Goal: Task Accomplishment & Management: Complete application form

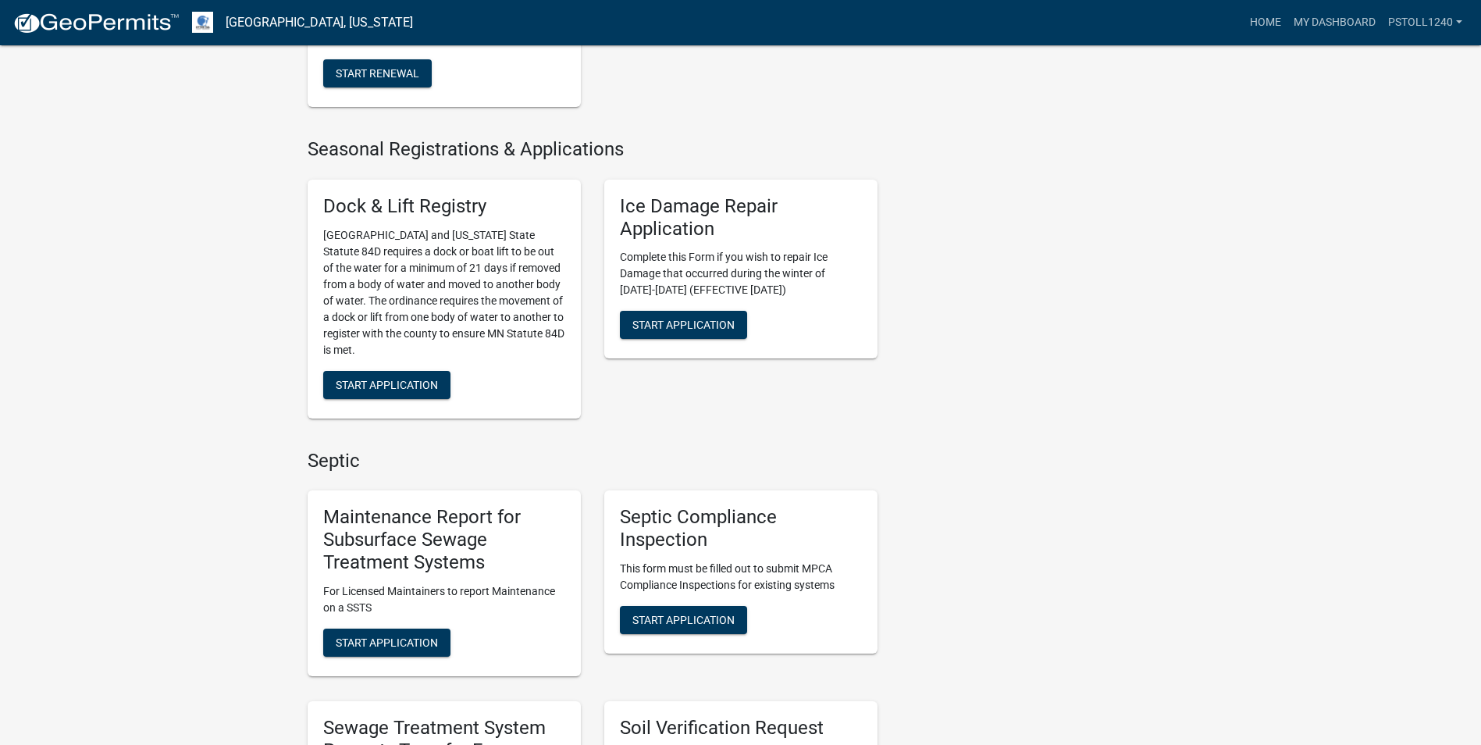
scroll to position [489, 0]
click at [681, 619] on span "Start Application" at bounding box center [683, 619] width 102 height 12
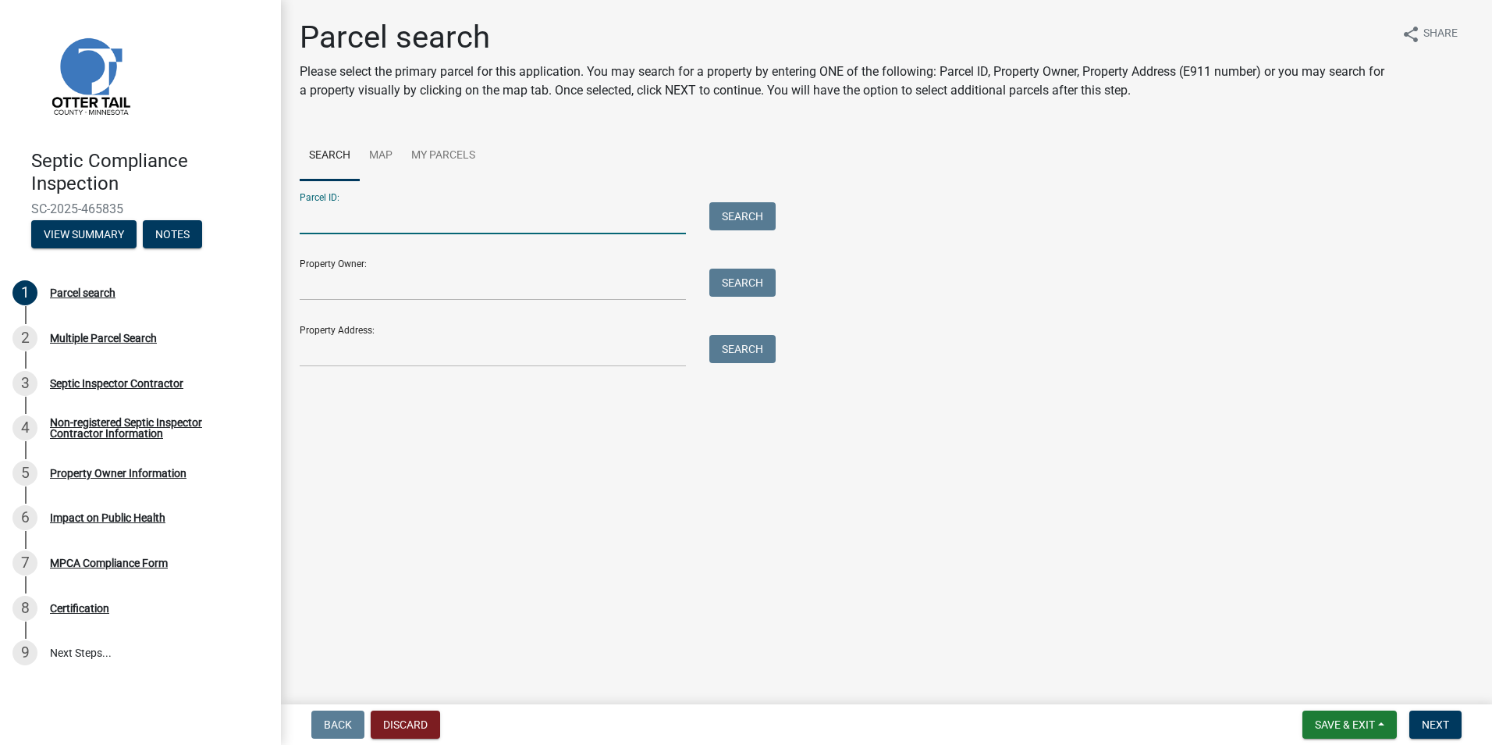
click at [336, 219] on input "Parcel ID:" at bounding box center [493, 218] width 386 height 32
type input "10000080053000"
click at [724, 218] on button "Search" at bounding box center [743, 216] width 66 height 28
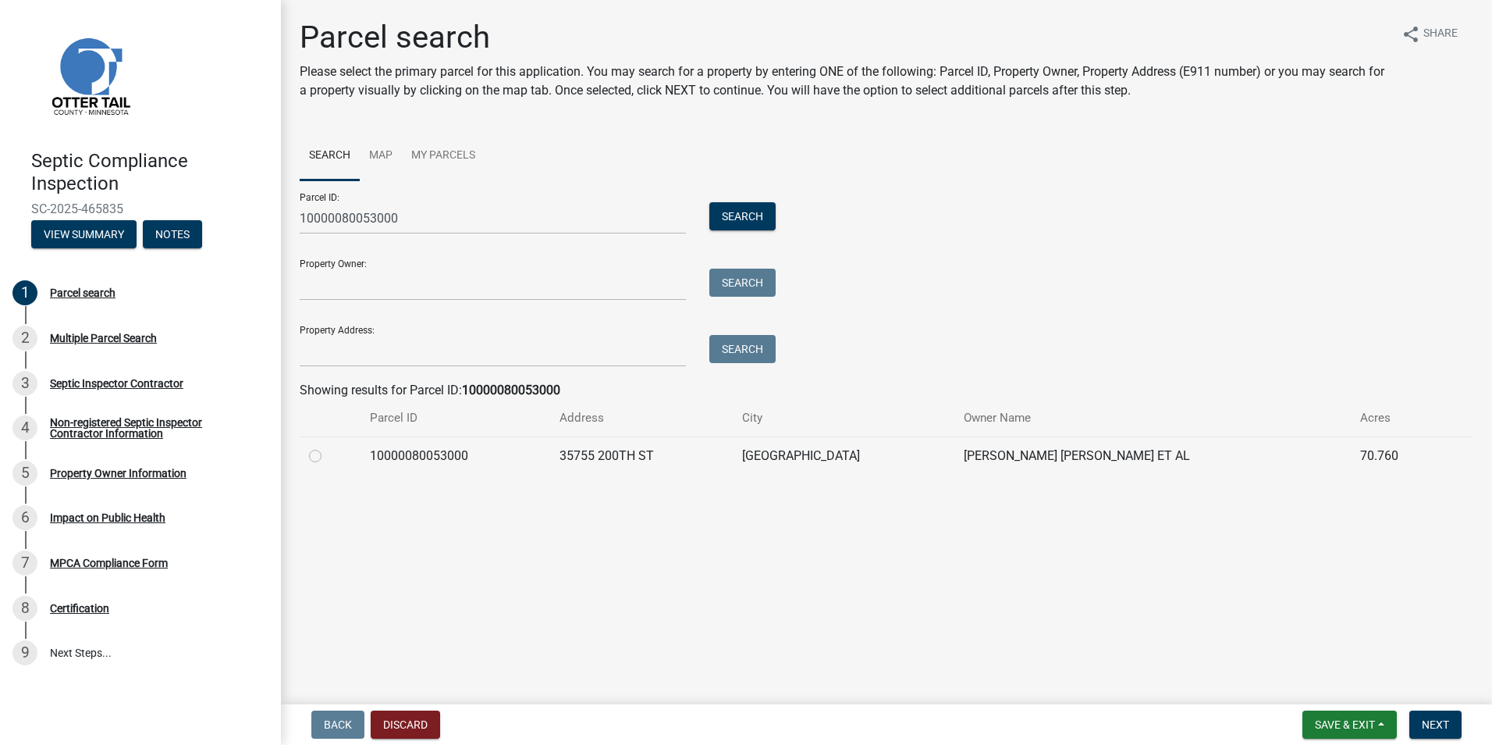
click at [328, 446] on label at bounding box center [328, 446] width 0 height 0
click at [328, 457] on input "radio" at bounding box center [333, 451] width 10 height 10
radio input "true"
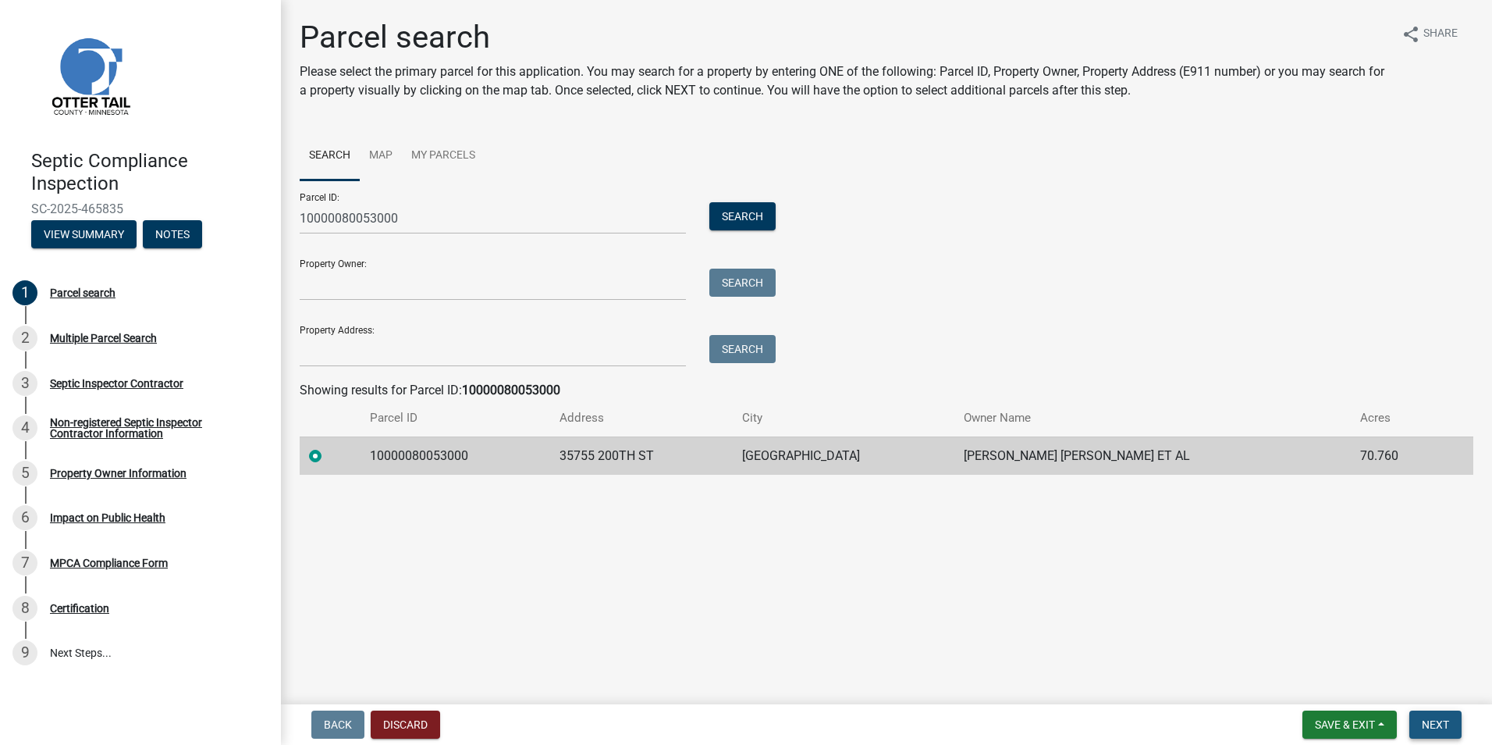
click at [1435, 719] on span "Next" at bounding box center [1435, 724] width 27 height 12
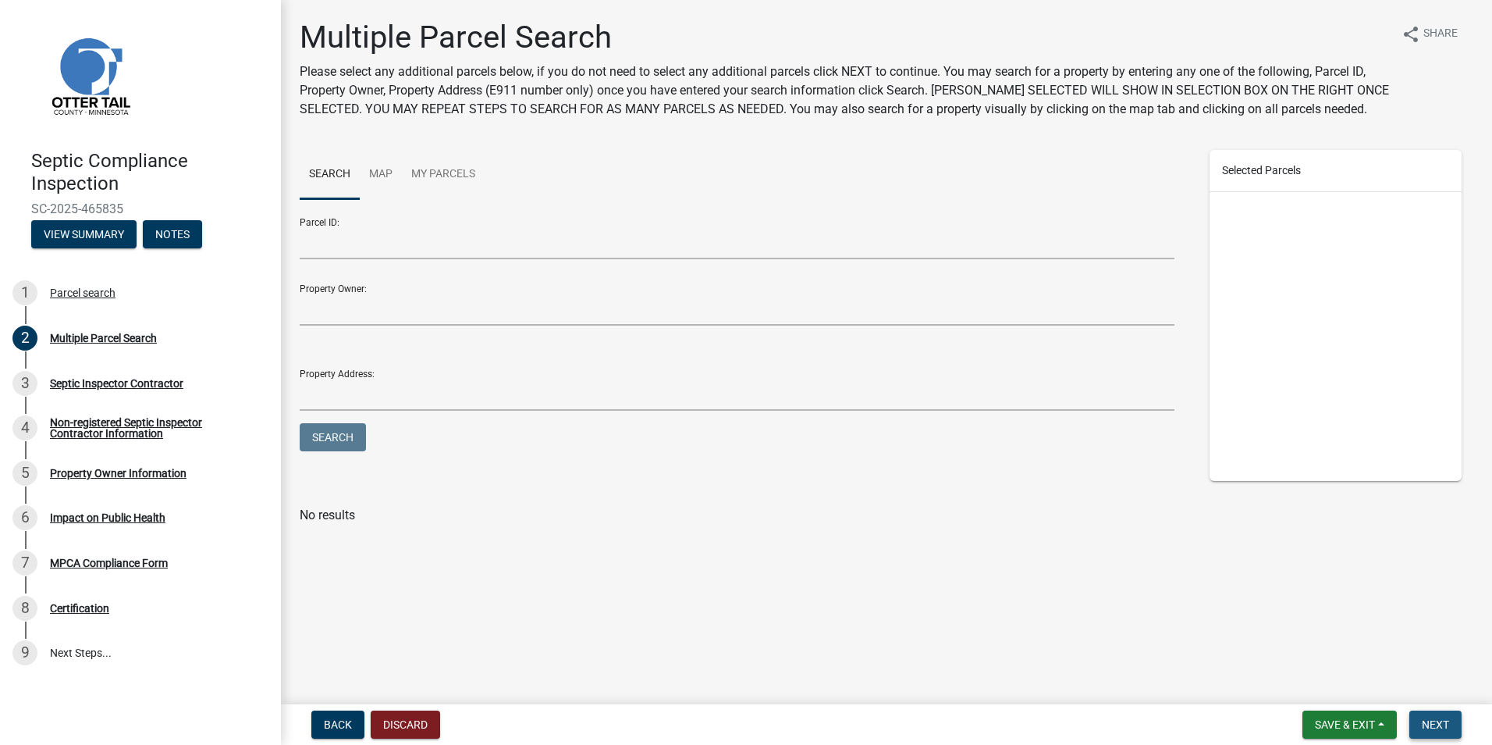
click at [1435, 719] on span "Next" at bounding box center [1435, 724] width 27 height 12
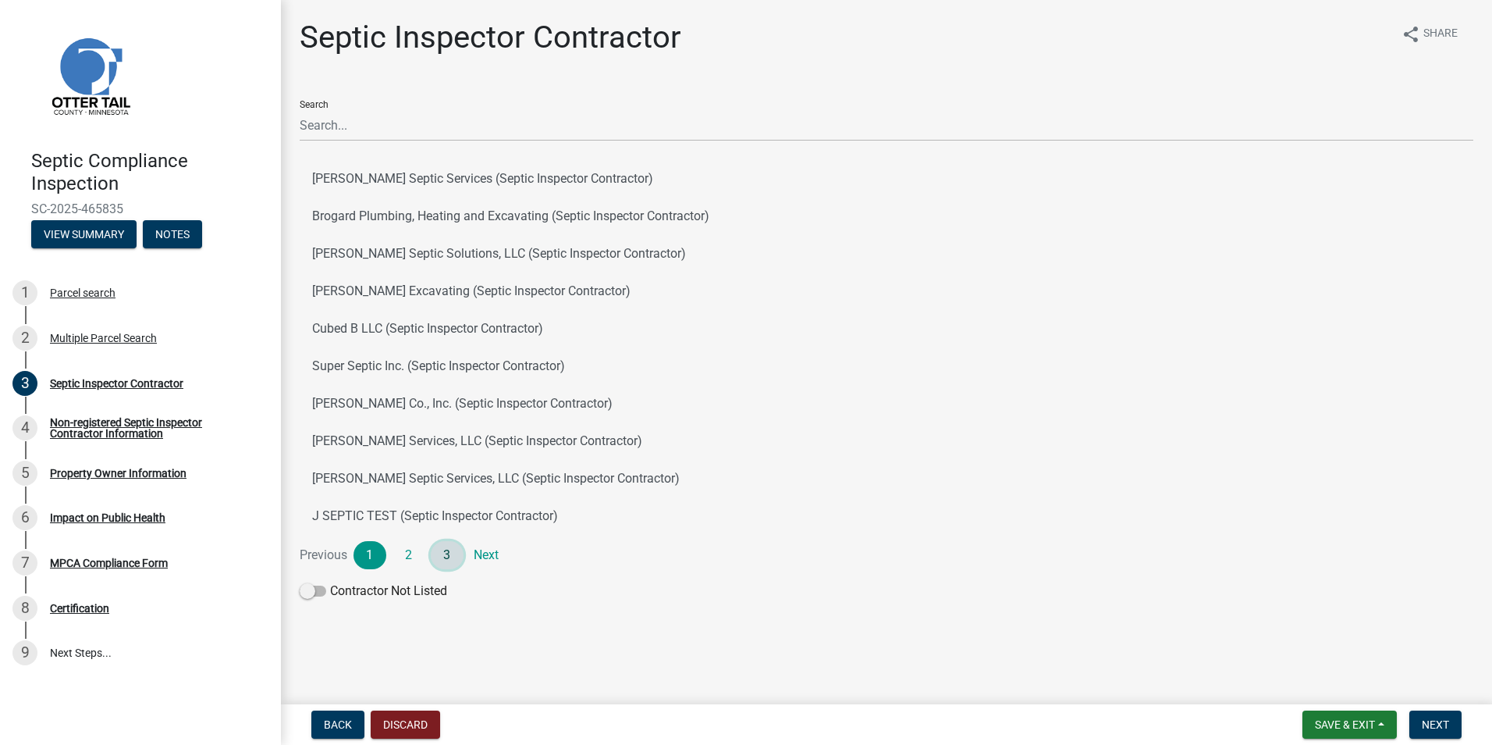
click at [451, 552] on link "3" at bounding box center [447, 555] width 33 height 28
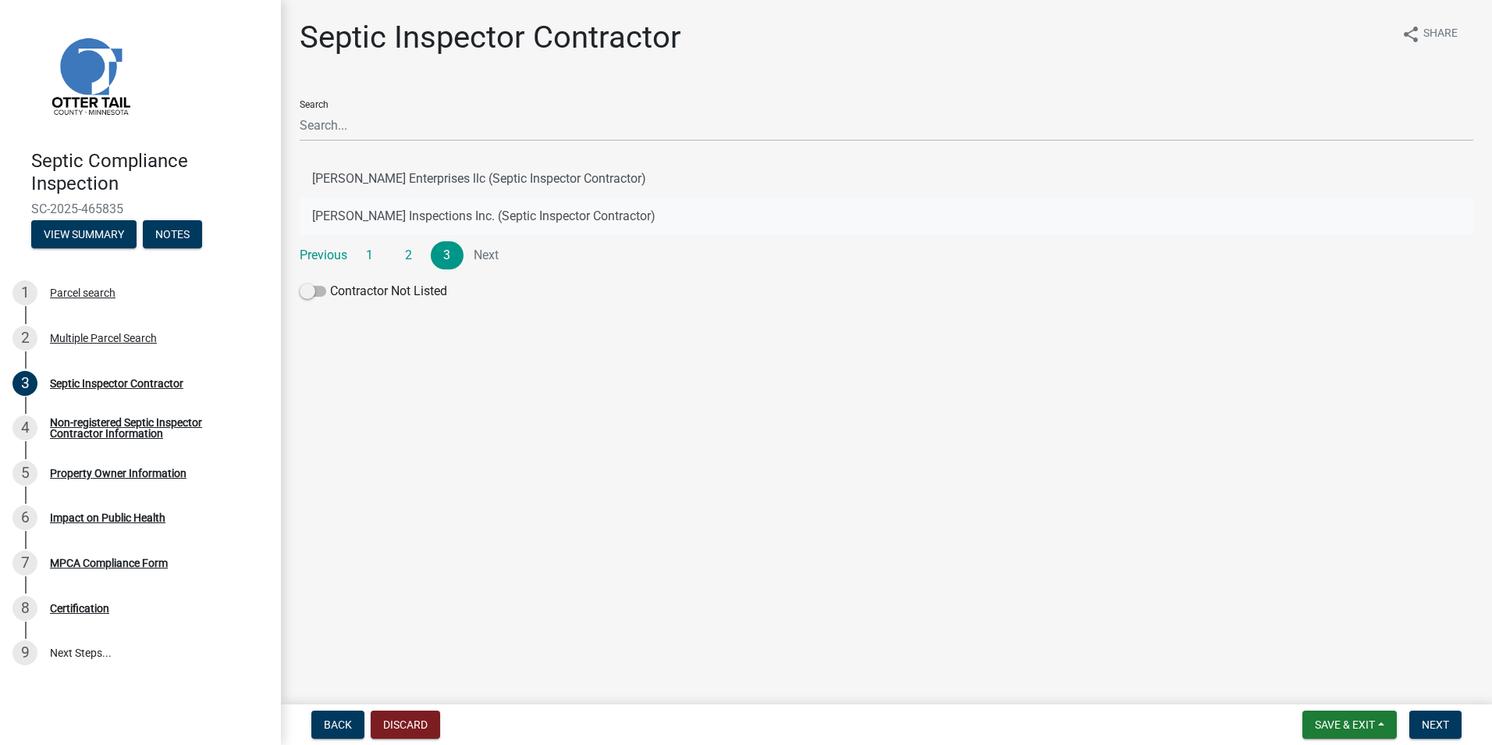
click at [519, 221] on button "[PERSON_NAME] Inspections Inc. (Septic Inspector Contractor)" at bounding box center [887, 215] width 1174 height 37
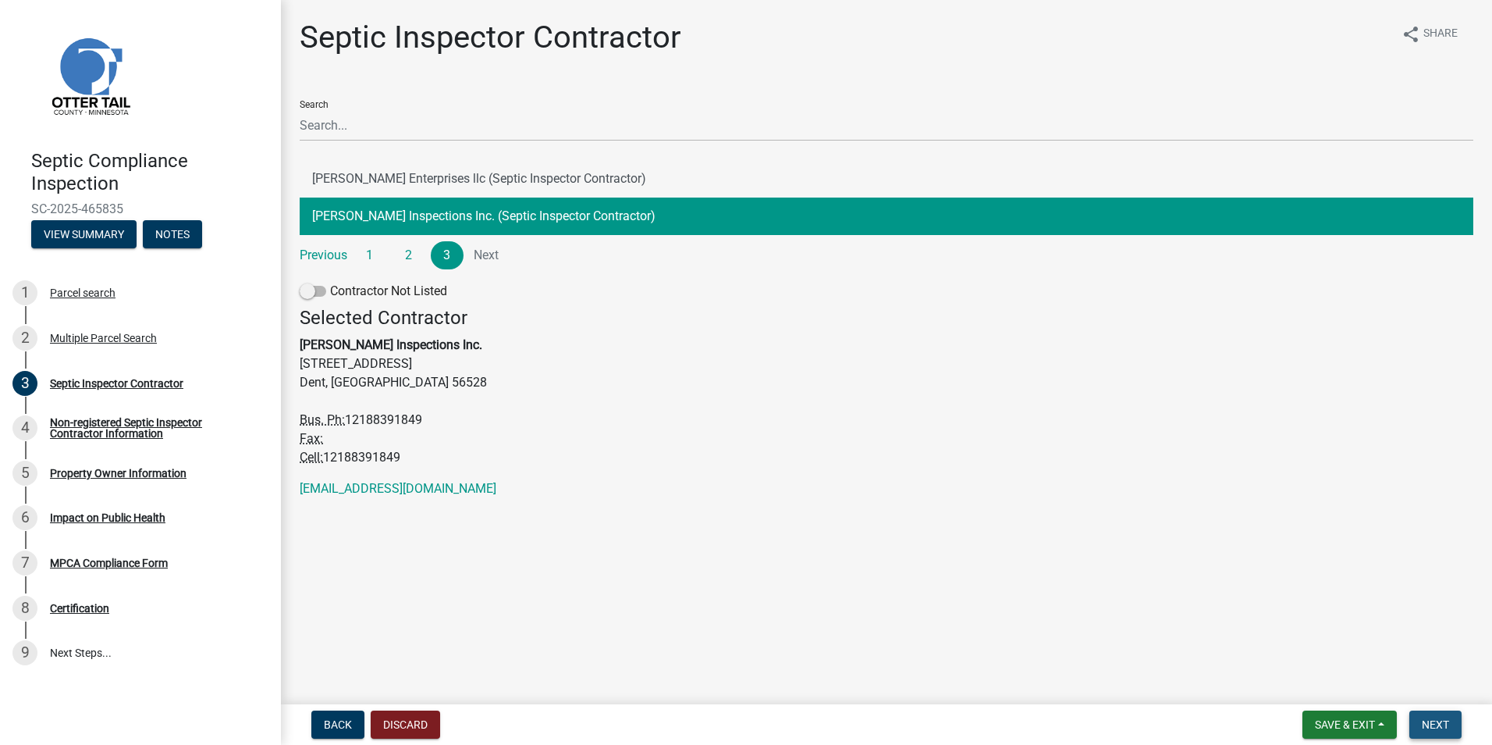
click at [1431, 719] on span "Next" at bounding box center [1435, 724] width 27 height 12
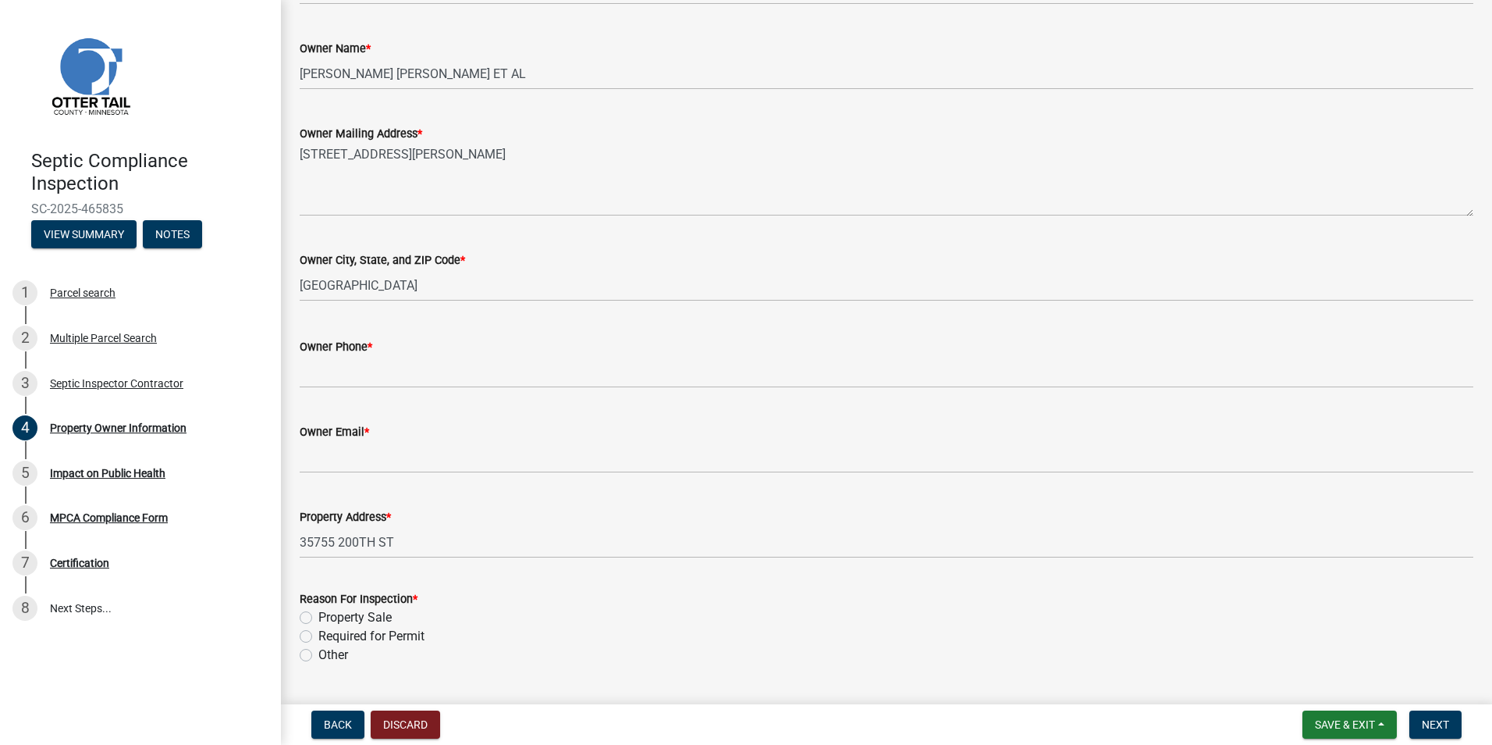
scroll to position [256, 0]
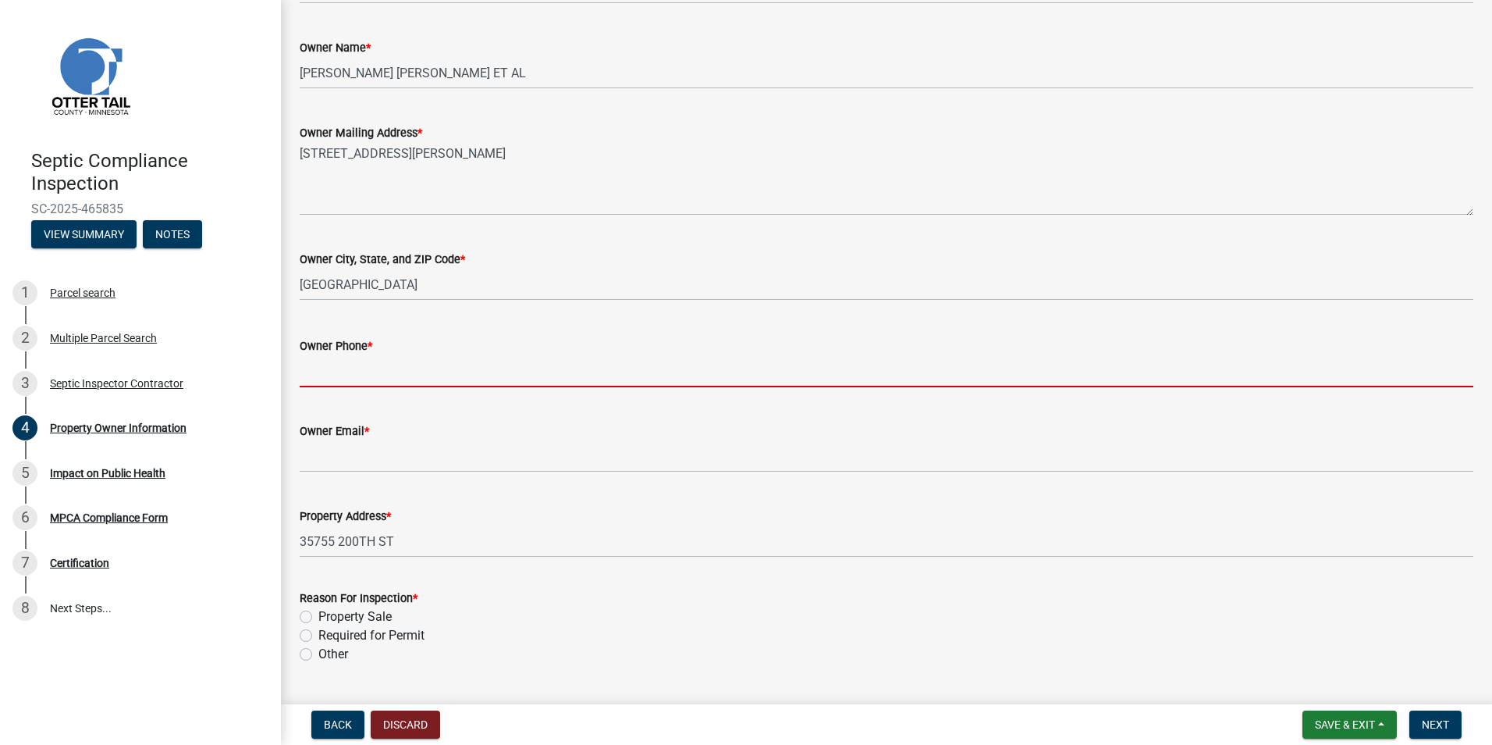
click at [346, 377] on input "Owner Phone *" at bounding box center [887, 371] width 1174 height 32
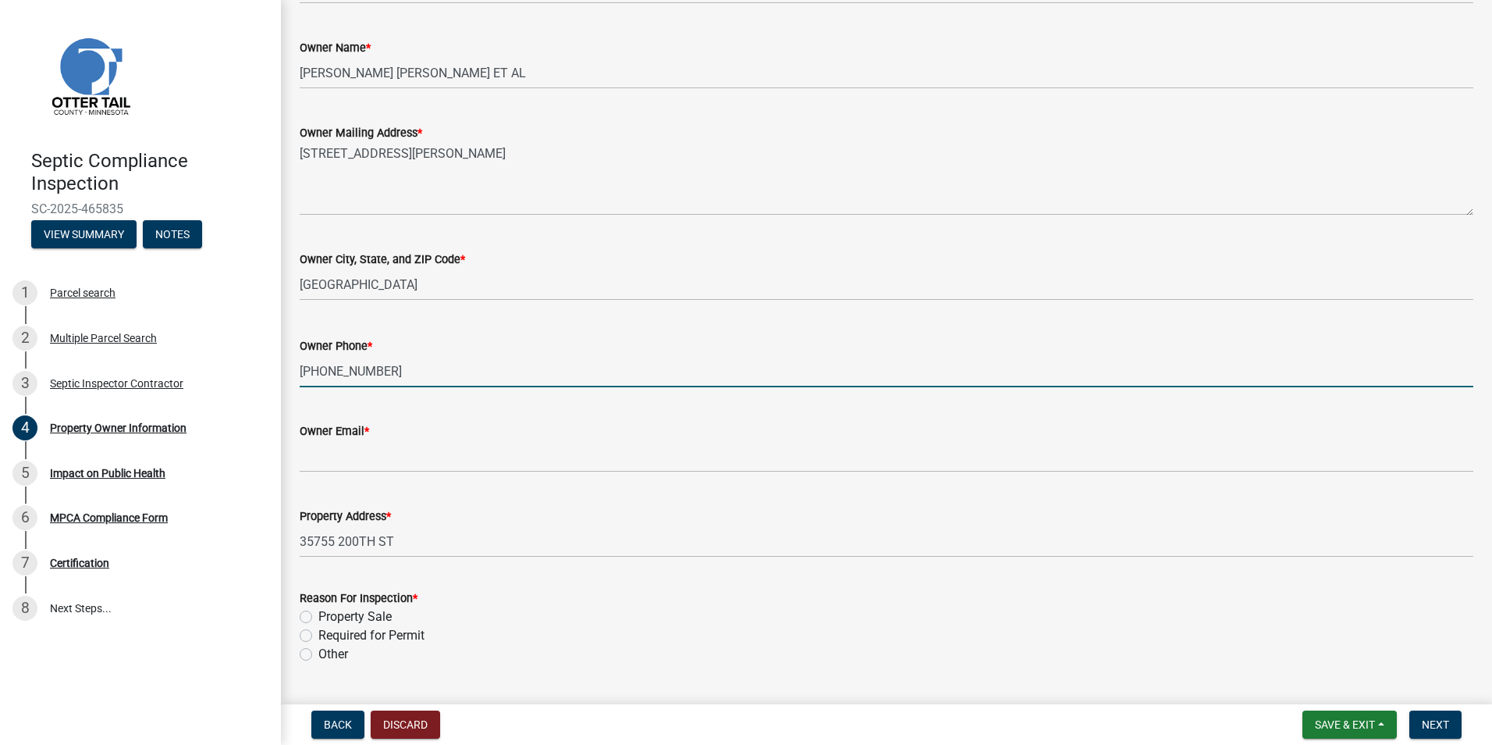
type input "305-467-5730"
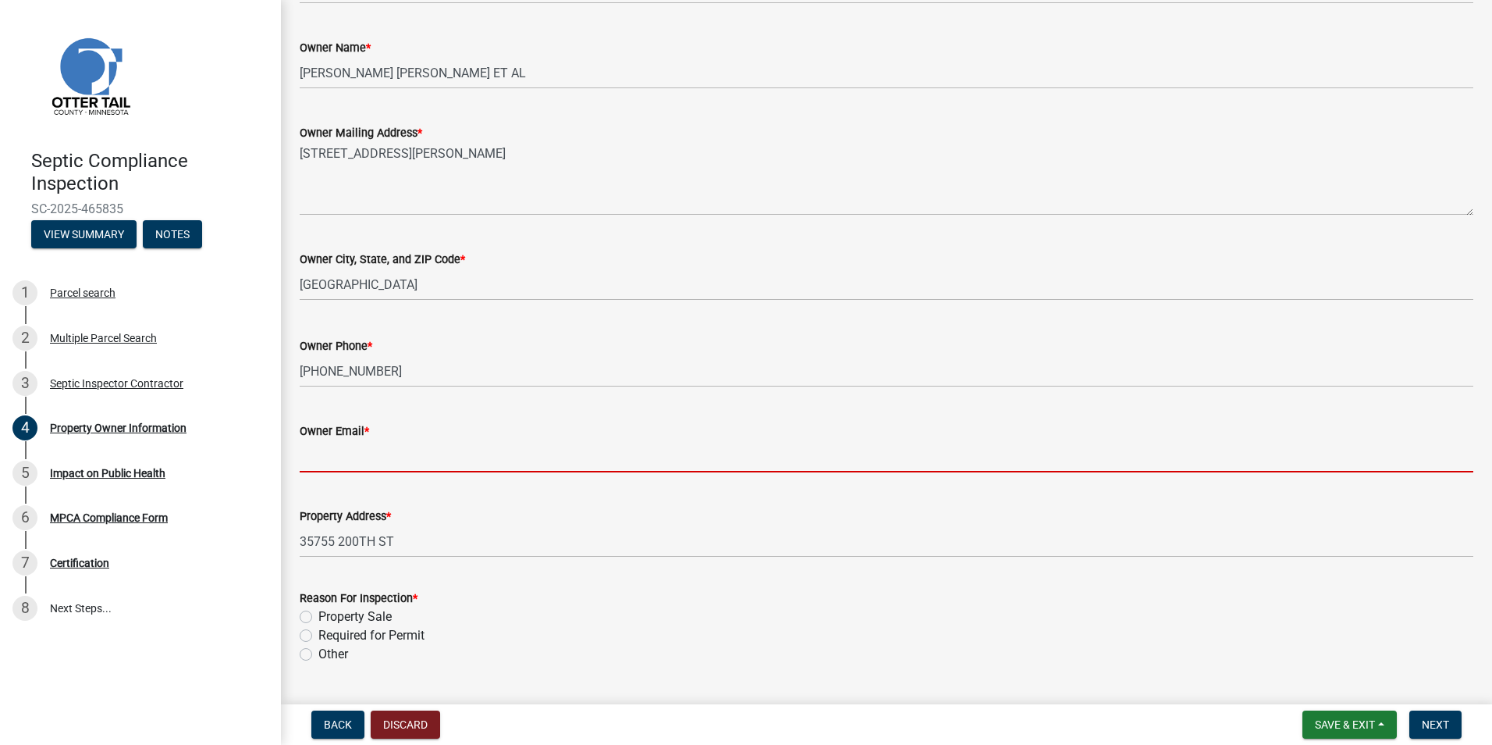
click at [327, 461] on input "Owner Email *" at bounding box center [887, 456] width 1174 height 32
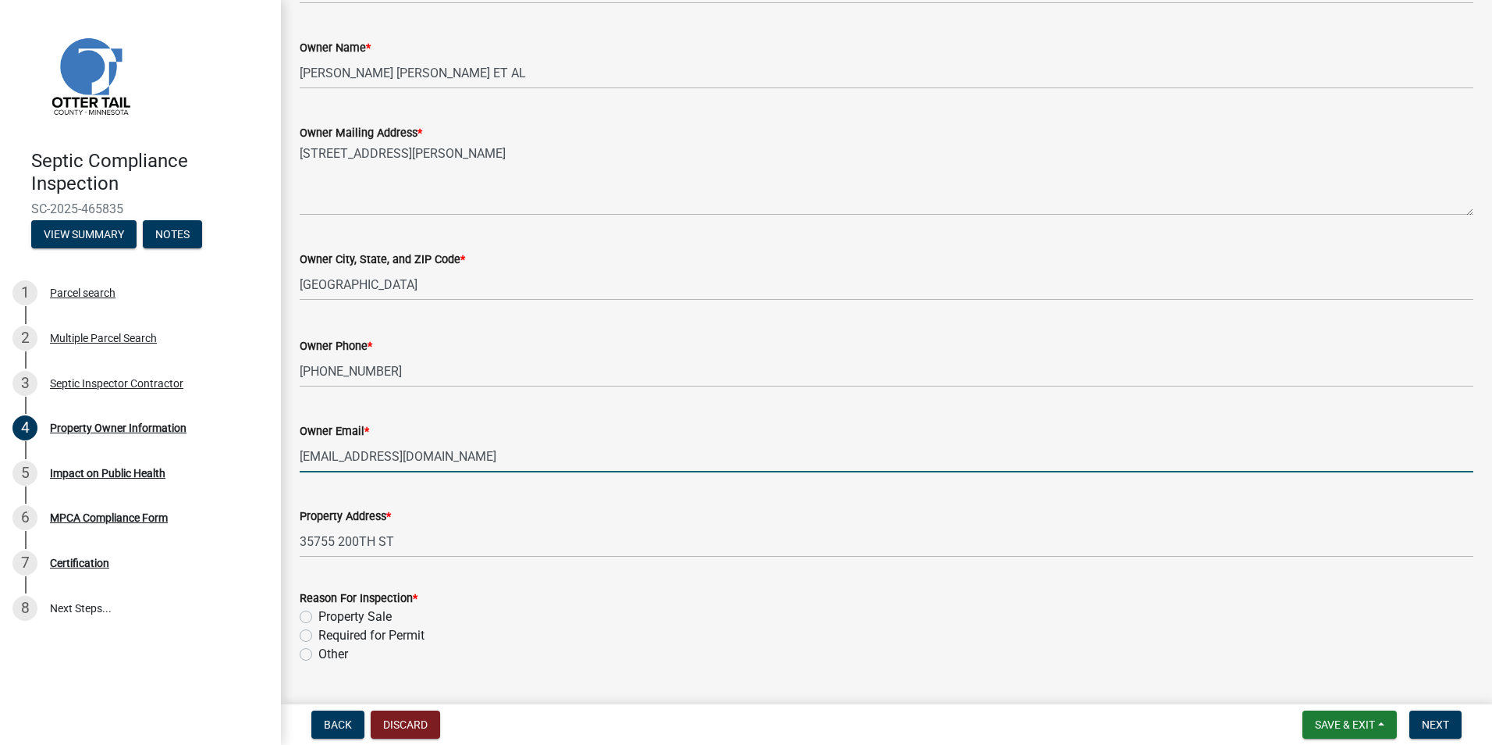
scroll to position [297, 0]
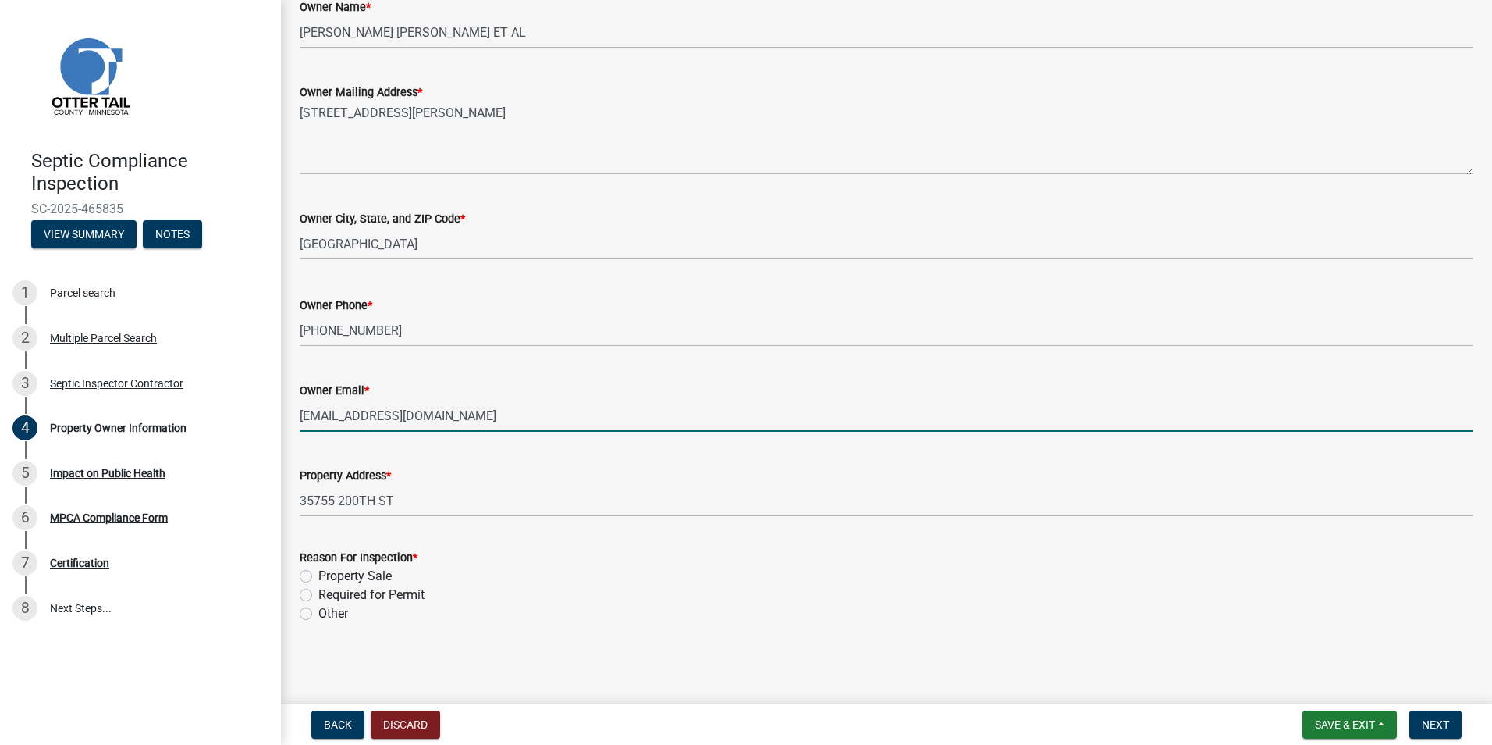
type input "alycehanson321@hotmail.com"
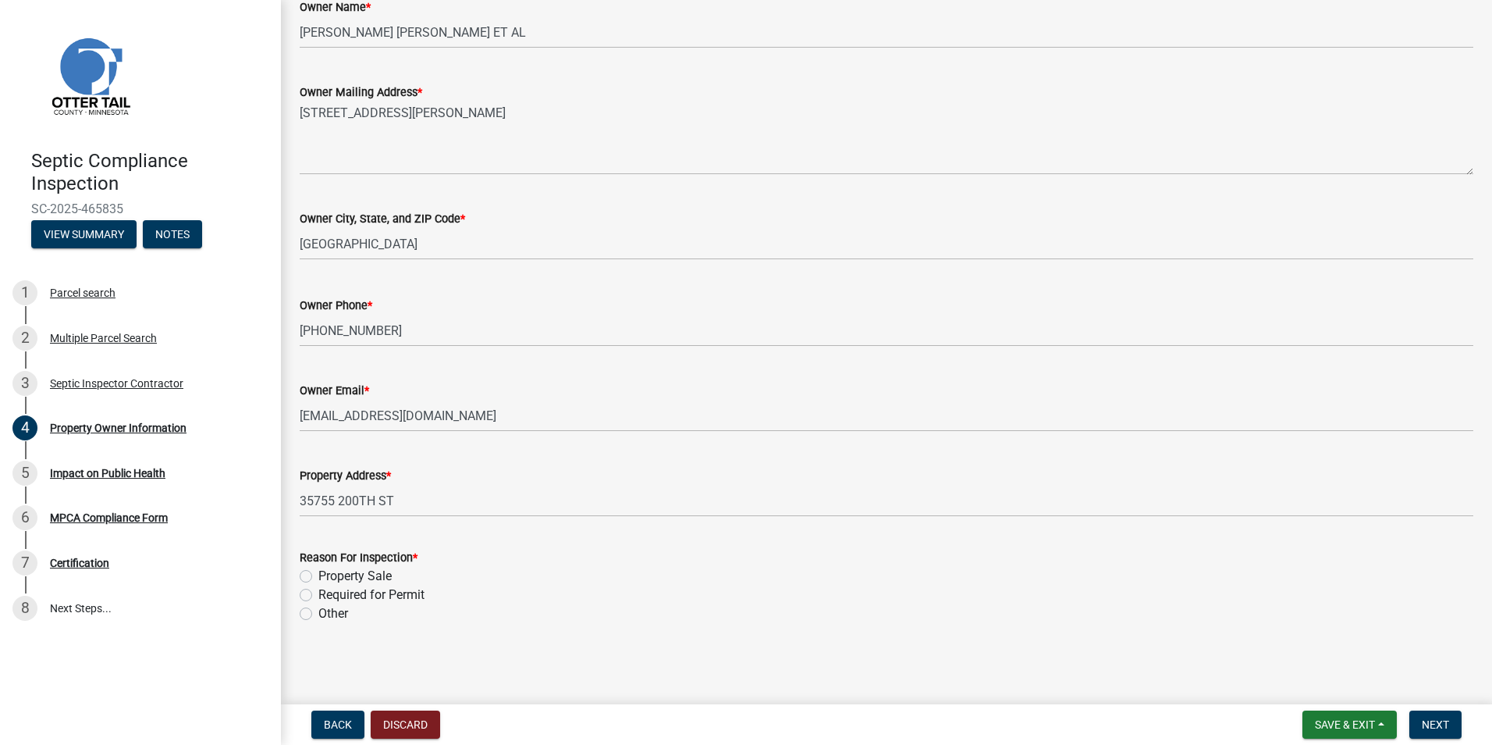
click at [318, 575] on label "Property Sale" at bounding box center [354, 576] width 73 height 19
click at [318, 575] on input "Property Sale" at bounding box center [323, 572] width 10 height 10
radio input "true"
click at [1438, 723] on span "Next" at bounding box center [1435, 724] width 27 height 12
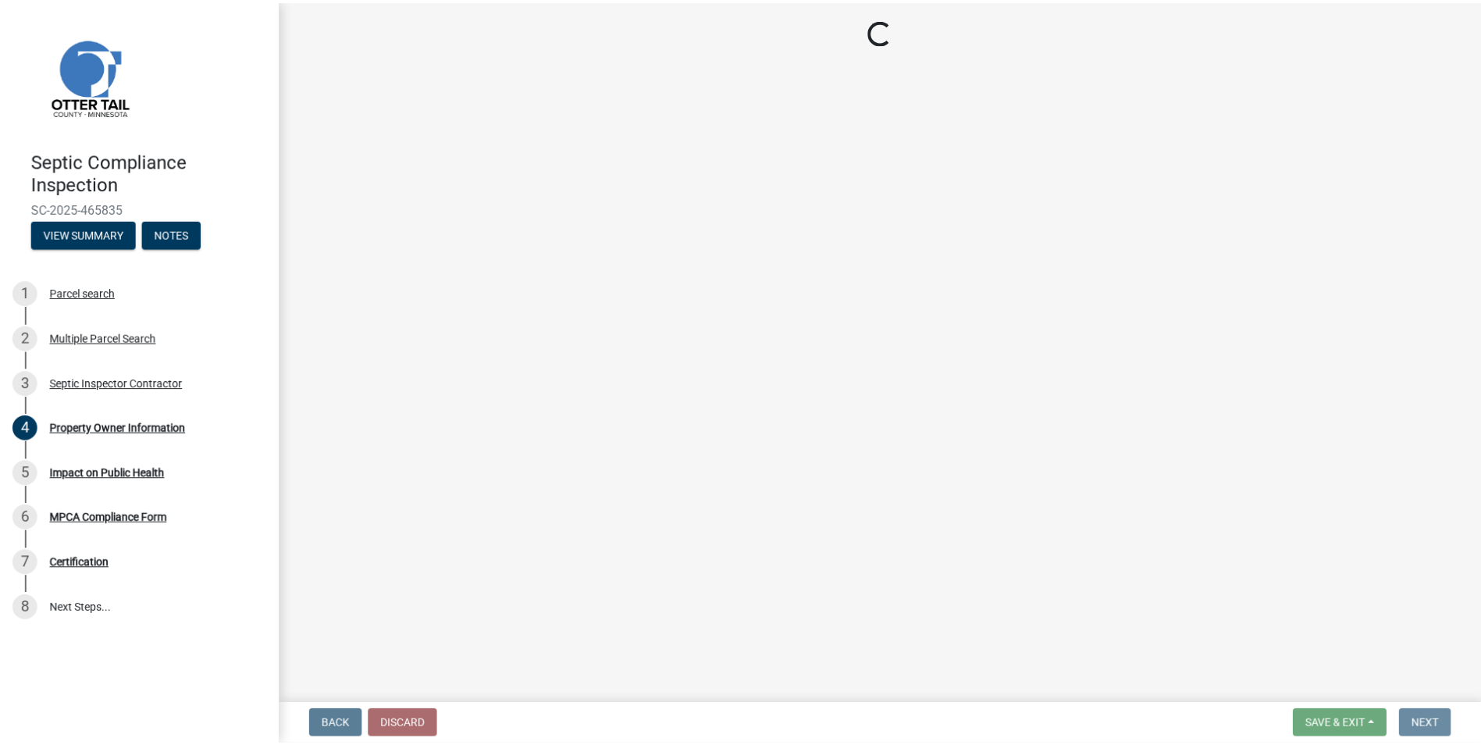
scroll to position [0, 0]
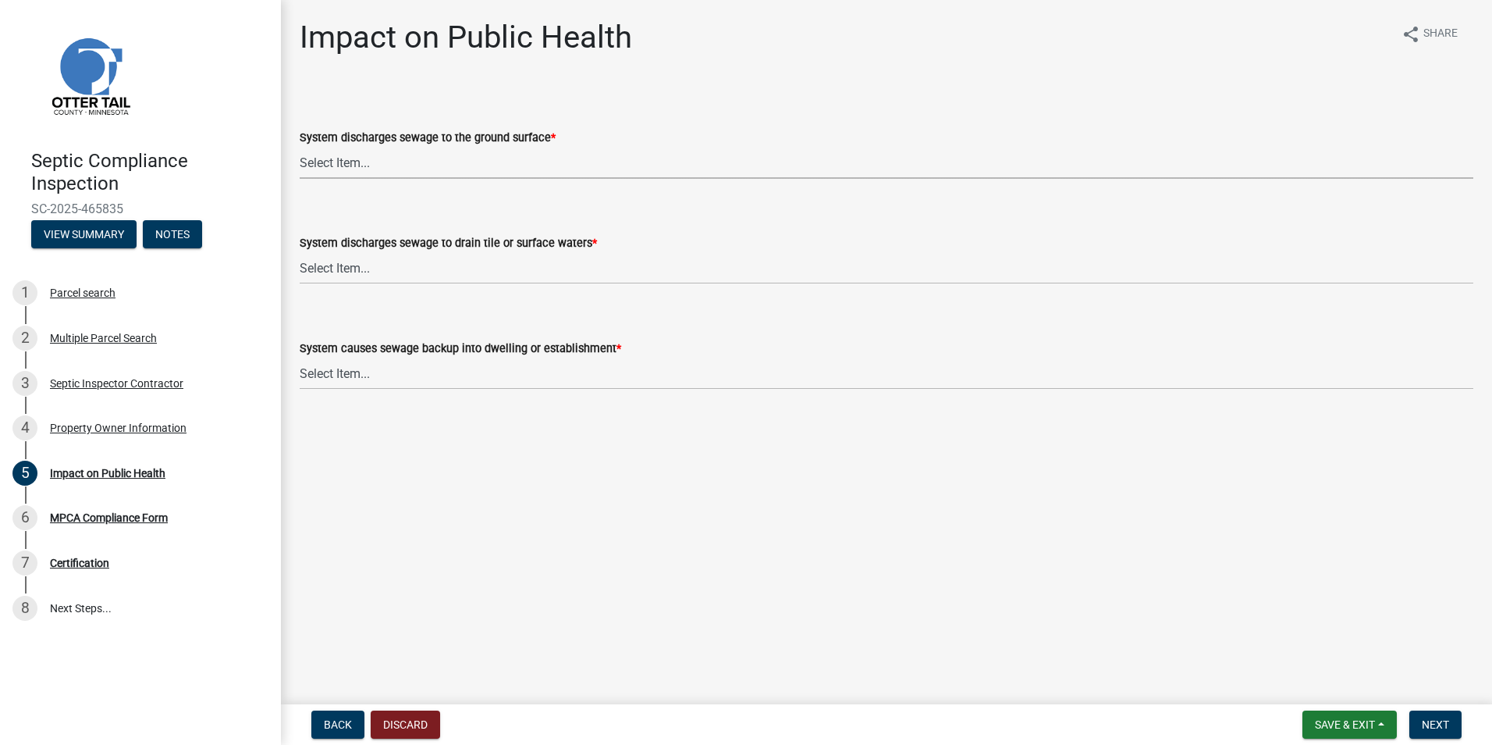
click at [338, 169] on select "Select Item... Yes No" at bounding box center [887, 163] width 1174 height 32
click at [300, 147] on select "Select Item... Yes No" at bounding box center [887, 163] width 1174 height 32
select select "9c5ef684-d0d4-4879-ab12-905ddbd81a72"
click at [326, 265] on select "Select Item... Yes No" at bounding box center [887, 268] width 1174 height 32
click at [300, 252] on select "Select Item... Yes No" at bounding box center [887, 268] width 1174 height 32
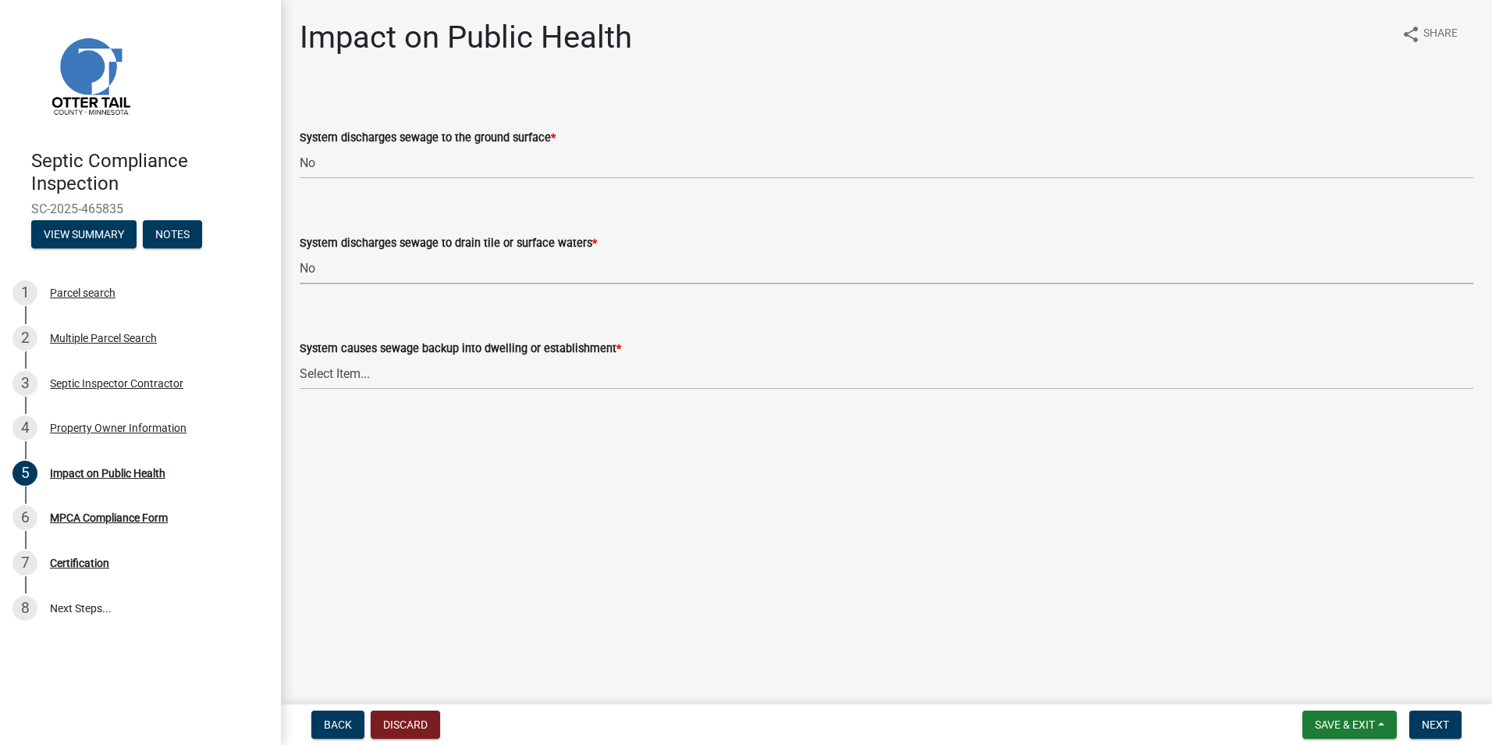
select select "7d491a2b-e9f0-4952-b474-53ca749b22af"
click at [325, 368] on select "Select Item... Yes No" at bounding box center [887, 374] width 1174 height 32
click at [300, 358] on select "Select Item... Yes No" at bounding box center [887, 374] width 1174 height 32
select select "6e07b46b-a403-4f3e-b4fc-218acc732c01"
click at [326, 437] on main "Impact on Public Health share Share System discharges sewage to the ground surf…" at bounding box center [886, 349] width 1211 height 698
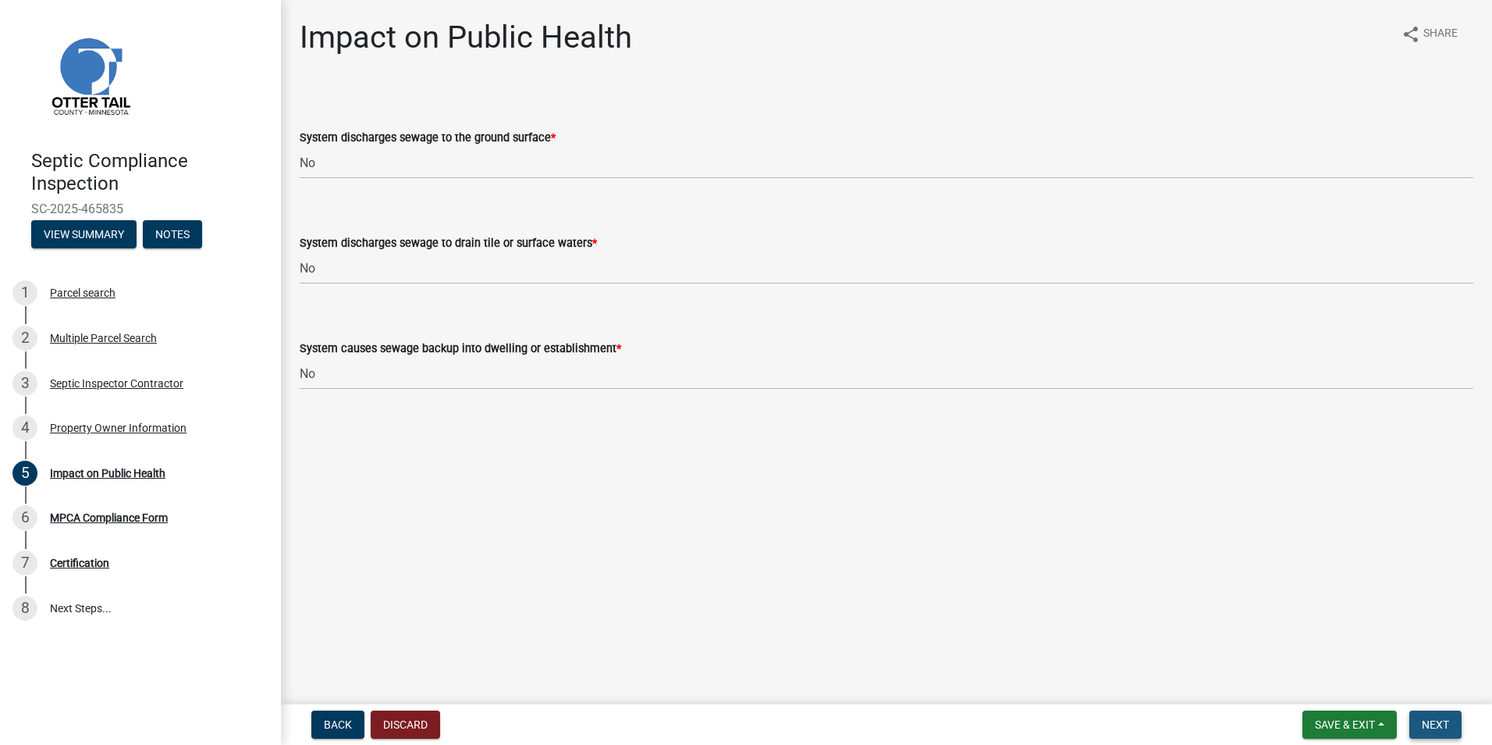
click at [1437, 722] on span "Next" at bounding box center [1435, 724] width 27 height 12
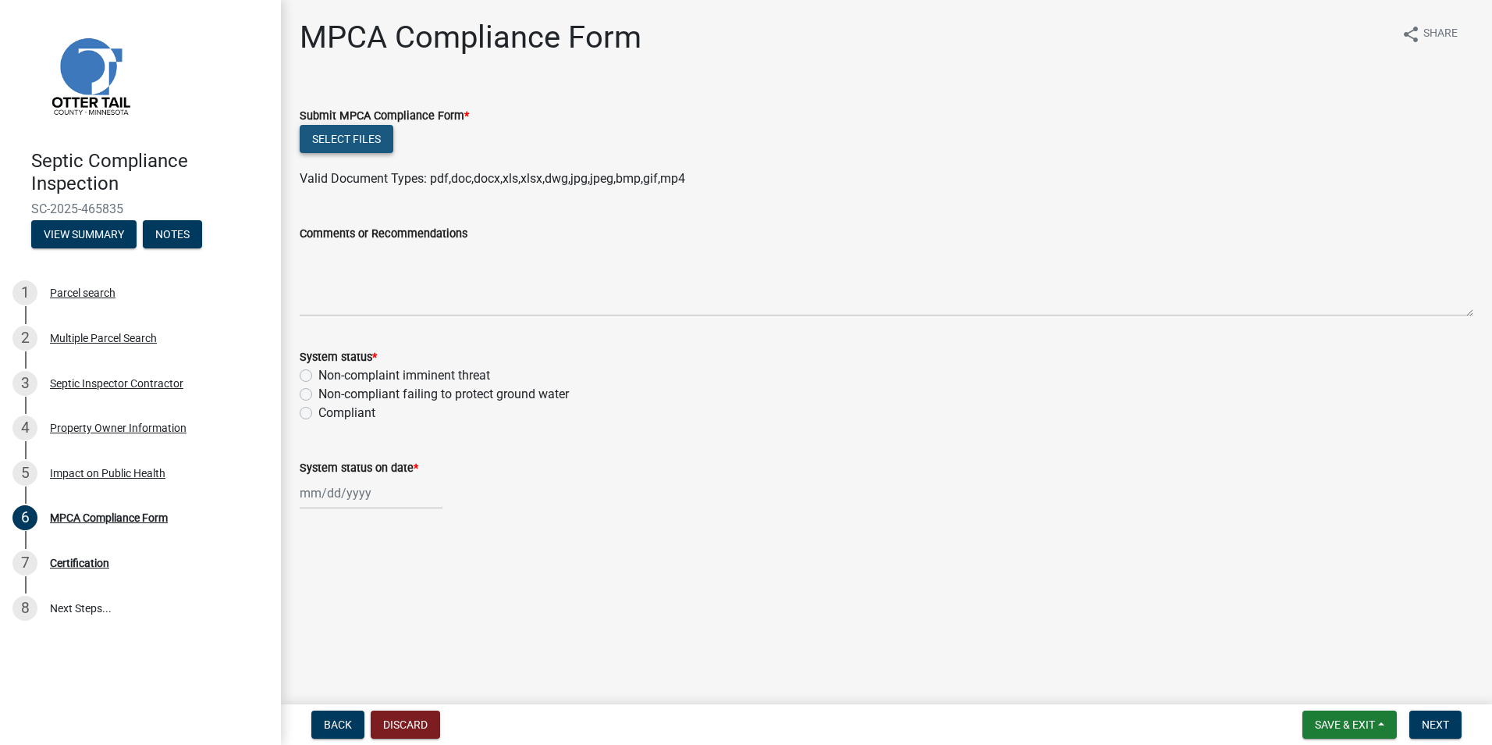
click at [340, 140] on button "Select files" at bounding box center [347, 139] width 94 height 28
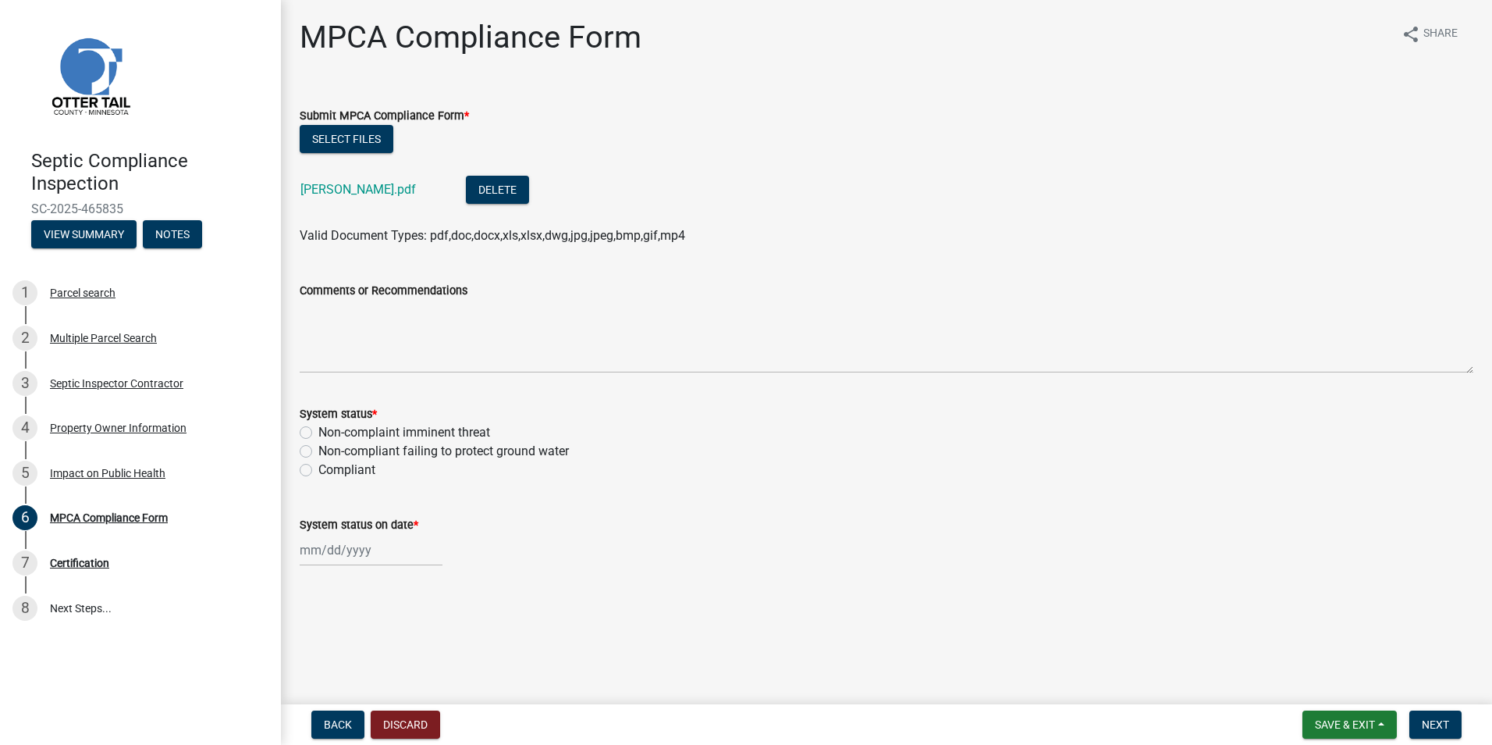
click at [308, 443] on div "Non-compliant failing to protect ground water" at bounding box center [887, 451] width 1174 height 19
click at [318, 469] on label "Compliant" at bounding box center [346, 470] width 57 height 19
click at [318, 469] on input "Compliant" at bounding box center [323, 466] width 10 height 10
radio input "true"
select select "8"
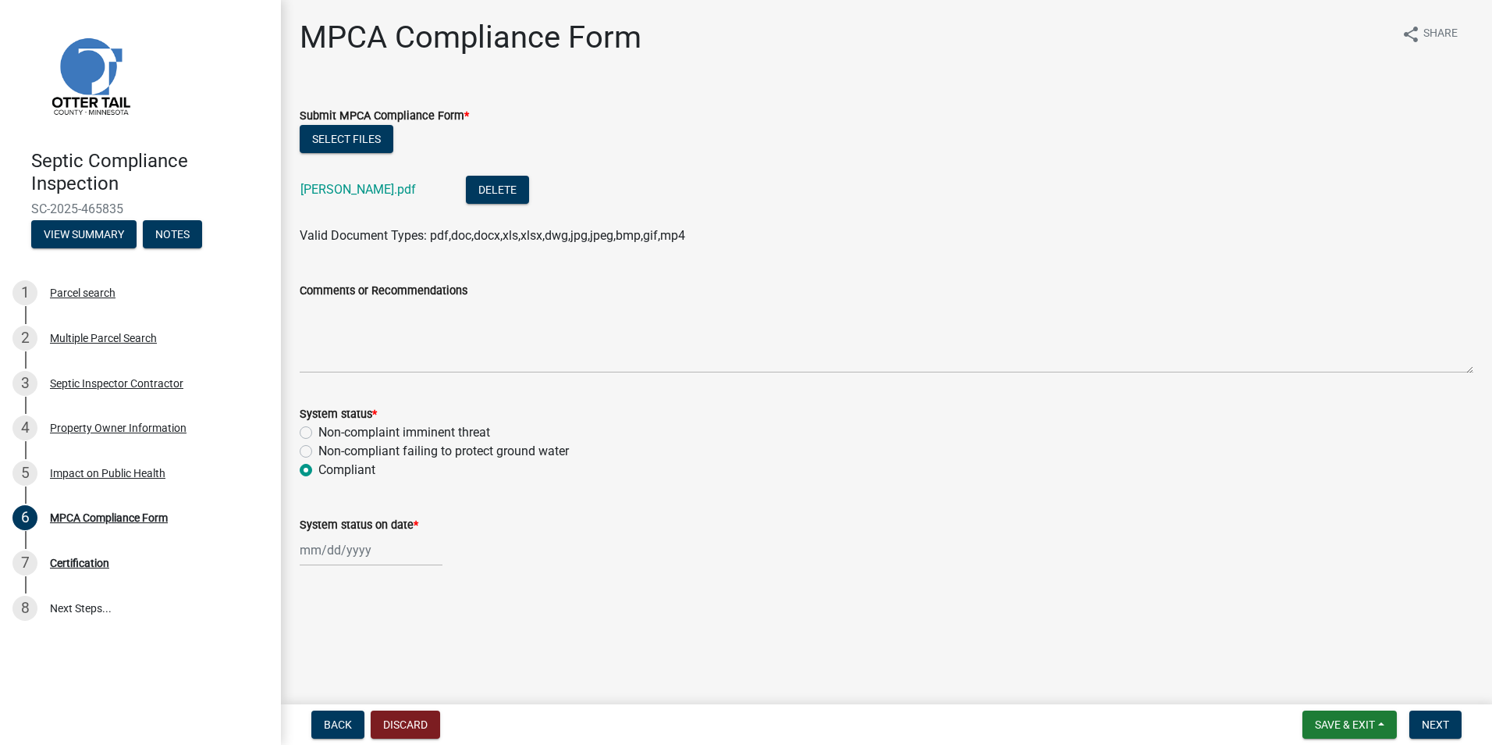
select select "2025"
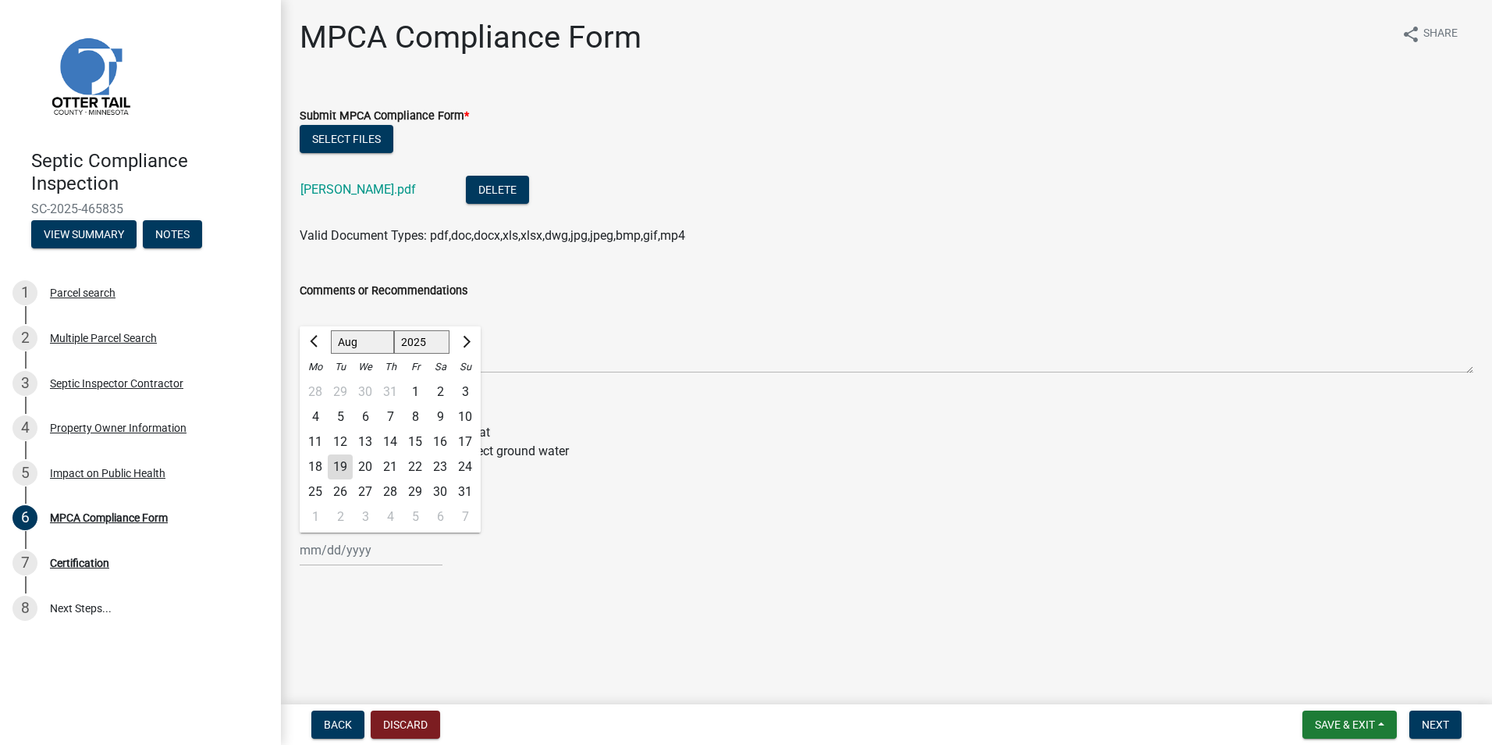
click at [325, 554] on input "System status on date *" at bounding box center [371, 550] width 143 height 32
click at [337, 414] on div "5" at bounding box center [340, 416] width 25 height 25
type input "[DATE]"
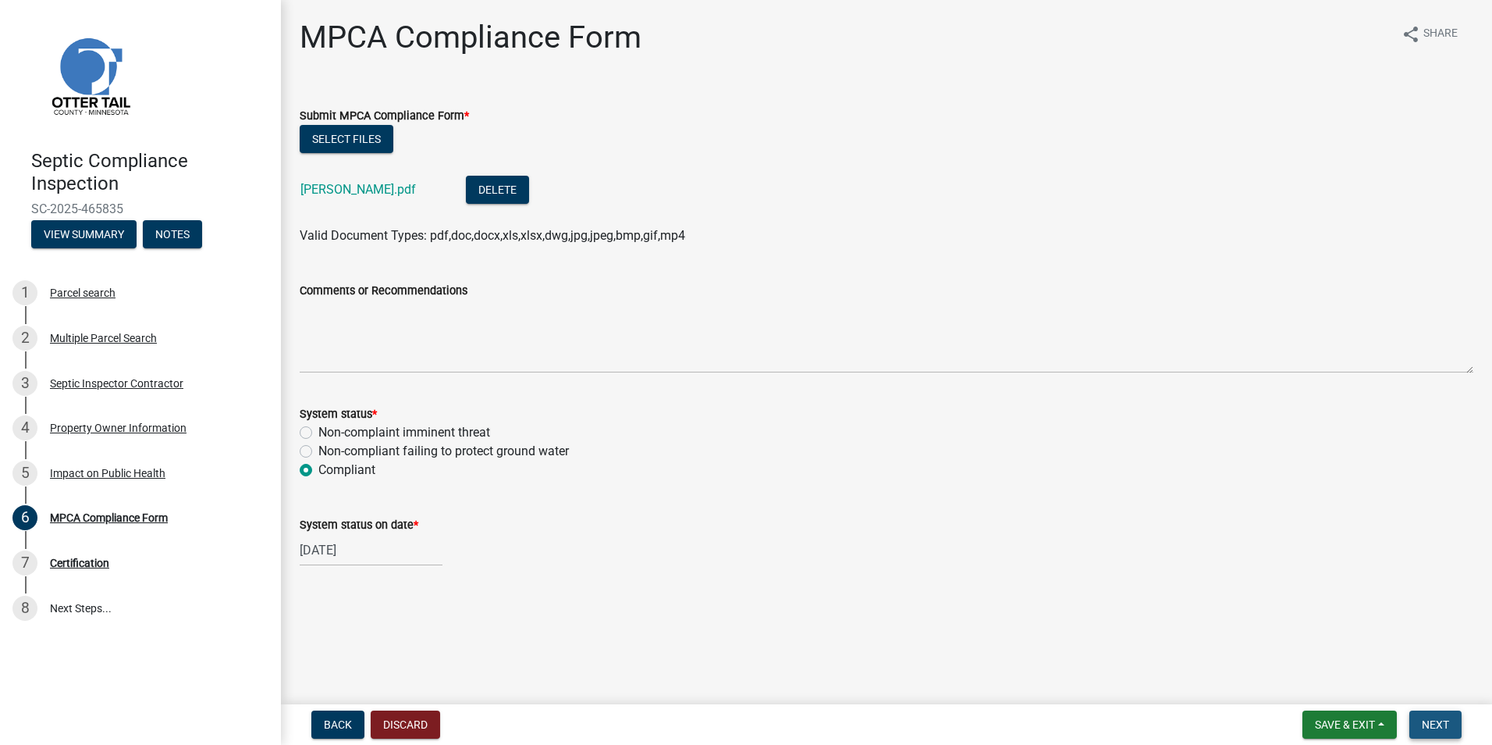
click at [1428, 716] on button "Next" at bounding box center [1436, 724] width 52 height 28
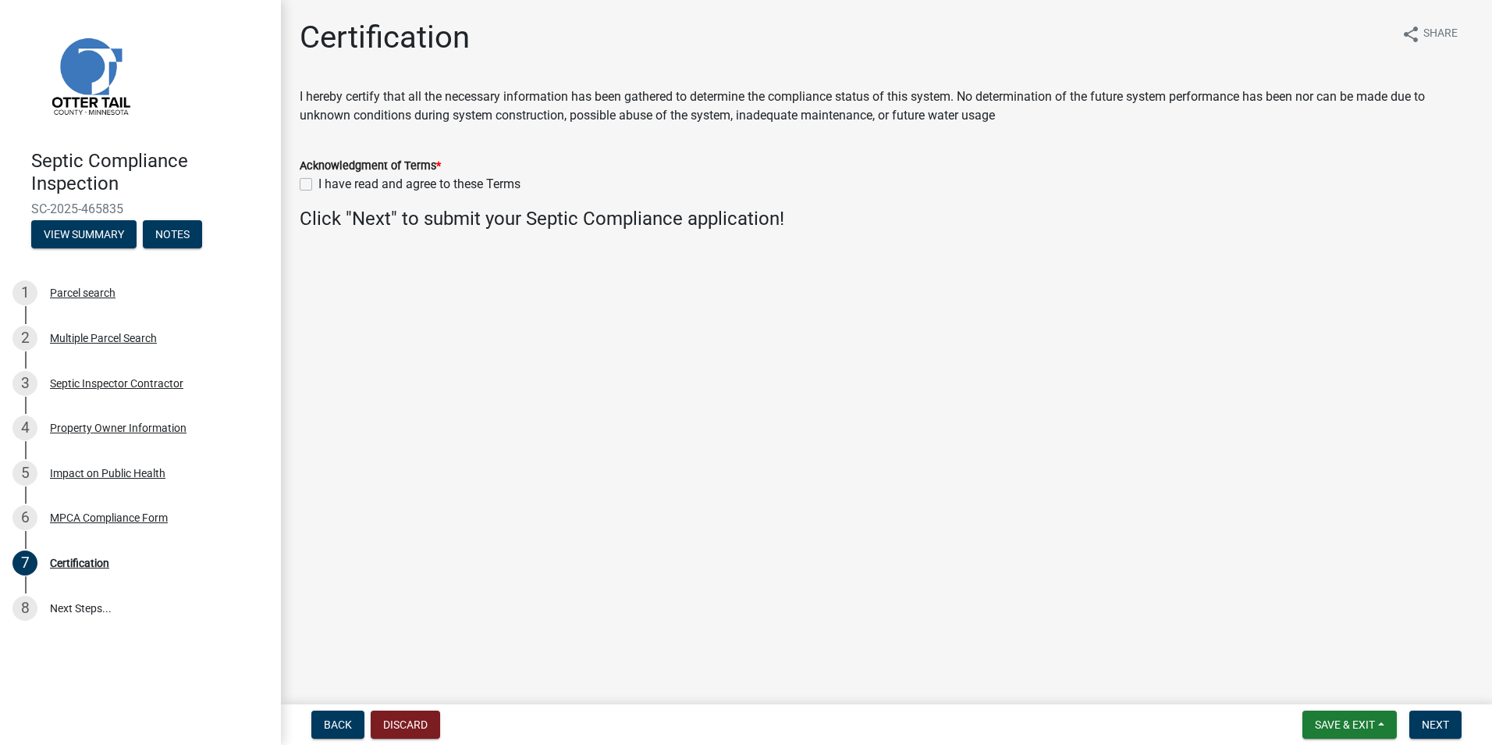
click at [318, 187] on label "I have read and agree to these Terms" at bounding box center [419, 184] width 202 height 19
click at [318, 185] on input "I have read and agree to these Terms" at bounding box center [323, 180] width 10 height 10
checkbox input "true"
click at [1435, 725] on span "Next" at bounding box center [1435, 724] width 27 height 12
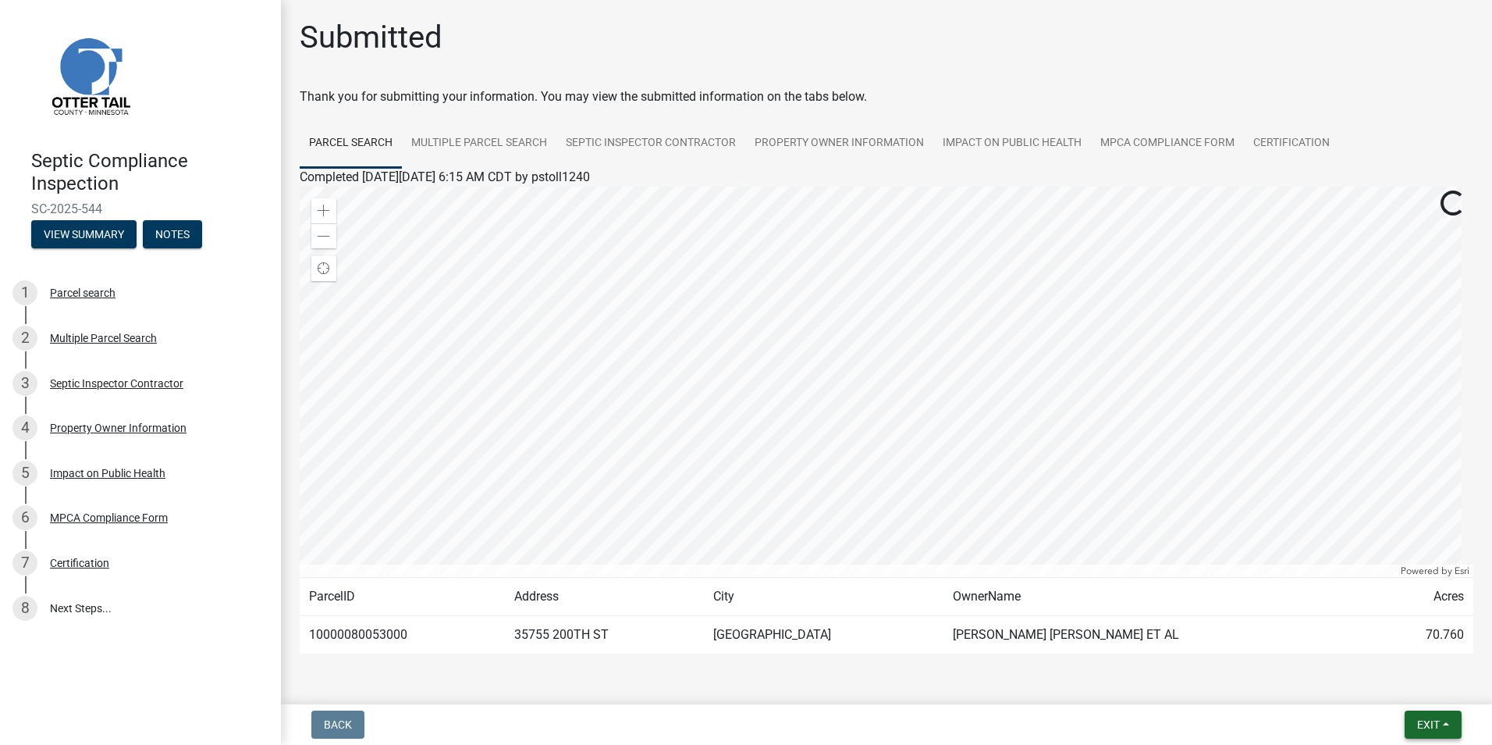
click at [1429, 724] on span "Exit" at bounding box center [1429, 724] width 23 height 12
click at [1385, 685] on button "Save & Exit" at bounding box center [1399, 683] width 125 height 37
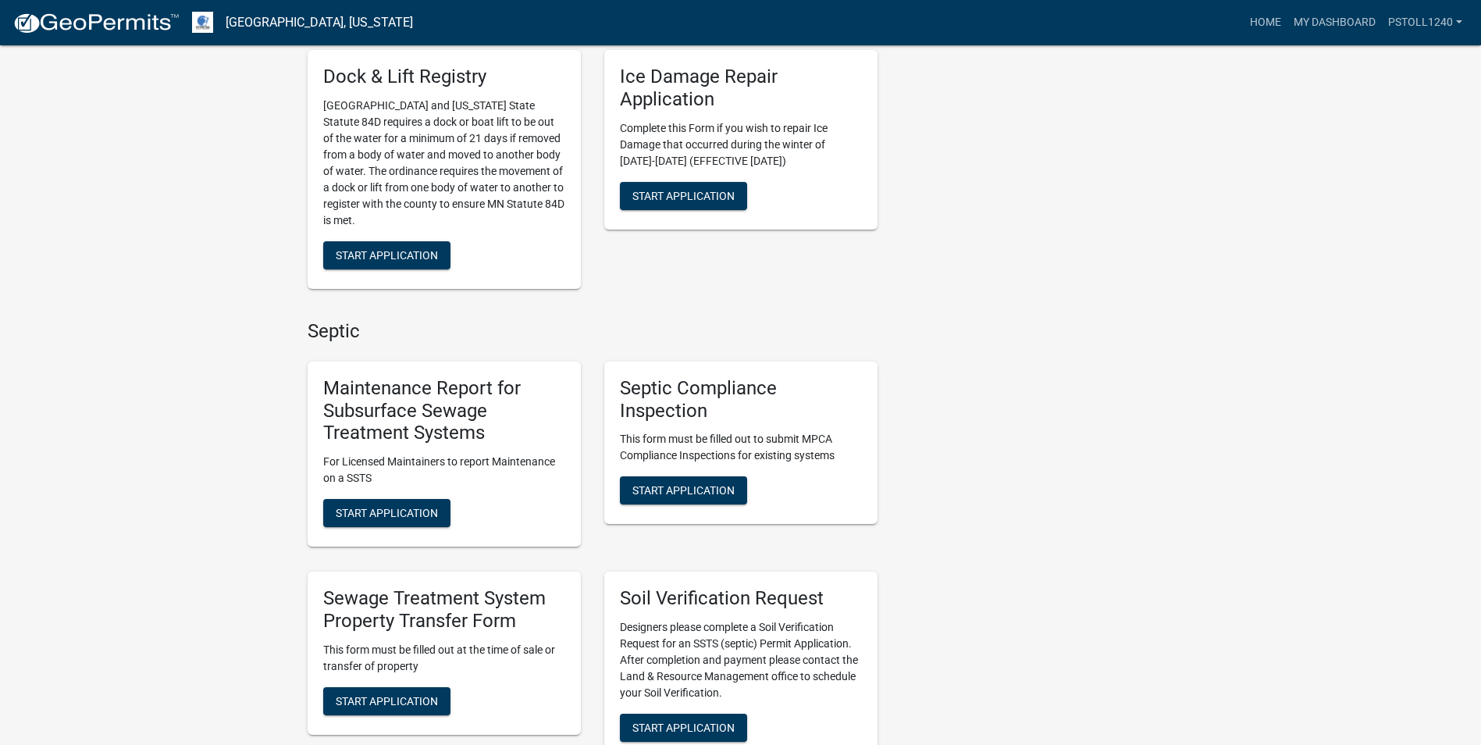
scroll to position [665, 0]
click at [659, 489] on span "Start Application" at bounding box center [683, 489] width 102 height 12
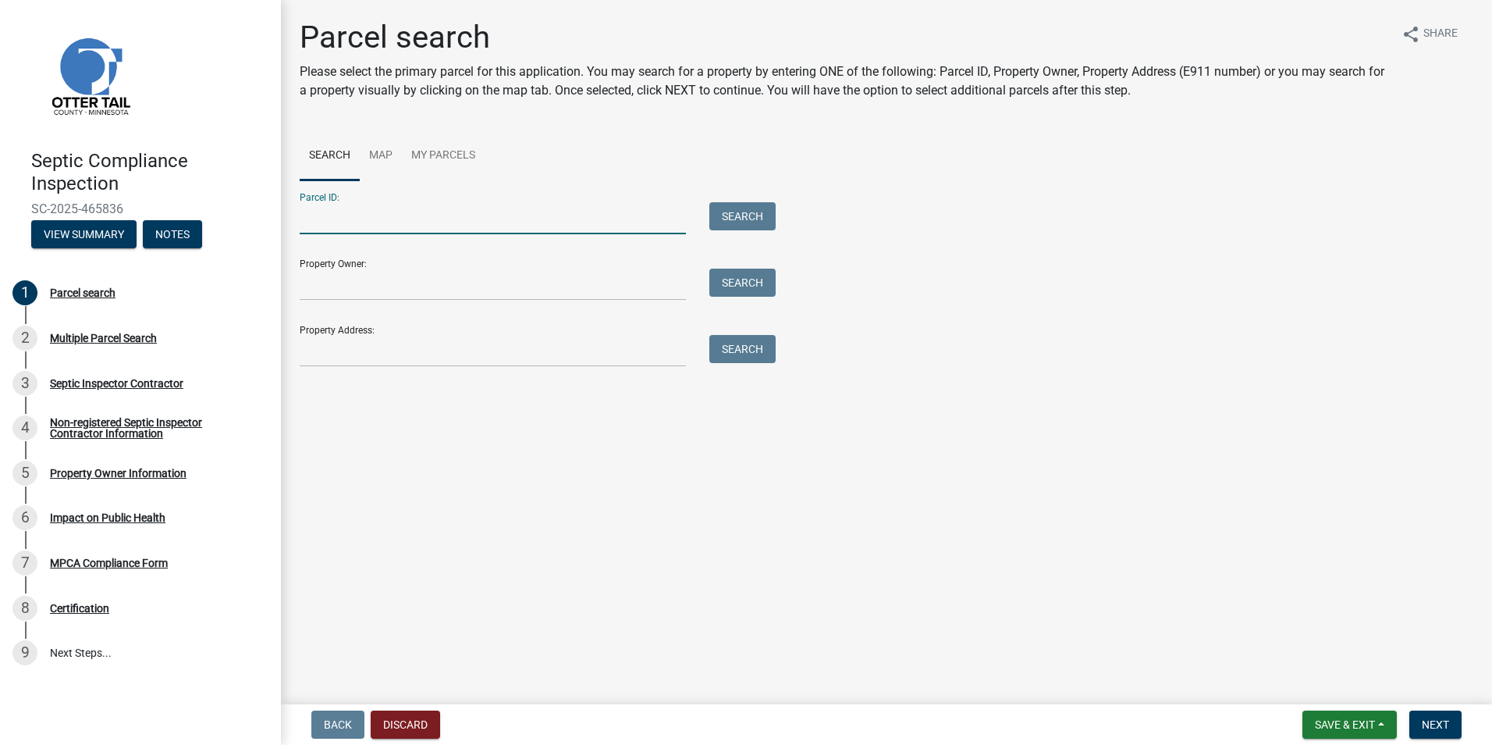
click at [324, 222] on input "Parcel ID:" at bounding box center [493, 218] width 386 height 32
type input "17000991503000"
click at [732, 214] on button "Search" at bounding box center [743, 216] width 66 height 28
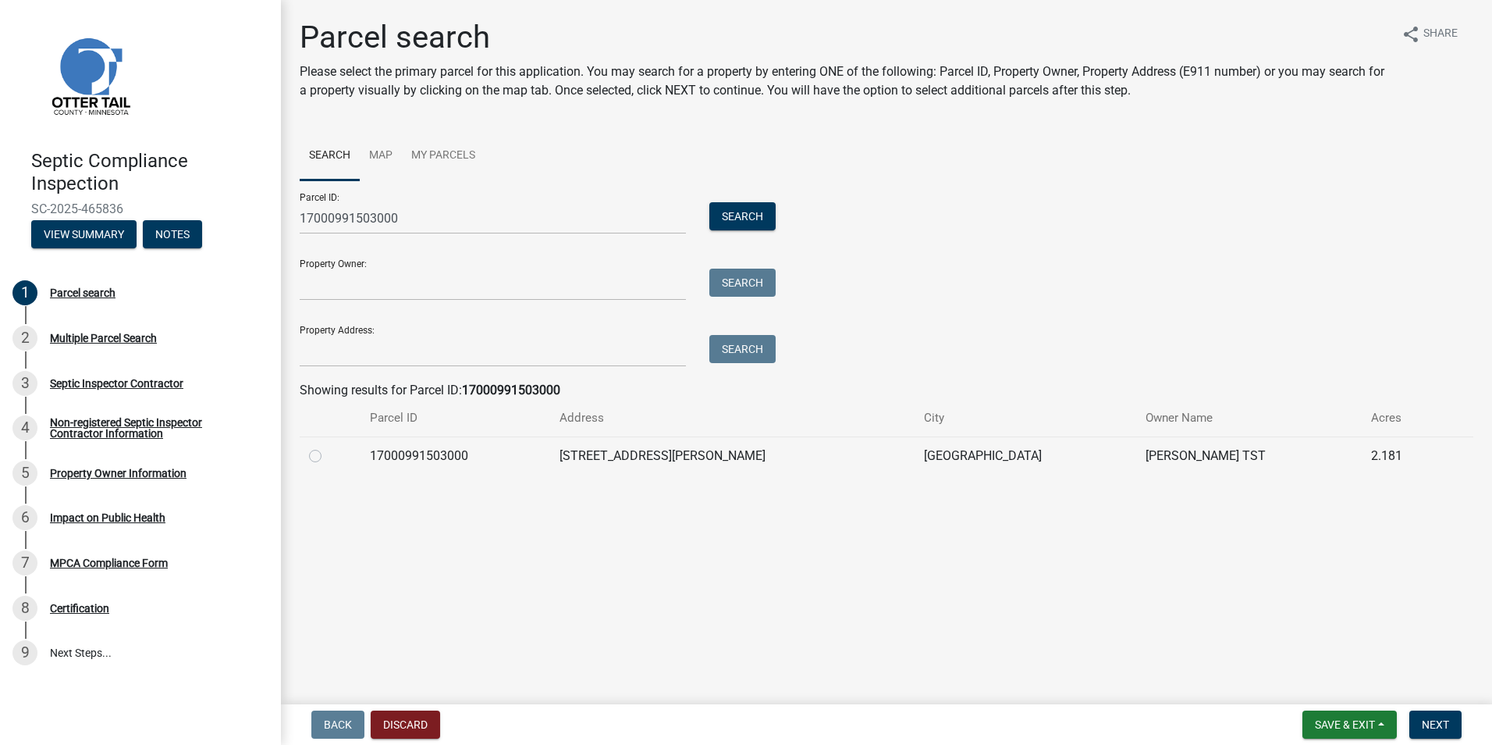
click at [328, 446] on label at bounding box center [328, 446] width 0 height 0
click at [328, 457] on input "radio" at bounding box center [333, 451] width 10 height 10
radio input "true"
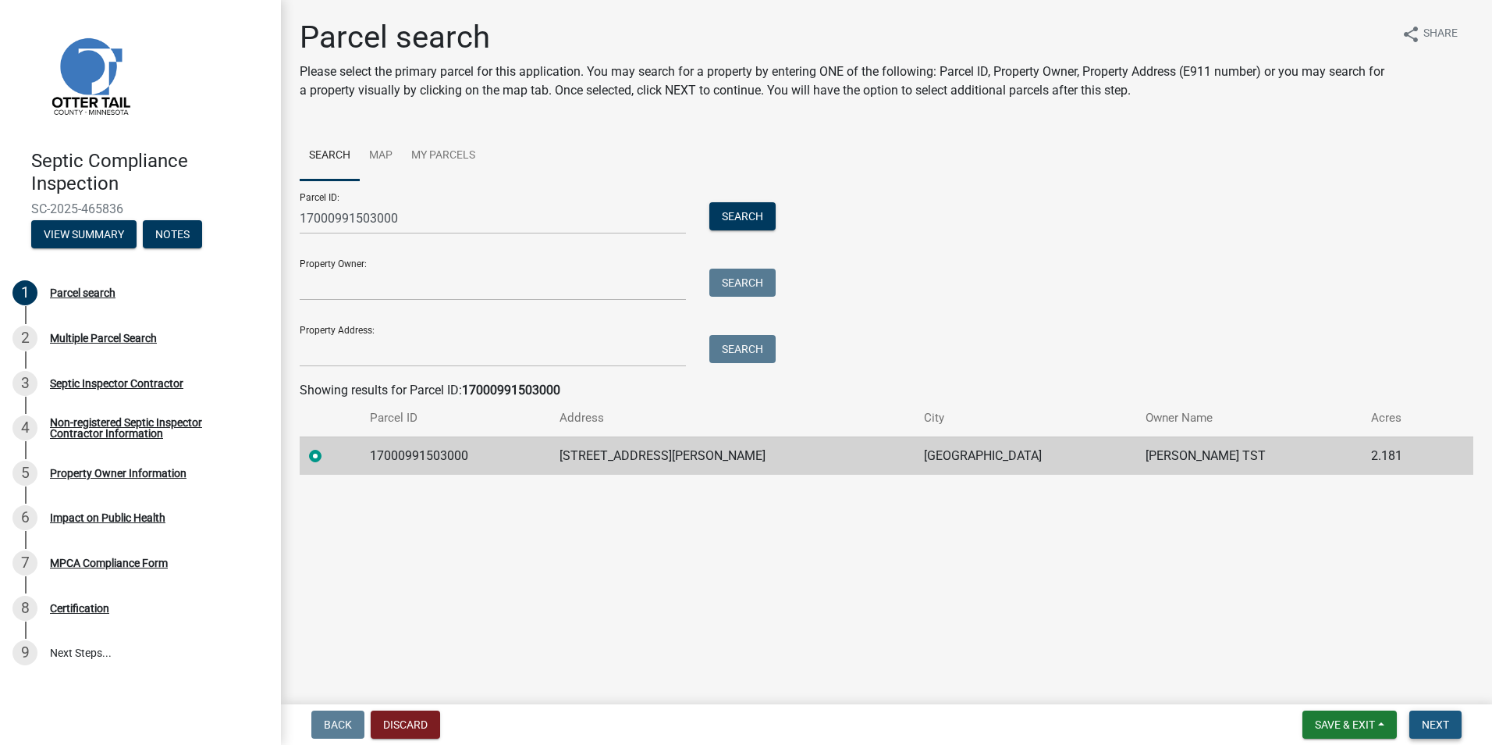
click at [1427, 720] on span "Next" at bounding box center [1435, 724] width 27 height 12
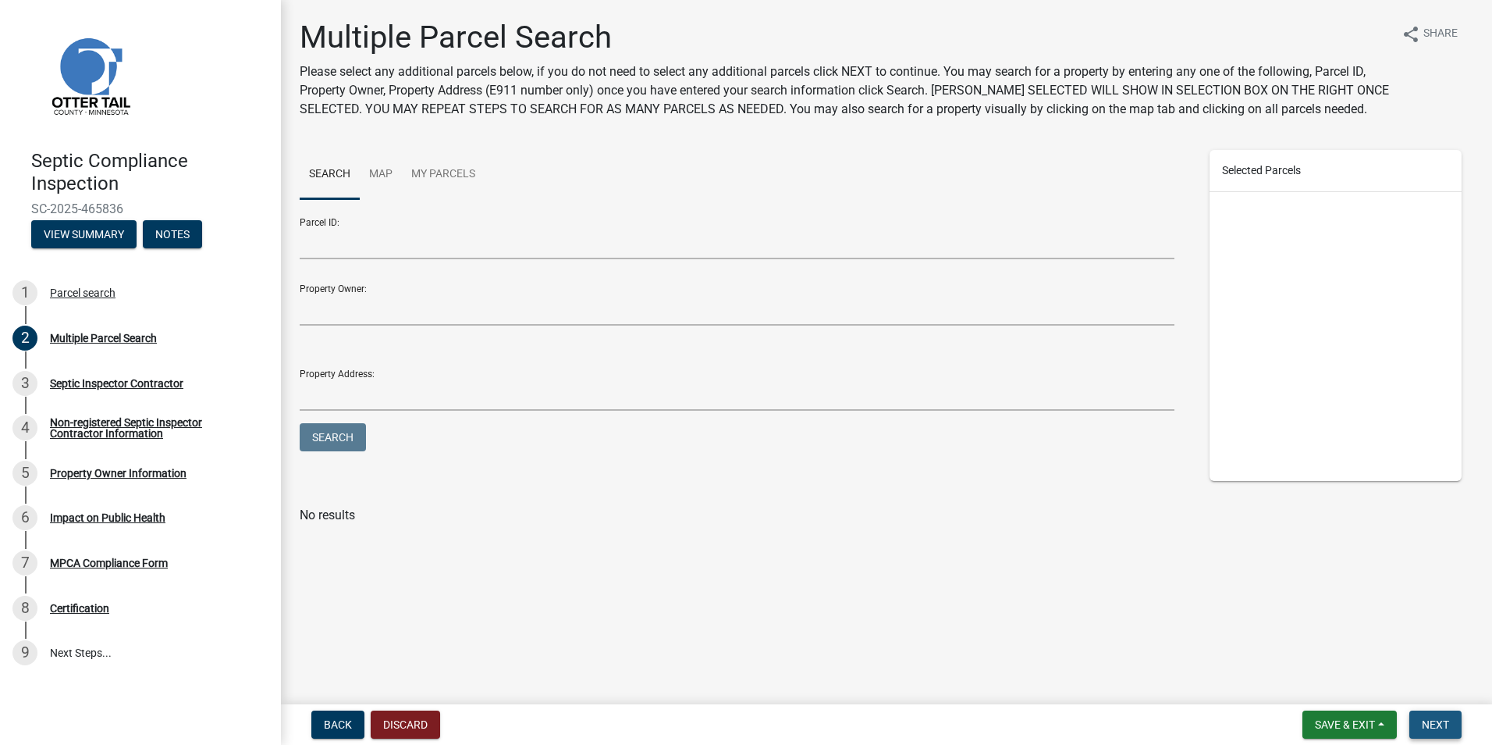
click at [1430, 731] on span "Next" at bounding box center [1435, 724] width 27 height 12
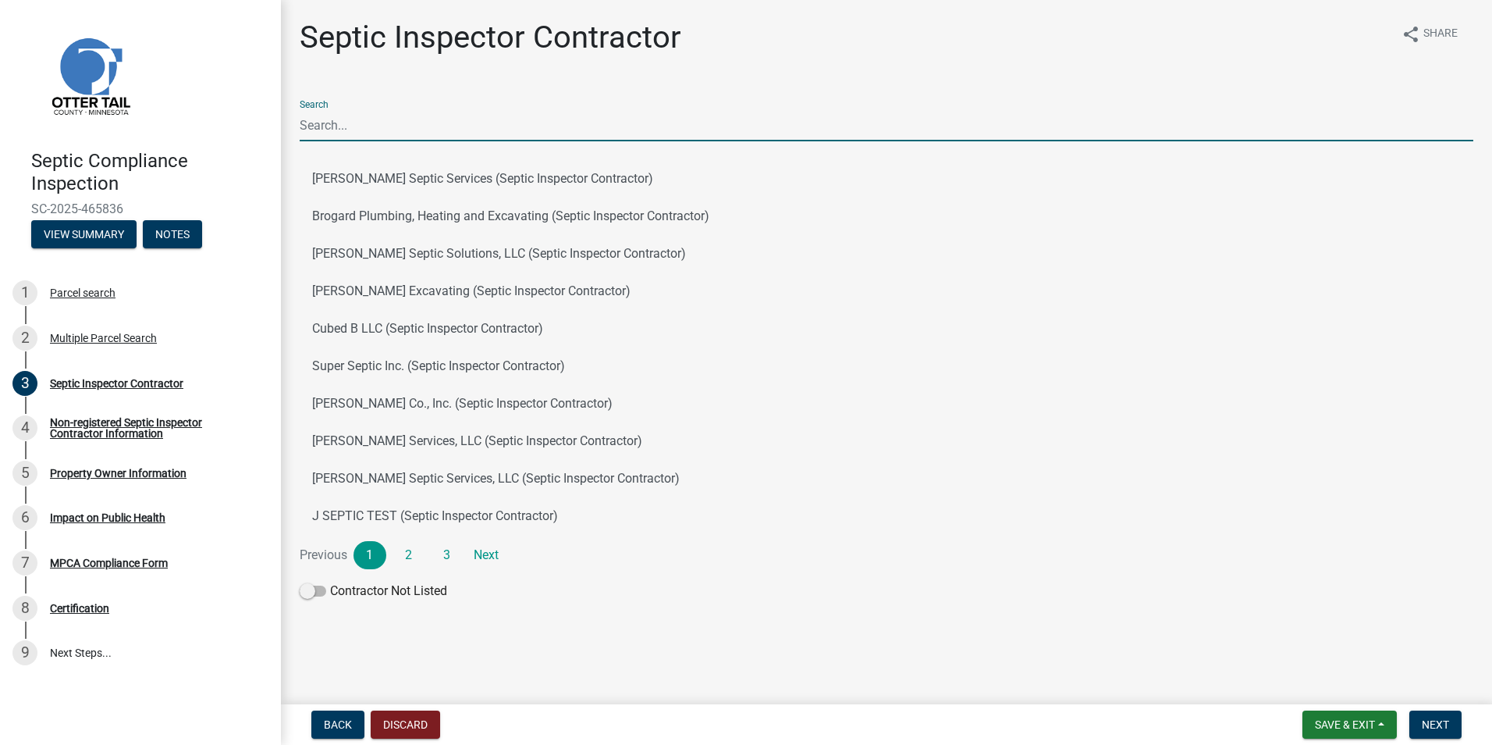
click at [319, 133] on input "Search" at bounding box center [887, 125] width 1174 height 32
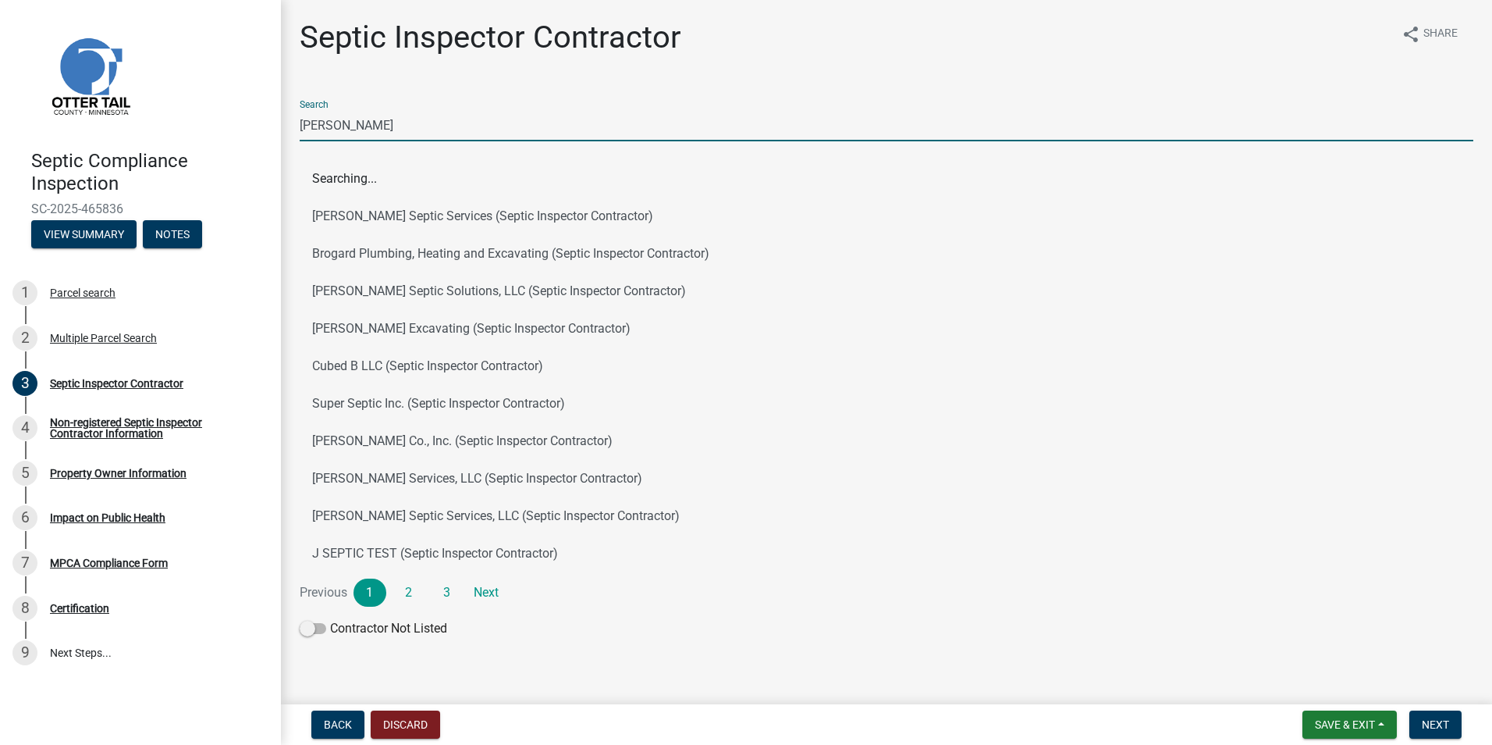
type input "[PERSON_NAME] Inspections Inc."
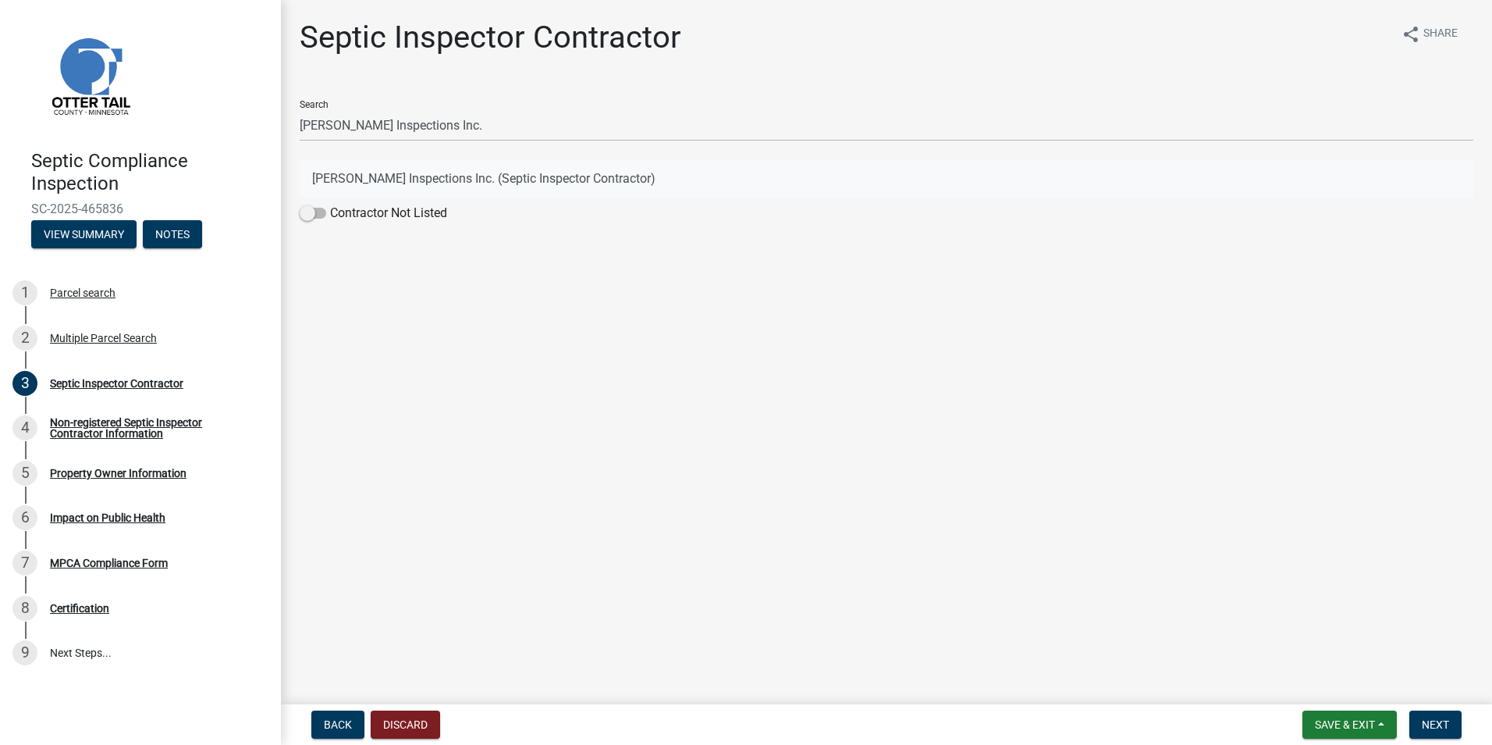
click at [402, 181] on button "[PERSON_NAME] Inspections Inc. (Septic Inspector Contractor)" at bounding box center [887, 178] width 1174 height 37
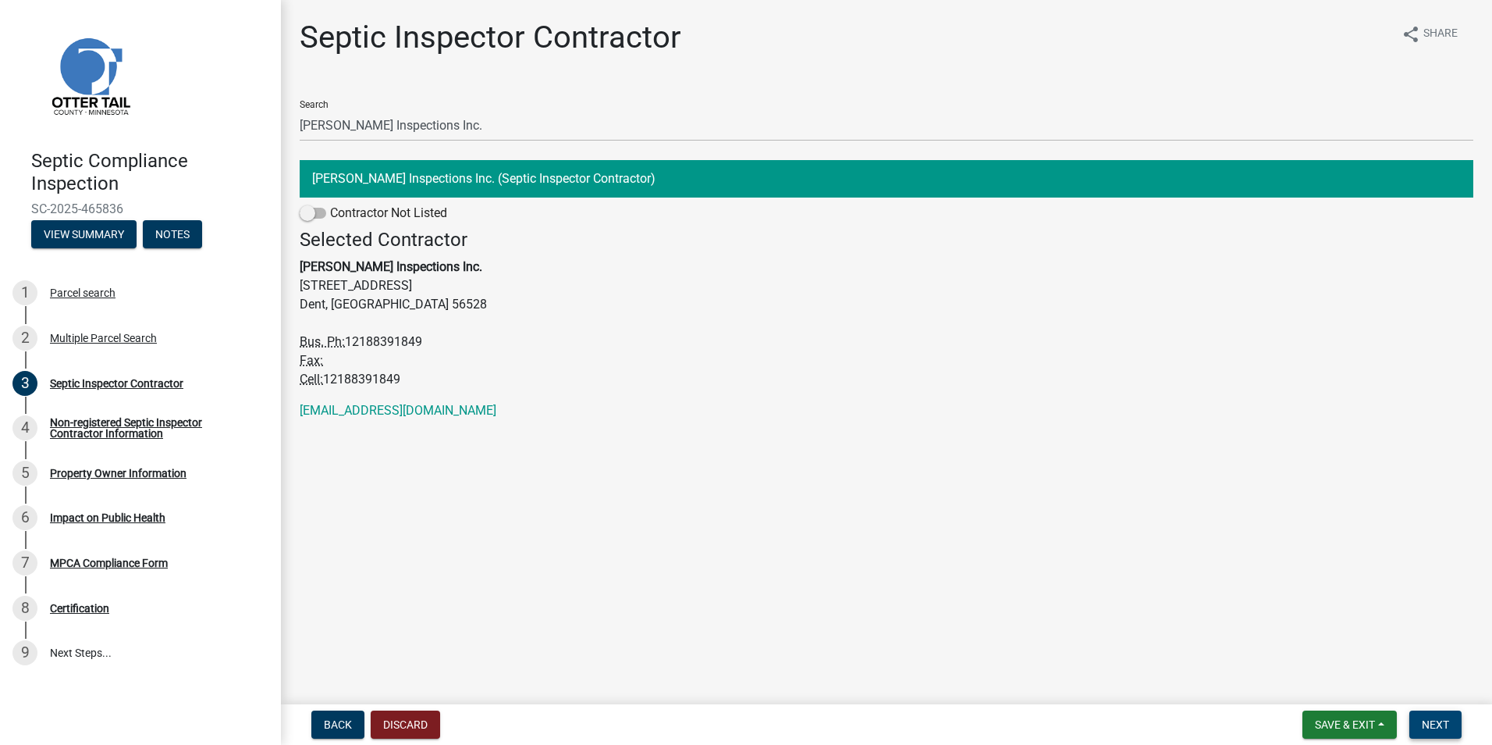
click at [1435, 723] on span "Next" at bounding box center [1435, 724] width 27 height 12
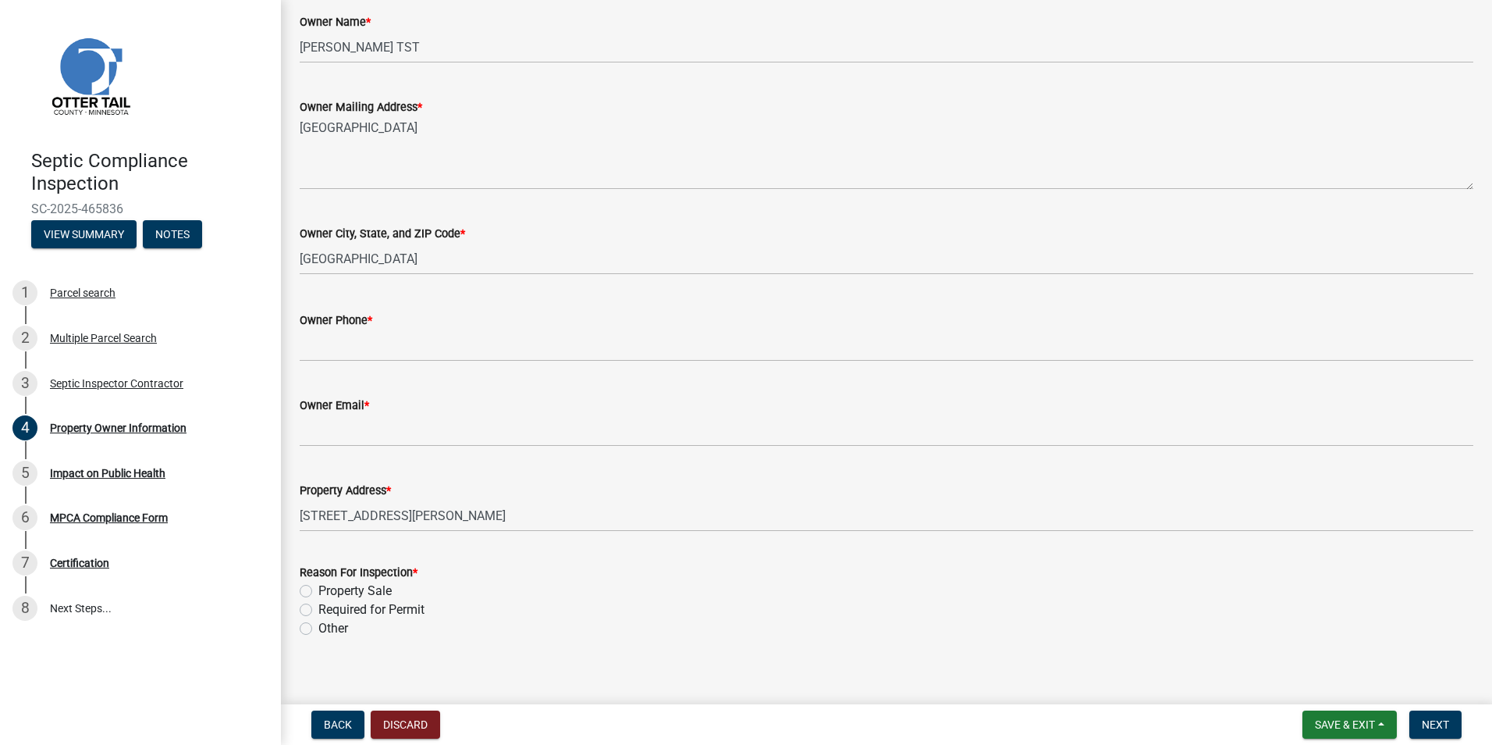
scroll to position [283, 0]
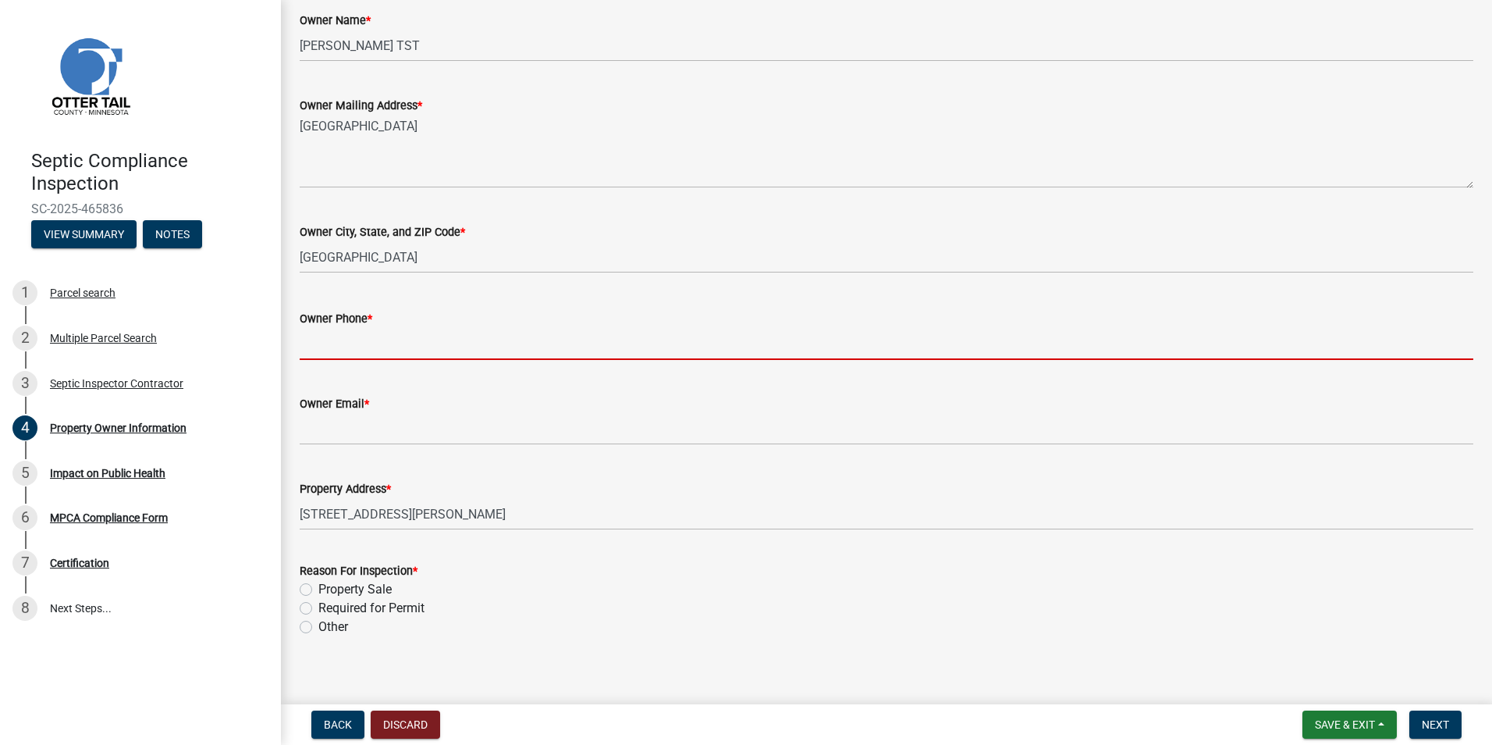
click at [316, 349] on input "Owner Phone *" at bounding box center [887, 344] width 1174 height 32
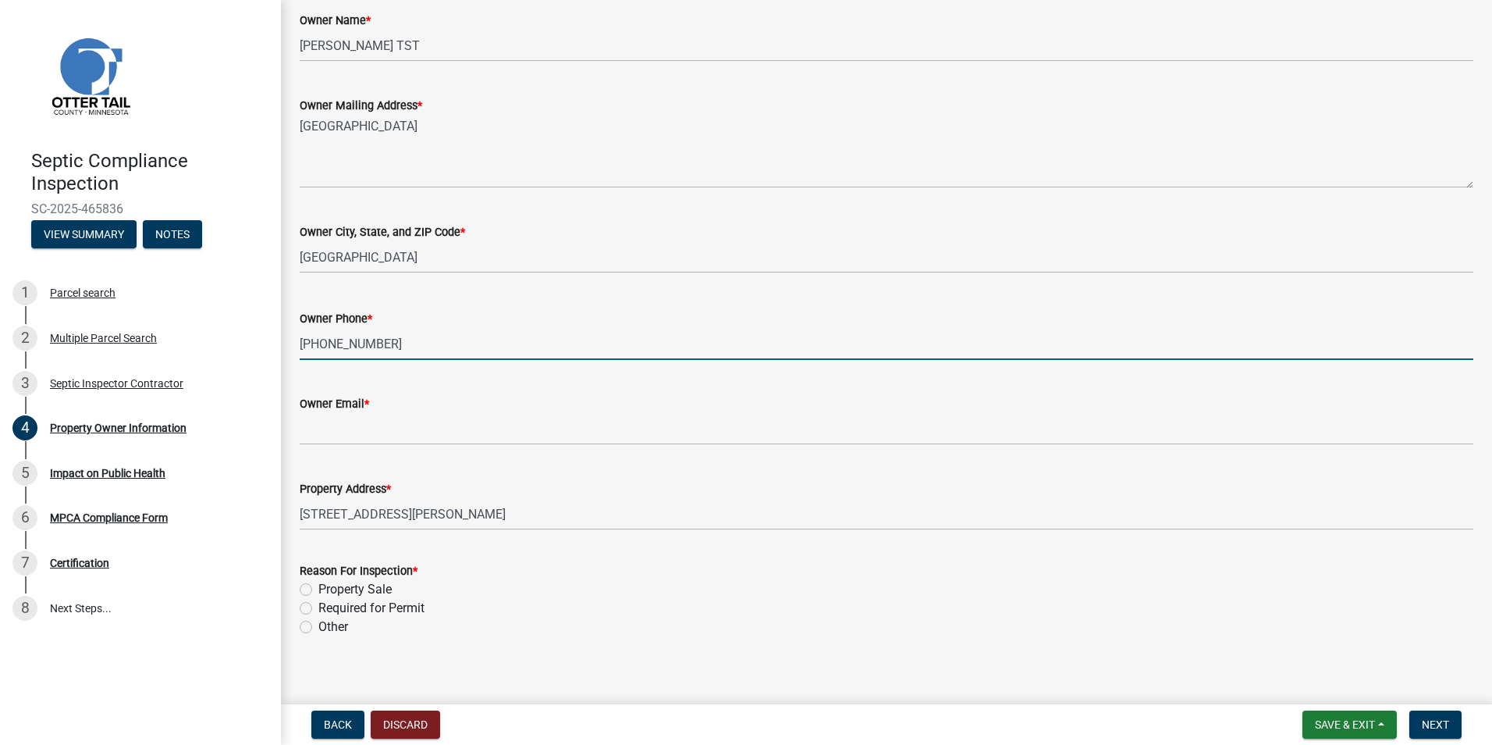
type input "218-841-1078"
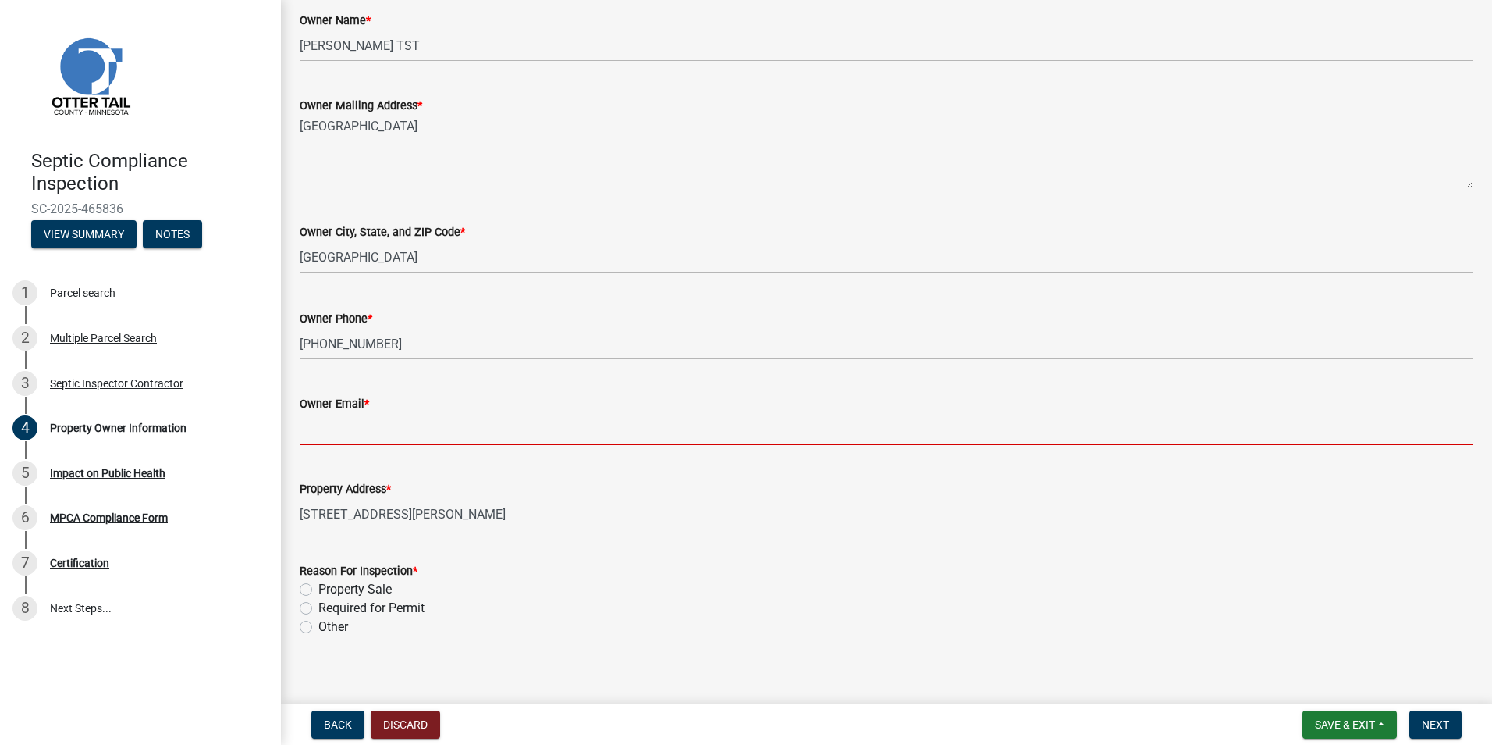
click at [319, 429] on input "Owner Email *" at bounding box center [887, 429] width 1174 height 32
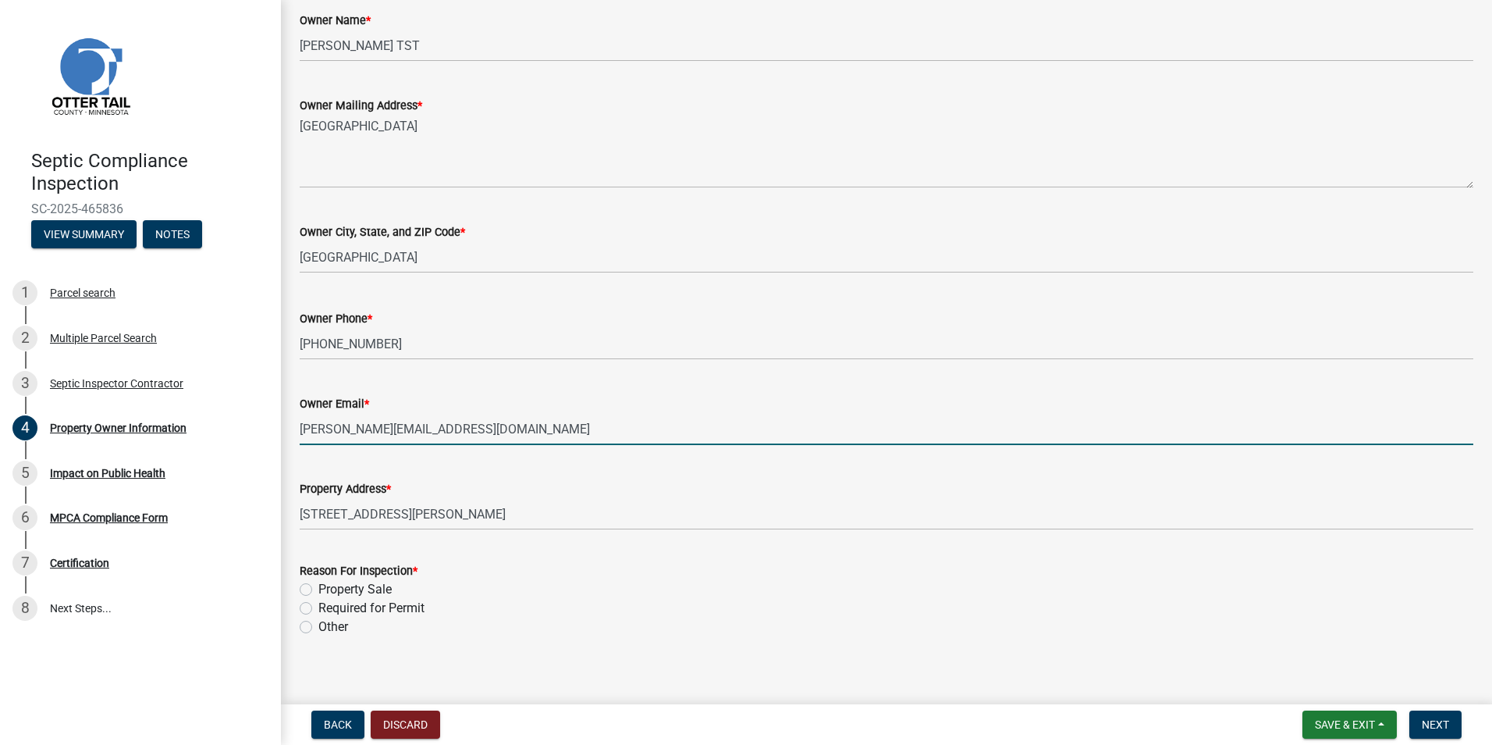
type input "berg.karissa4@gmail.com"
click at [318, 589] on label "Property Sale" at bounding box center [354, 589] width 73 height 19
click at [318, 589] on input "Property Sale" at bounding box center [323, 585] width 10 height 10
radio input "true"
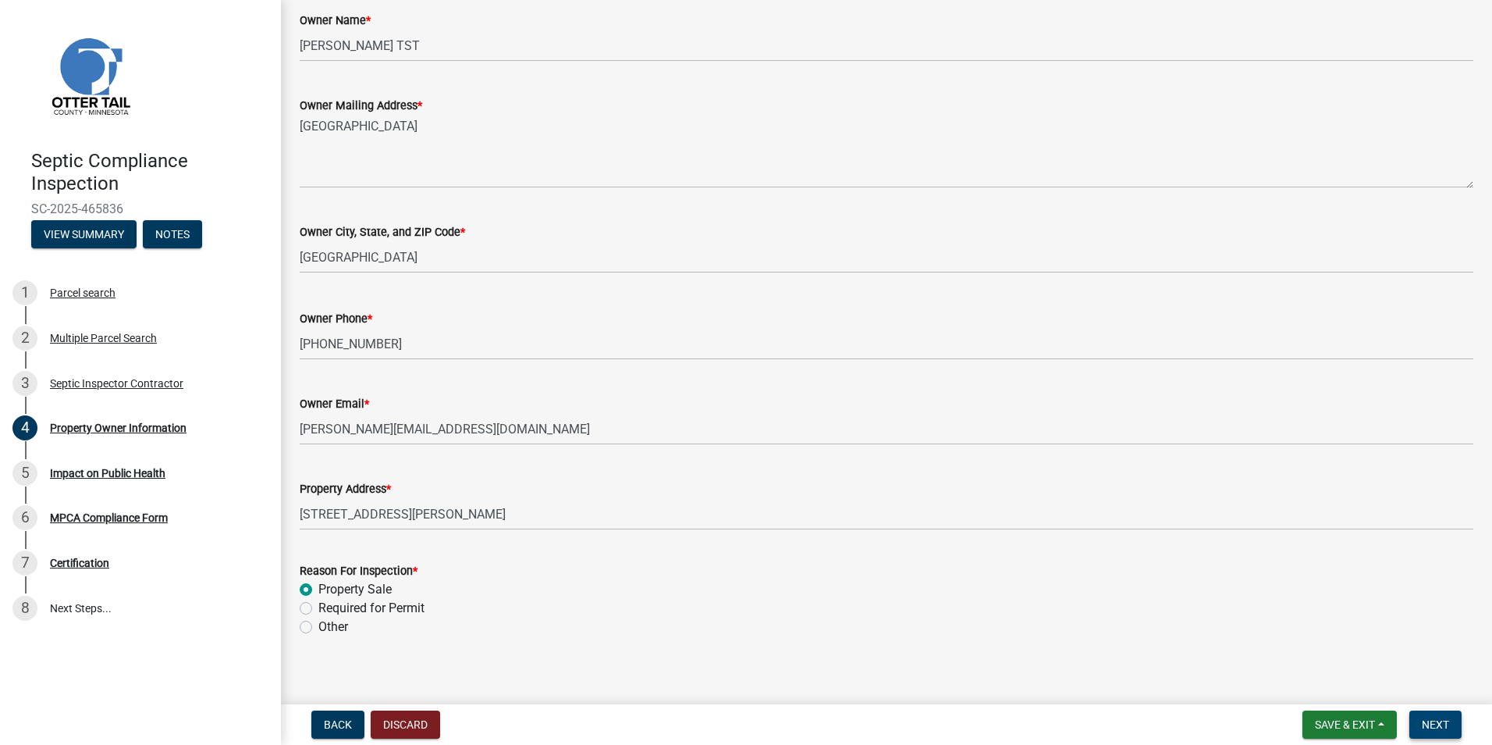
click at [1439, 717] on button "Next" at bounding box center [1436, 724] width 52 height 28
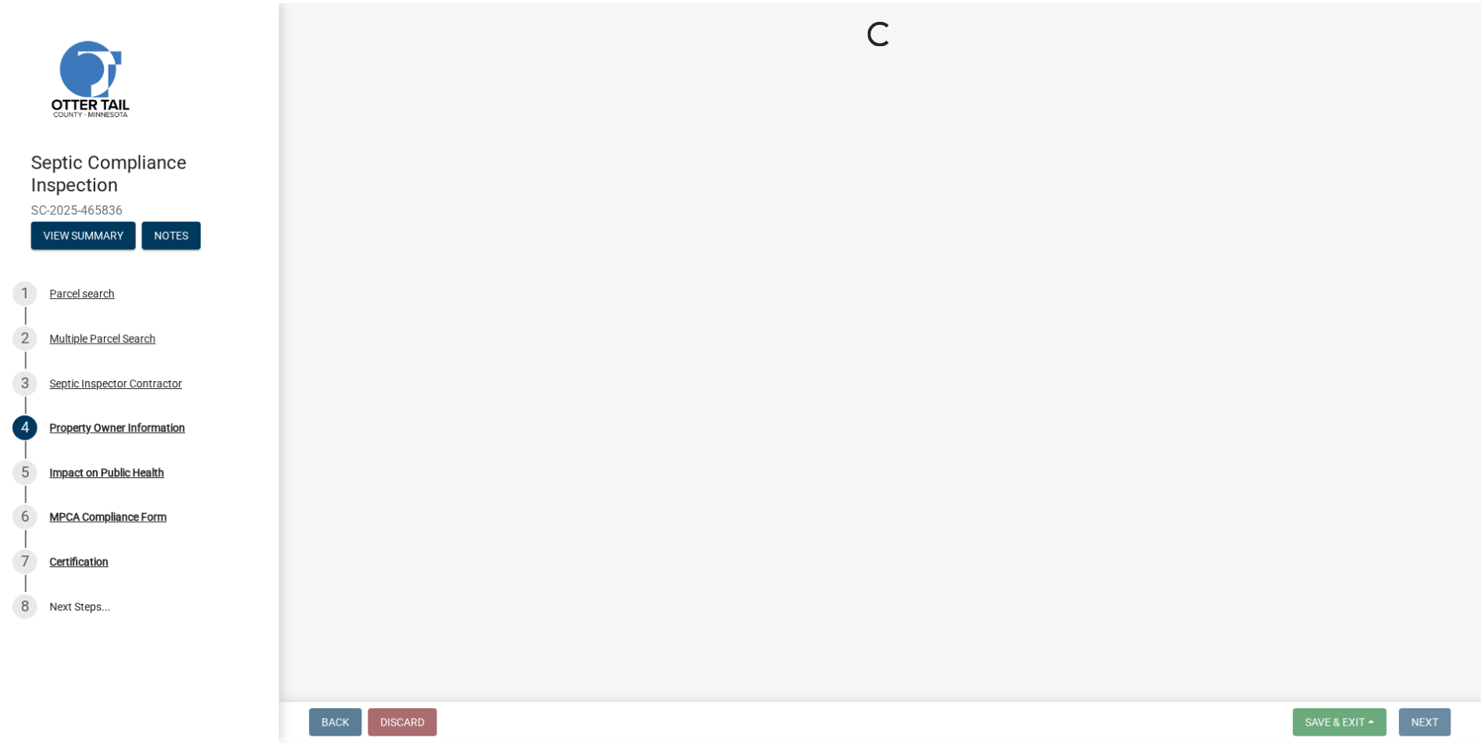
scroll to position [0, 0]
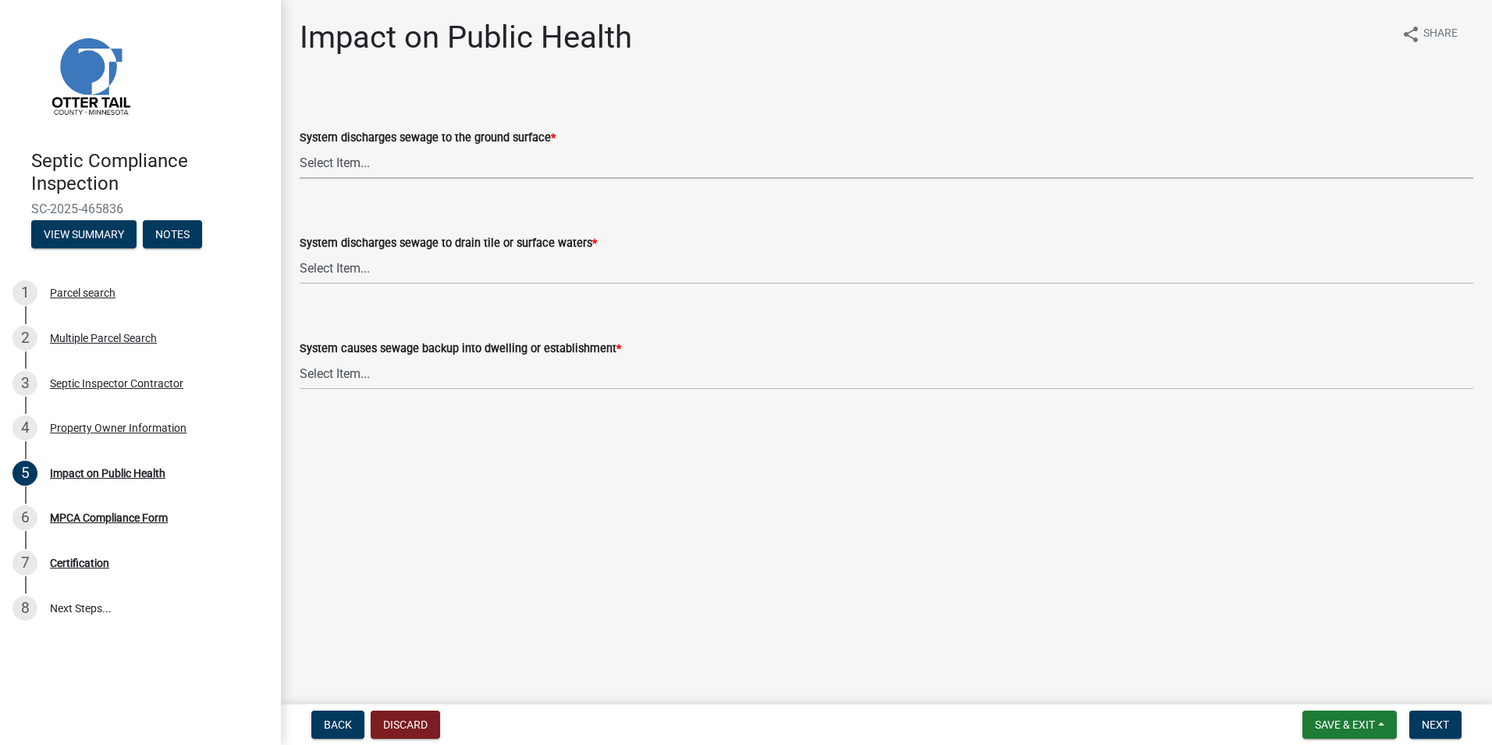
click at [304, 162] on select "Select Item... Yes No" at bounding box center [887, 163] width 1174 height 32
click at [300, 147] on select "Select Item... Yes No" at bounding box center [887, 163] width 1174 height 32
select select "9c5ef684-d0d4-4879-ab12-905ddbd81a72"
click at [312, 272] on select "Select Item... Yes No" at bounding box center [887, 268] width 1174 height 32
click at [300, 252] on select "Select Item... Yes No" at bounding box center [887, 268] width 1174 height 32
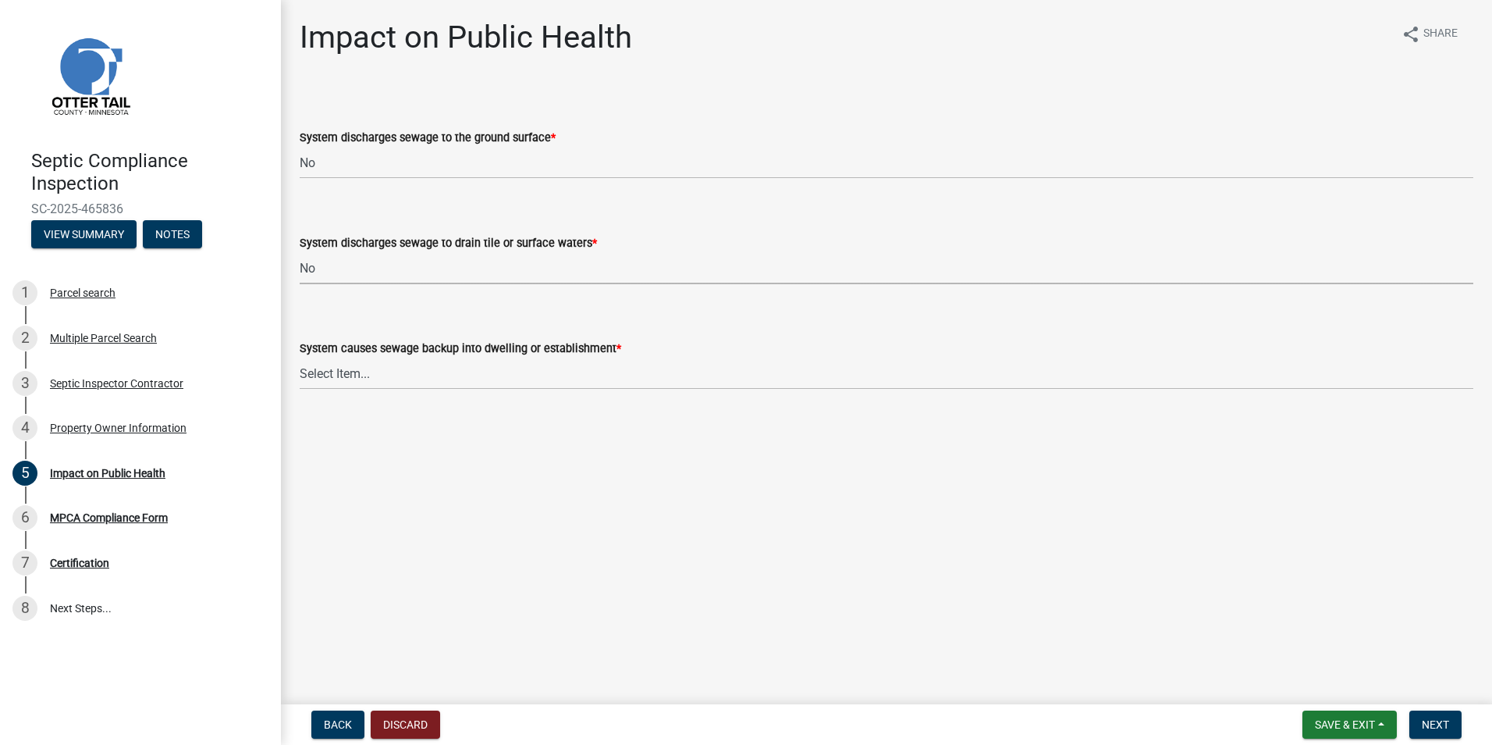
select select "7d491a2b-e9f0-4952-b474-53ca749b22af"
click at [318, 371] on select "Select Item... Yes No" at bounding box center [887, 374] width 1174 height 32
click at [300, 358] on select "Select Item... Yes No" at bounding box center [887, 374] width 1174 height 32
select select "6e07b46b-a403-4f3e-b4fc-218acc732c01"
click at [1428, 721] on span "Next" at bounding box center [1435, 724] width 27 height 12
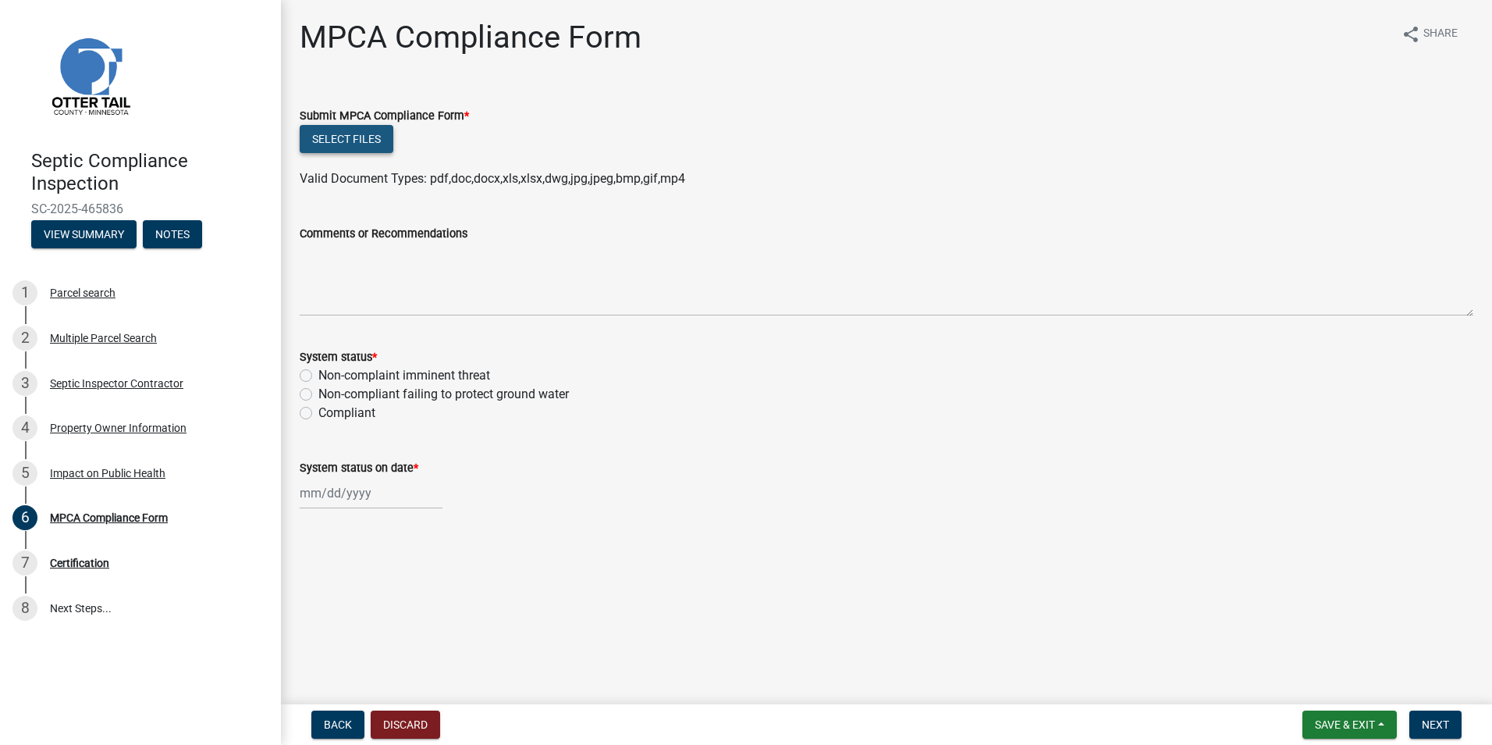
click at [354, 141] on button "Select files" at bounding box center [347, 139] width 94 height 28
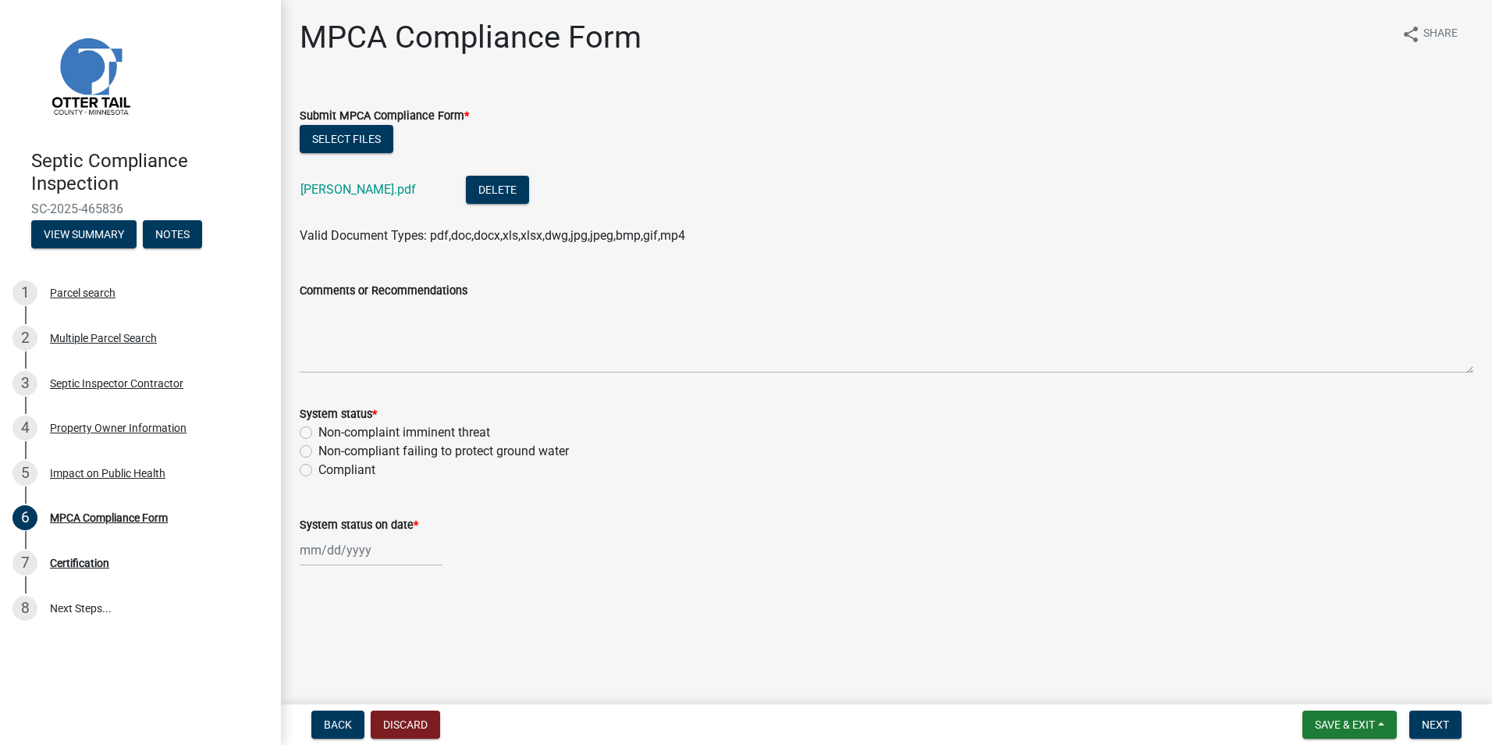
click at [318, 445] on label "Non-compliant failing to protect ground water" at bounding box center [443, 451] width 251 height 19
click at [318, 445] on input "Non-compliant failing to protect ground water" at bounding box center [323, 447] width 10 height 10
radio input "true"
click at [318, 445] on label "Non-compliant failing to protect ground water" at bounding box center [443, 451] width 251 height 19
click at [318, 445] on input "Non-compliant failing to protect ground water" at bounding box center [323, 447] width 10 height 10
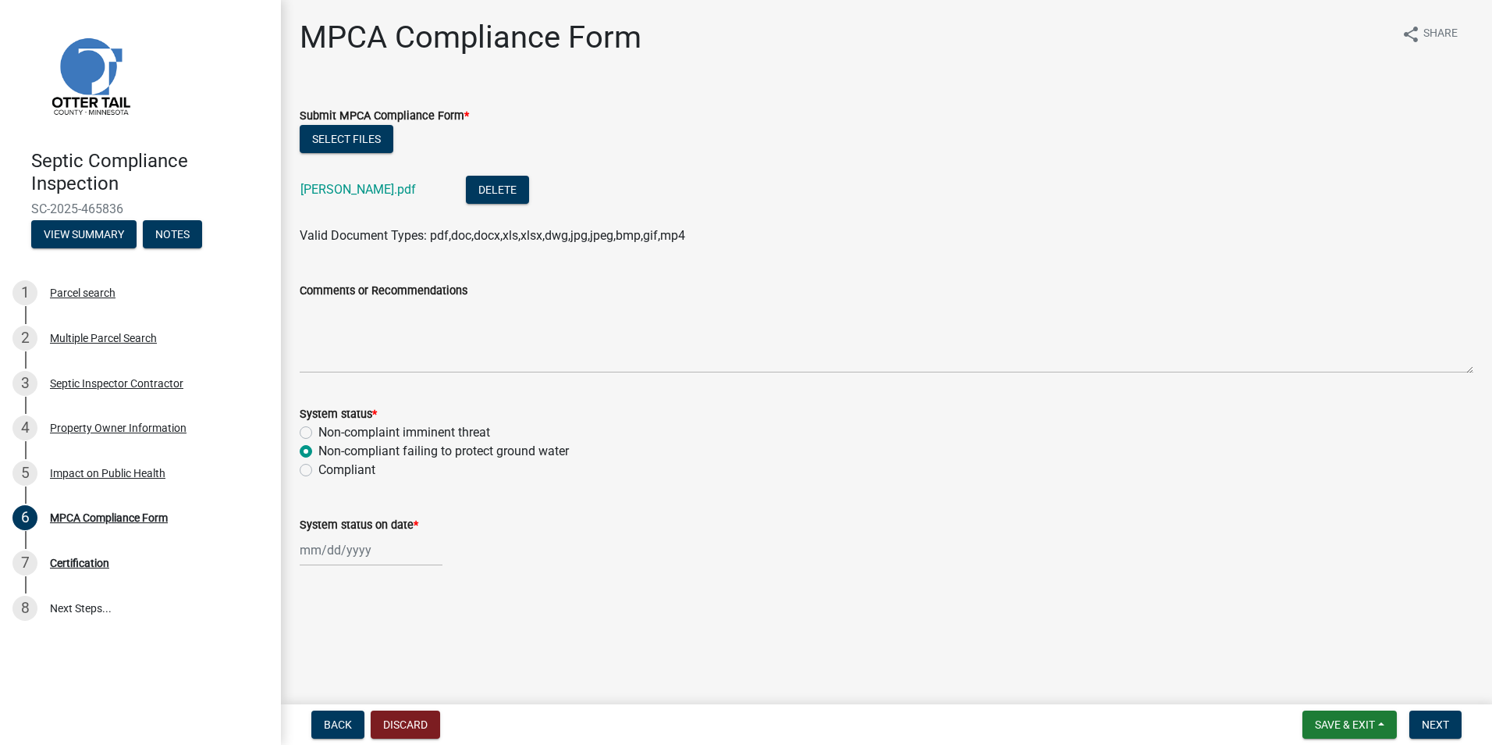
click at [318, 445] on label "Non-compliant failing to protect ground water" at bounding box center [443, 451] width 251 height 19
click at [318, 445] on input "Non-compliant failing to protect ground water" at bounding box center [323, 447] width 10 height 10
click at [304, 462] on div "Compliant" at bounding box center [887, 470] width 1174 height 19
click at [318, 468] on label "Compliant" at bounding box center [346, 470] width 57 height 19
click at [318, 468] on input "Compliant" at bounding box center [323, 466] width 10 height 10
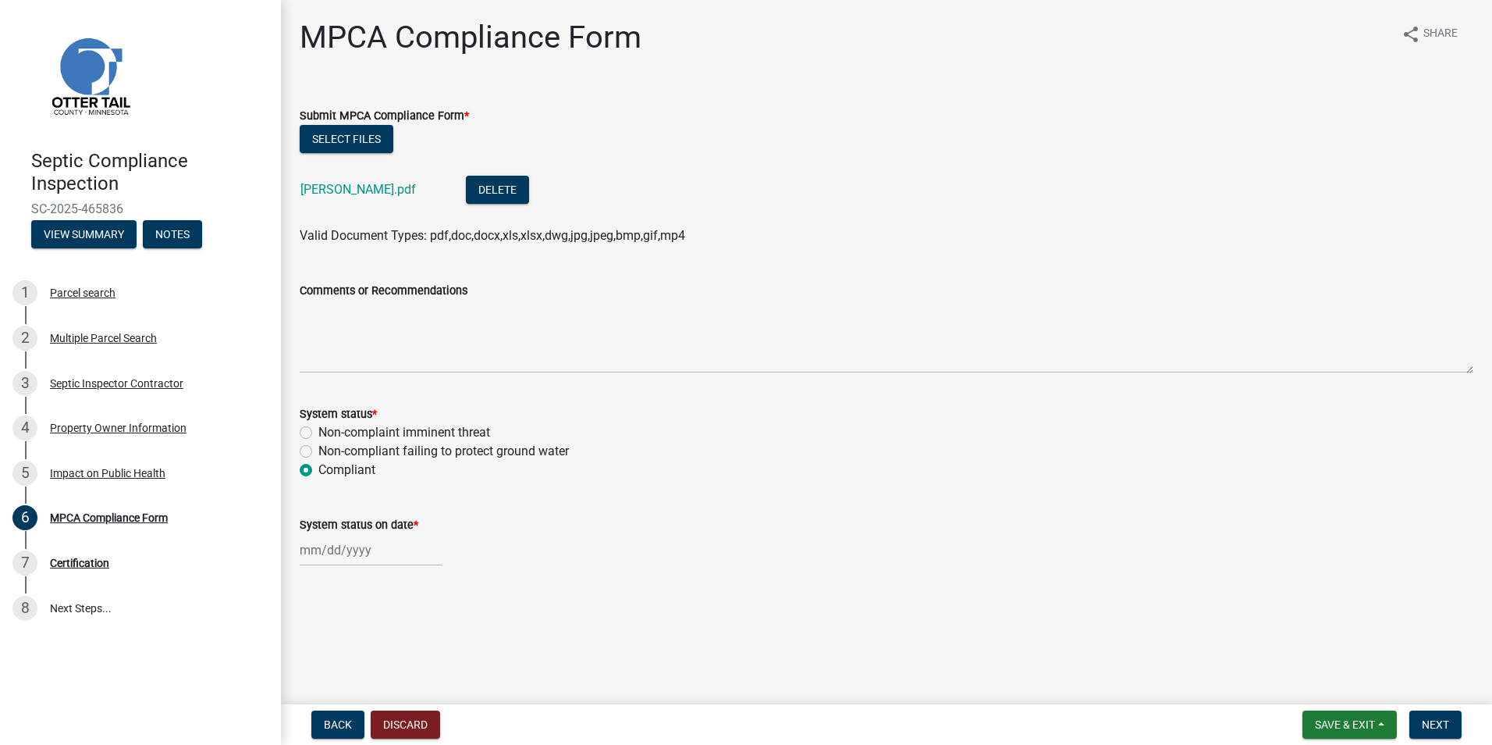
radio input "true"
select select "8"
select select "2025"
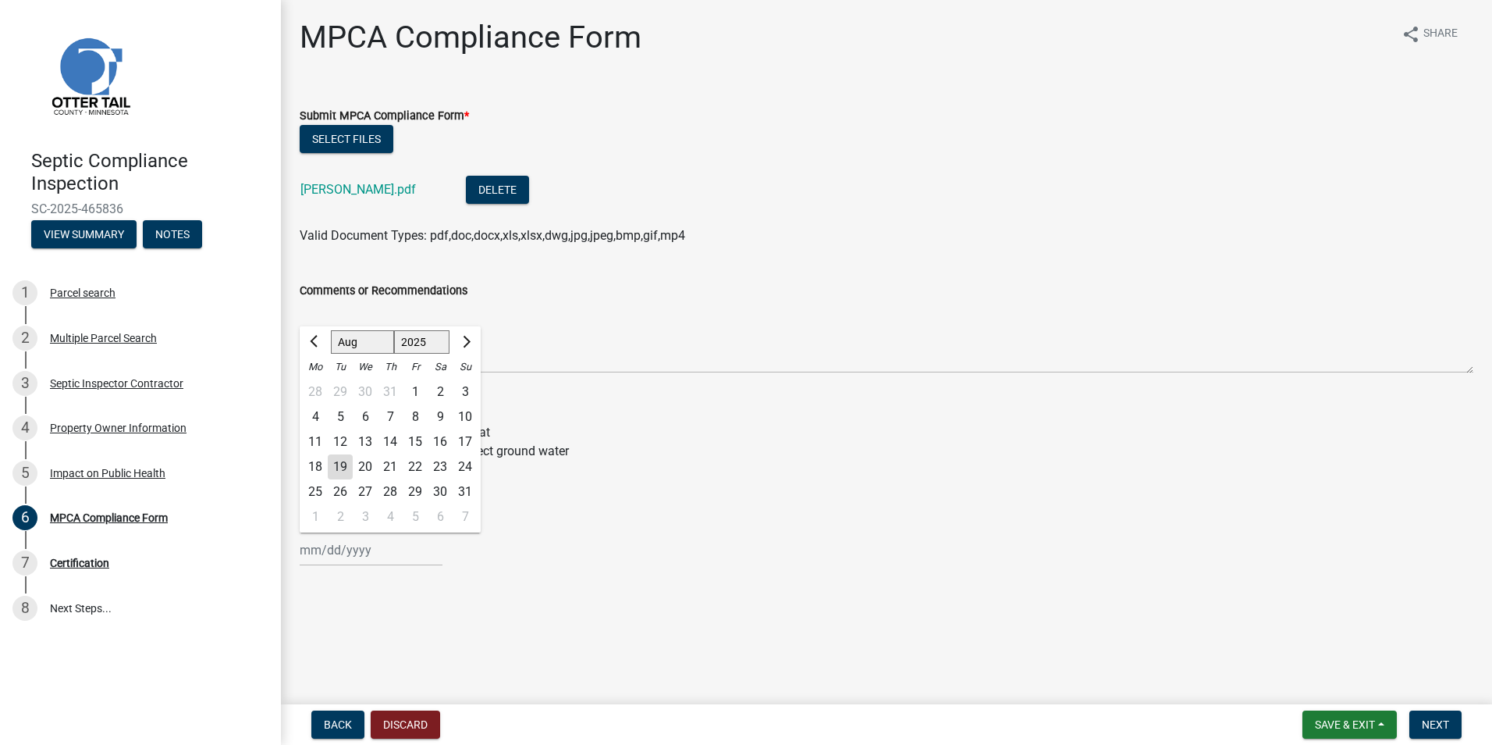
click at [333, 556] on input "System status on date *" at bounding box center [371, 550] width 143 height 32
click at [344, 410] on div "5" at bounding box center [340, 416] width 25 height 25
type input "08/05/2025"
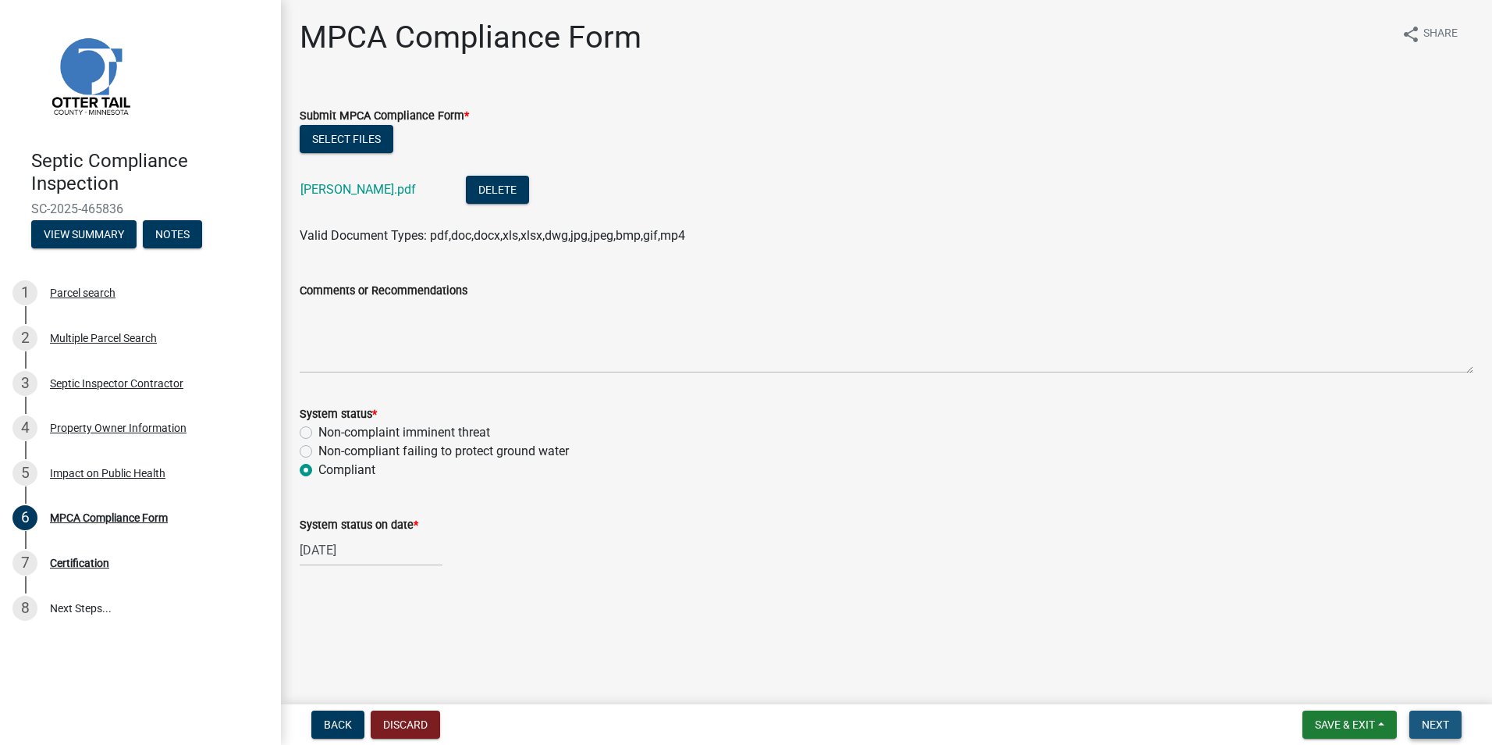
click at [1437, 715] on button "Next" at bounding box center [1436, 724] width 52 height 28
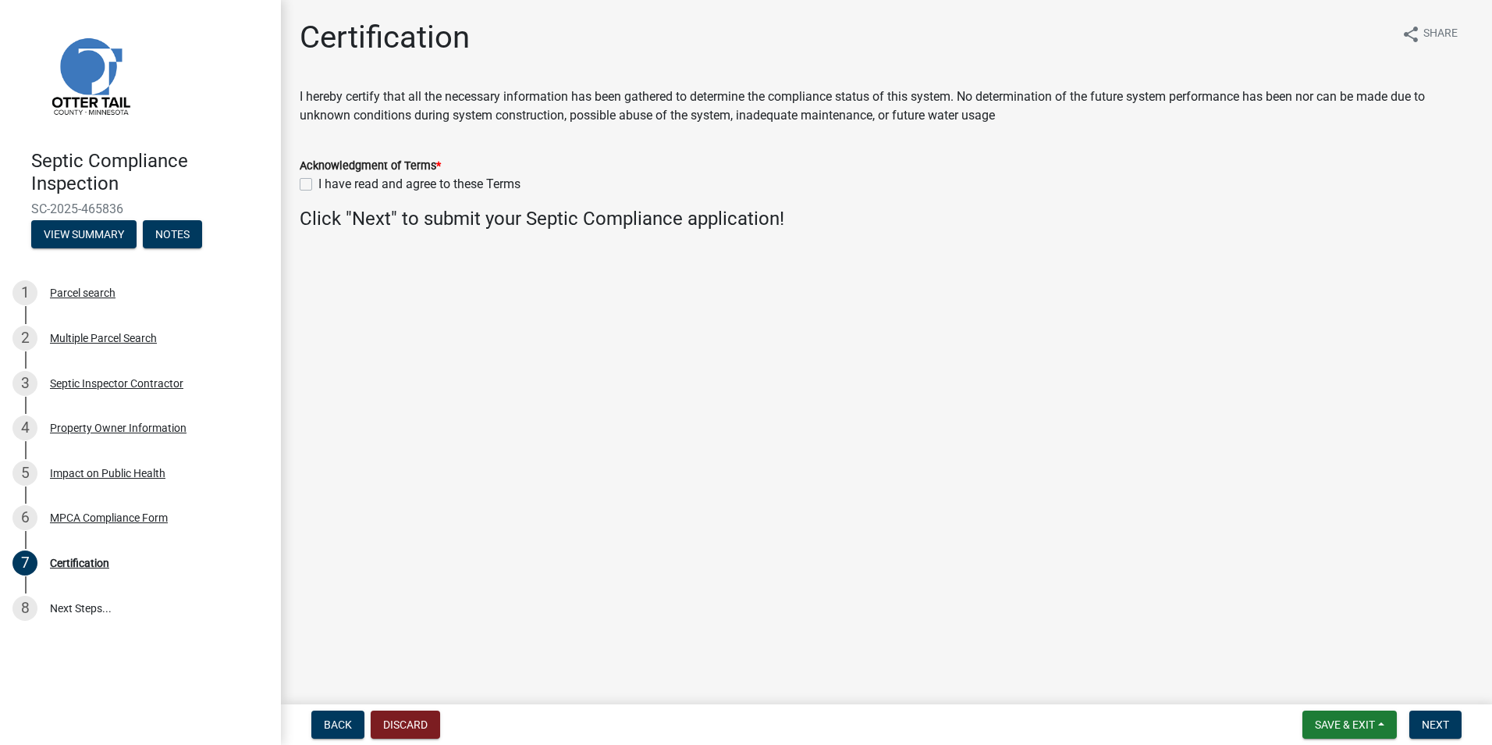
click at [318, 184] on label "I have read and agree to these Terms" at bounding box center [419, 184] width 202 height 19
click at [318, 184] on input "I have read and agree to these Terms" at bounding box center [323, 180] width 10 height 10
checkbox input "true"
click at [1438, 727] on span "Next" at bounding box center [1435, 724] width 27 height 12
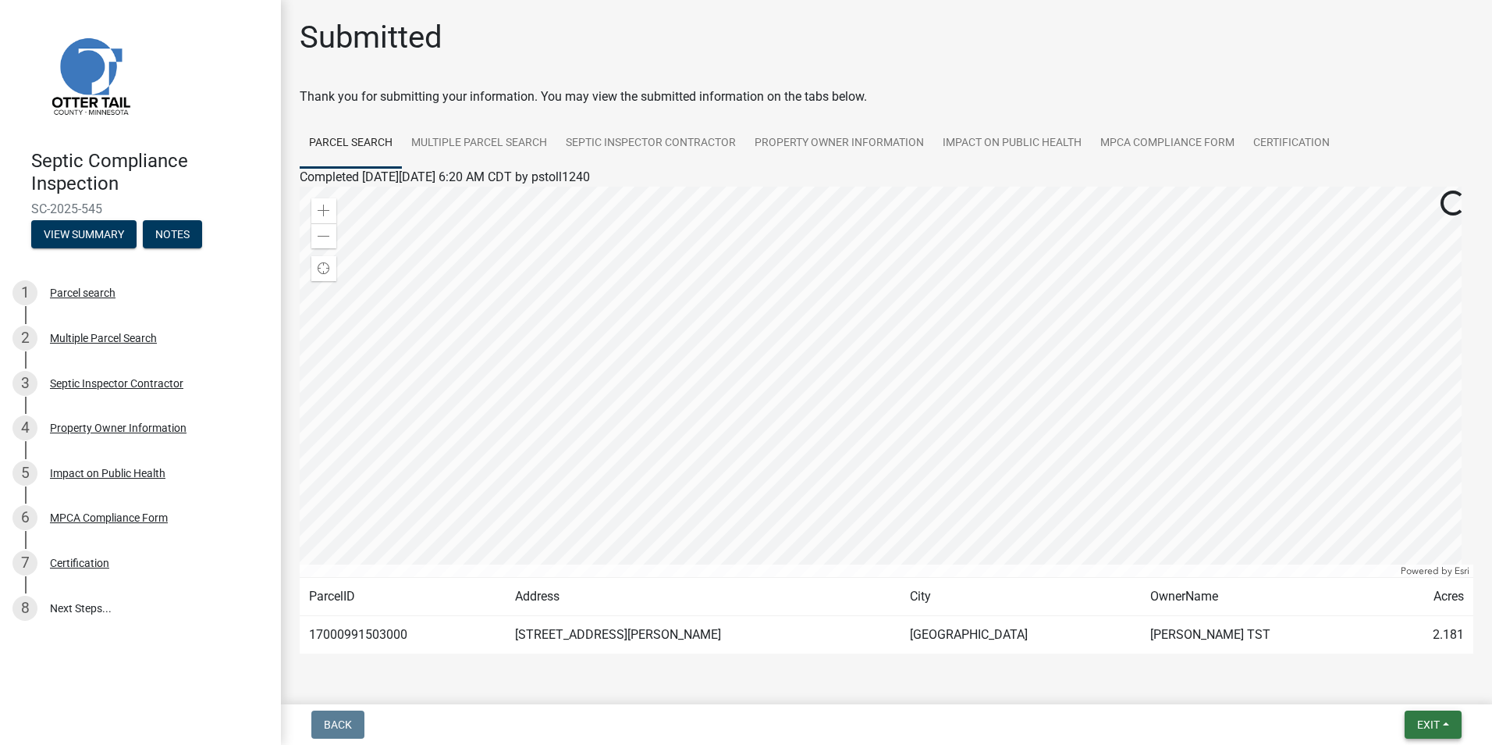
click at [1438, 727] on span "Exit" at bounding box center [1429, 724] width 23 height 12
click at [1387, 687] on button "Save & Exit" at bounding box center [1399, 683] width 125 height 37
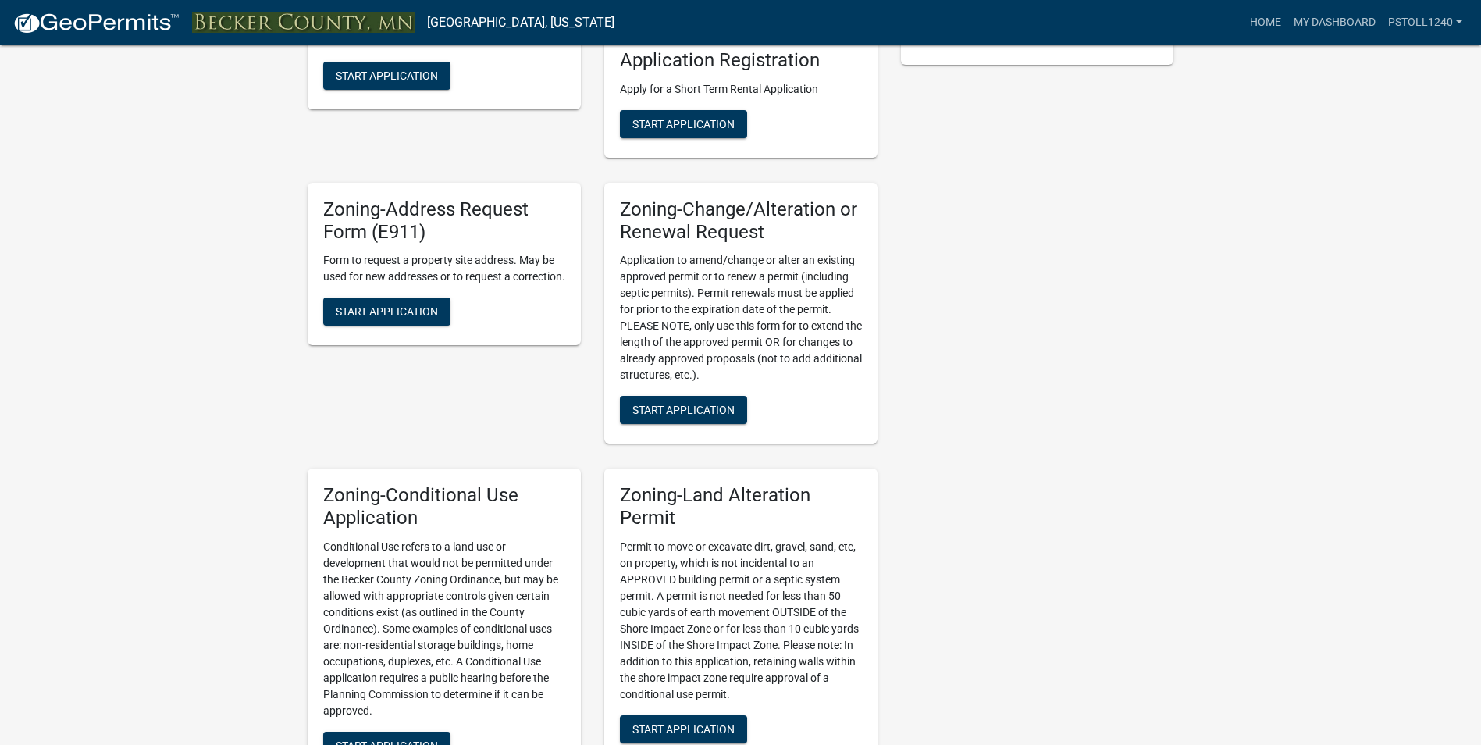
scroll to position [460, 0]
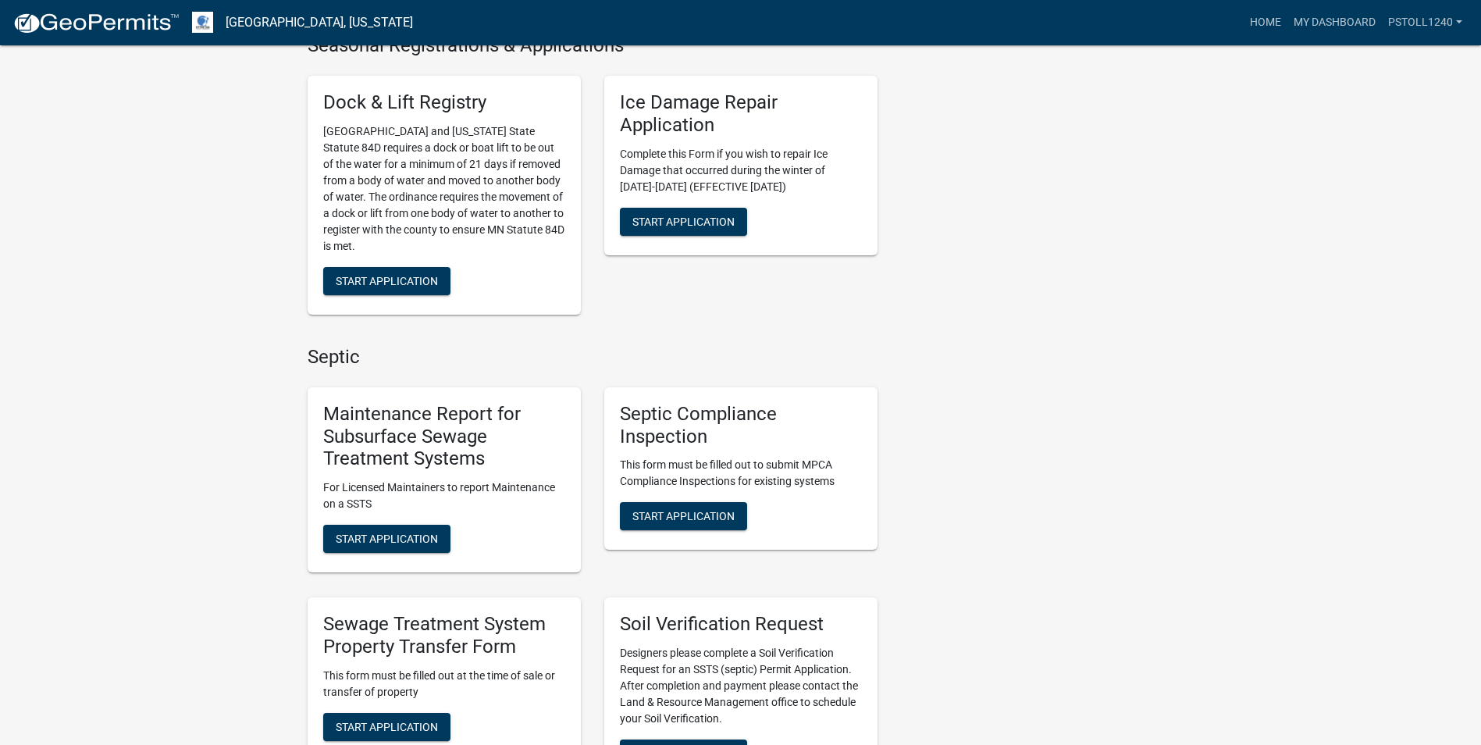
scroll to position [644, 0]
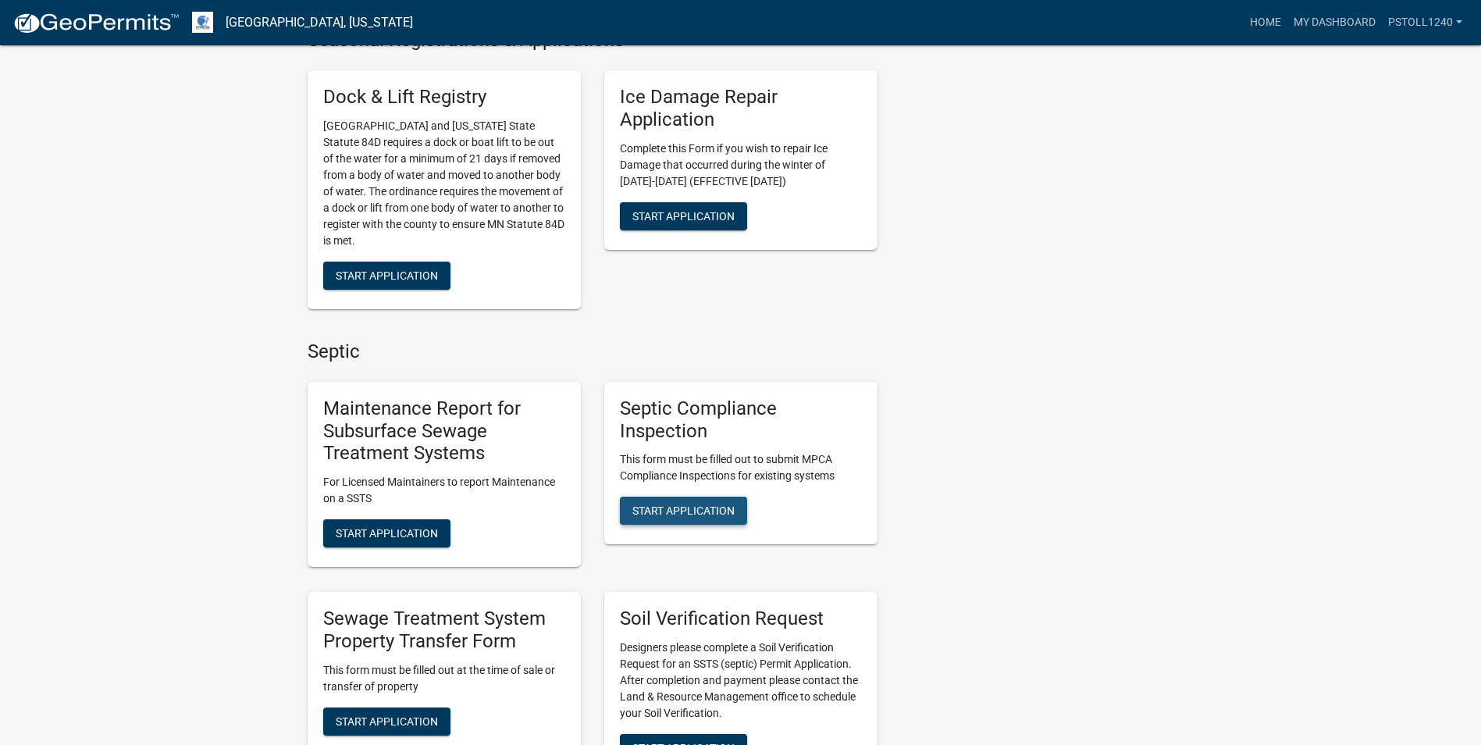
click at [674, 504] on span "Start Application" at bounding box center [683, 510] width 102 height 12
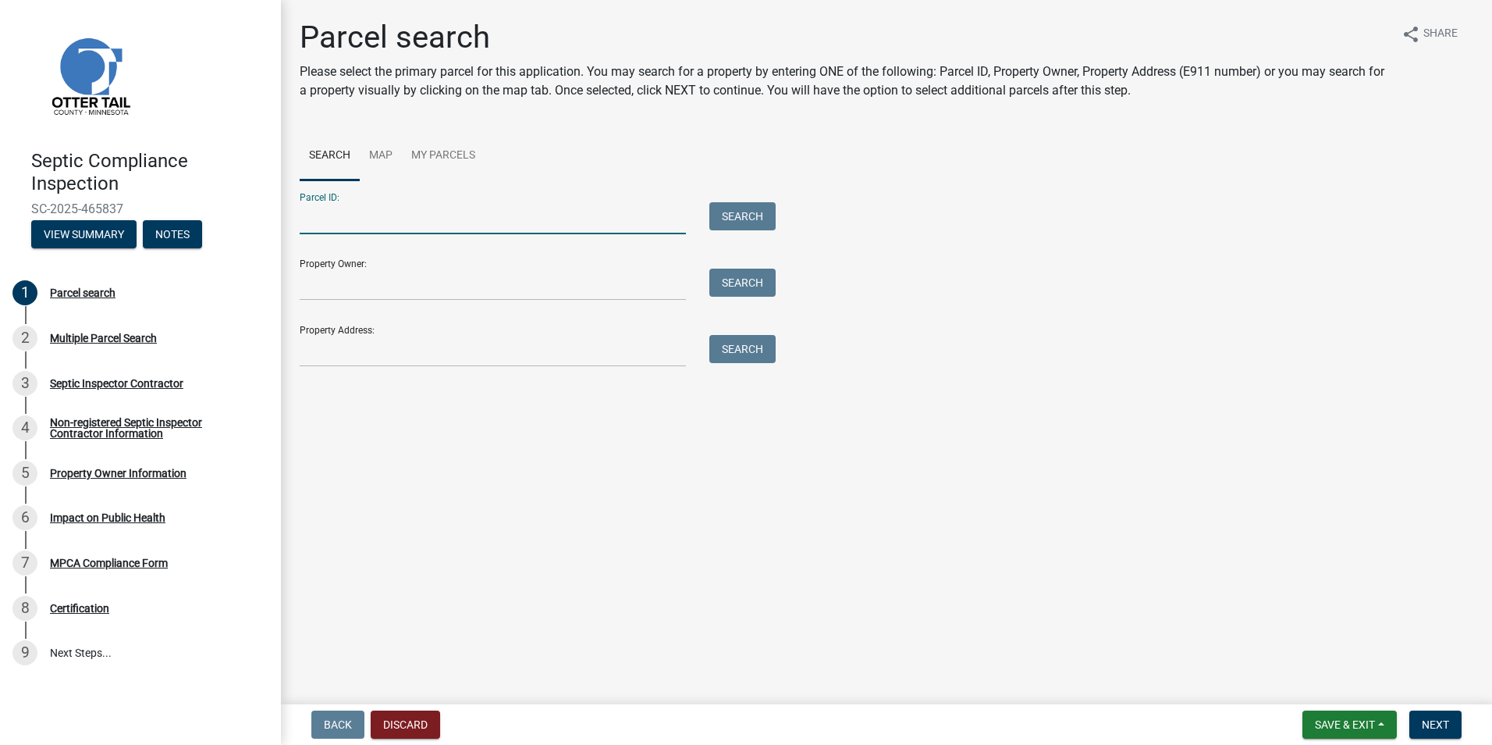
click at [334, 217] on input "Parcel ID:" at bounding box center [493, 218] width 386 height 32
type input "11000150095000"
click at [731, 212] on button "Search" at bounding box center [743, 216] width 66 height 28
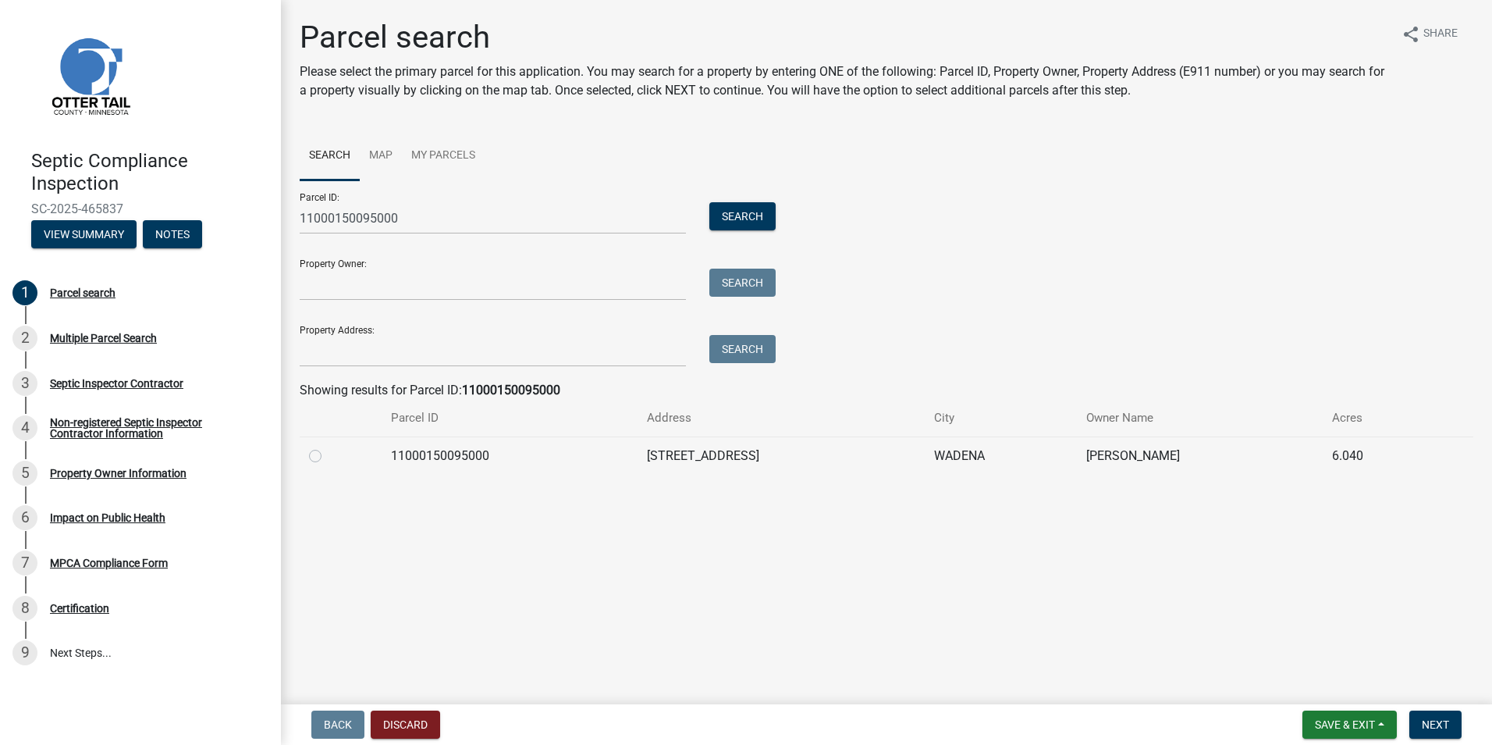
click at [328, 446] on label at bounding box center [328, 446] width 0 height 0
click at [328, 454] on input "radio" at bounding box center [333, 451] width 10 height 10
radio input "true"
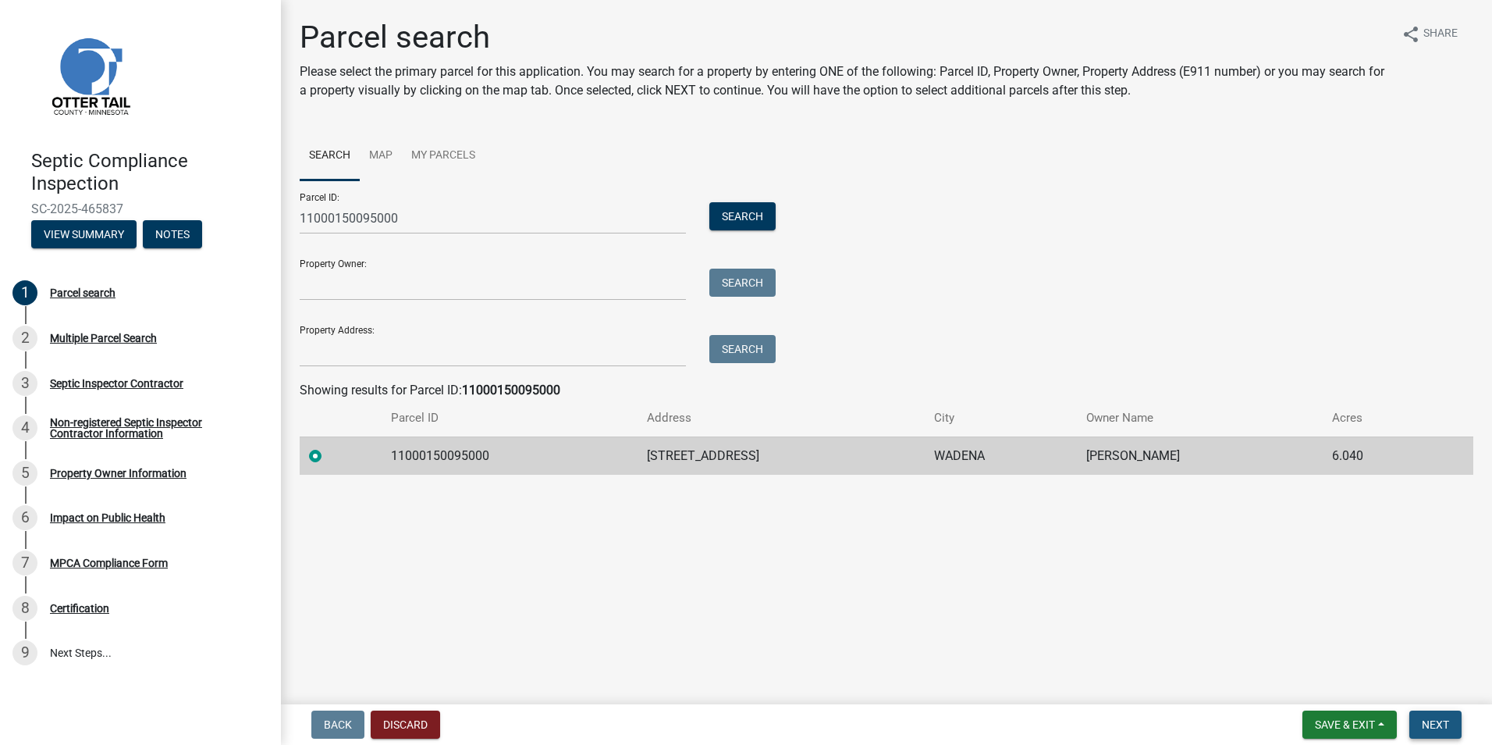
click at [1432, 725] on span "Next" at bounding box center [1435, 724] width 27 height 12
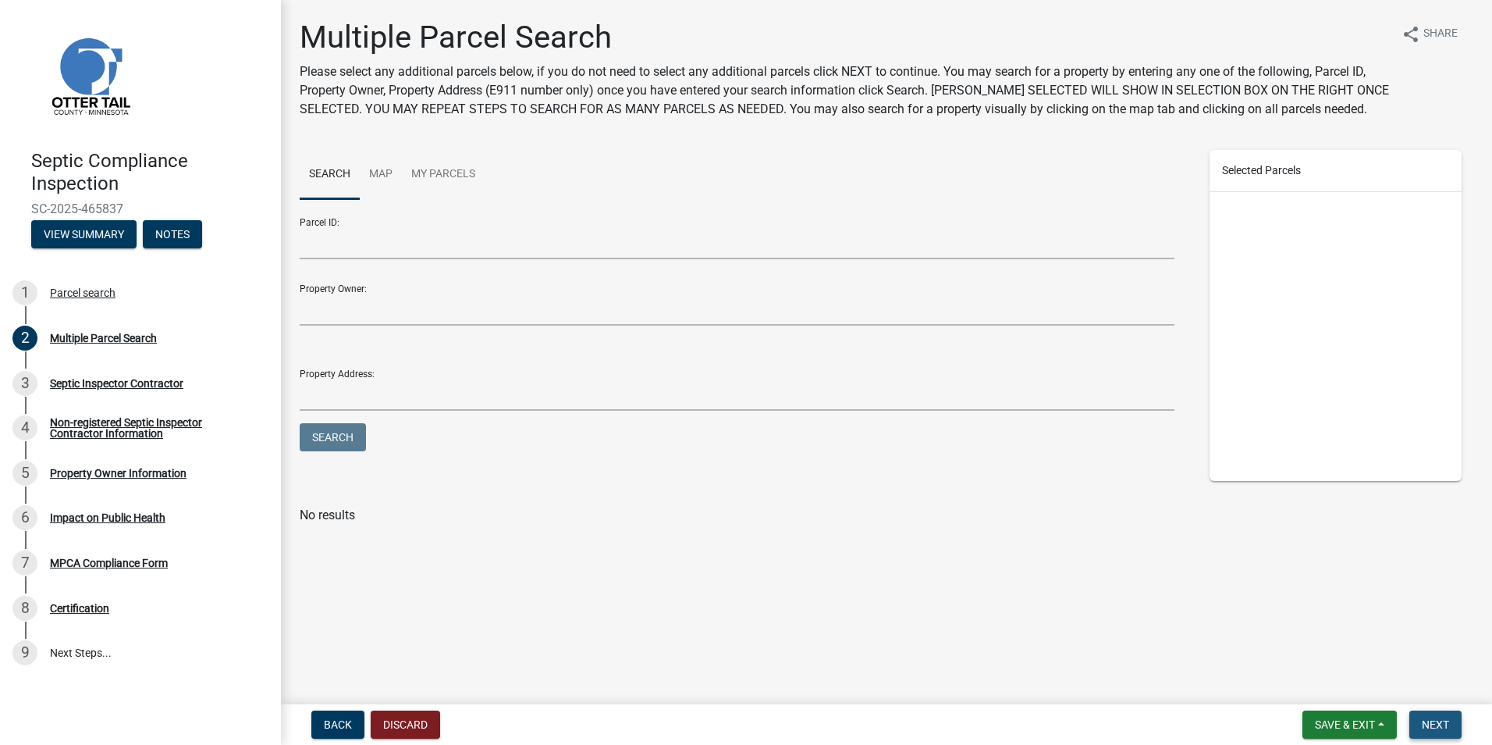
click at [1426, 726] on span "Next" at bounding box center [1435, 724] width 27 height 12
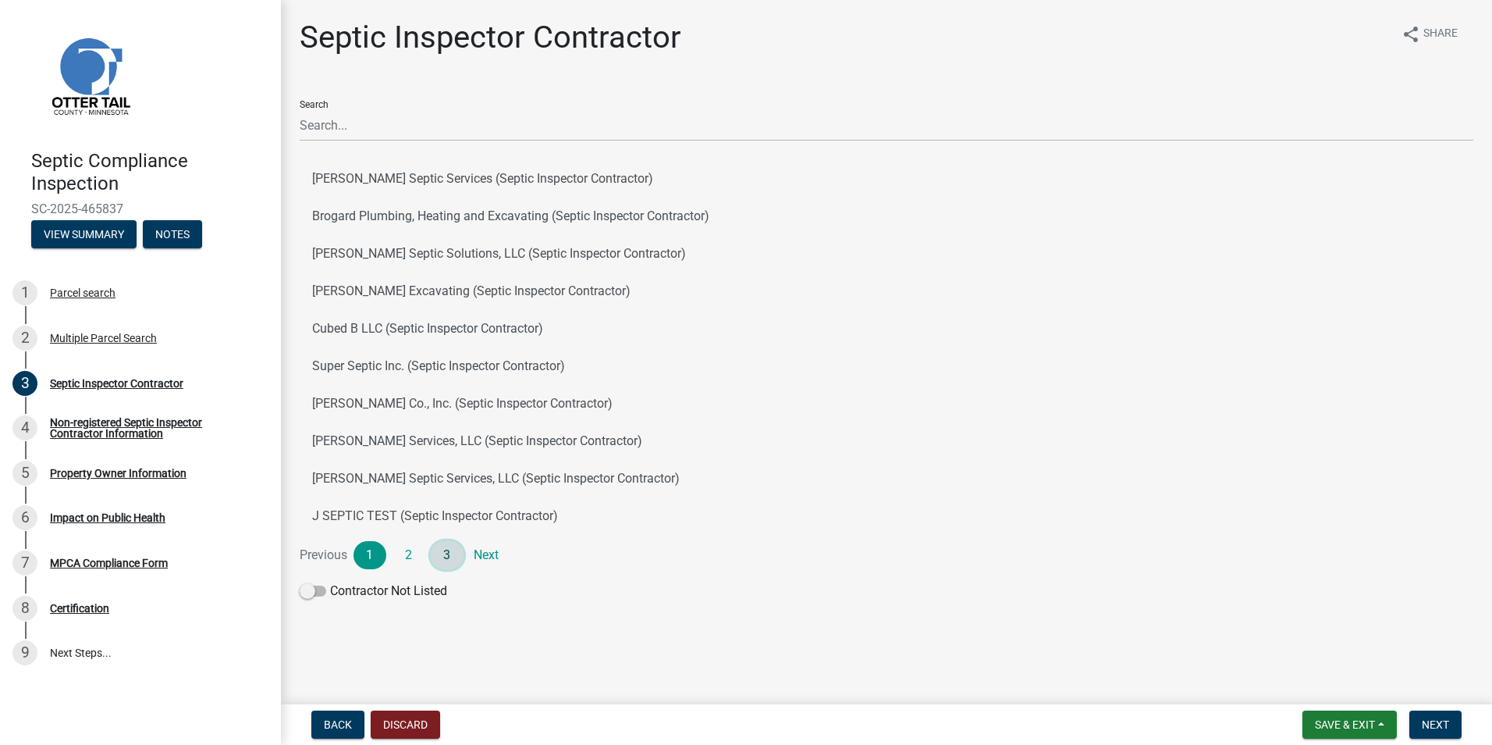
click at [439, 554] on link "3" at bounding box center [447, 555] width 33 height 28
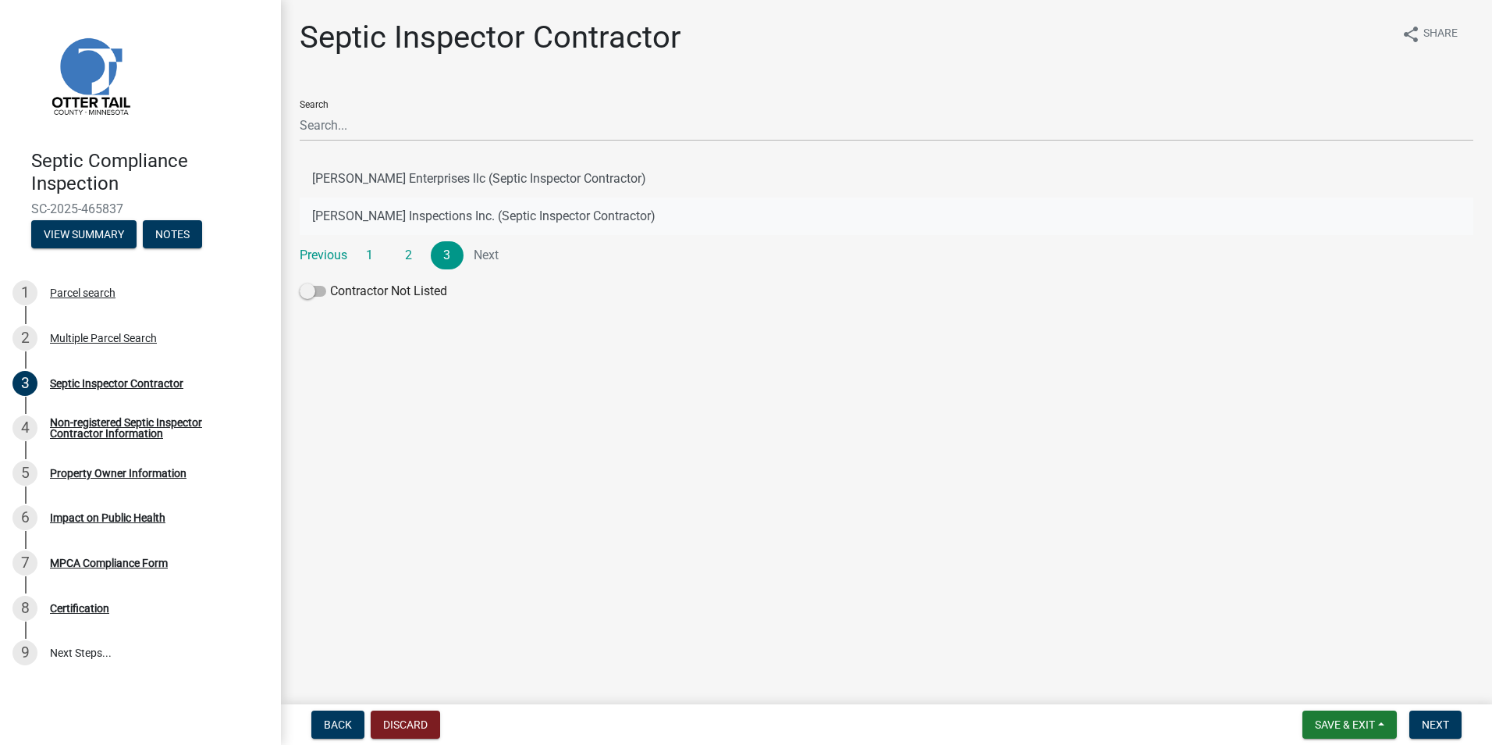
click at [391, 222] on button "[PERSON_NAME] Inspections Inc. (Septic Inspector Contractor)" at bounding box center [887, 215] width 1174 height 37
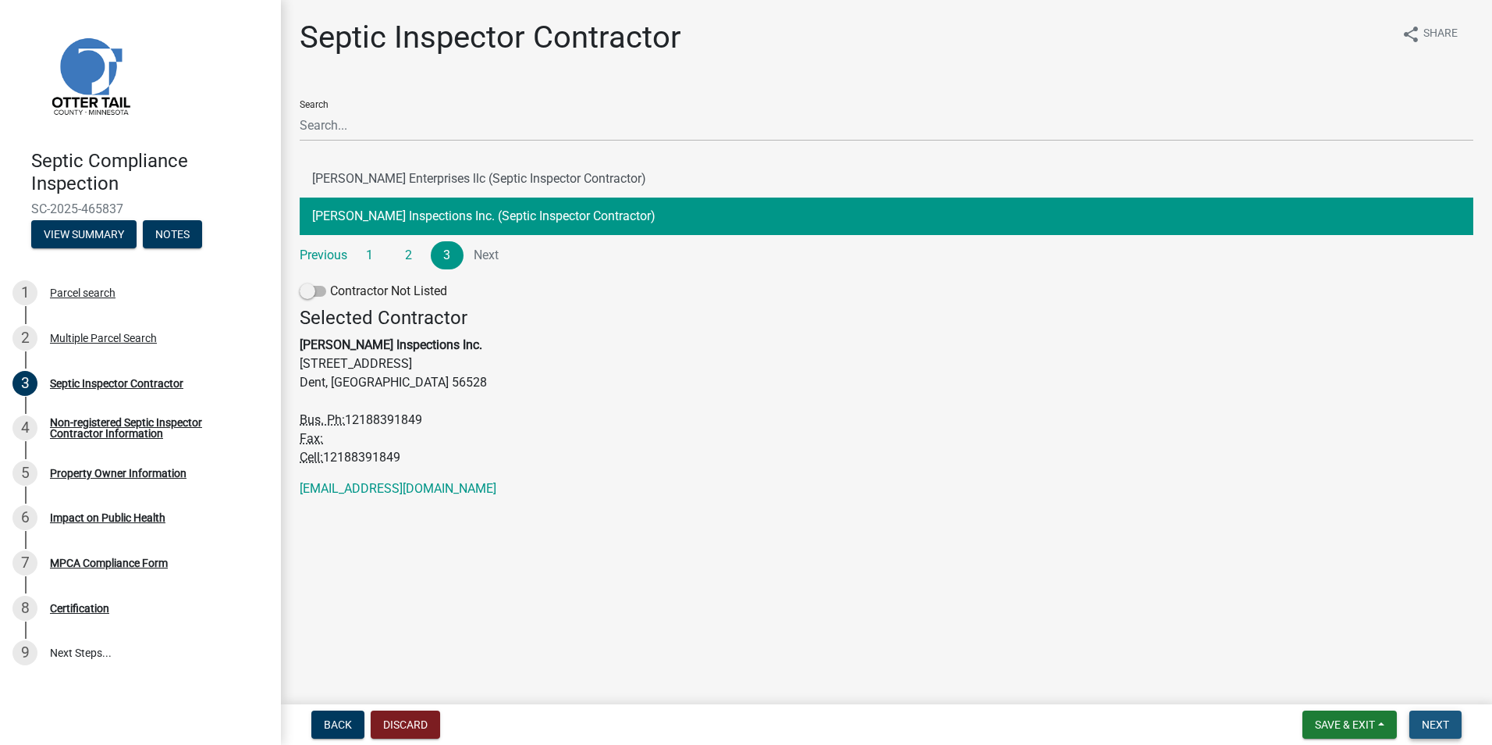
click at [1431, 720] on span "Next" at bounding box center [1435, 724] width 27 height 12
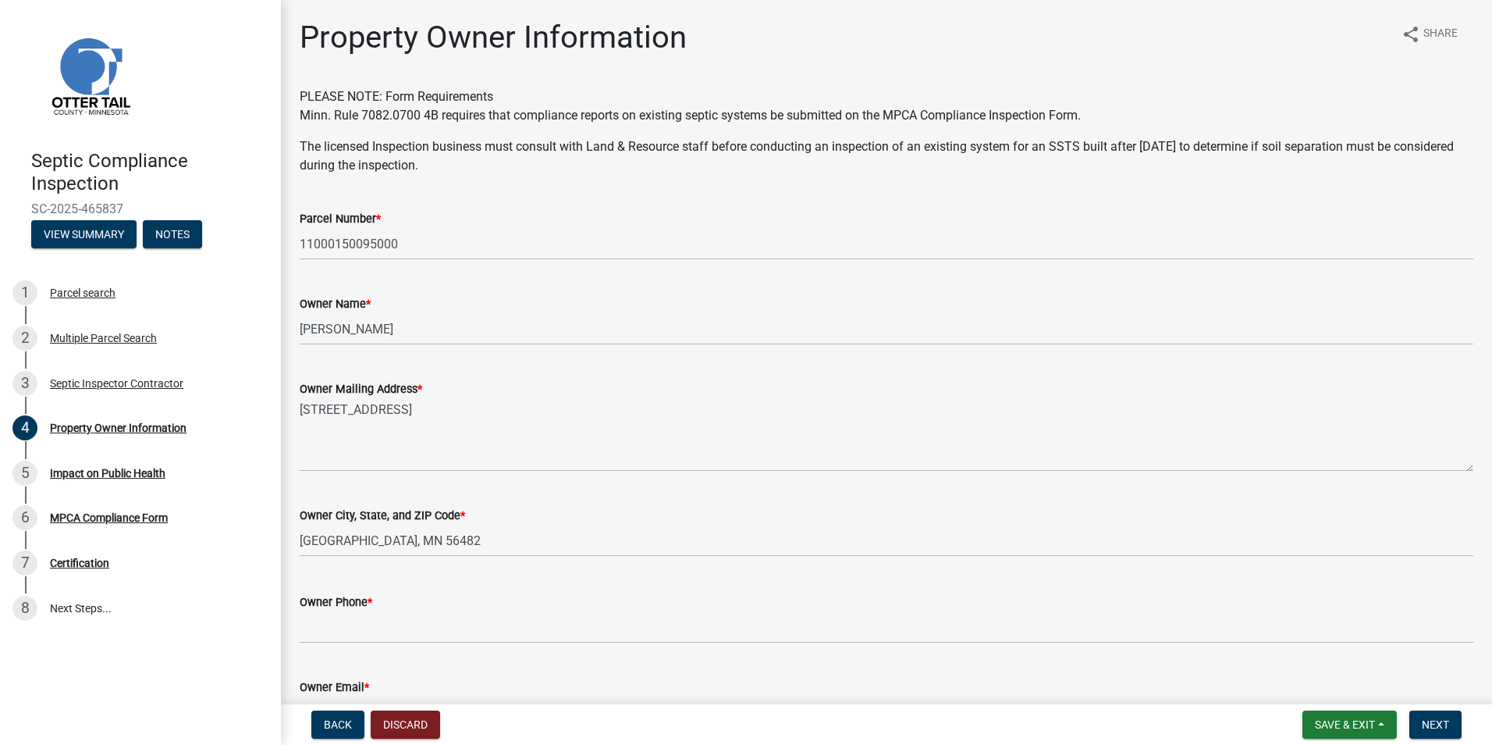
scroll to position [297, 0]
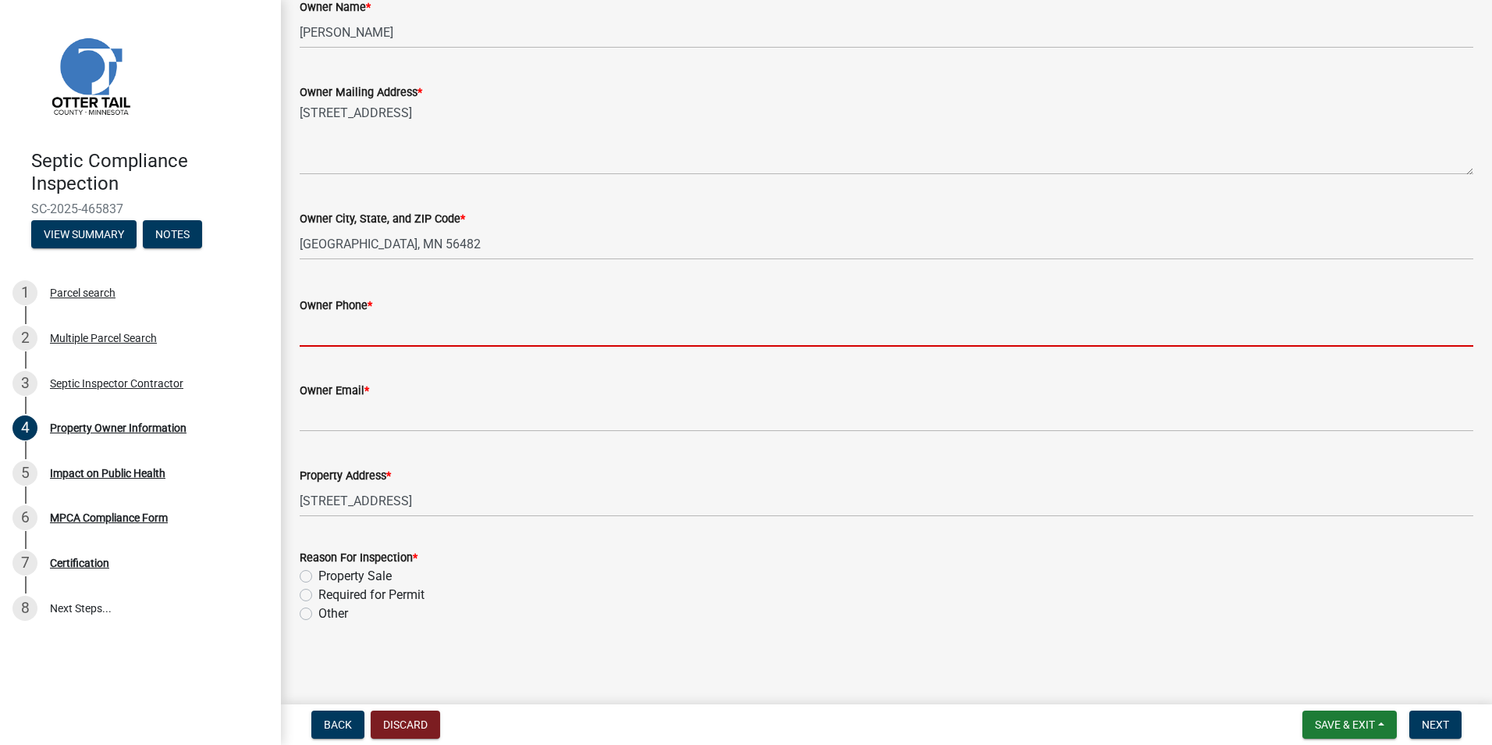
click at [322, 336] on input "Owner Phone *" at bounding box center [887, 331] width 1174 height 32
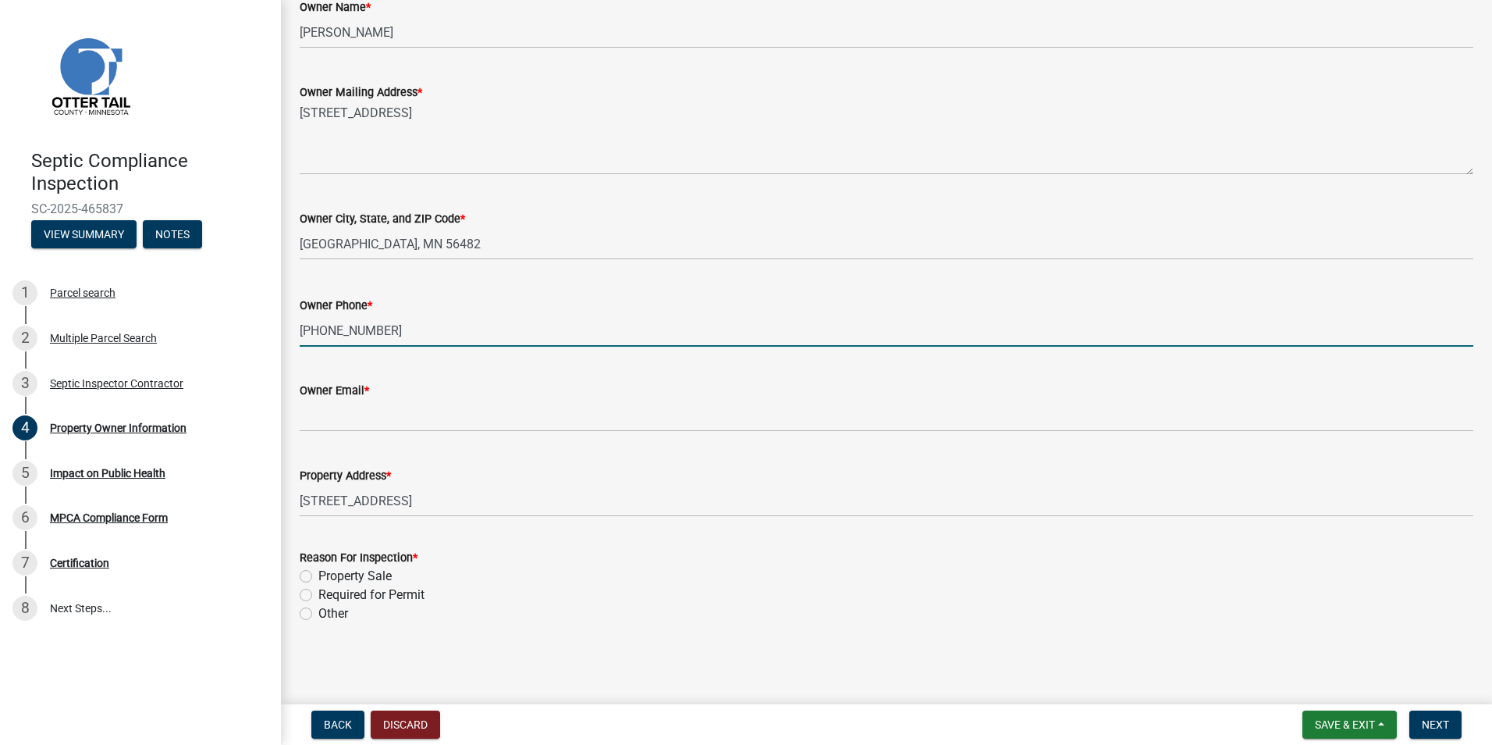
type input "218-639-3173"
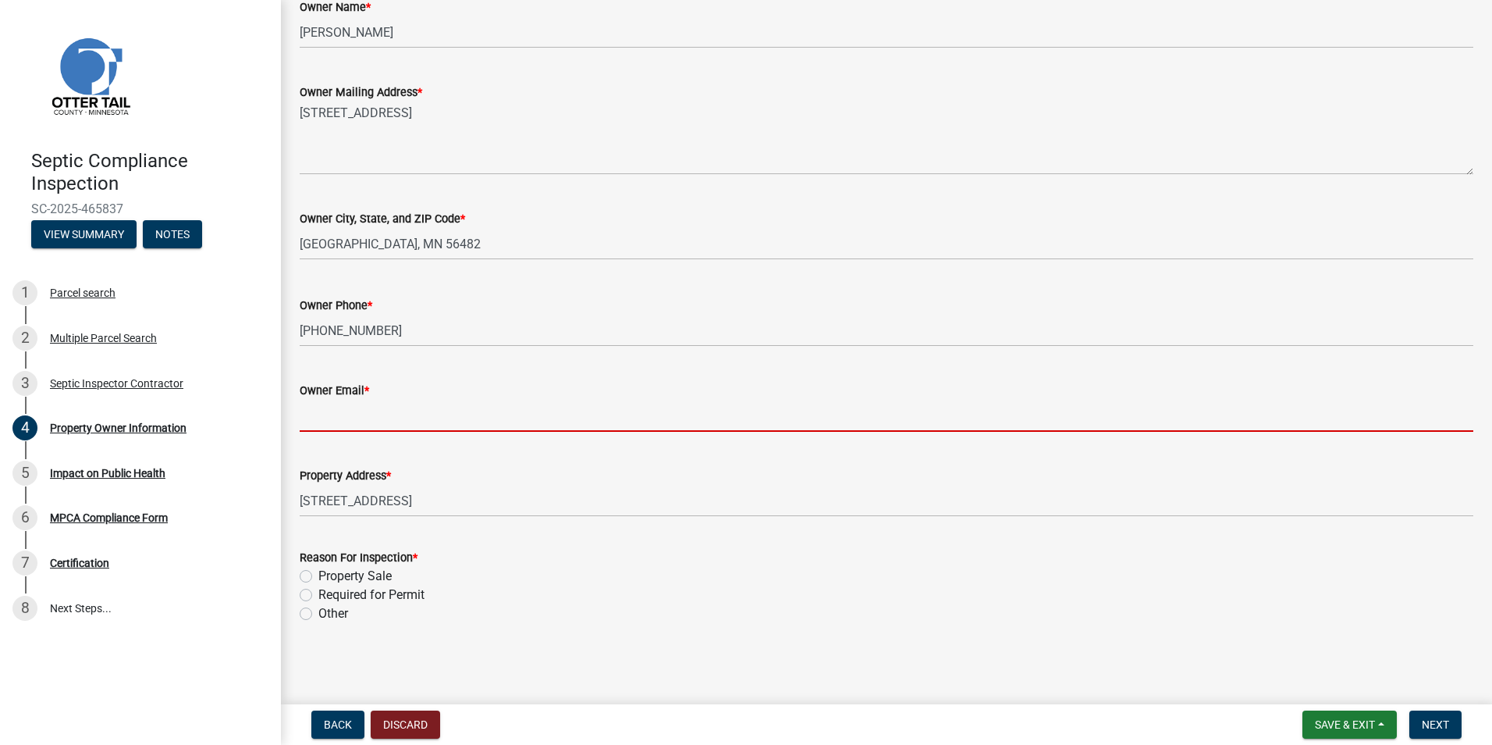
click at [318, 414] on input "Owner Email *" at bounding box center [887, 416] width 1174 height 32
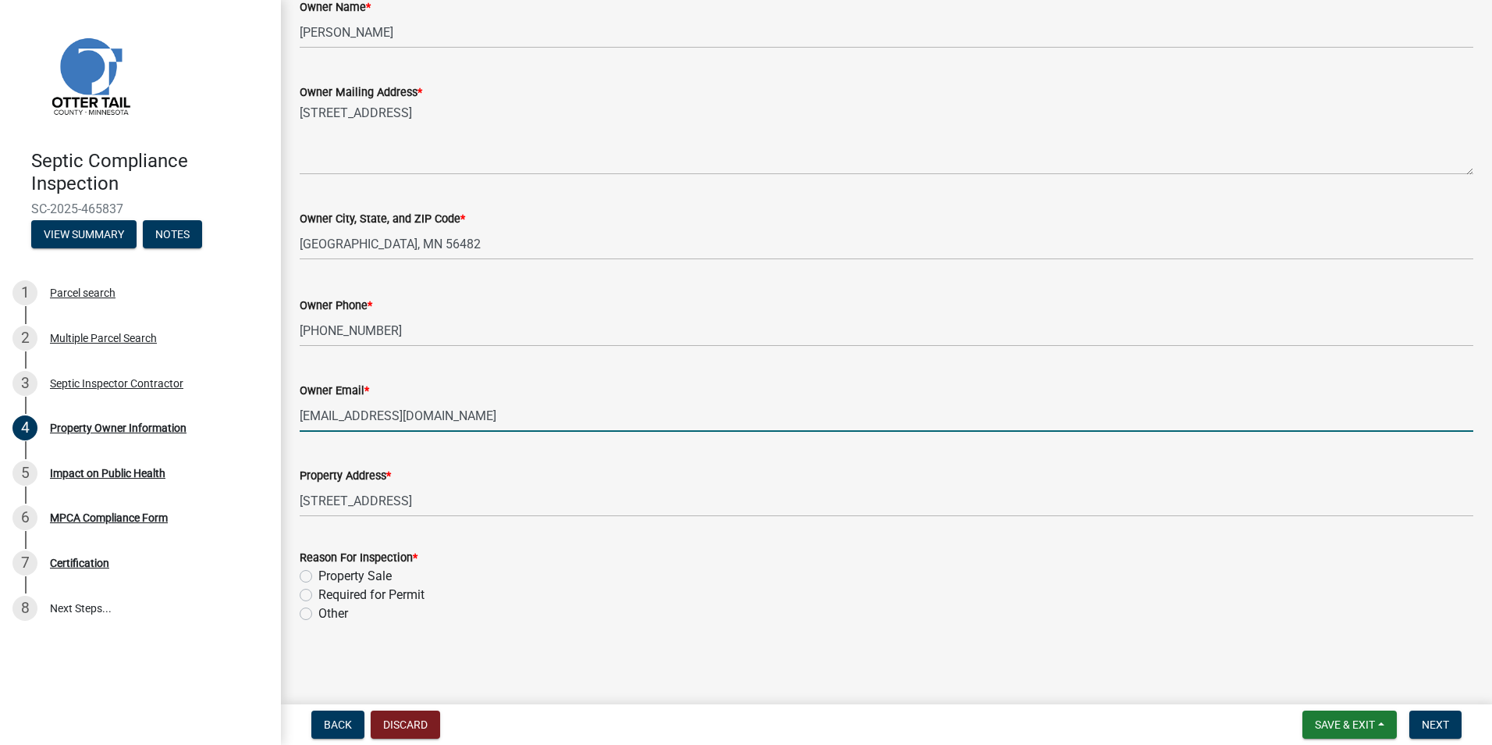
type input "christinemcgrane1375@gmail.com"
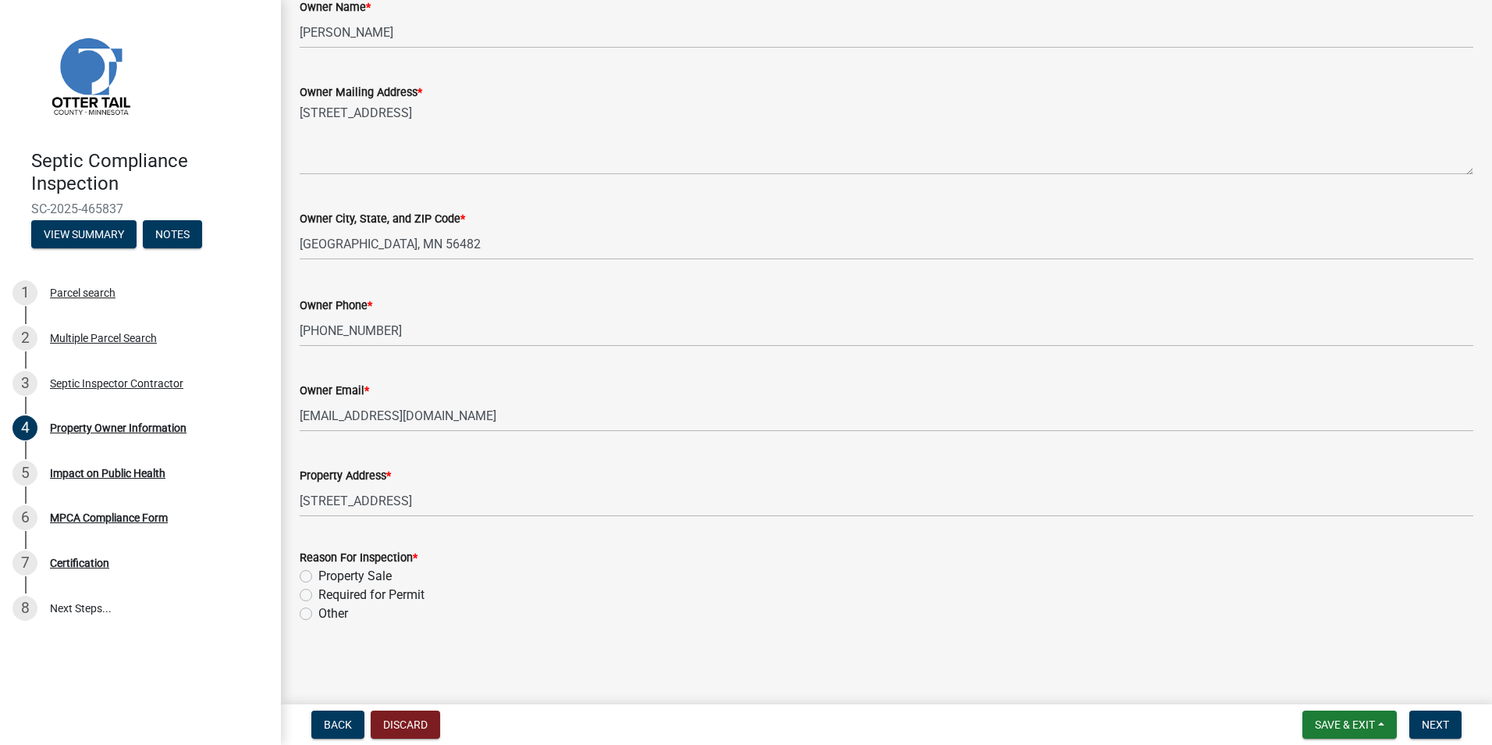
click at [318, 573] on label "Property Sale" at bounding box center [354, 576] width 73 height 19
click at [318, 573] on input "Property Sale" at bounding box center [323, 572] width 10 height 10
radio input "true"
click at [1436, 713] on button "Next" at bounding box center [1436, 724] width 52 height 28
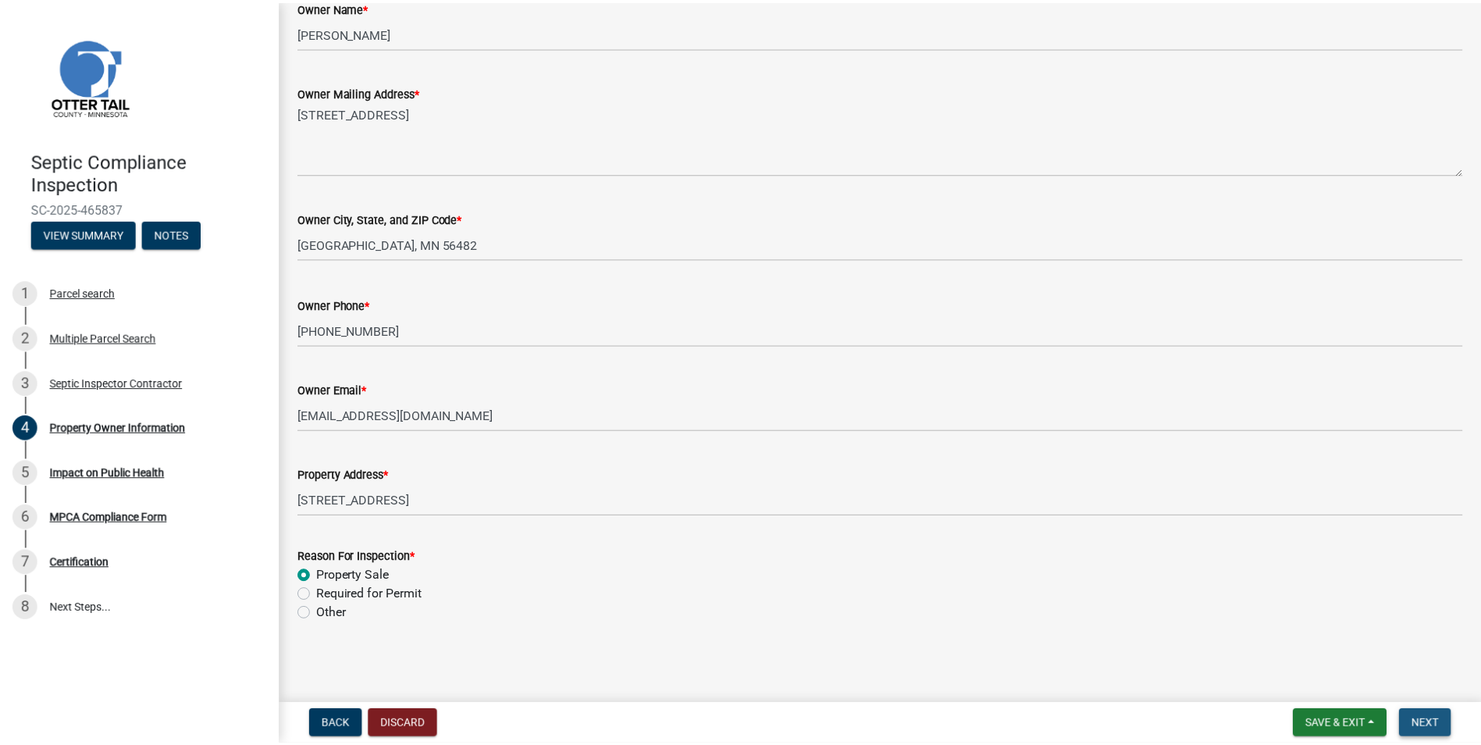
scroll to position [0, 0]
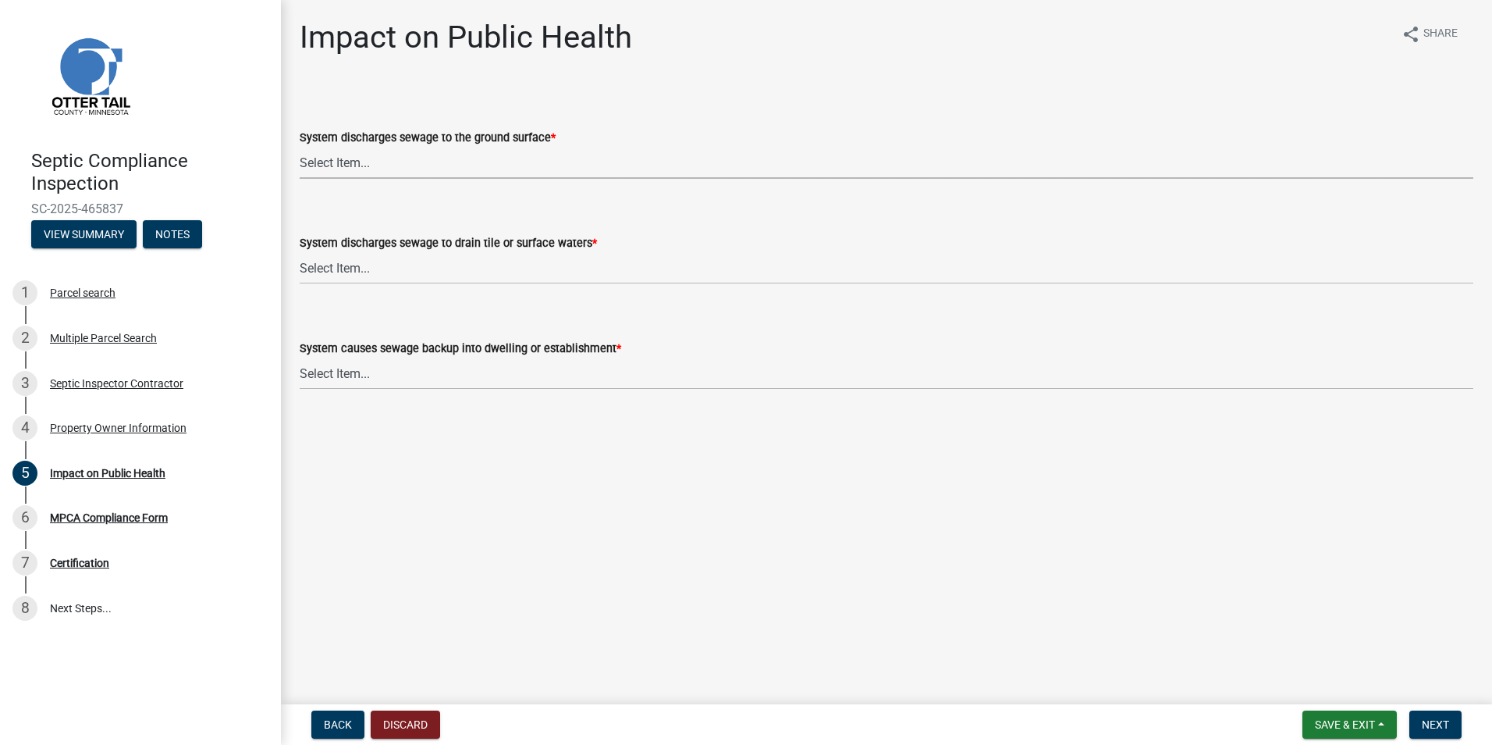
click at [328, 164] on select "Select Item... Yes No" at bounding box center [887, 163] width 1174 height 32
click at [300, 147] on select "Select Item... Yes No" at bounding box center [887, 163] width 1174 height 32
select select "9c5ef684-d0d4-4879-ab12-905ddbd81a72"
click at [326, 265] on select "Select Item... Yes No" at bounding box center [887, 268] width 1174 height 32
click at [300, 252] on select "Select Item... Yes No" at bounding box center [887, 268] width 1174 height 32
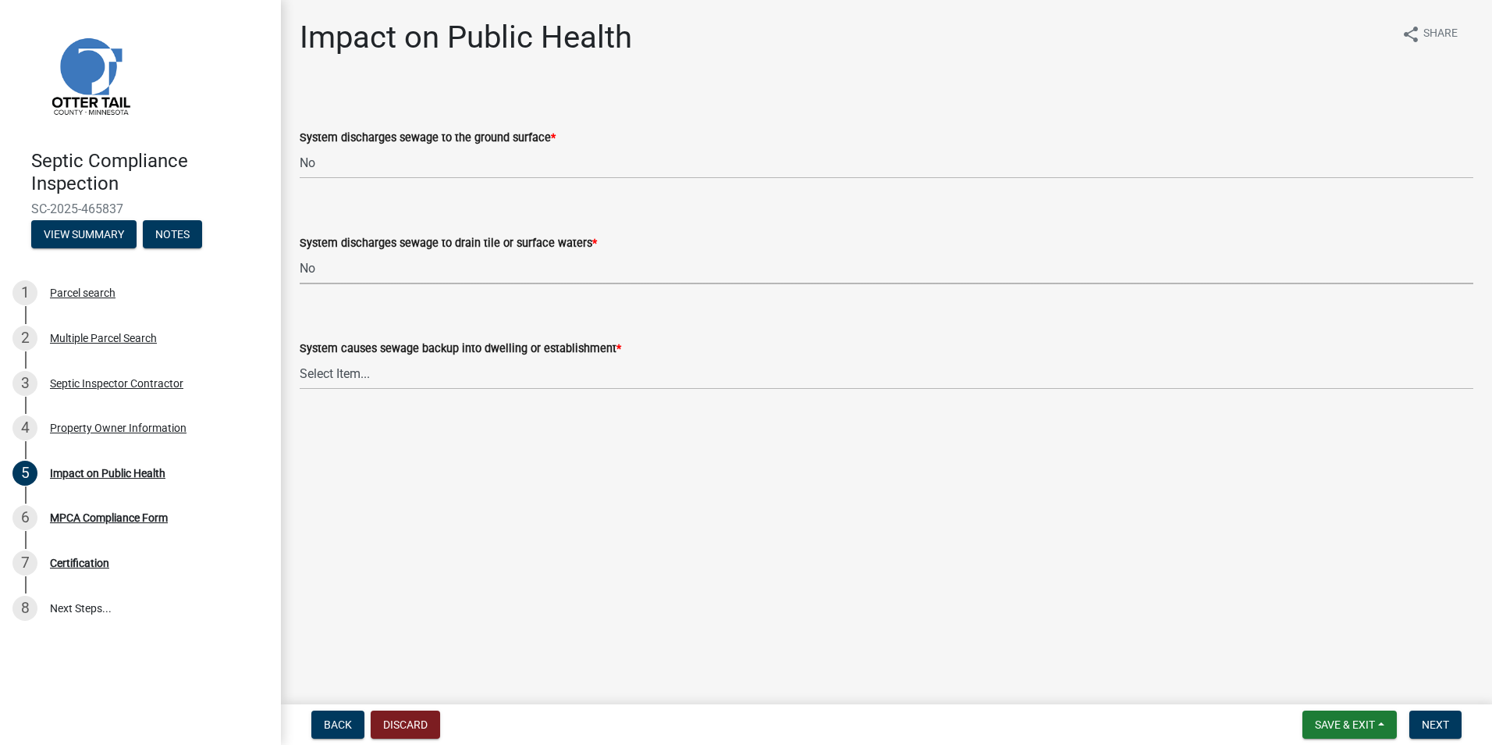
select select "7d491a2b-e9f0-4952-b474-53ca749b22af"
click at [333, 383] on select "Select Item... Yes No" at bounding box center [887, 374] width 1174 height 32
click at [300, 358] on select "Select Item... Yes No" at bounding box center [887, 374] width 1174 height 32
select select "6e07b46b-a403-4f3e-b4fc-218acc732c01"
click at [1441, 724] on span "Next" at bounding box center [1435, 724] width 27 height 12
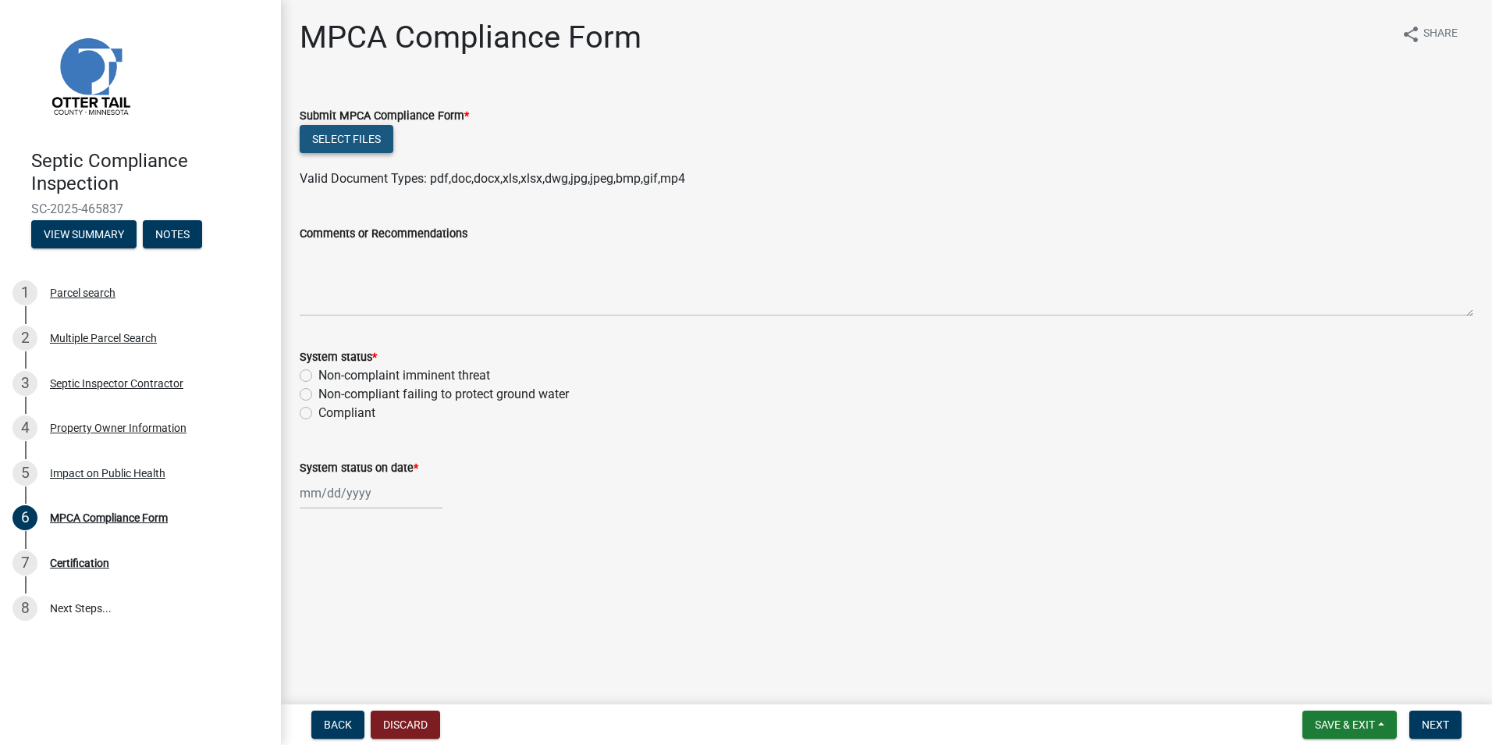
click at [332, 145] on button "Select files" at bounding box center [347, 139] width 94 height 28
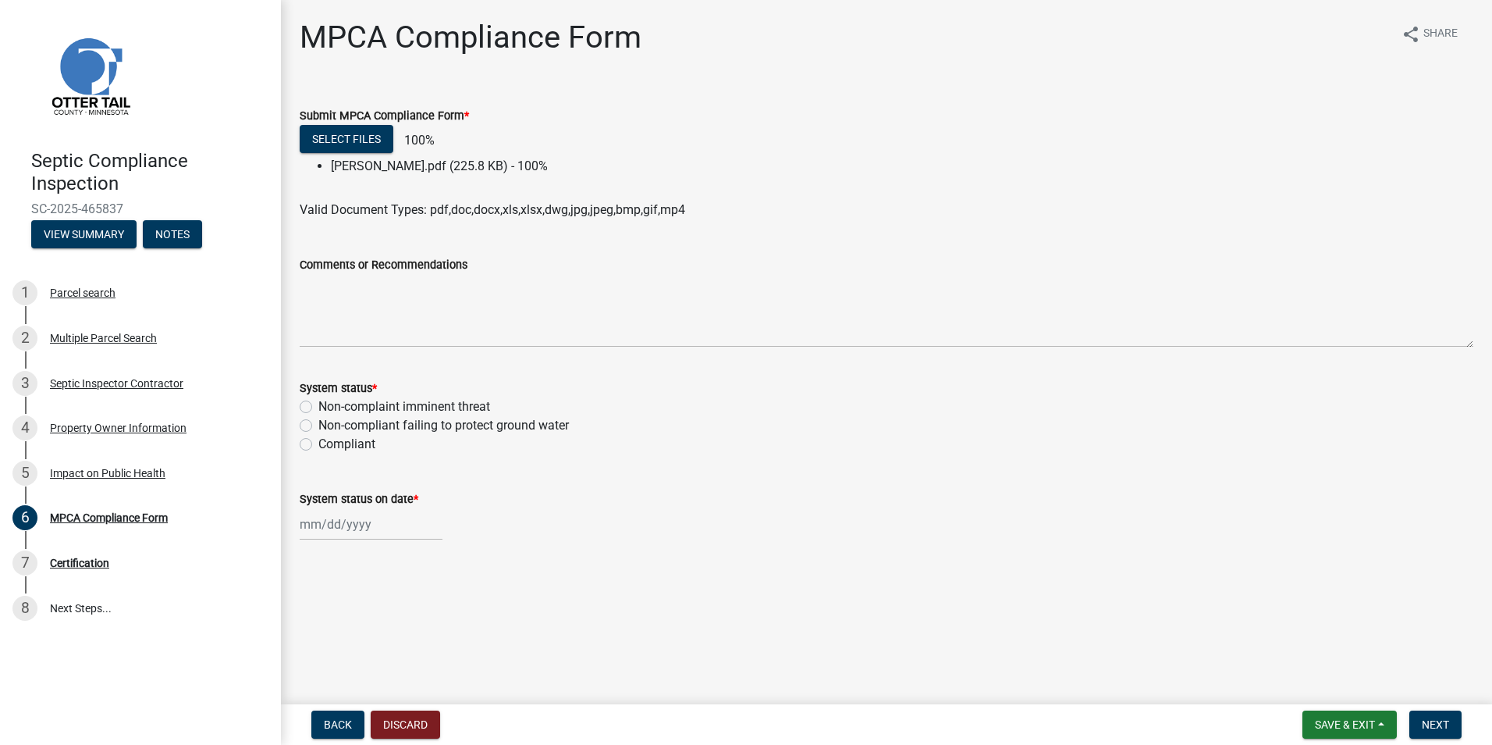
click at [305, 450] on div "Compliant" at bounding box center [887, 444] width 1174 height 19
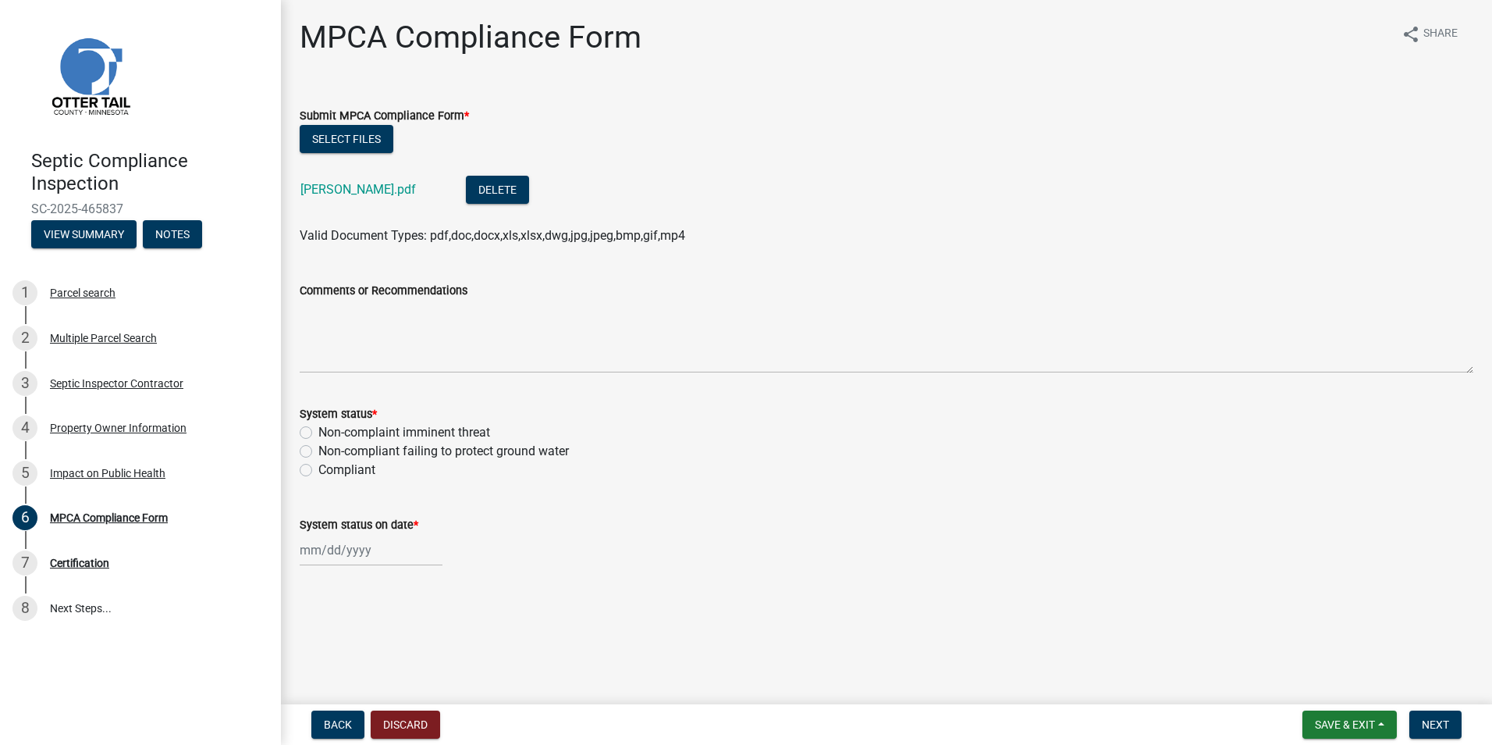
click at [318, 471] on label "Compliant" at bounding box center [346, 470] width 57 height 19
click at [318, 471] on input "Compliant" at bounding box center [323, 466] width 10 height 10
radio input "true"
select select "8"
select select "2025"
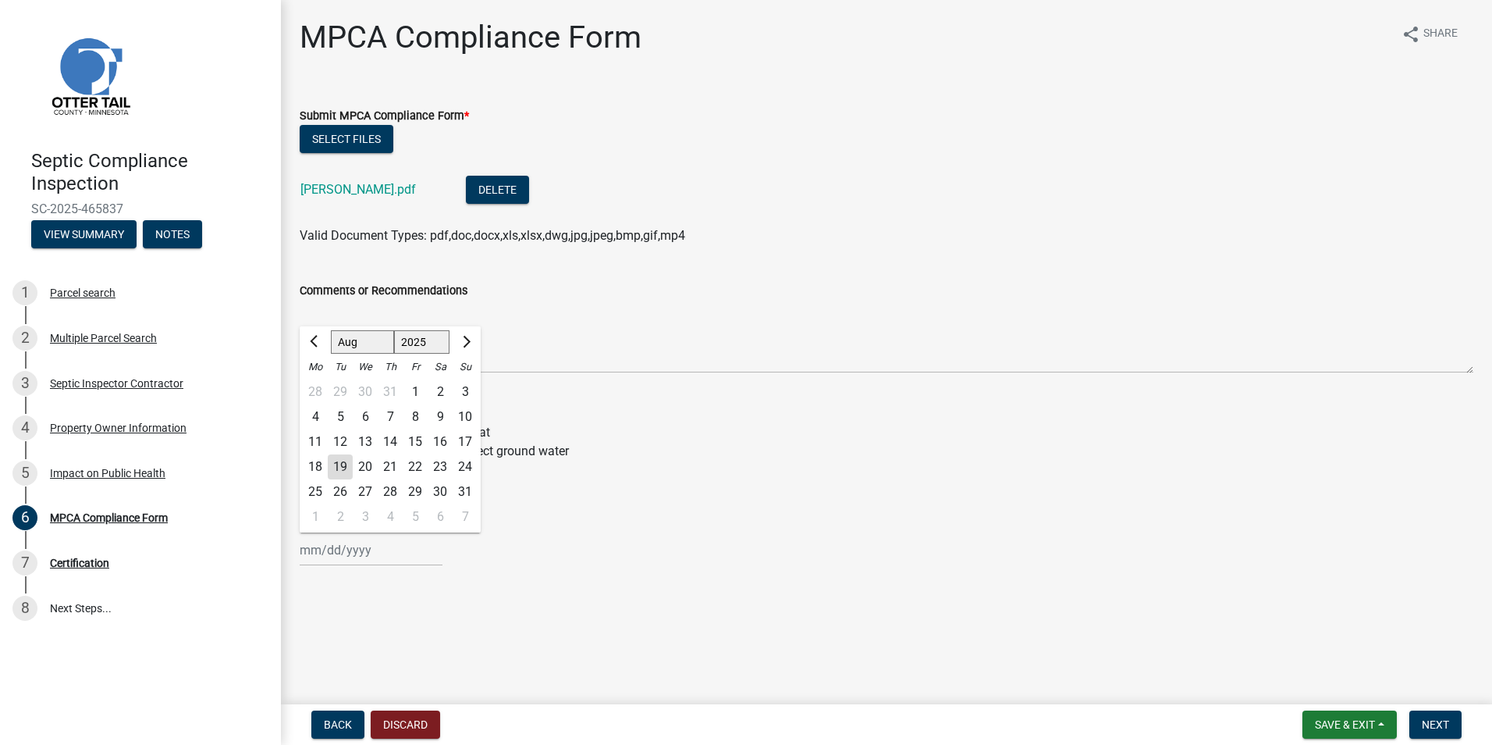
click at [334, 550] on input "System status on date *" at bounding box center [371, 550] width 143 height 32
click at [361, 418] on div "6" at bounding box center [365, 416] width 25 height 25
type input "08/06/2025"
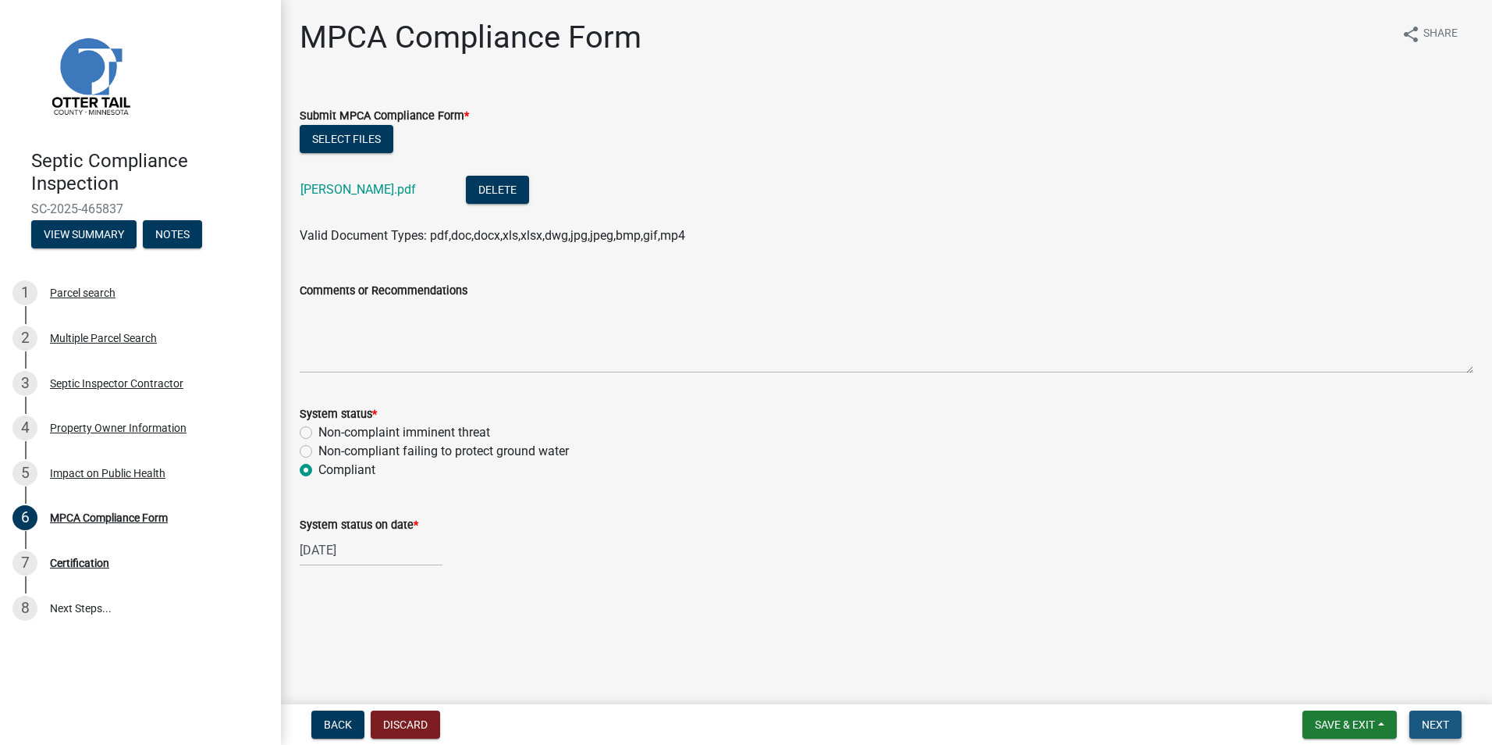
click at [1438, 723] on span "Next" at bounding box center [1435, 724] width 27 height 12
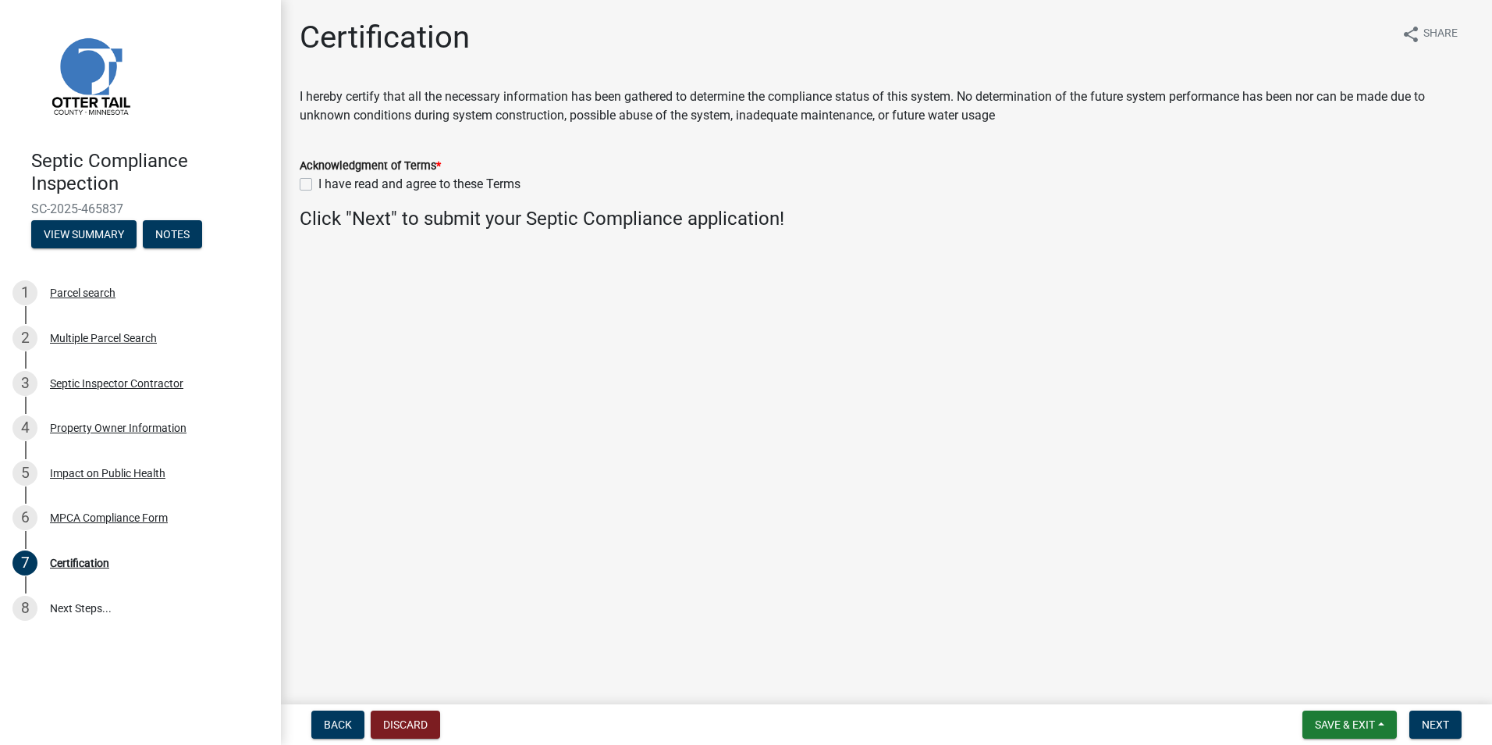
click at [318, 188] on label "I have read and agree to these Terms" at bounding box center [419, 184] width 202 height 19
click at [318, 185] on input "I have read and agree to these Terms" at bounding box center [323, 180] width 10 height 10
checkbox input "true"
click at [1429, 724] on span "Next" at bounding box center [1435, 724] width 27 height 12
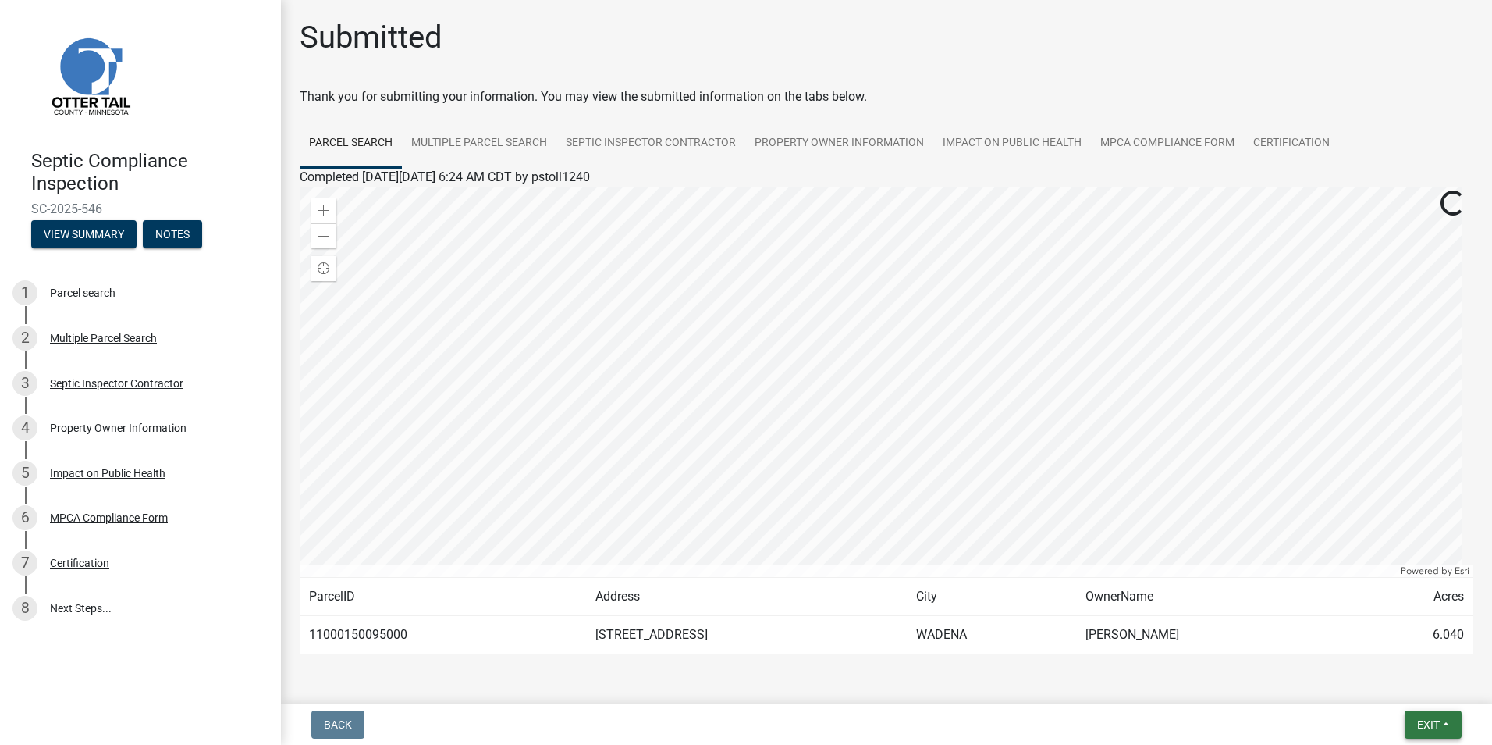
click at [1429, 724] on span "Exit" at bounding box center [1429, 724] width 23 height 12
click at [1386, 688] on button "Save & Exit" at bounding box center [1399, 683] width 125 height 37
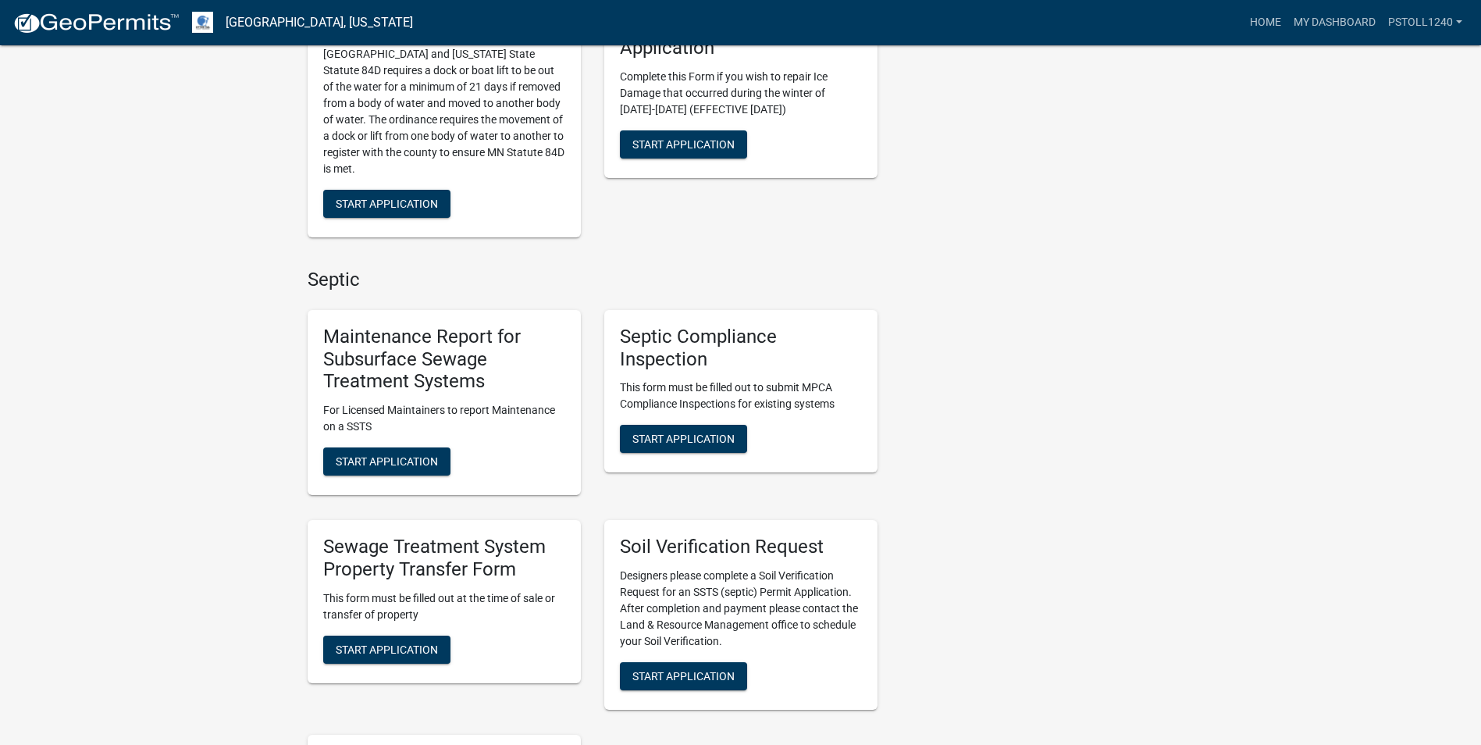
scroll to position [717, 0]
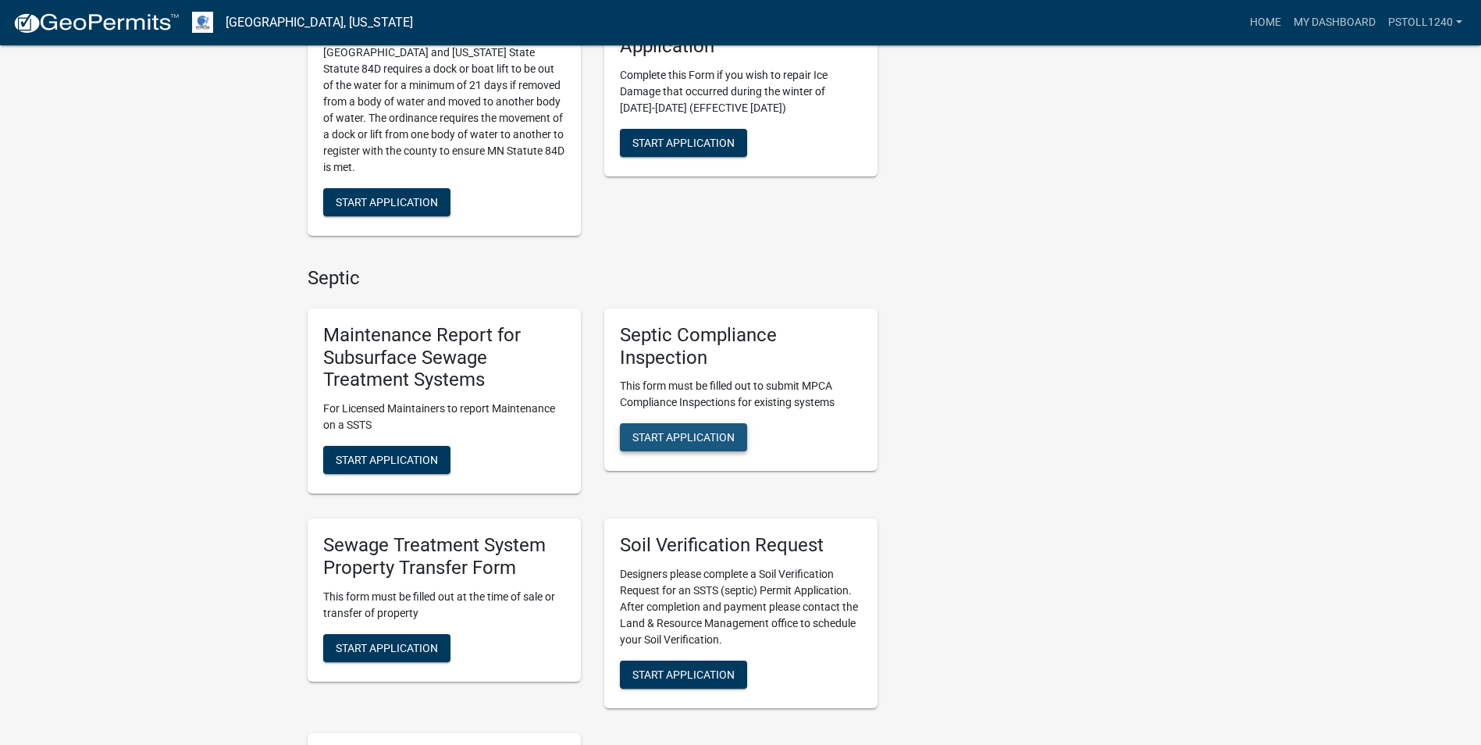
click at [692, 441] on span "Start Application" at bounding box center [683, 437] width 102 height 12
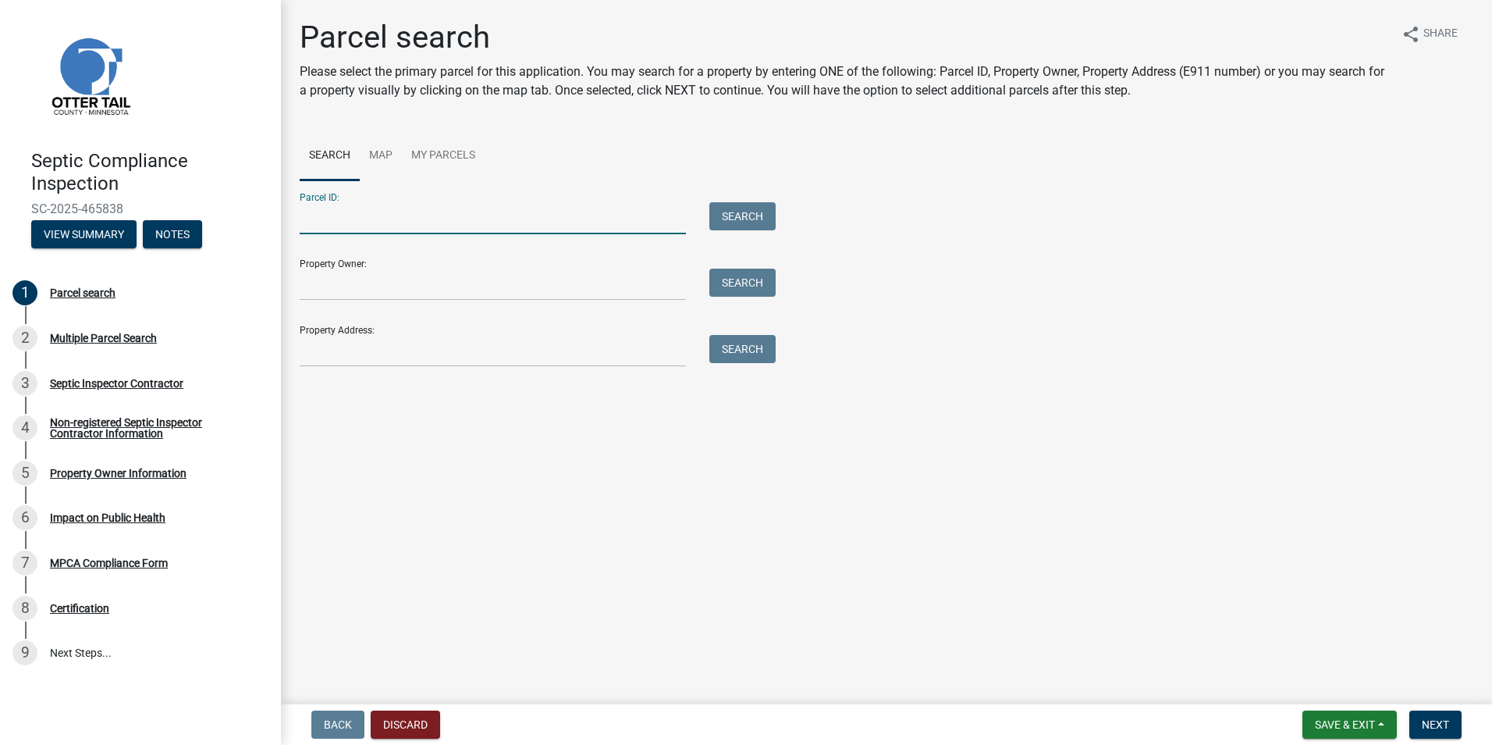
click at [324, 215] on input "Parcel ID:" at bounding box center [493, 218] width 386 height 32
type input "20000990587000"
click at [732, 219] on button "Search" at bounding box center [743, 216] width 66 height 28
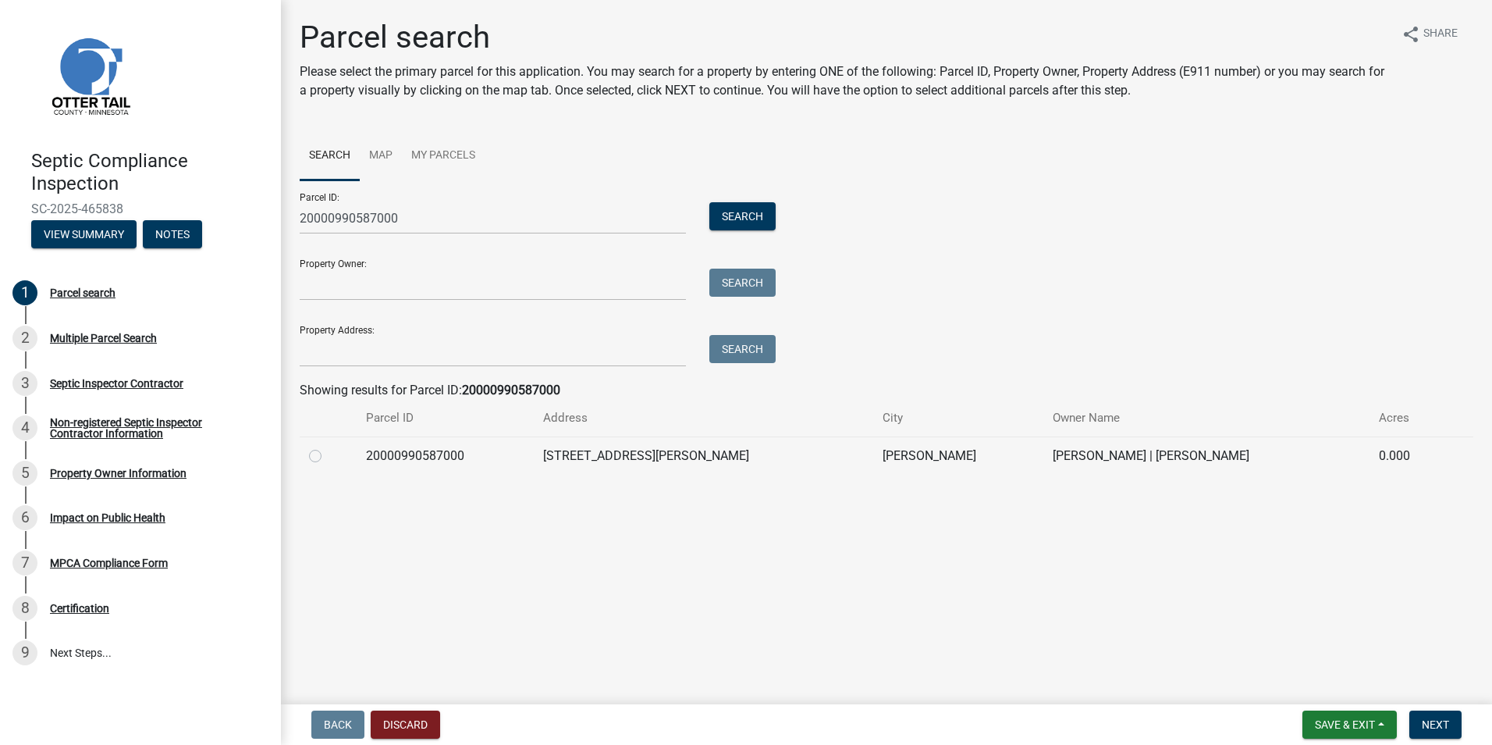
click at [328, 446] on label at bounding box center [328, 446] width 0 height 0
click at [328, 457] on input "radio" at bounding box center [333, 451] width 10 height 10
radio input "true"
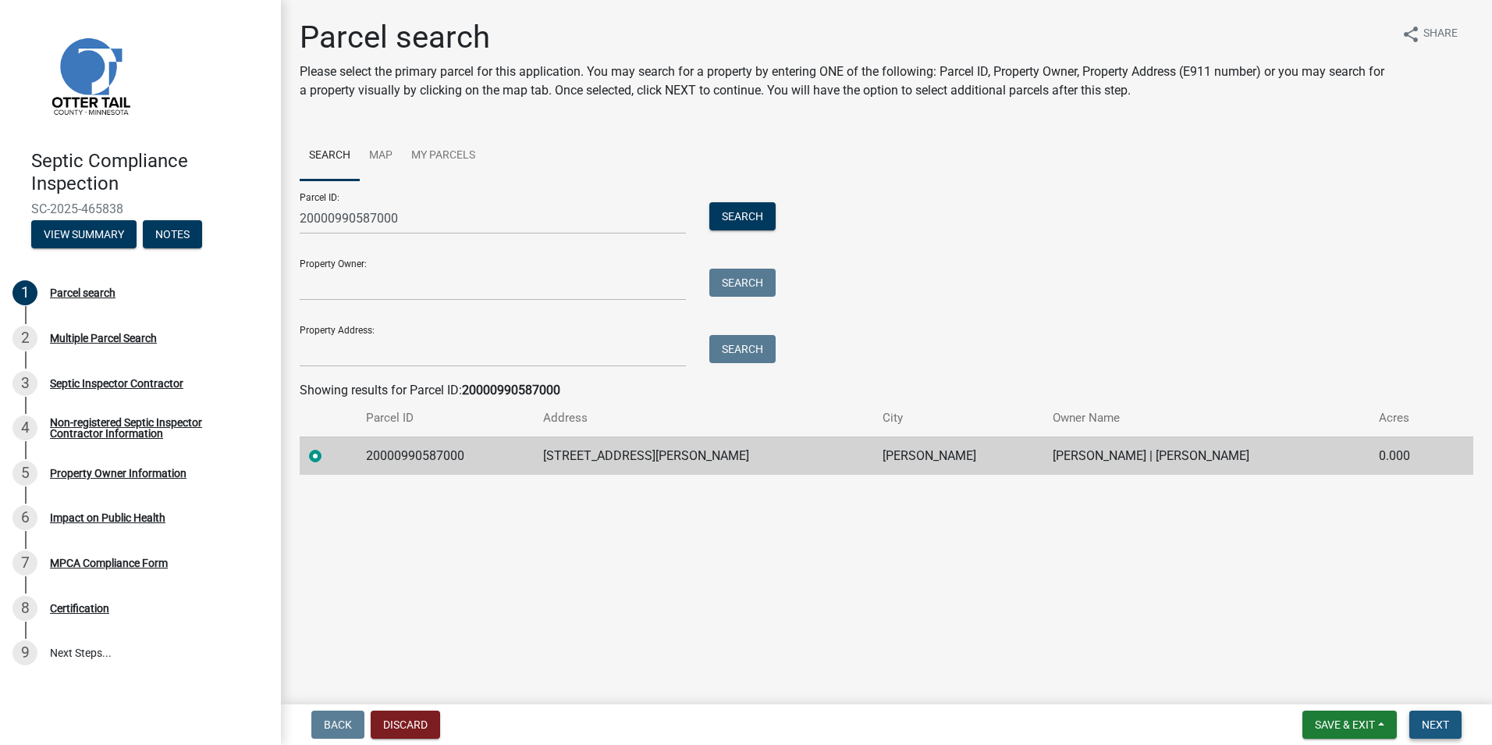
click at [1431, 717] on button "Next" at bounding box center [1436, 724] width 52 height 28
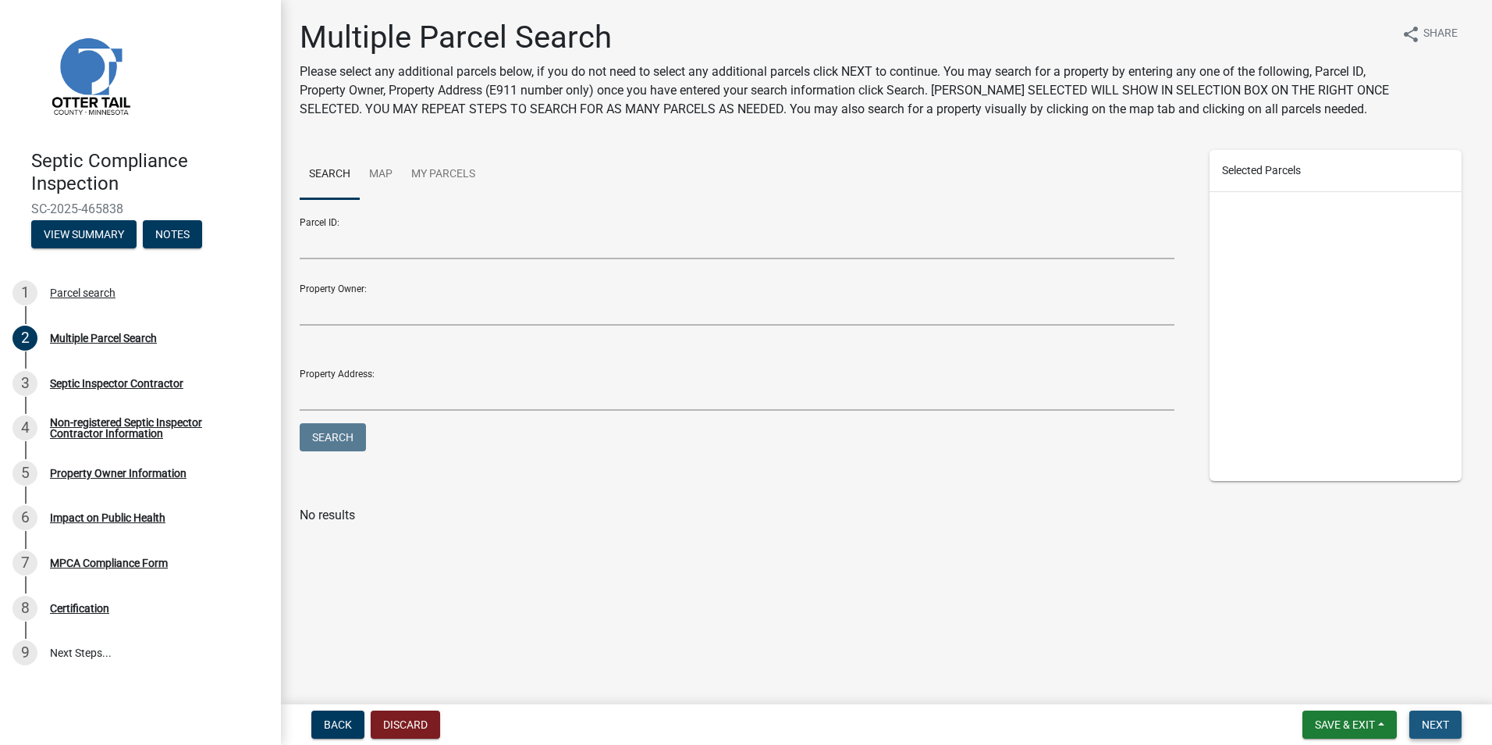
click at [1443, 731] on span "Next" at bounding box center [1435, 724] width 27 height 12
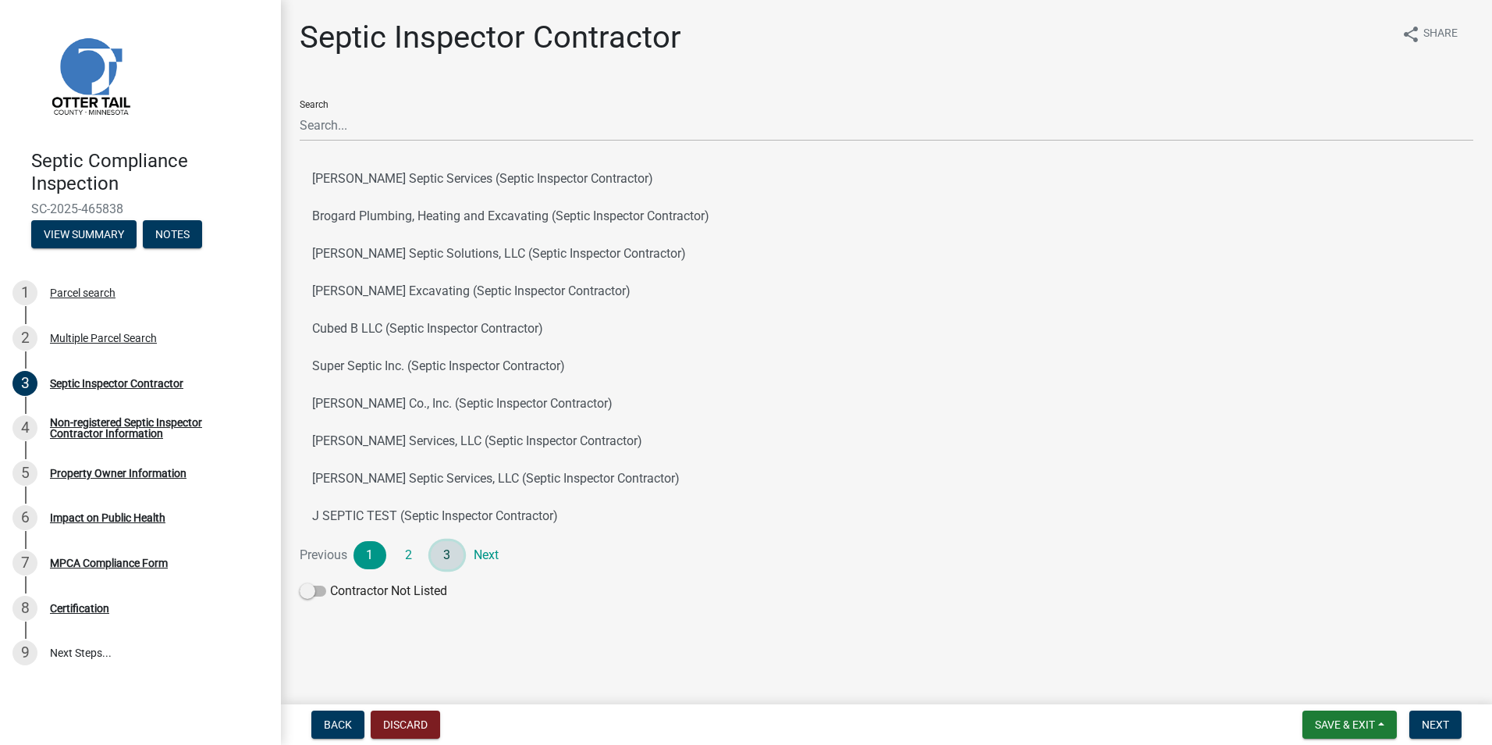
click at [451, 553] on link "3" at bounding box center [447, 555] width 33 height 28
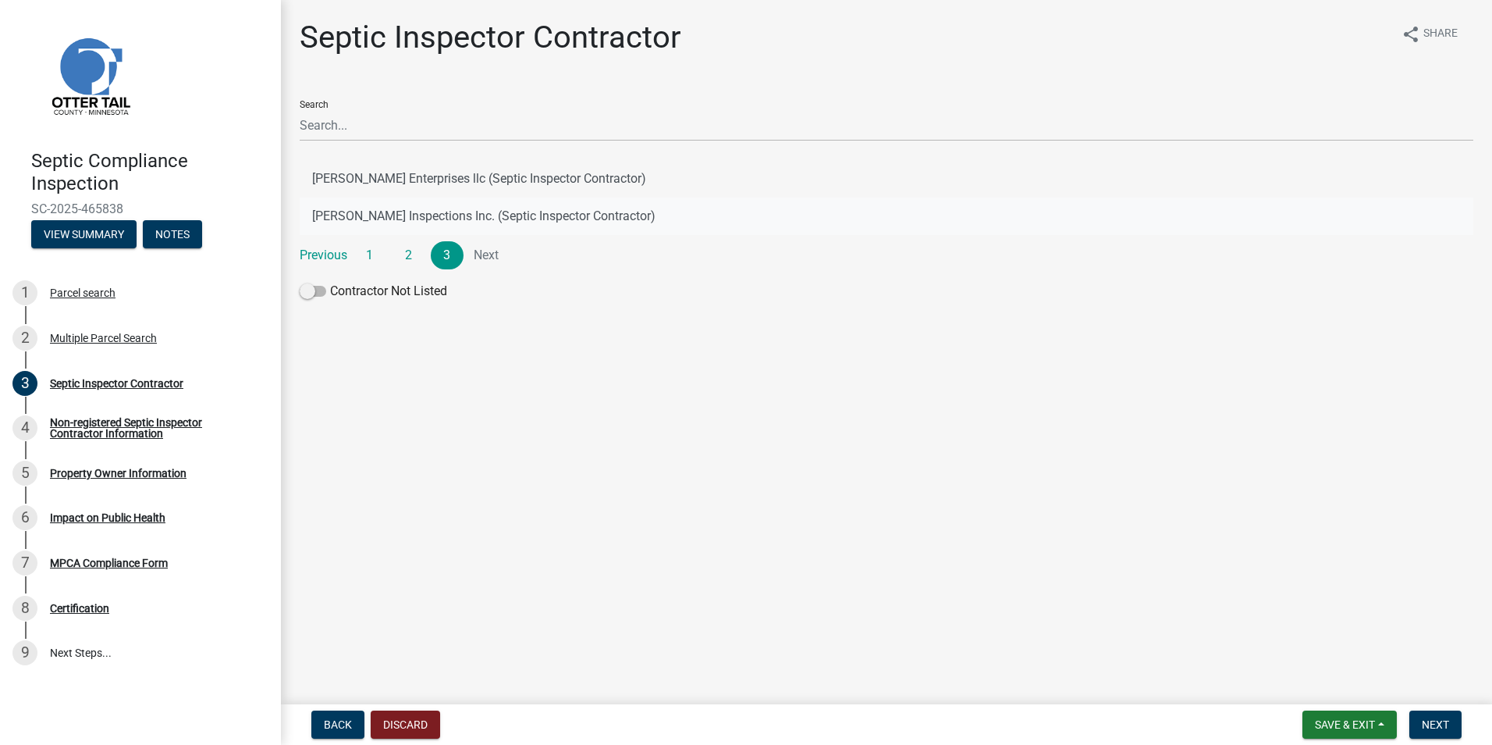
click at [412, 216] on button "[PERSON_NAME] Inspections Inc. (Septic Inspector Contractor)" at bounding box center [887, 215] width 1174 height 37
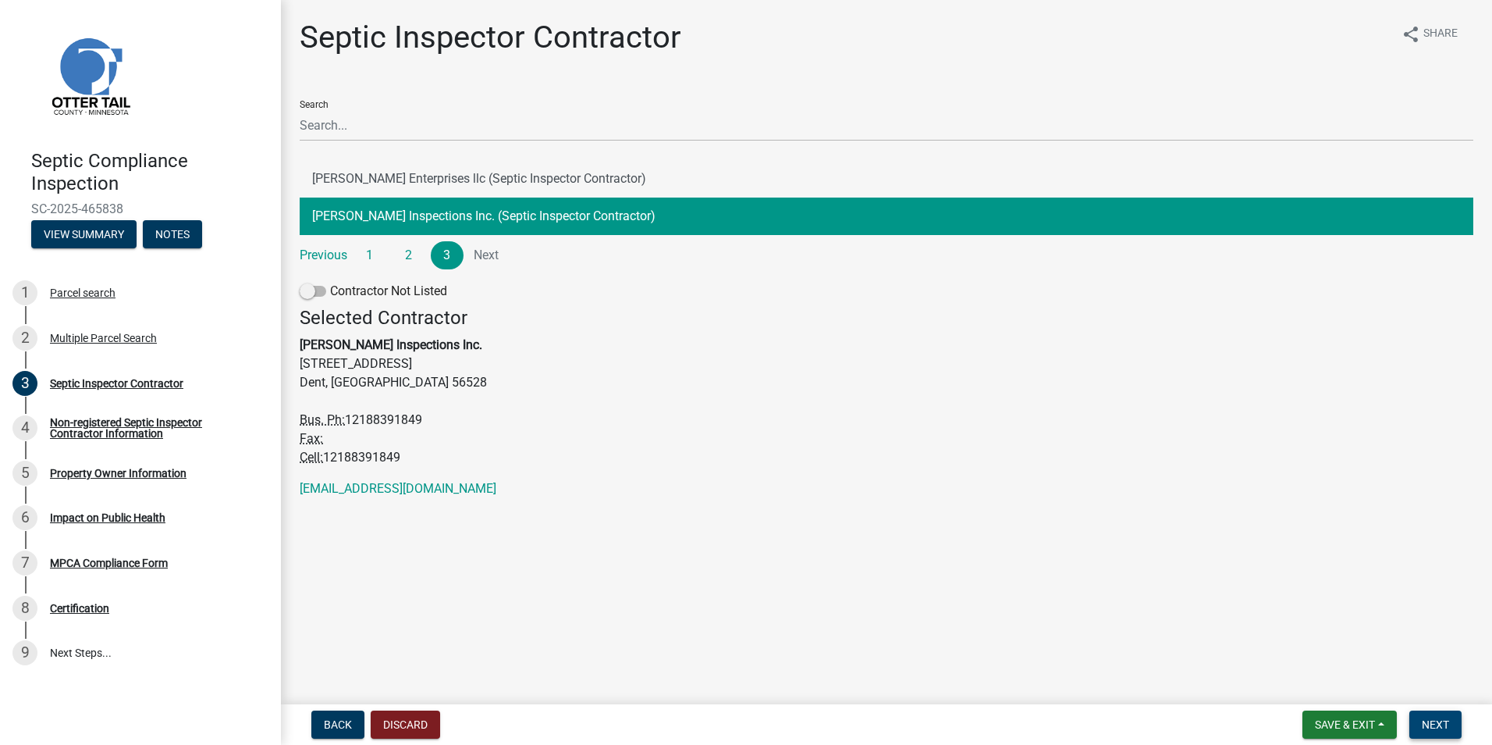
click at [1443, 723] on span "Next" at bounding box center [1435, 724] width 27 height 12
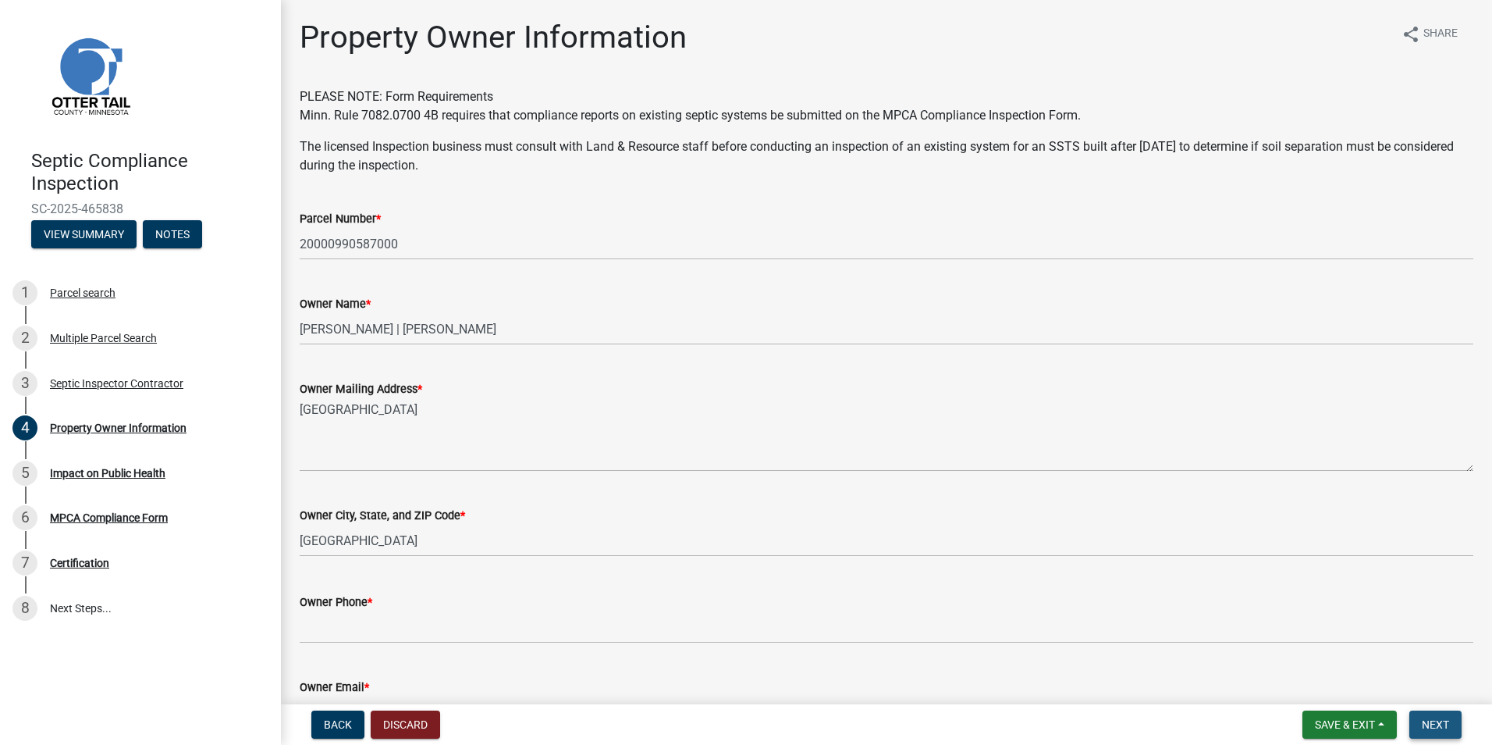
click at [1443, 723] on span "Next" at bounding box center [1435, 724] width 27 height 12
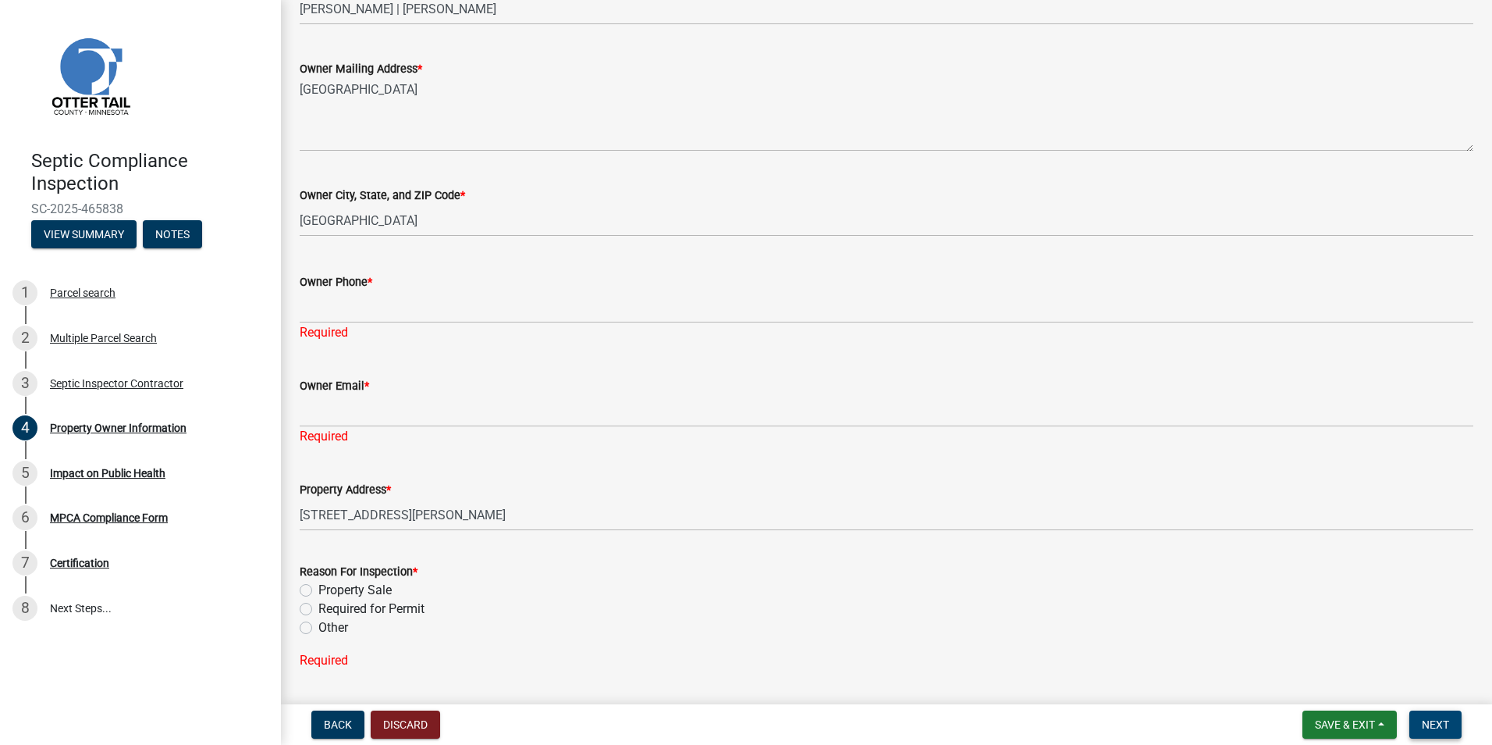
scroll to position [321, 0]
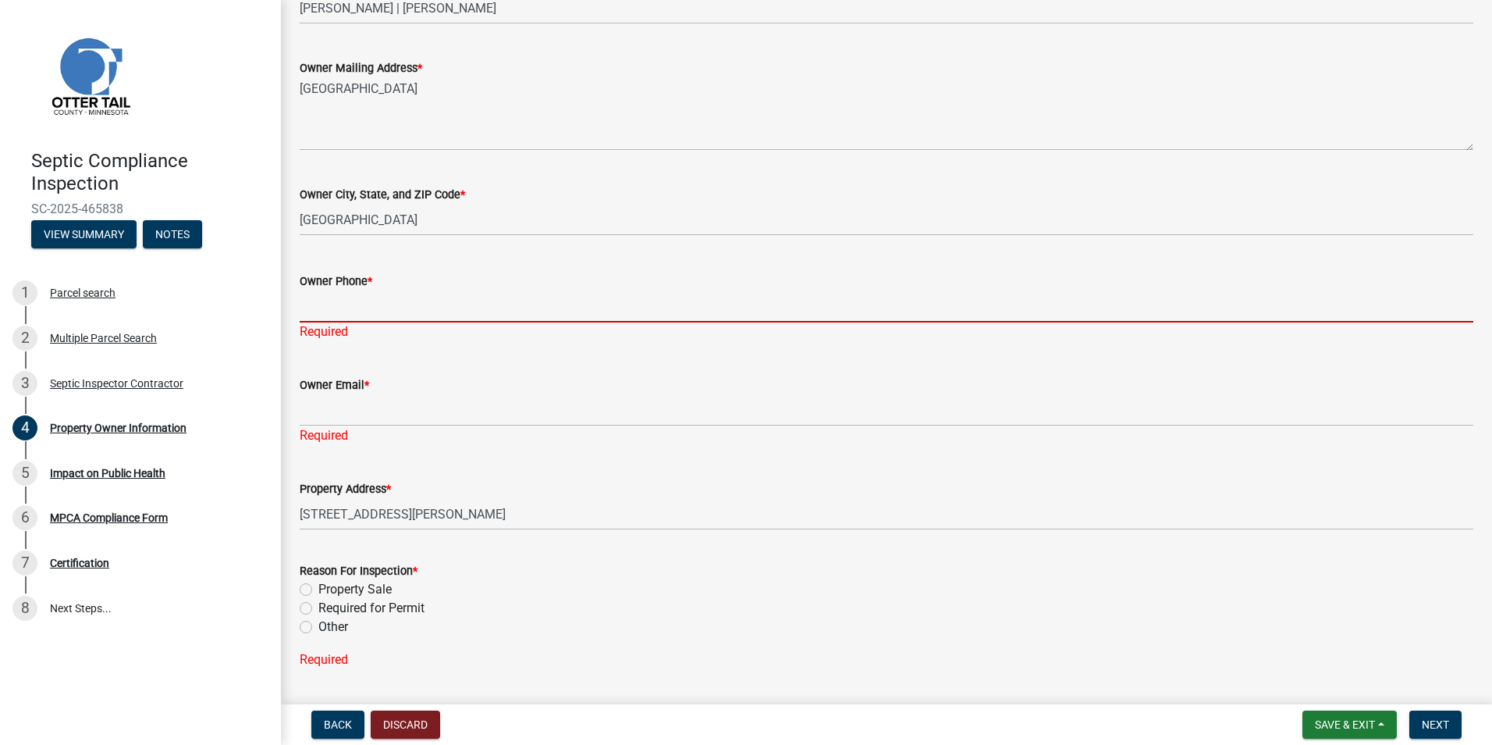
click at [320, 317] on input "Owner Phone *" at bounding box center [887, 306] width 1174 height 32
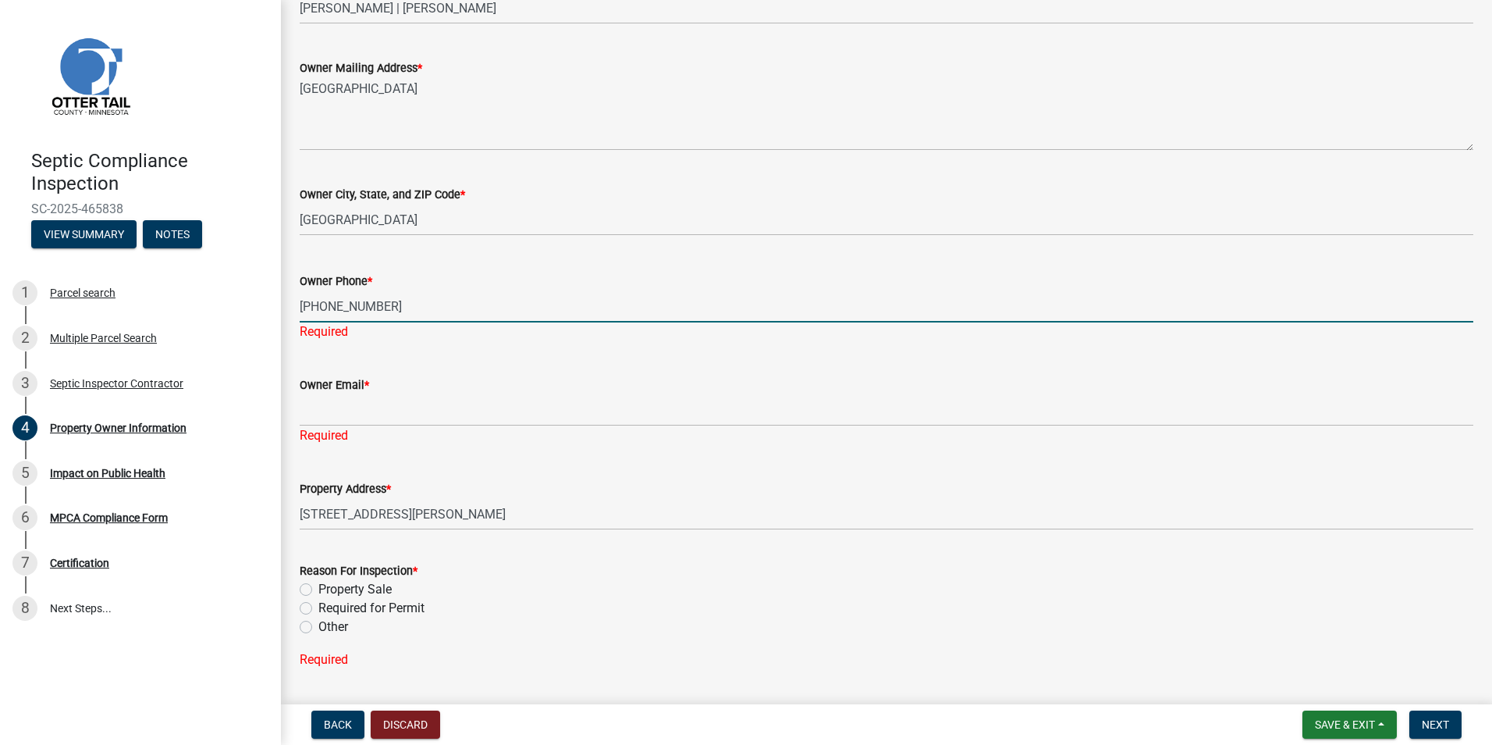
type input "763-245-6557"
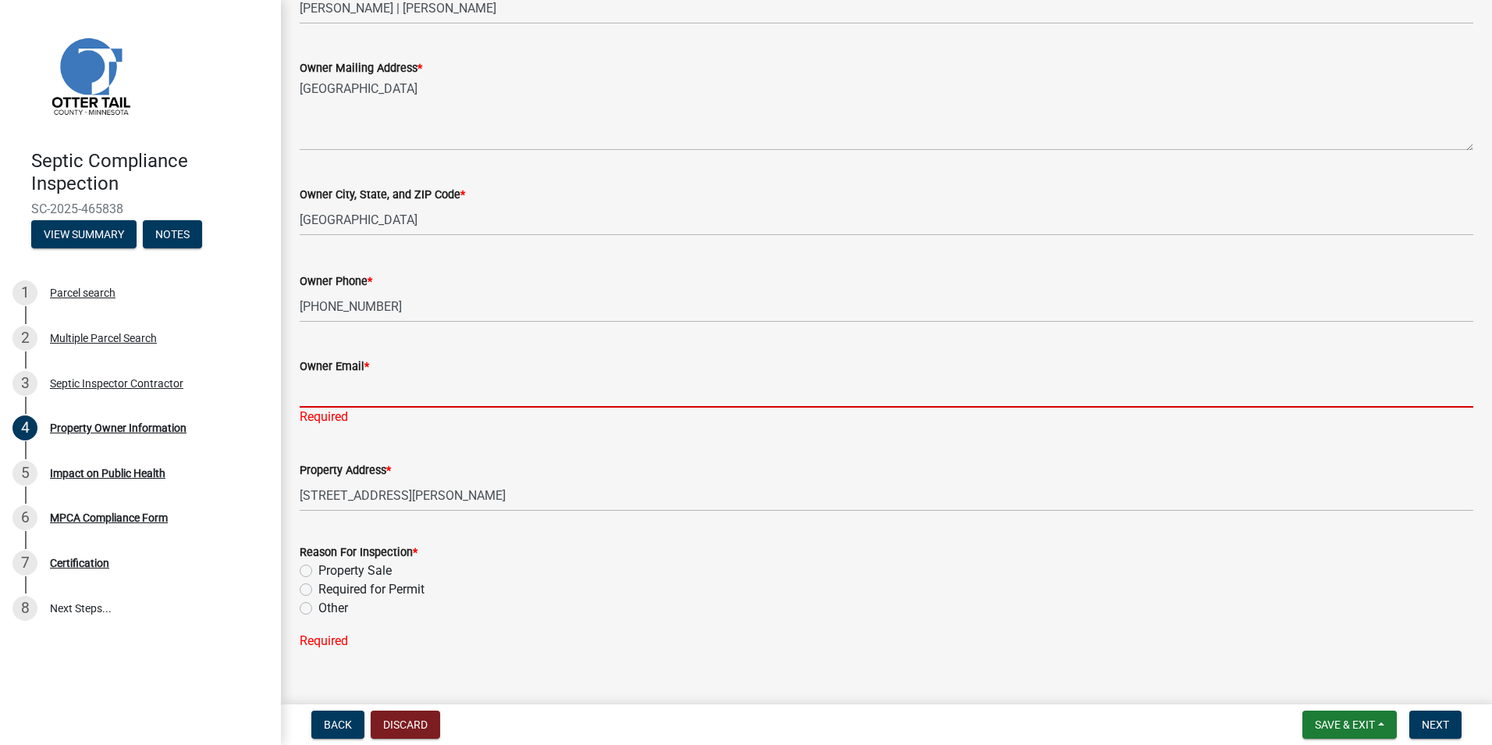
click at [323, 411] on div "Owner Email * Required" at bounding box center [887, 380] width 1174 height 91
type input "christinemcgrane1375@gmail.com"
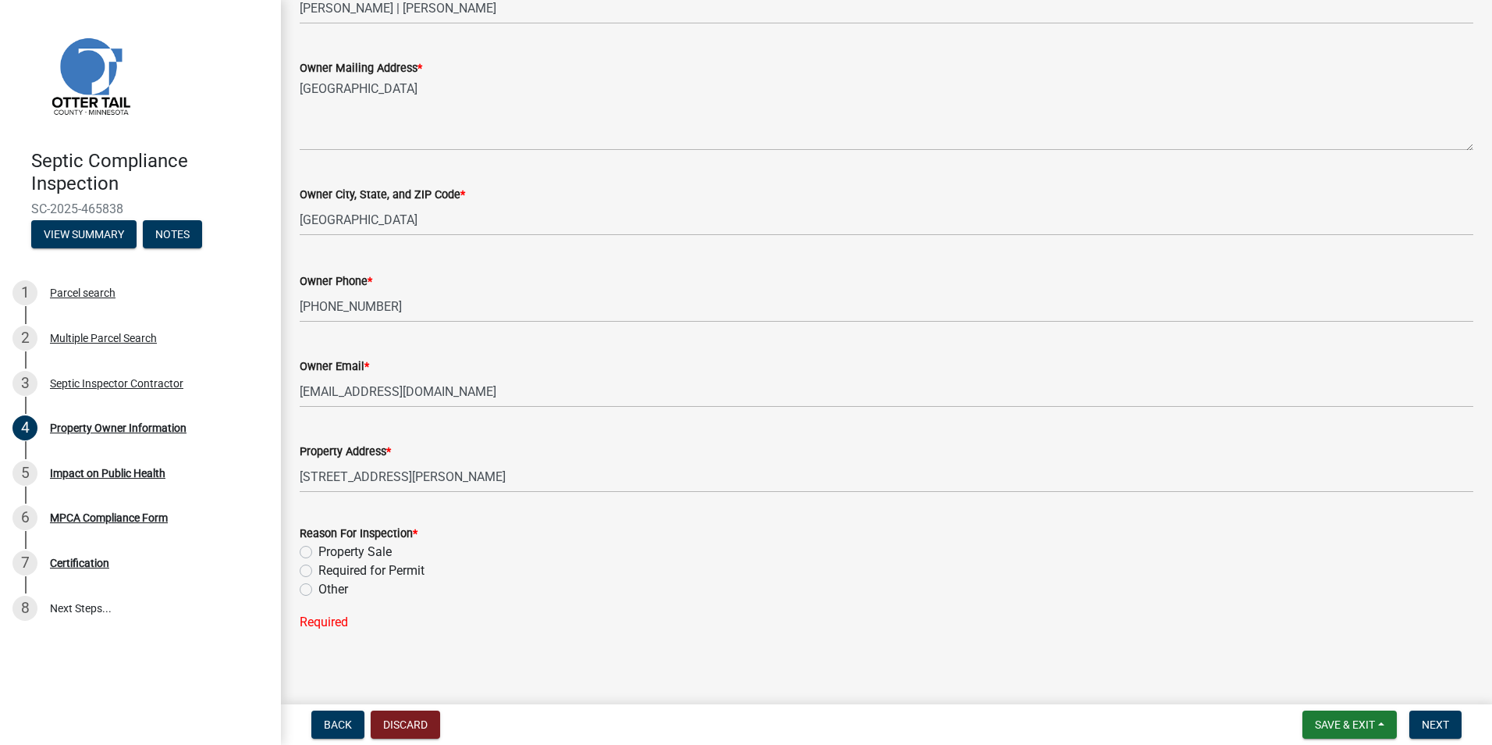
click at [307, 570] on div "Reason For Inspection * Property Sale Required for Permit Other" at bounding box center [887, 561] width 1174 height 75
click at [318, 551] on label "Property Sale" at bounding box center [354, 552] width 73 height 19
click at [318, 551] on input "Property Sale" at bounding box center [323, 548] width 10 height 10
radio input "true"
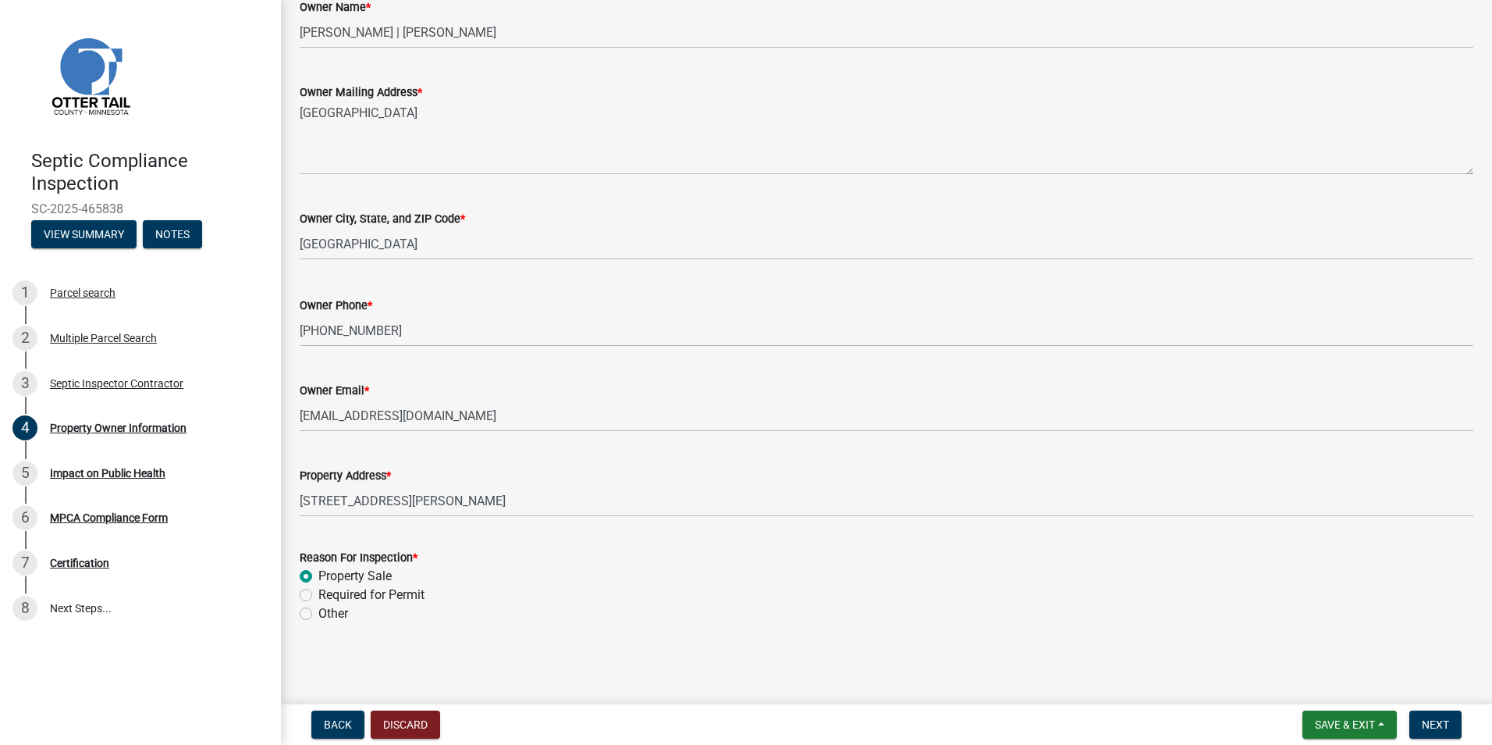
scroll to position [297, 0]
click at [1429, 713] on button "Next" at bounding box center [1436, 724] width 52 height 28
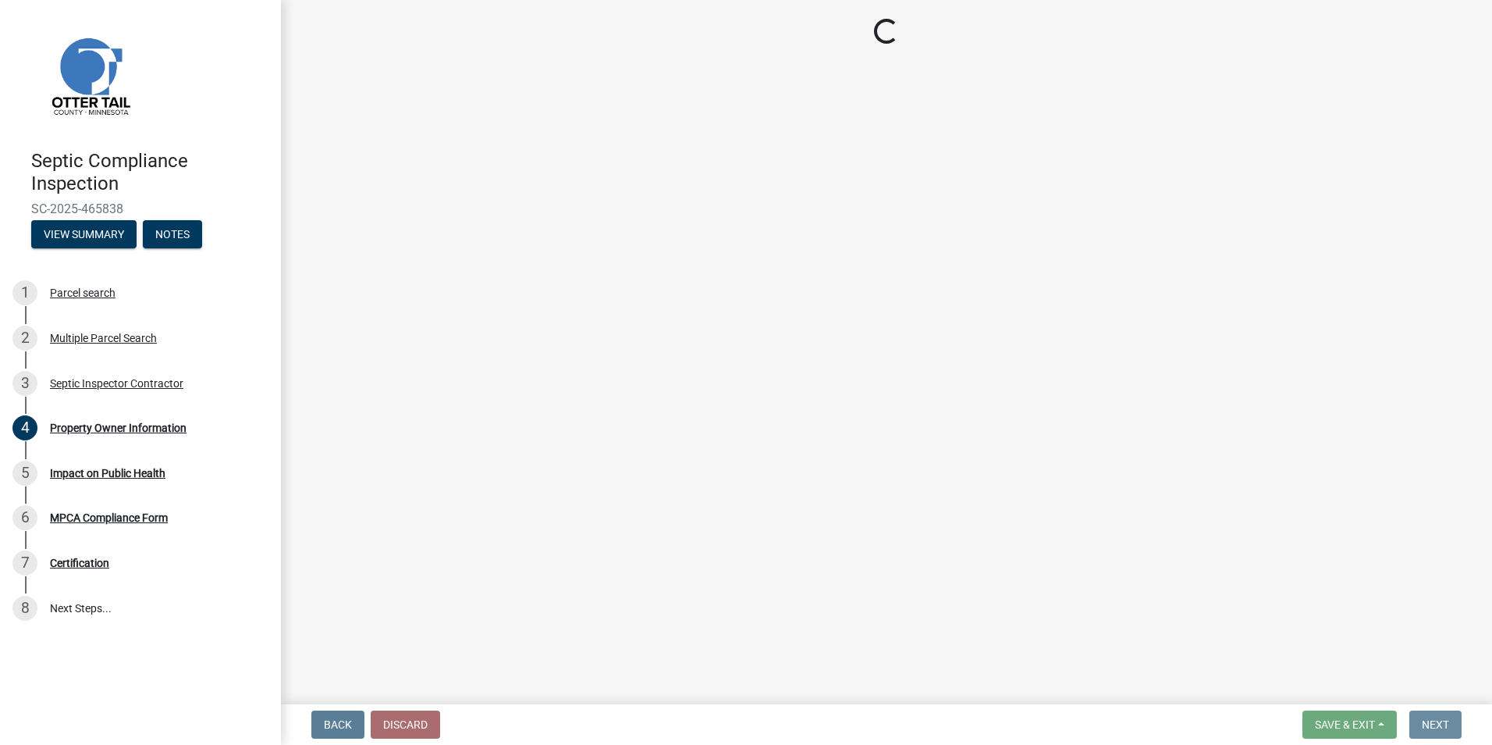
scroll to position [0, 0]
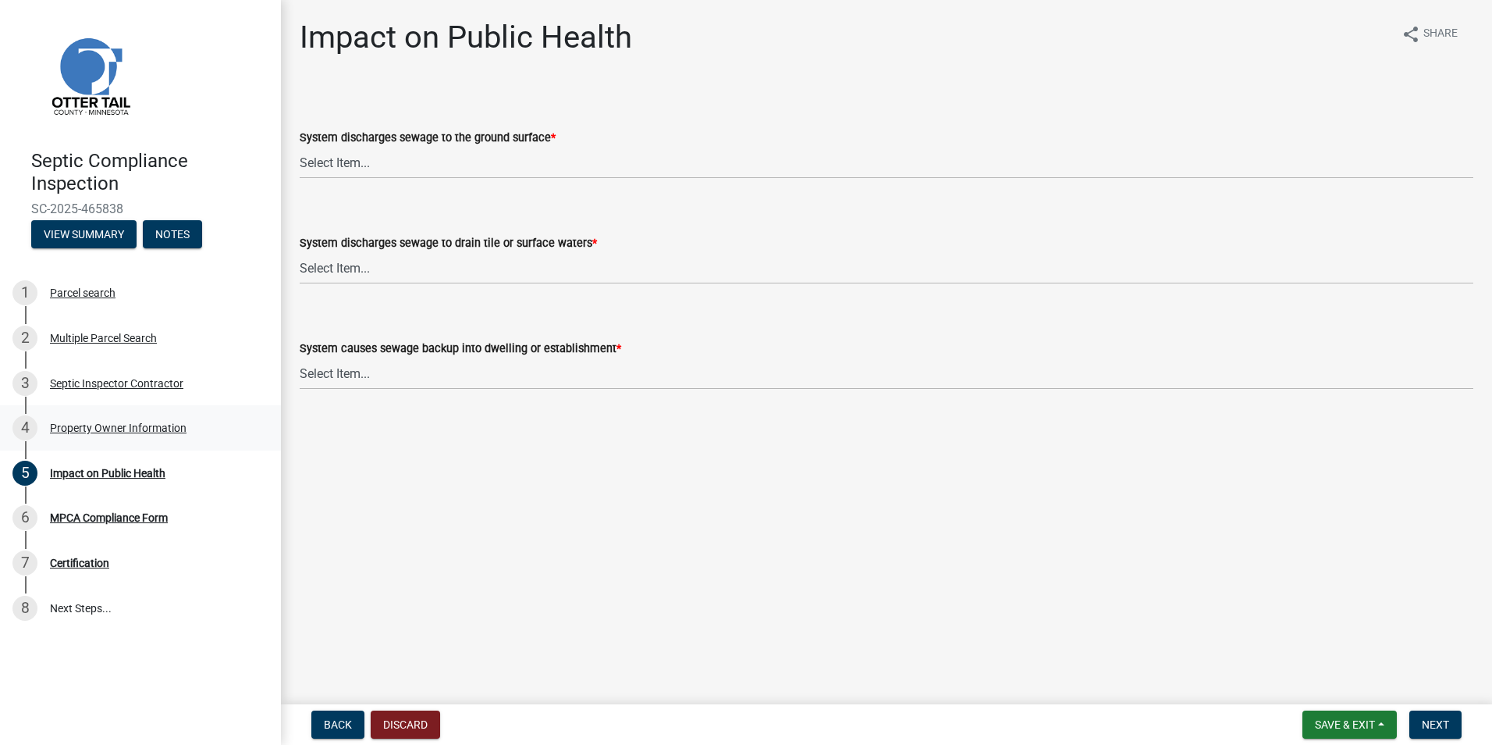
click at [95, 429] on div "Property Owner Information" at bounding box center [118, 427] width 137 height 11
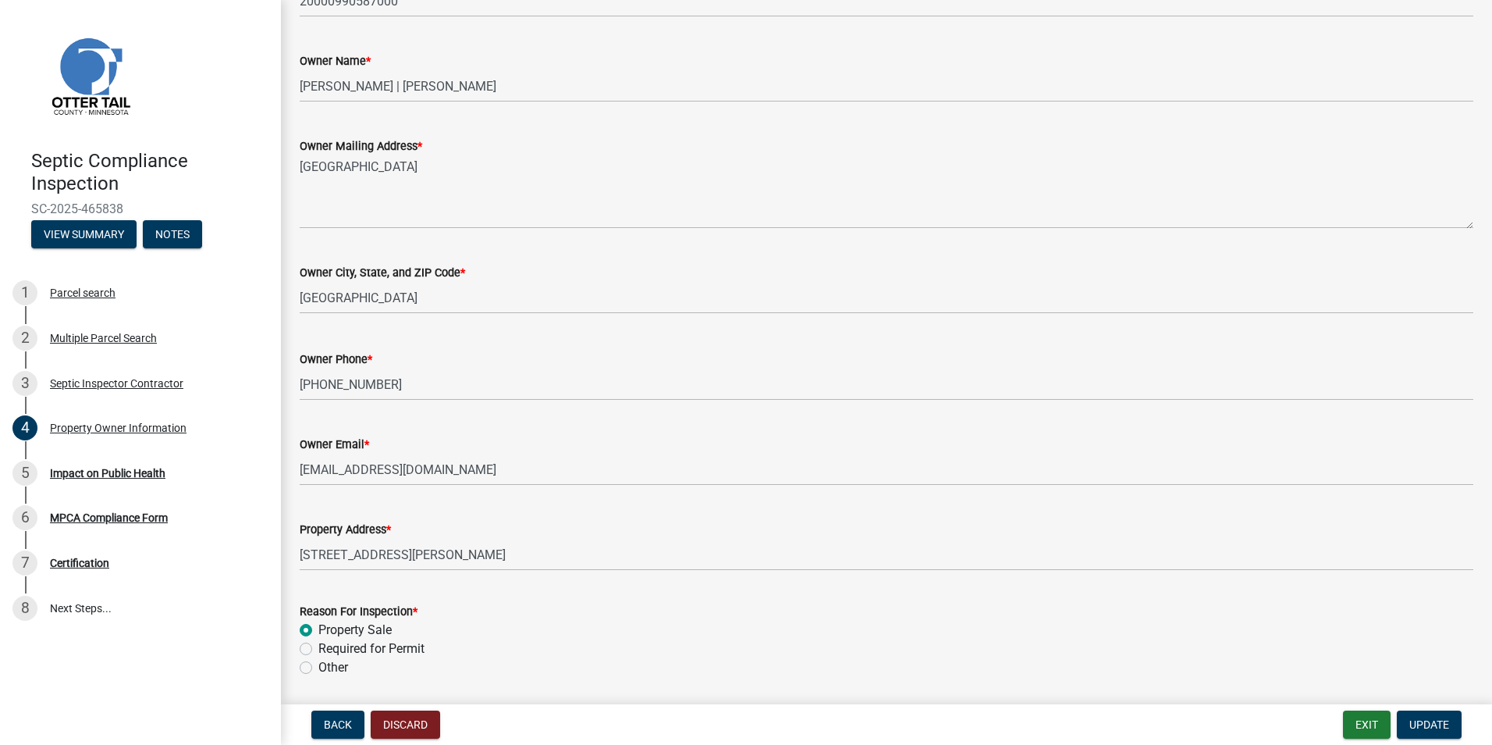
scroll to position [297, 0]
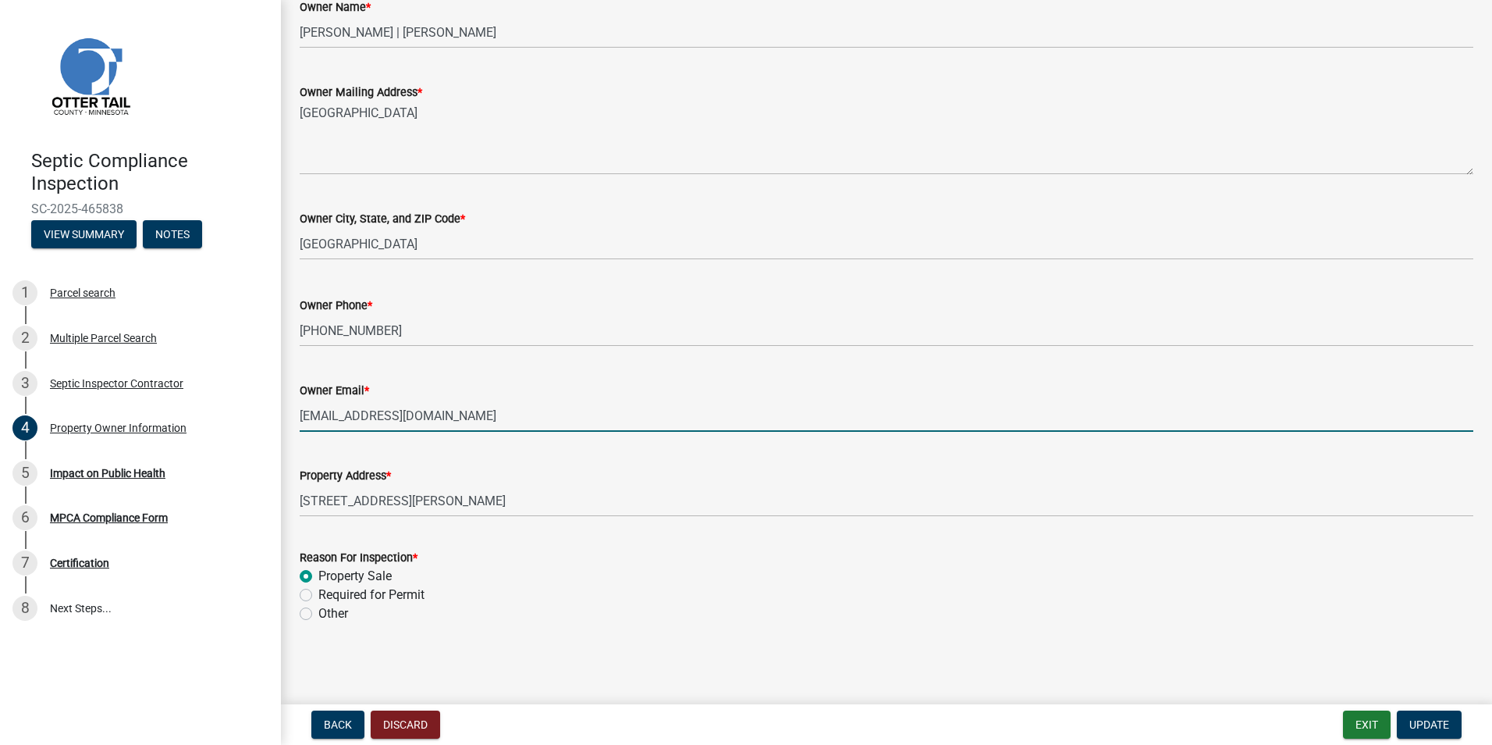
click at [498, 419] on input "christinemcgrane1375@gmail.com" at bounding box center [887, 416] width 1174 height 32
type input "c"
type input "genny@lefbulk.com"
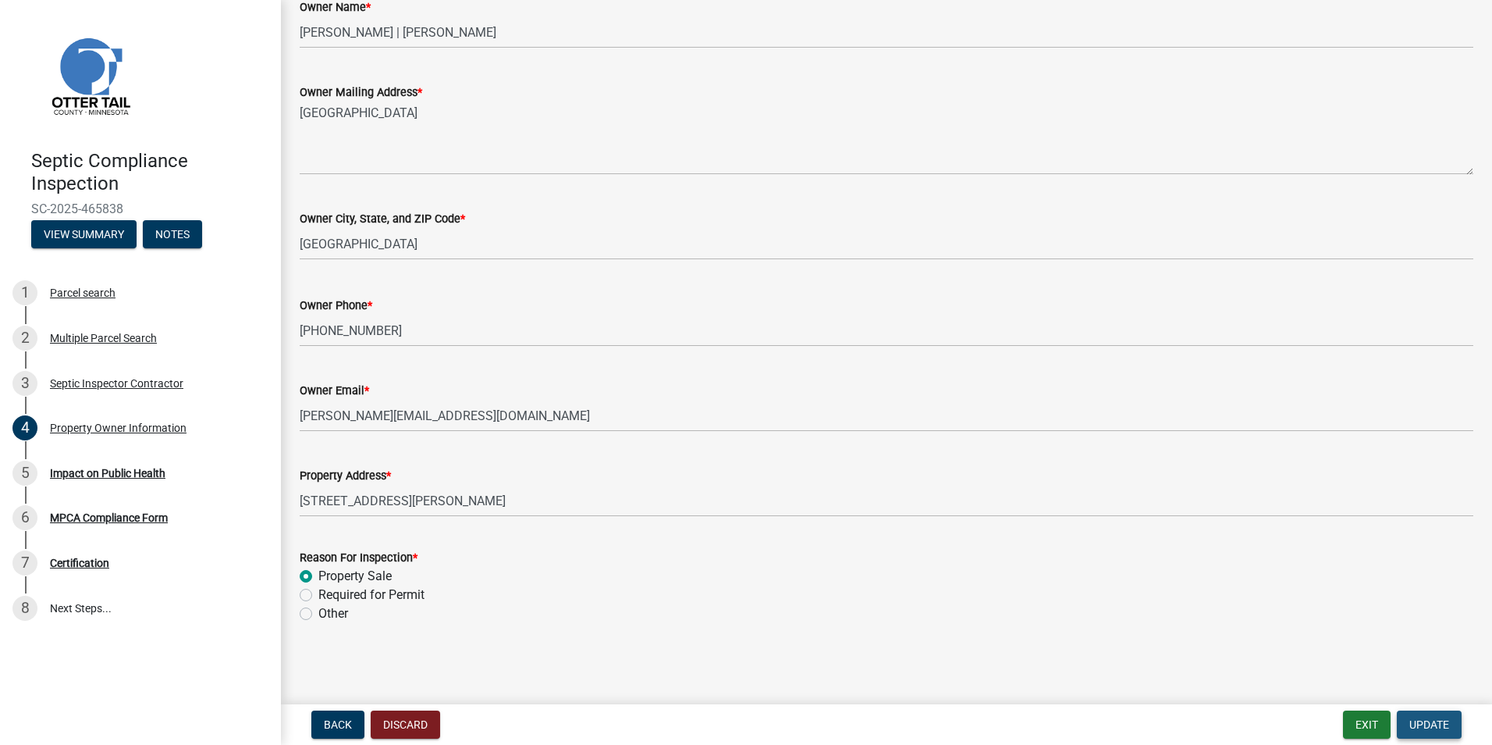
click at [1415, 728] on span "Update" at bounding box center [1430, 724] width 40 height 12
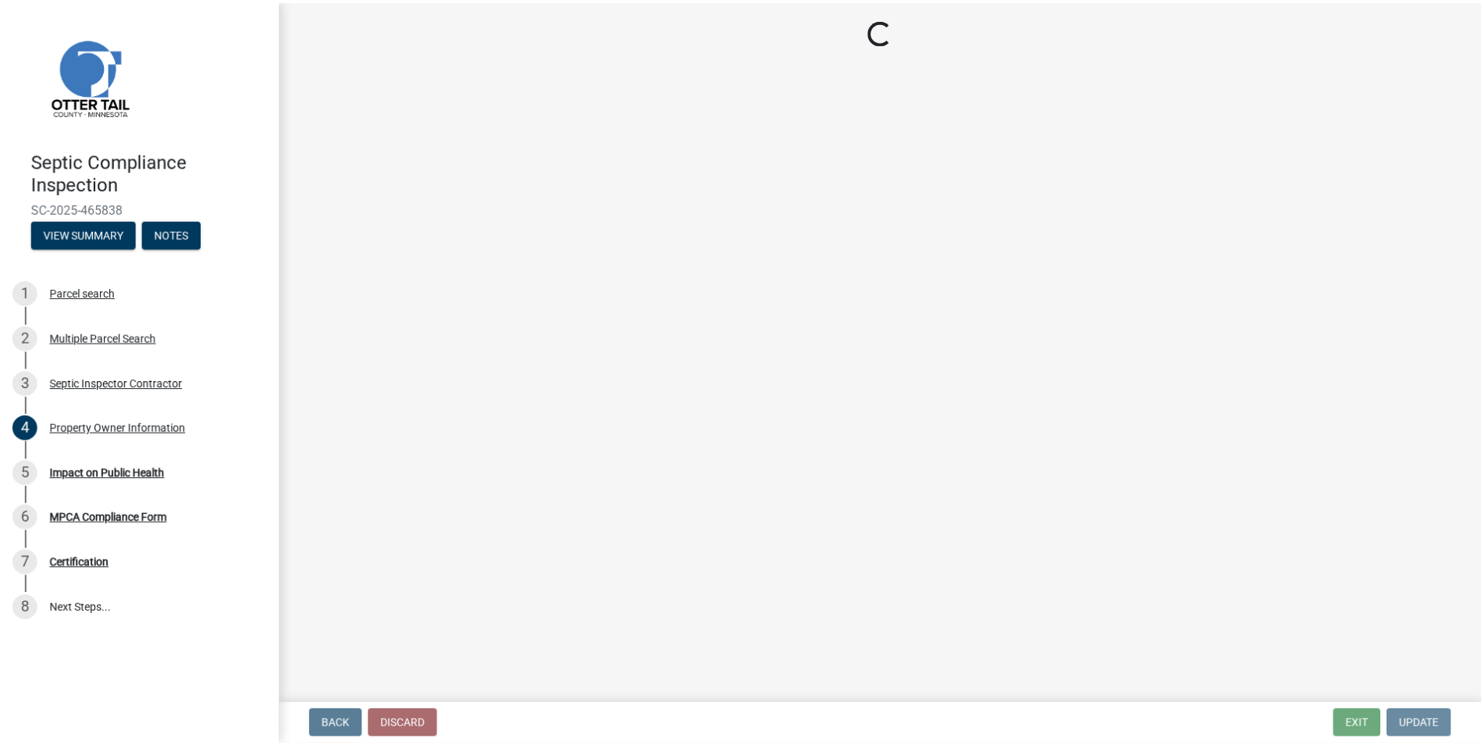
scroll to position [0, 0]
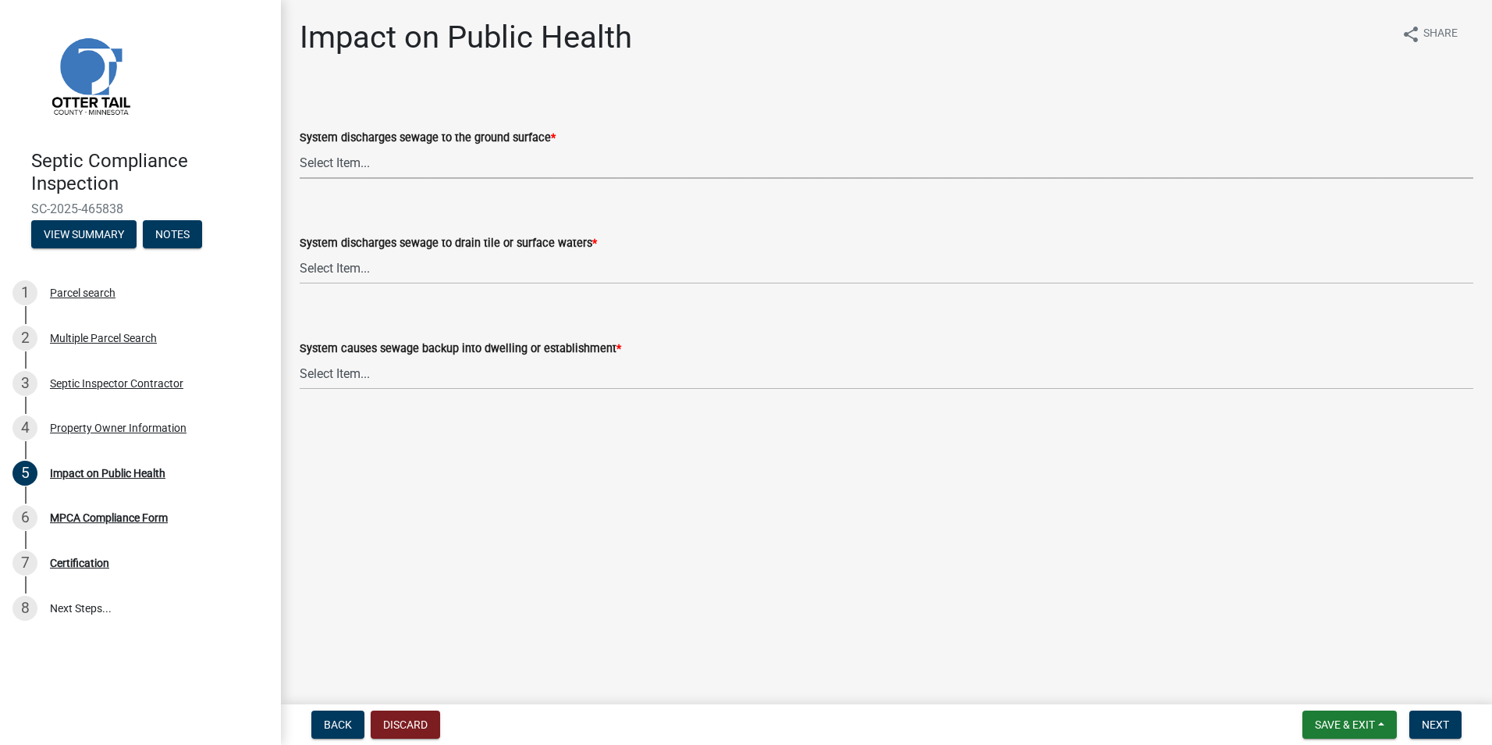
click at [317, 162] on select "Select Item... Yes No" at bounding box center [887, 163] width 1174 height 32
click at [300, 147] on select "Select Item... Yes No" at bounding box center [887, 163] width 1174 height 32
select select "9c5ef684-d0d4-4879-ab12-905ddbd81a72"
click at [321, 265] on select "Select Item... Yes No" at bounding box center [887, 268] width 1174 height 32
click at [300, 252] on select "Select Item... Yes No" at bounding box center [887, 268] width 1174 height 32
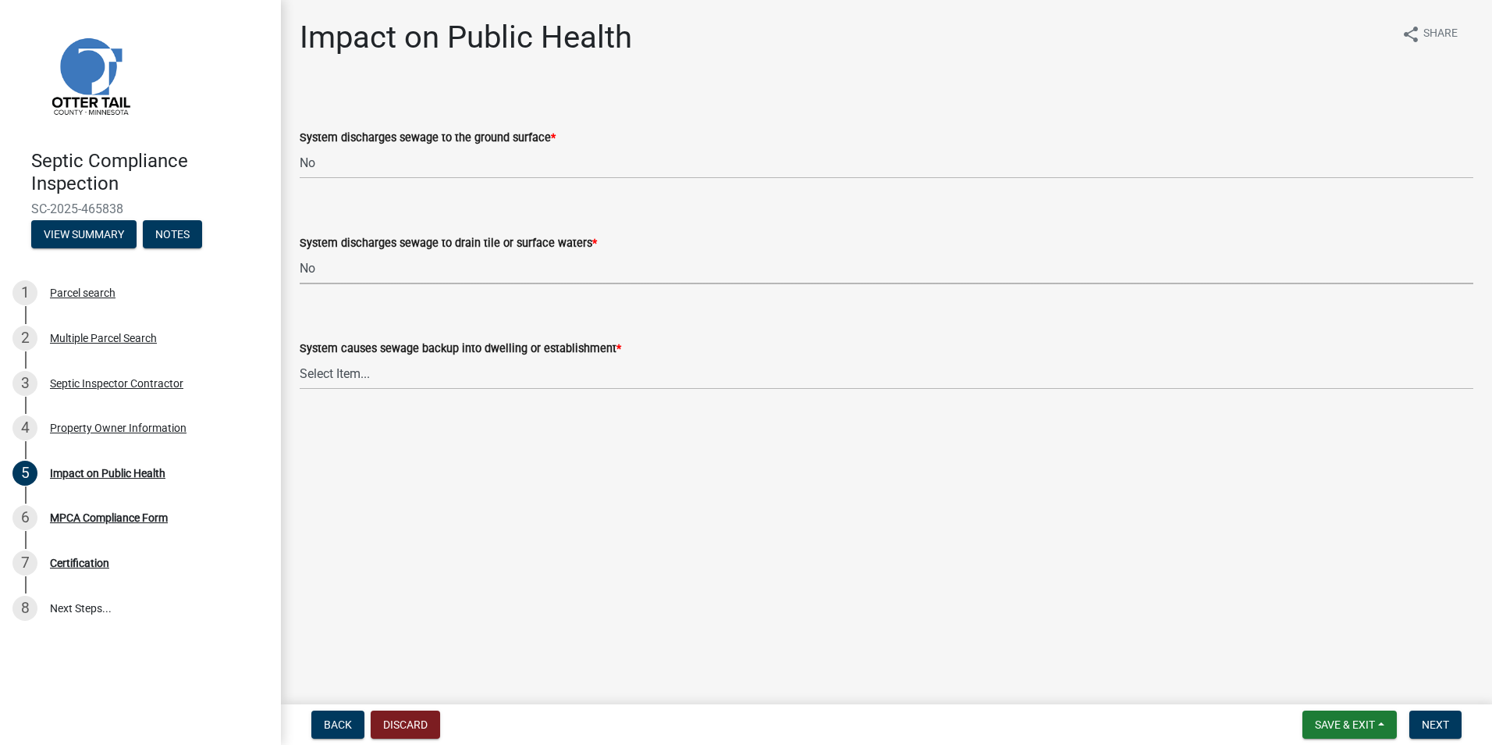
select select "7d491a2b-e9f0-4952-b474-53ca749b22af"
click at [322, 376] on select "Select Item... Yes No" at bounding box center [887, 374] width 1174 height 32
click at [300, 358] on select "Select Item... Yes No" at bounding box center [887, 374] width 1174 height 32
select select "6e07b46b-a403-4f3e-b4fc-218acc732c01"
click at [1436, 727] on span "Next" at bounding box center [1435, 724] width 27 height 12
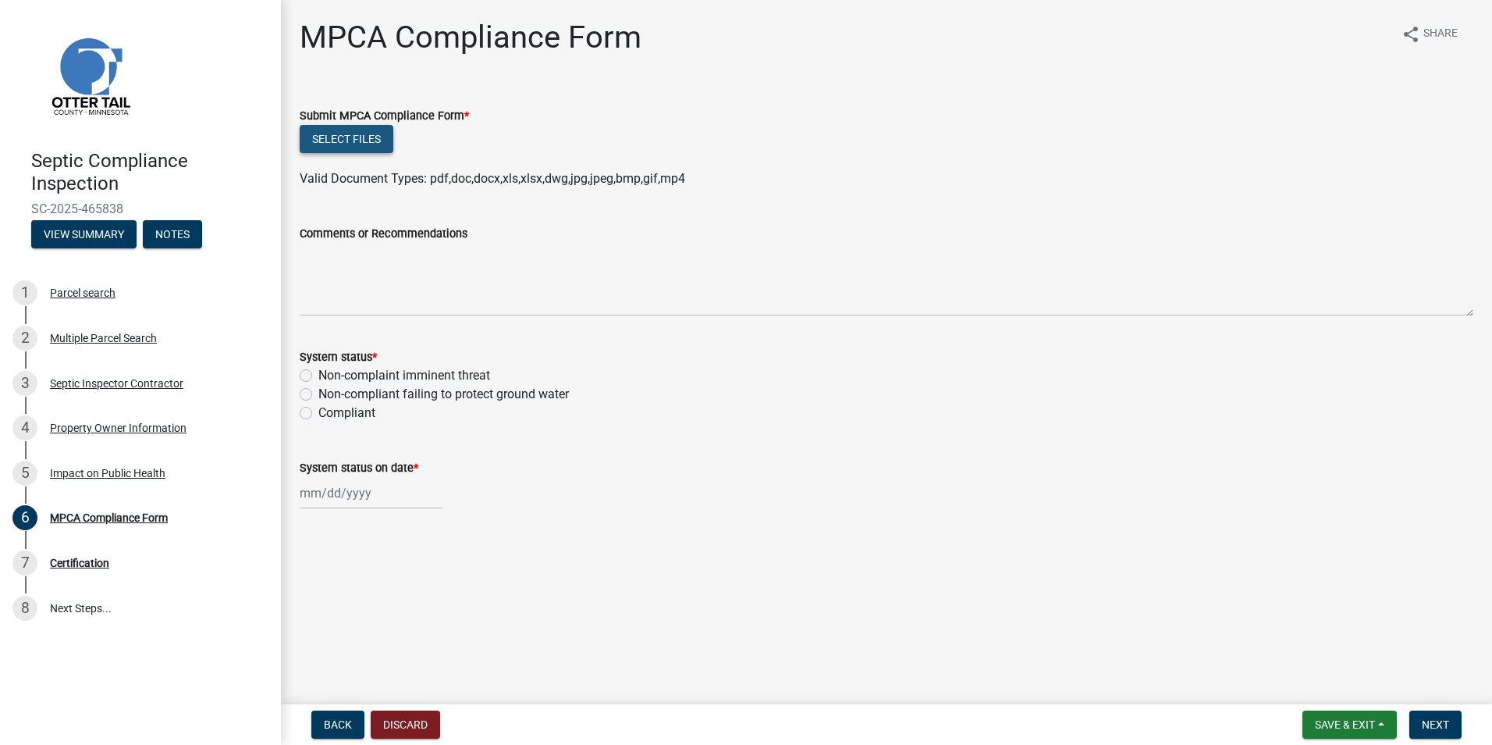
click at [338, 142] on button "Select files" at bounding box center [347, 139] width 94 height 28
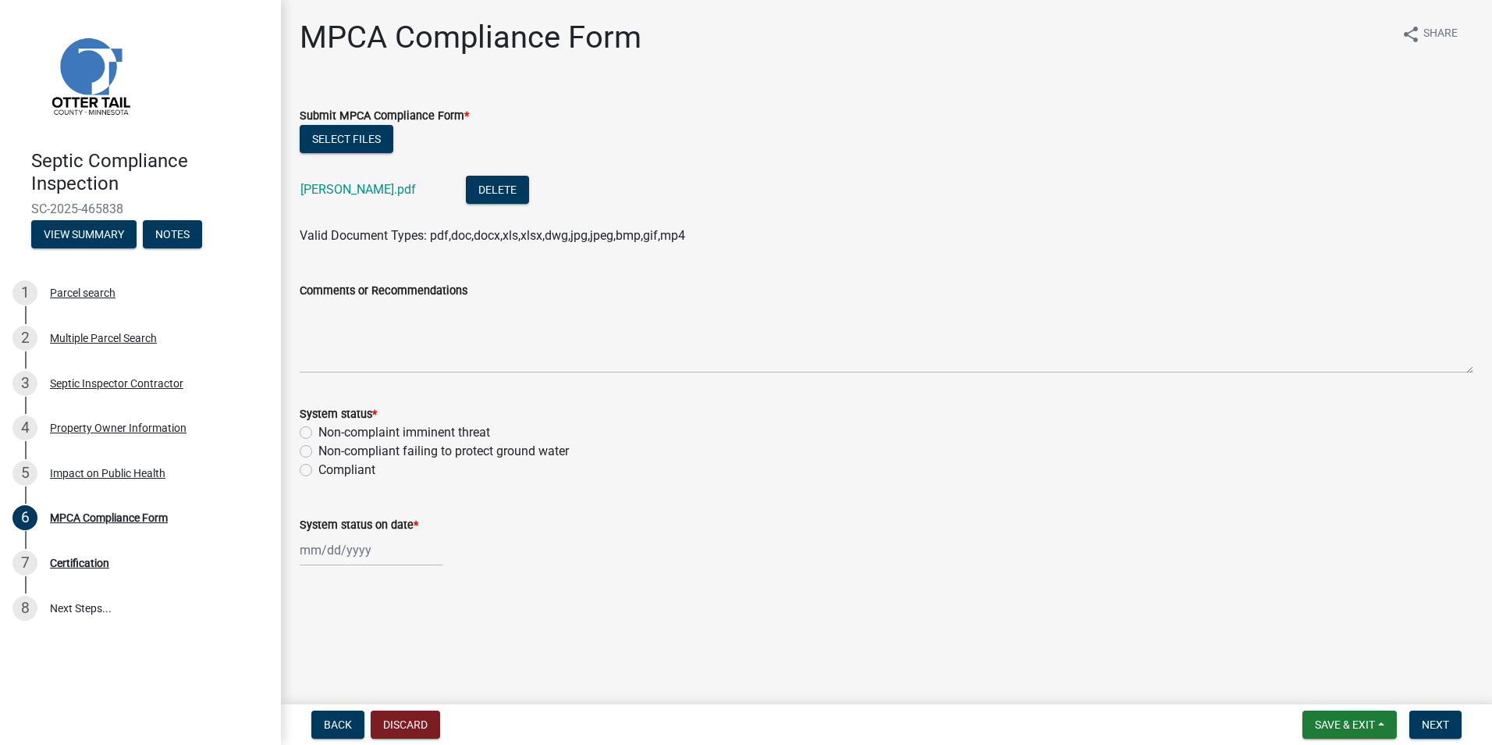
click at [318, 471] on label "Compliant" at bounding box center [346, 470] width 57 height 19
click at [318, 471] on input "Compliant" at bounding box center [323, 466] width 10 height 10
radio input "true"
select select "8"
select select "2025"
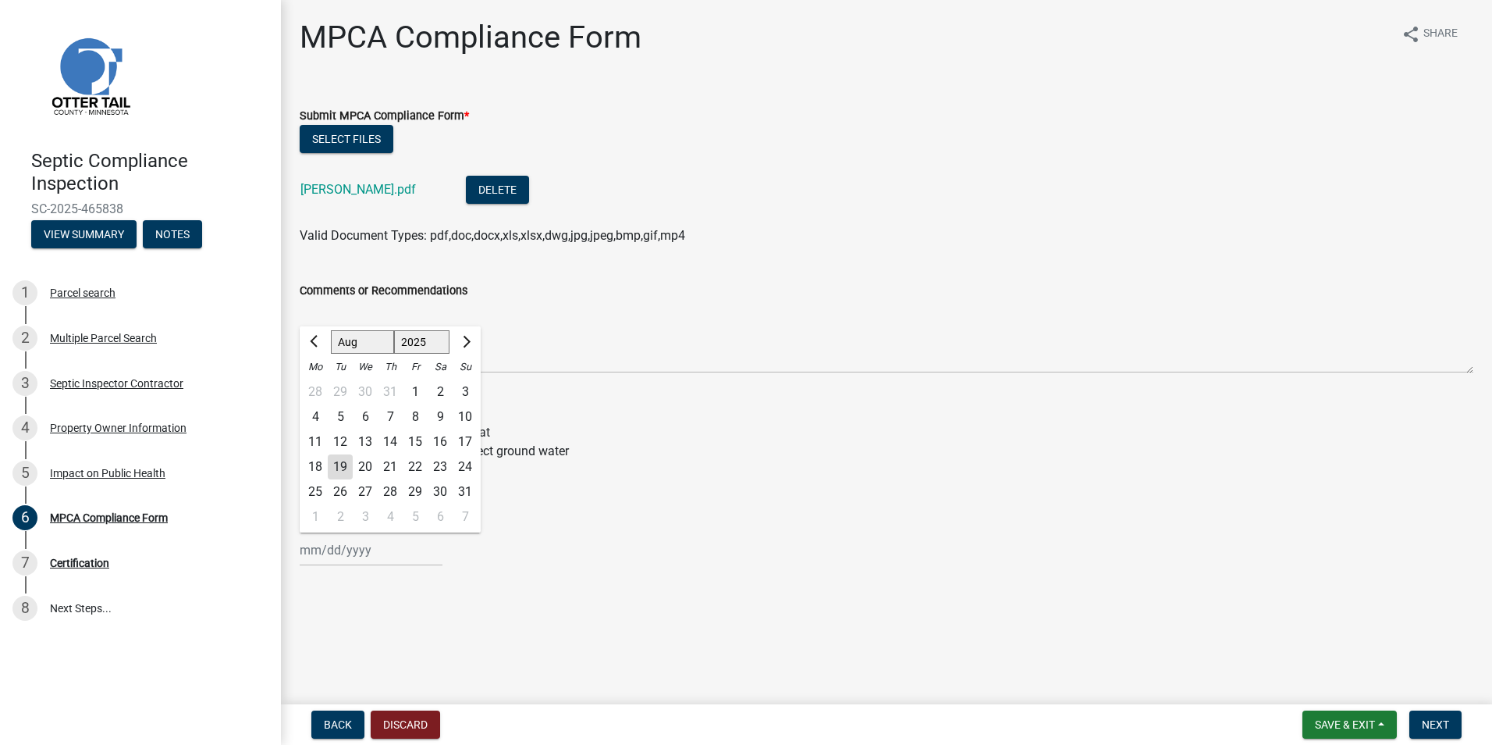
click at [326, 550] on input "System status on date *" at bounding box center [371, 550] width 143 height 32
click at [361, 421] on div "6" at bounding box center [365, 416] width 25 height 25
type input "08/06/2025"
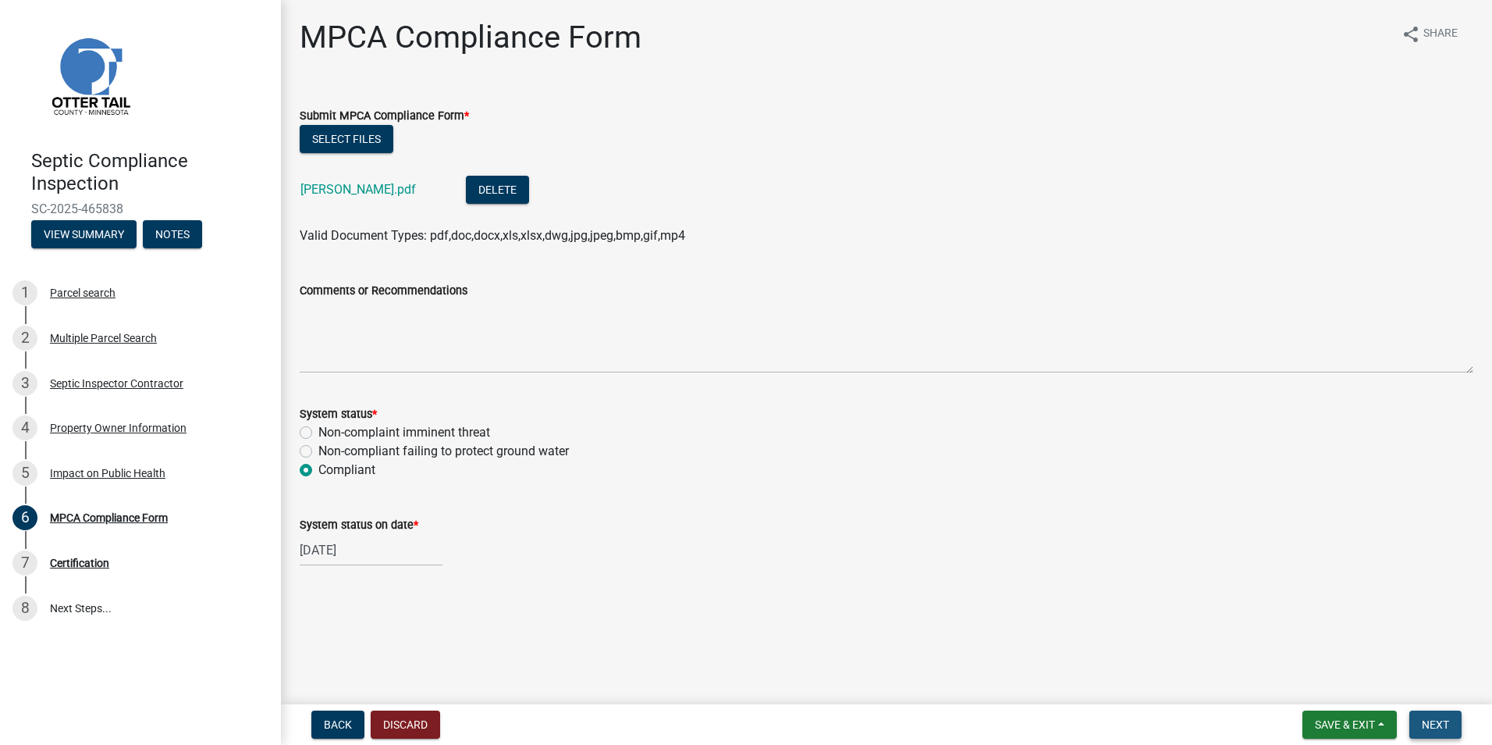
click at [1434, 727] on span "Next" at bounding box center [1435, 724] width 27 height 12
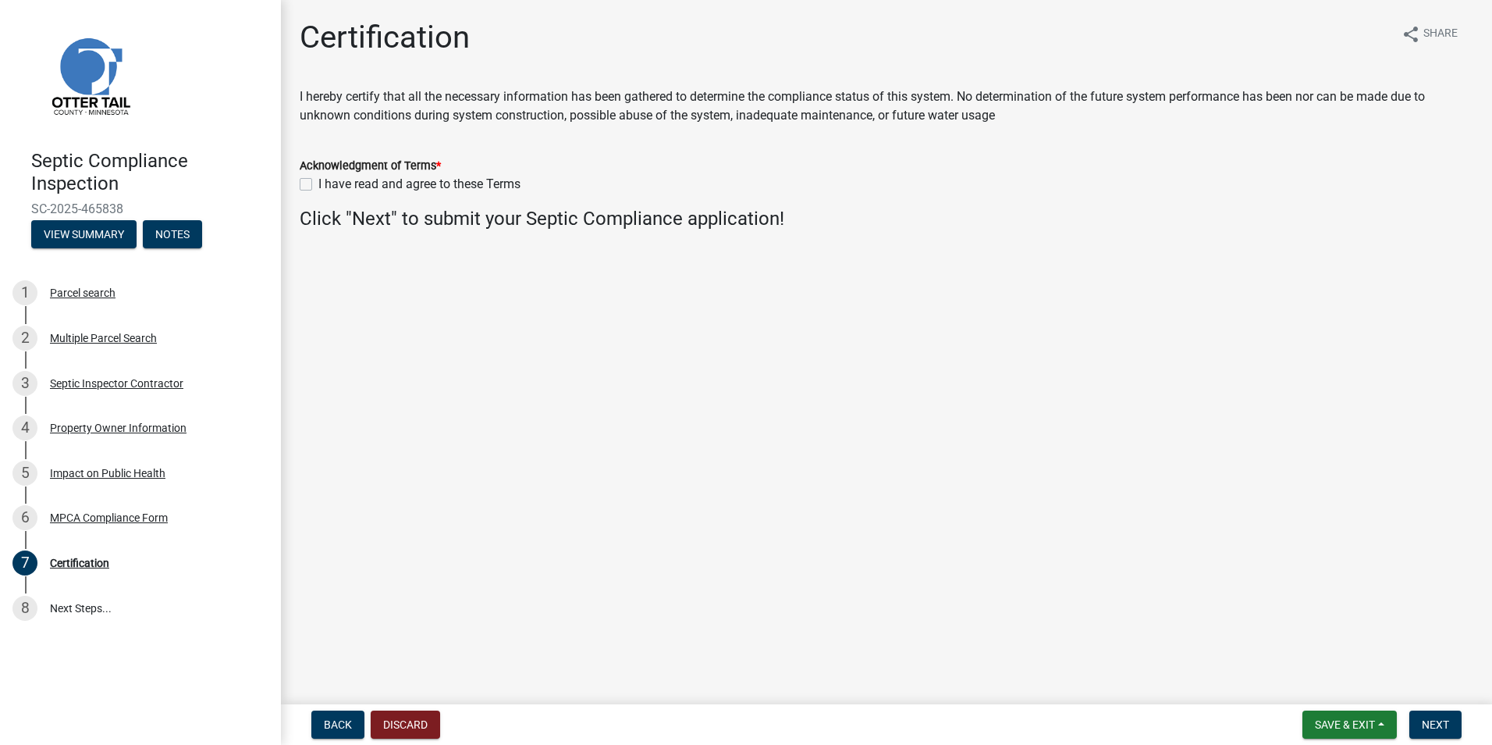
click at [302, 177] on div "I have read and agree to these Terms" at bounding box center [887, 184] width 1174 height 19
click at [318, 183] on label "I have read and agree to these Terms" at bounding box center [419, 184] width 202 height 19
click at [318, 183] on input "I have read and agree to these Terms" at bounding box center [323, 180] width 10 height 10
checkbox input "true"
click at [1425, 719] on span "Next" at bounding box center [1435, 724] width 27 height 12
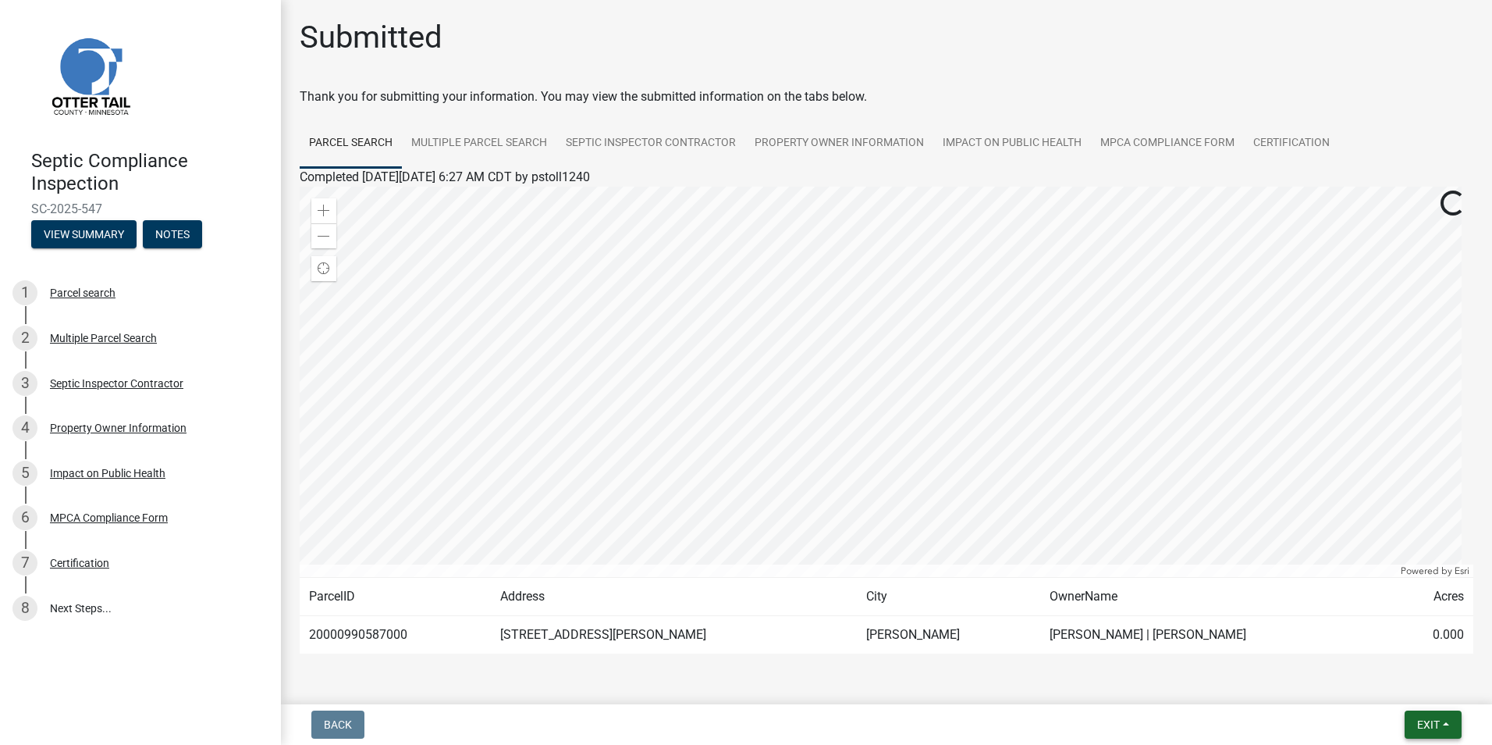
click at [1425, 719] on span "Exit" at bounding box center [1429, 724] width 23 height 12
click at [1387, 687] on button "Save & Exit" at bounding box center [1399, 683] width 125 height 37
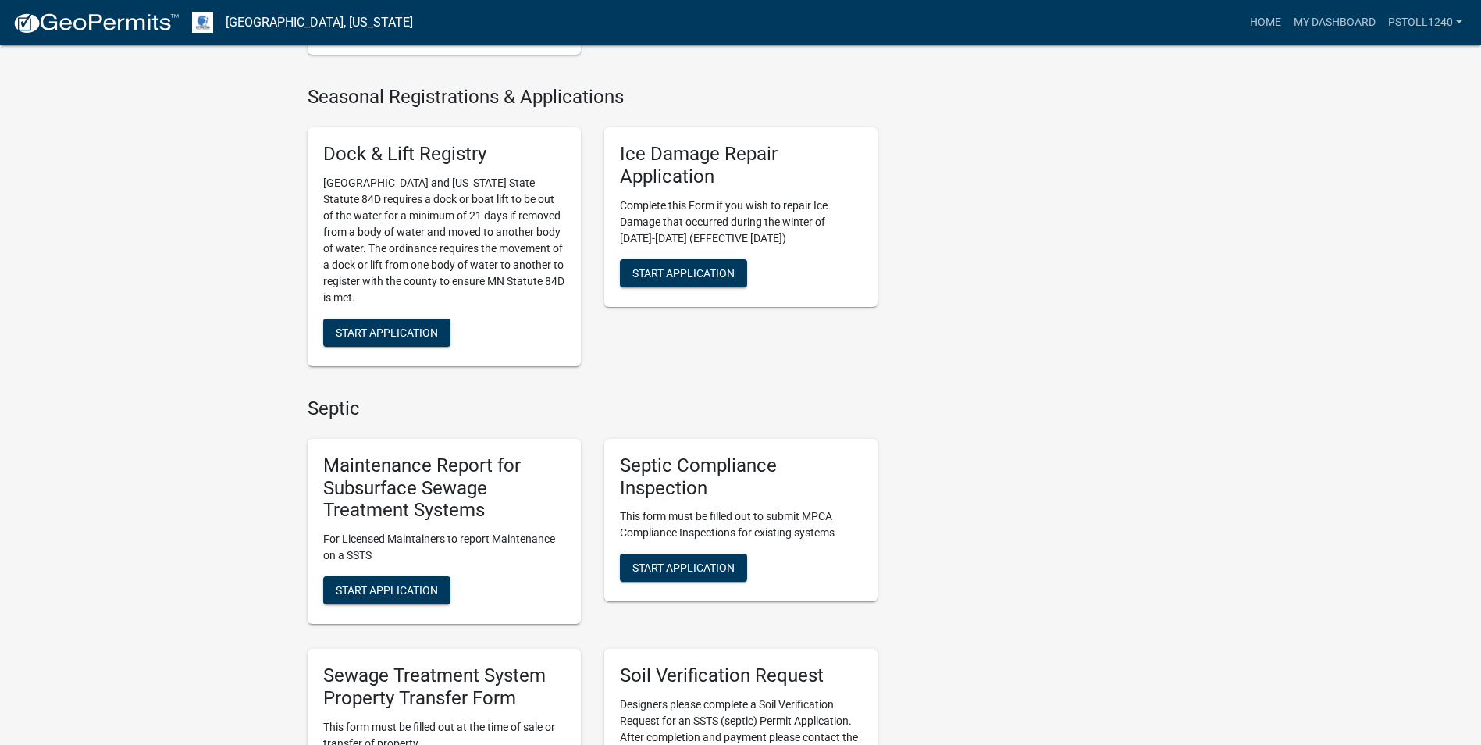
scroll to position [589, 0]
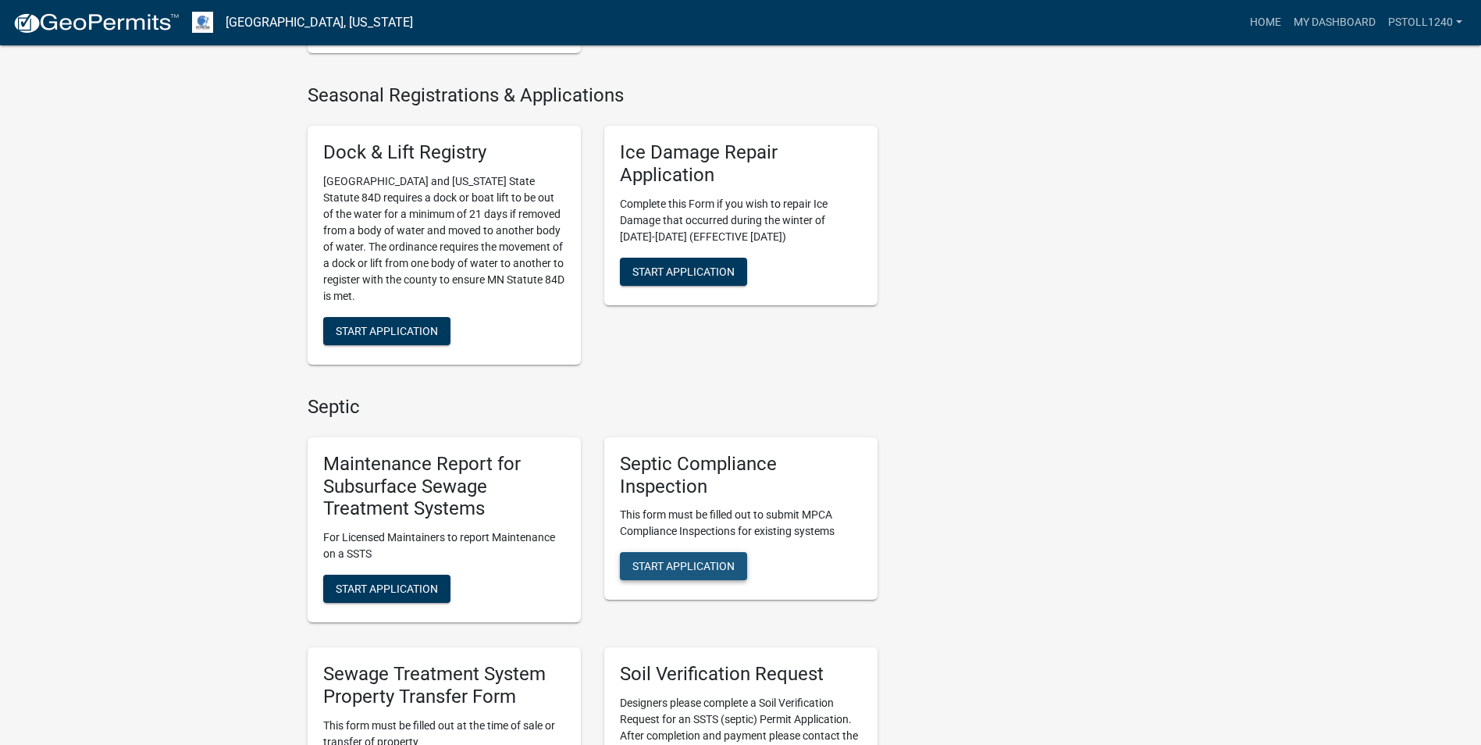
click at [667, 571] on span "Start Application" at bounding box center [683, 566] width 102 height 12
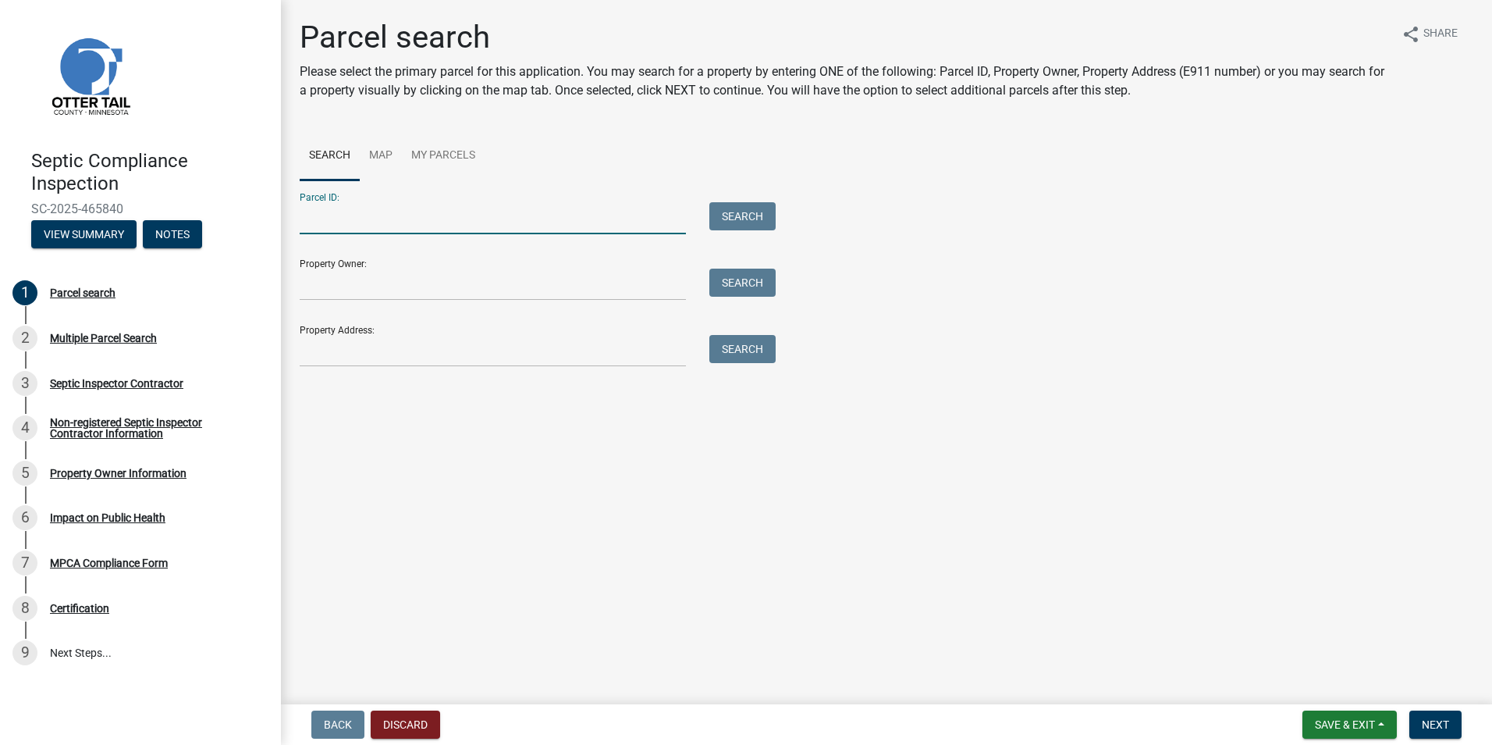
click at [326, 221] on input "Parcel ID:" at bounding box center [493, 218] width 386 height 32
click at [729, 223] on button "Search" at bounding box center [743, 216] width 66 height 28
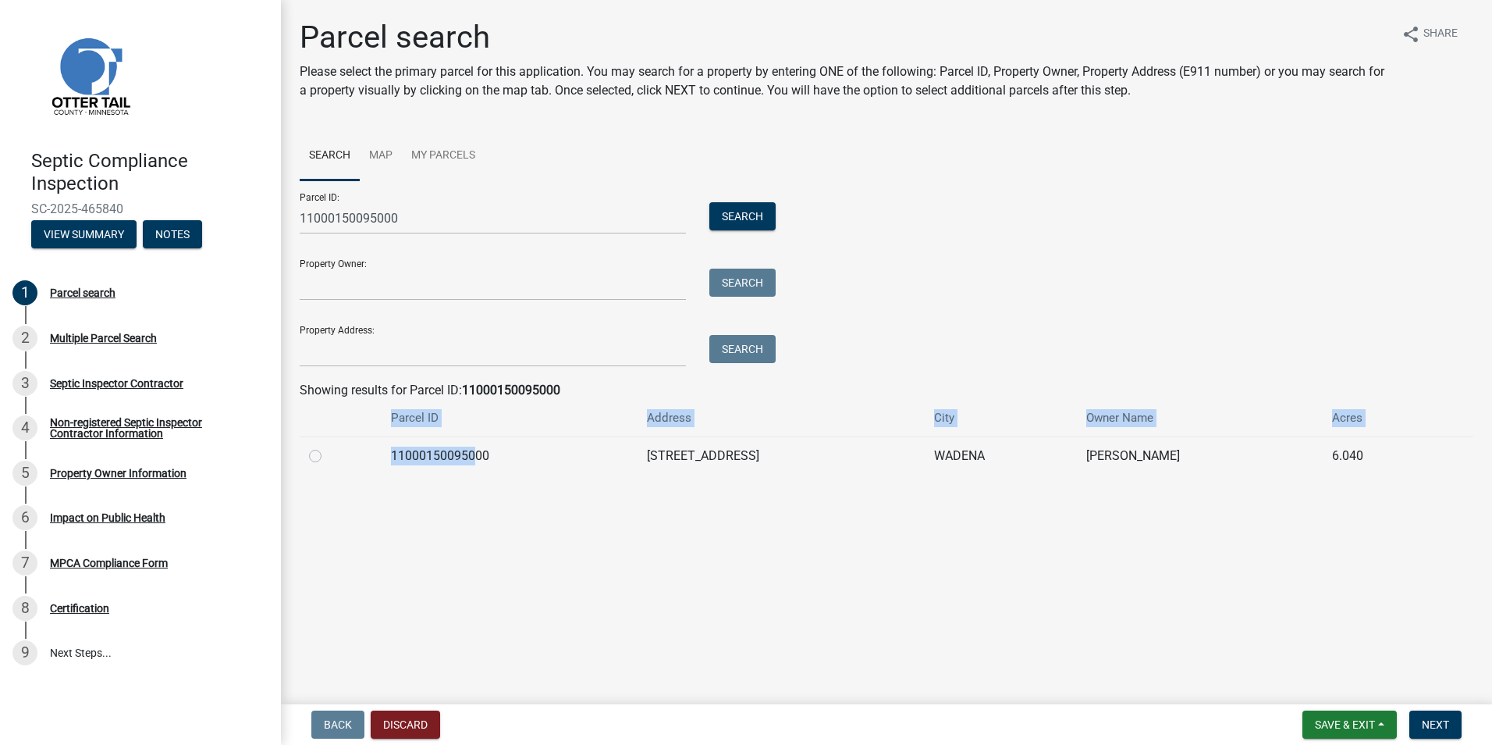
drag, startPoint x: 471, startPoint y: 457, endPoint x: 505, endPoint y: 514, distance: 67.2
click at [505, 514] on main "Parcel search Please select the primary parcel for this application. You may se…" at bounding box center [886, 349] width 1211 height 698
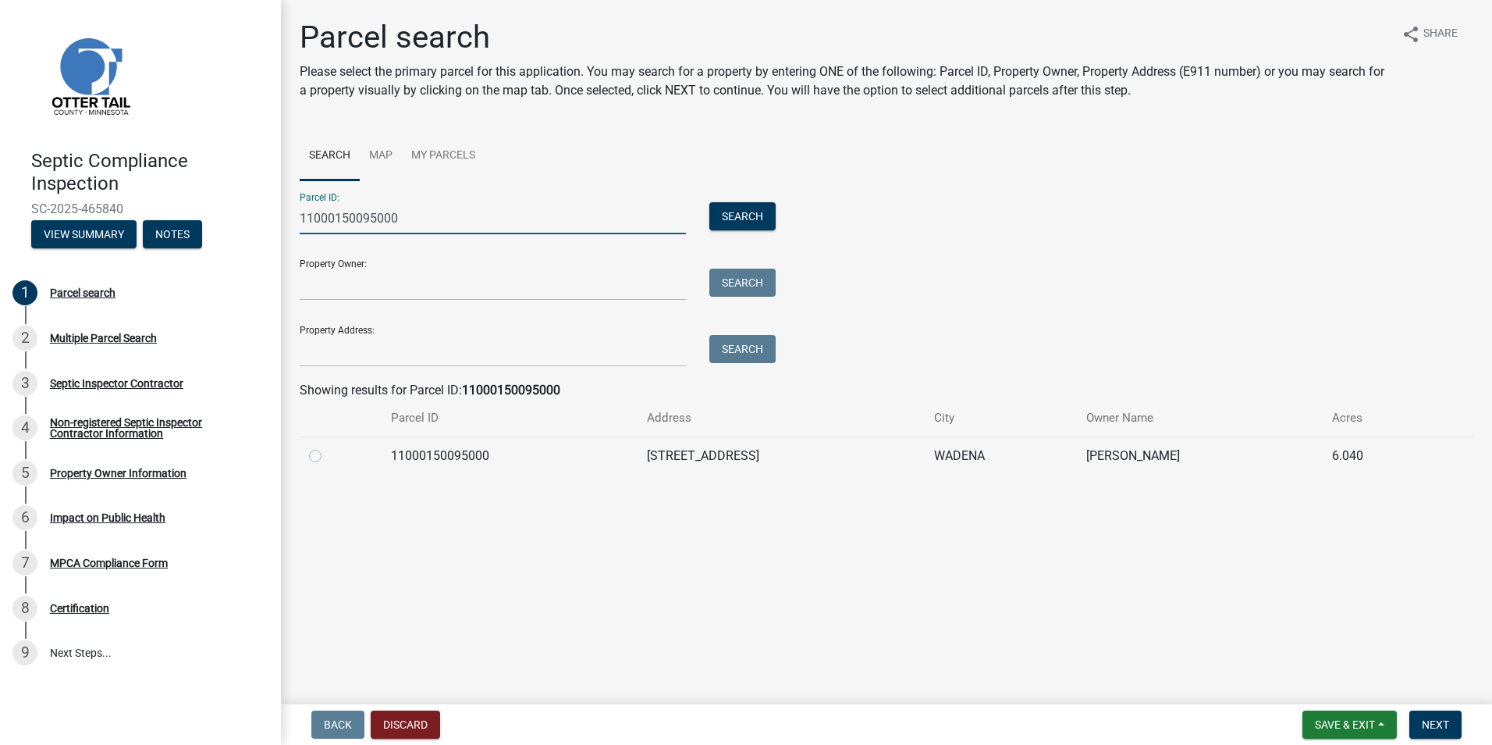
click at [415, 220] on input "11000150095000" at bounding box center [493, 218] width 386 height 32
type input "1"
type input "11000340238001"
click at [731, 220] on button "Search" at bounding box center [743, 216] width 66 height 28
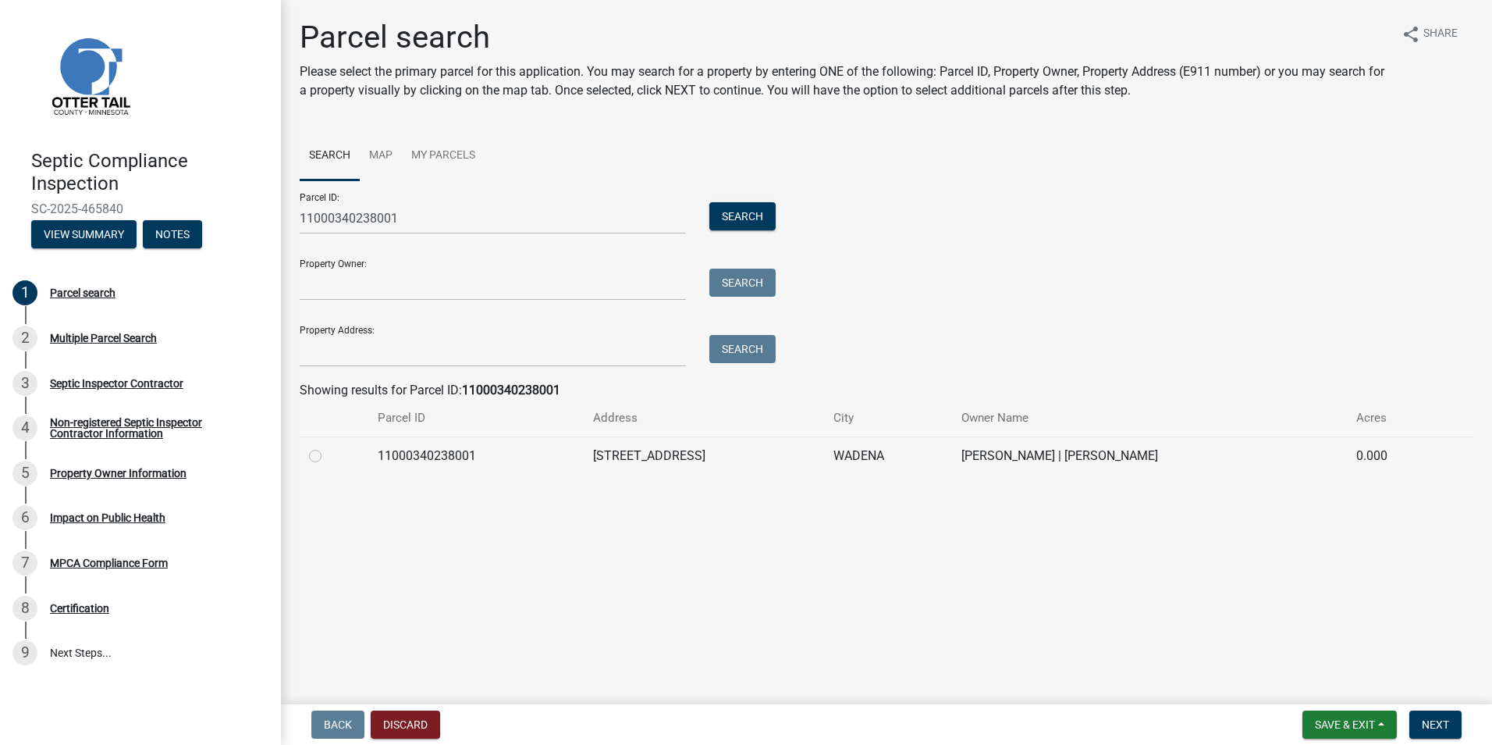
click at [328, 446] on label at bounding box center [328, 446] width 0 height 0
click at [328, 457] on input "radio" at bounding box center [333, 451] width 10 height 10
radio input "true"
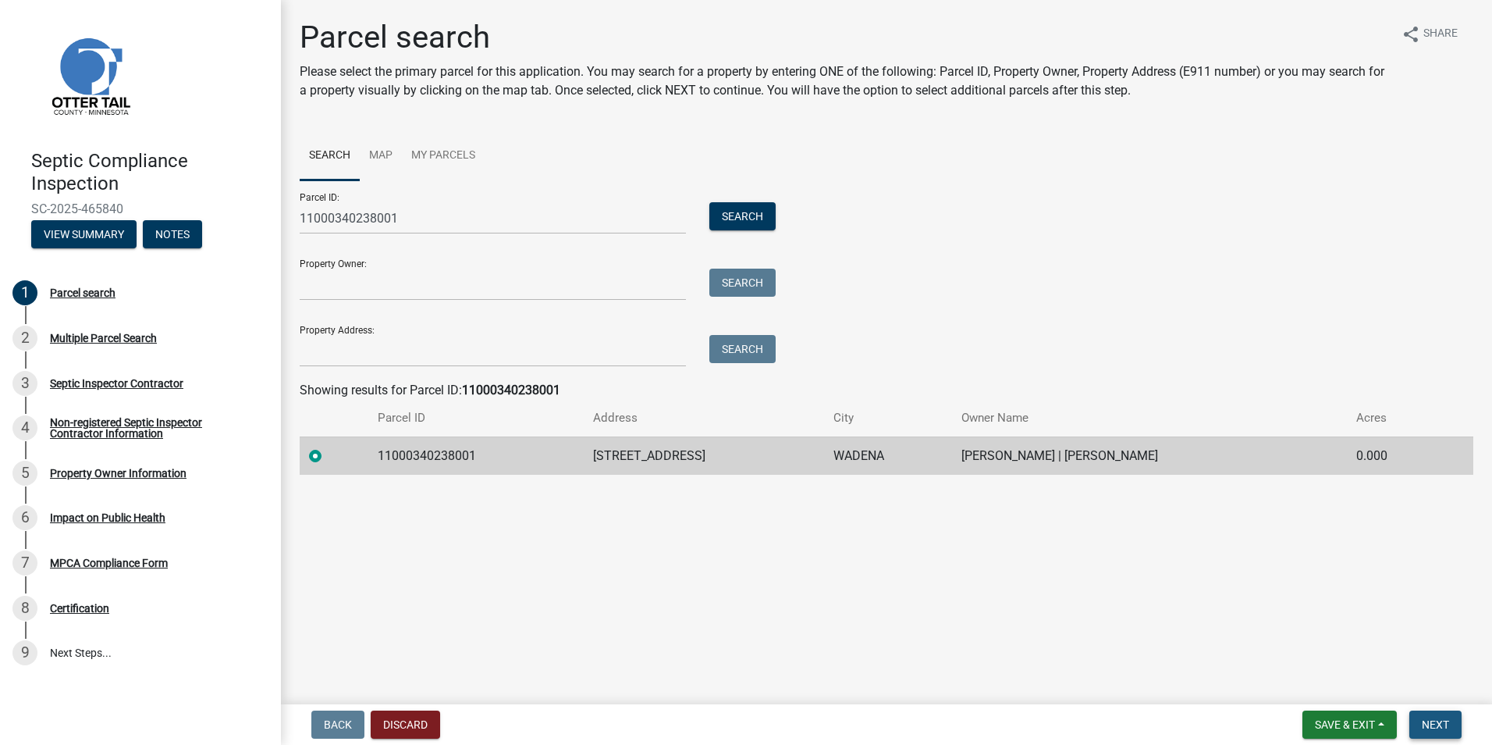
click at [1436, 724] on span "Next" at bounding box center [1435, 724] width 27 height 12
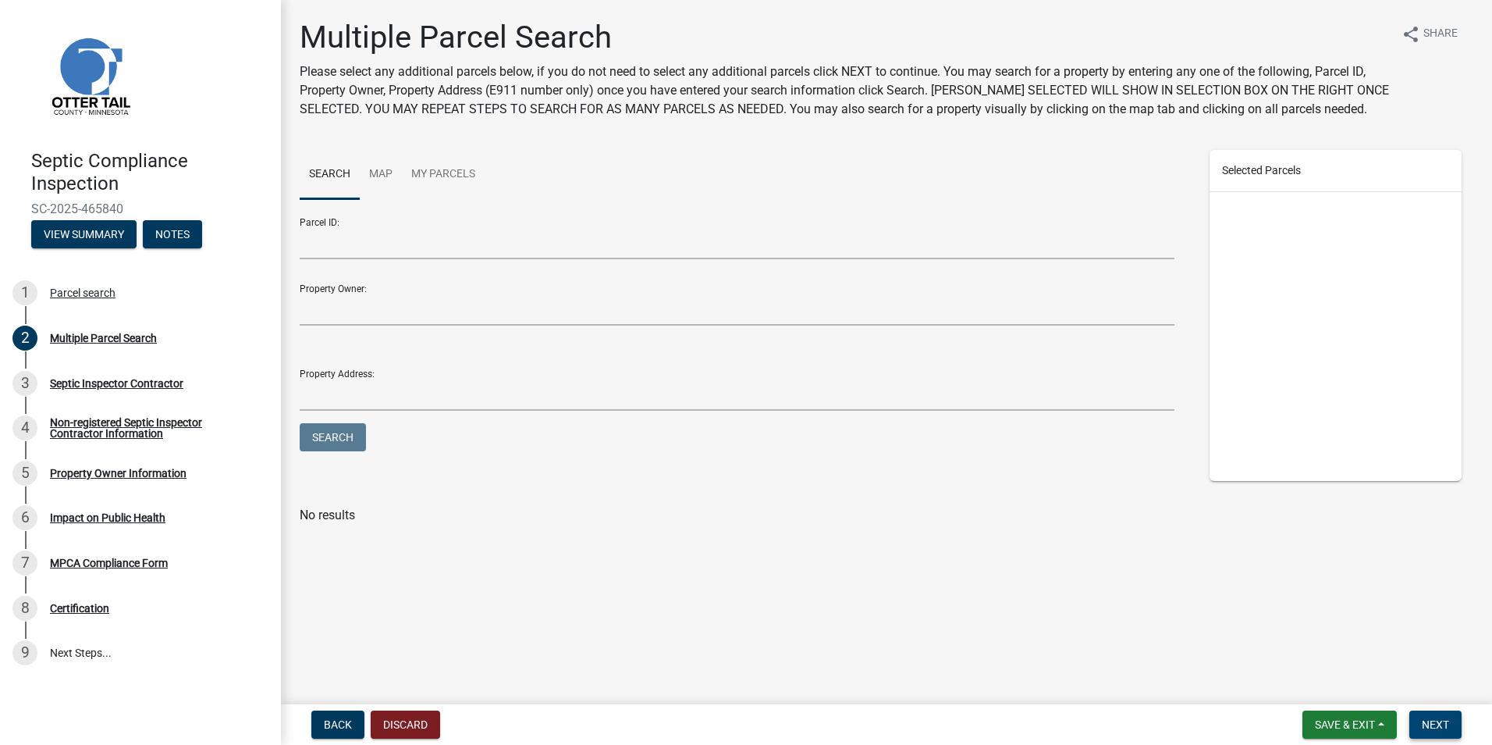
click at [1430, 723] on span "Next" at bounding box center [1435, 724] width 27 height 12
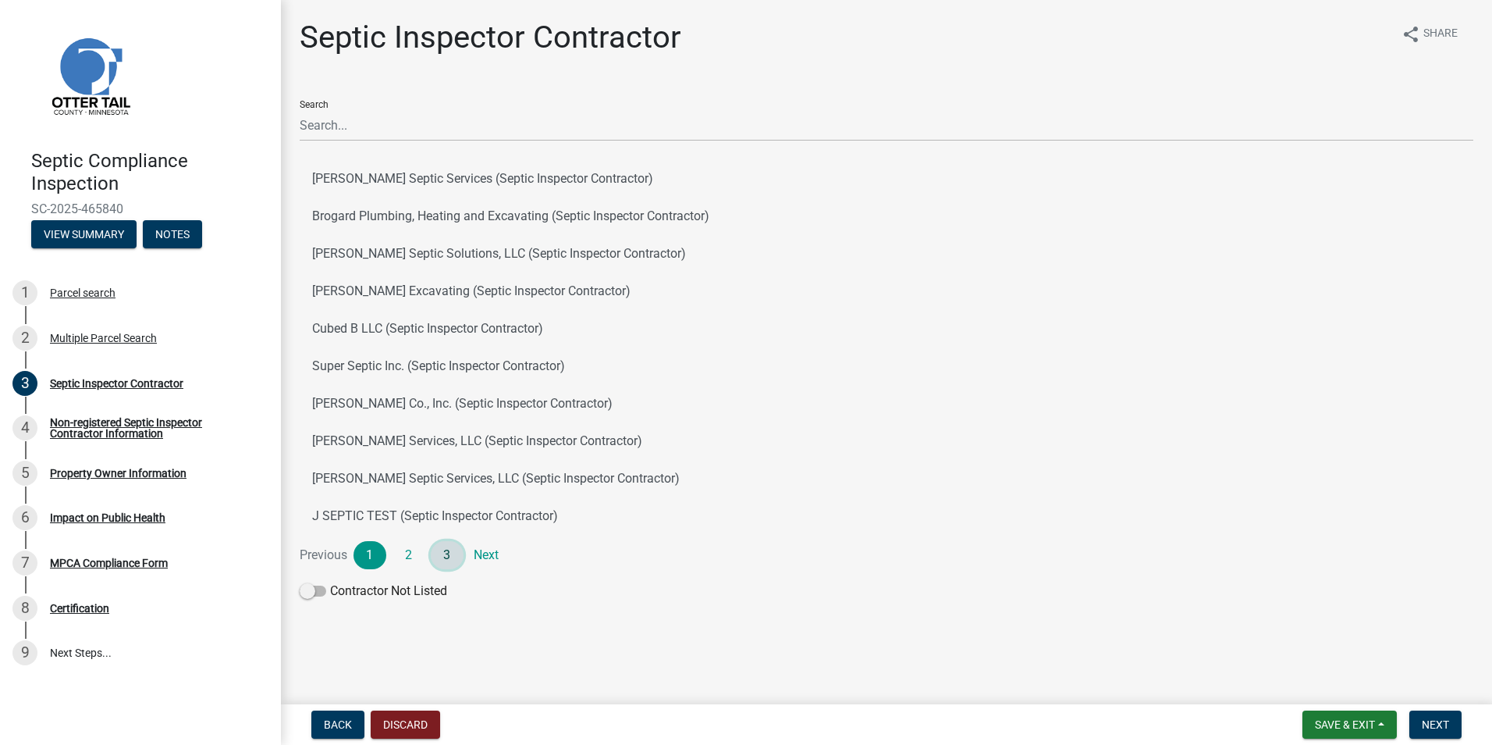
click at [444, 556] on link "3" at bounding box center [447, 555] width 33 height 28
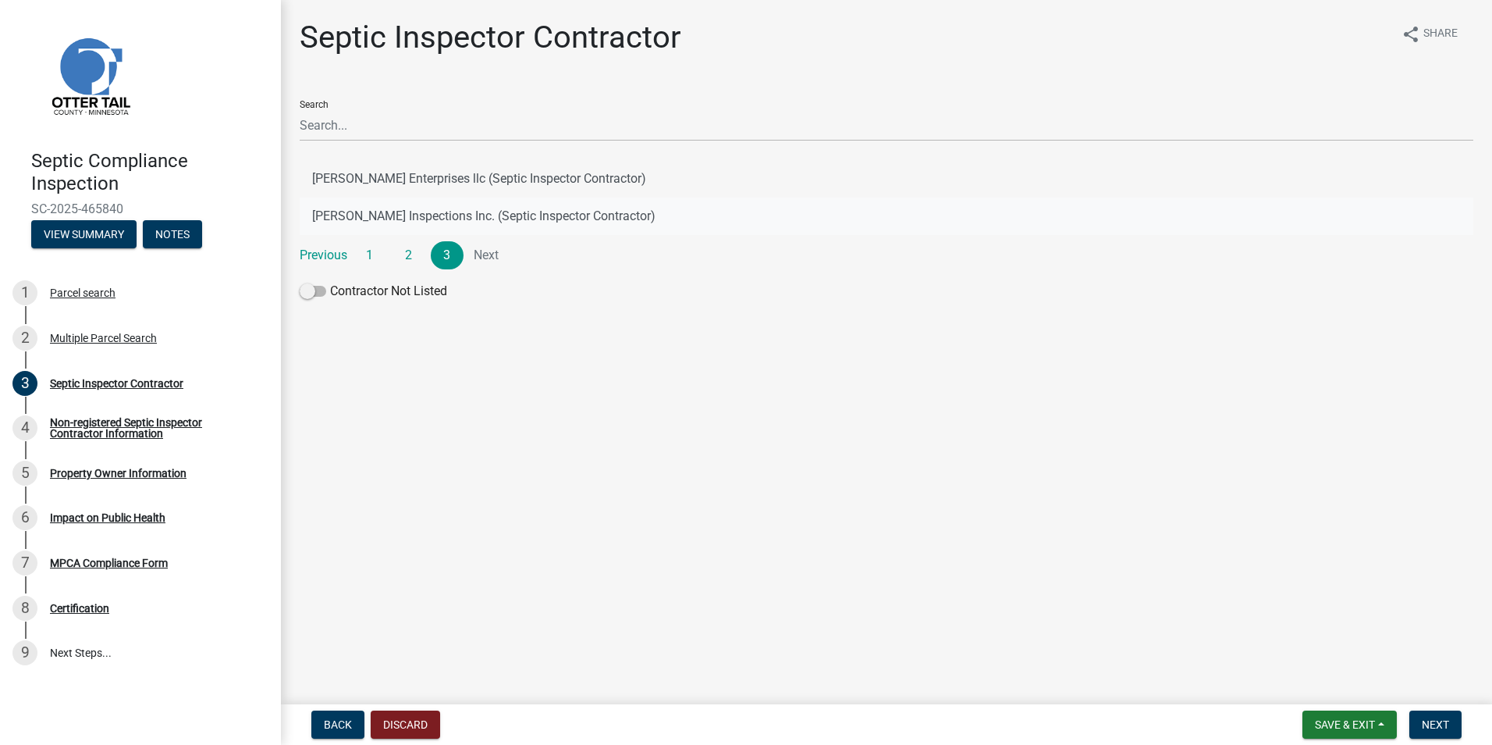
click at [402, 220] on button "[PERSON_NAME] Inspections Inc. (Septic Inspector Contractor)" at bounding box center [887, 215] width 1174 height 37
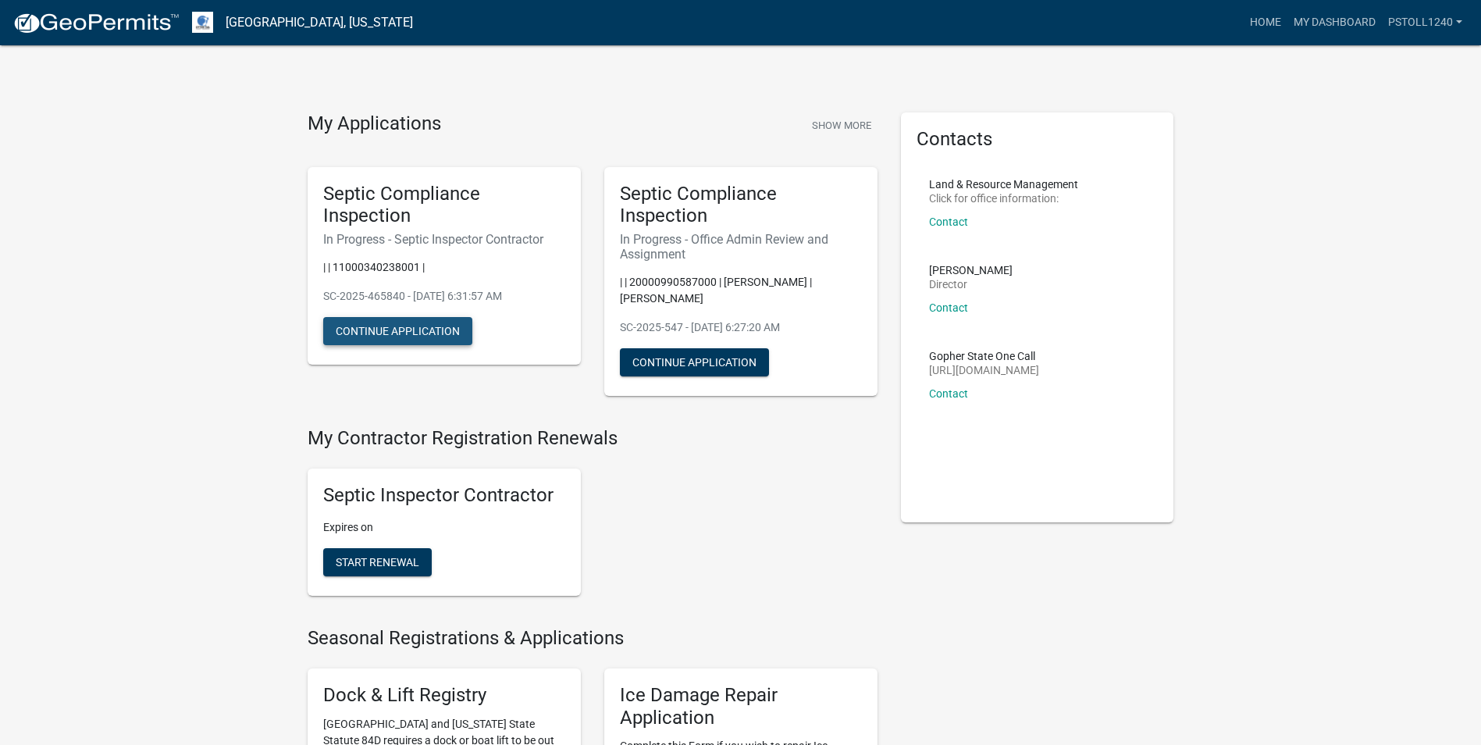
click at [402, 326] on button "Continue Application" at bounding box center [397, 331] width 149 height 28
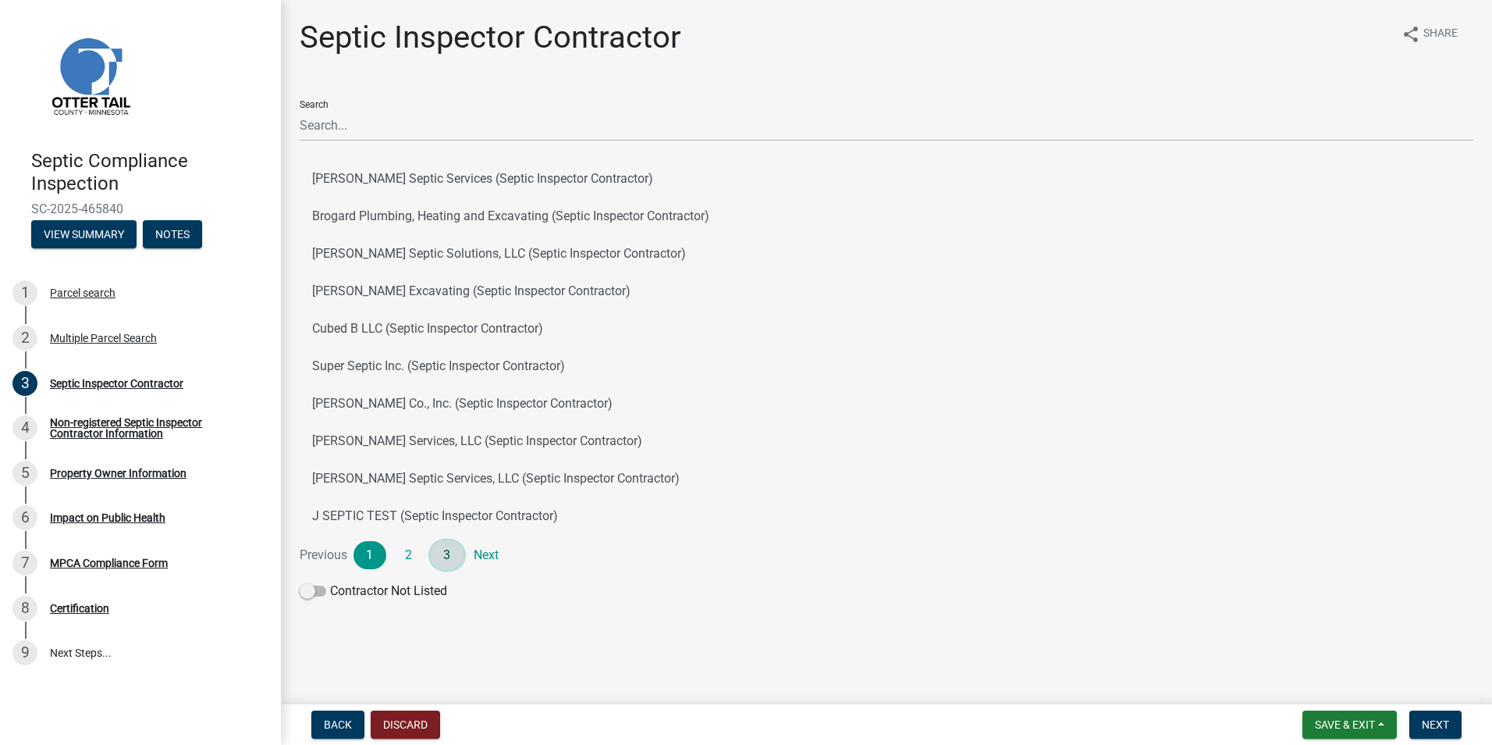
click at [449, 553] on link "3" at bounding box center [447, 555] width 33 height 28
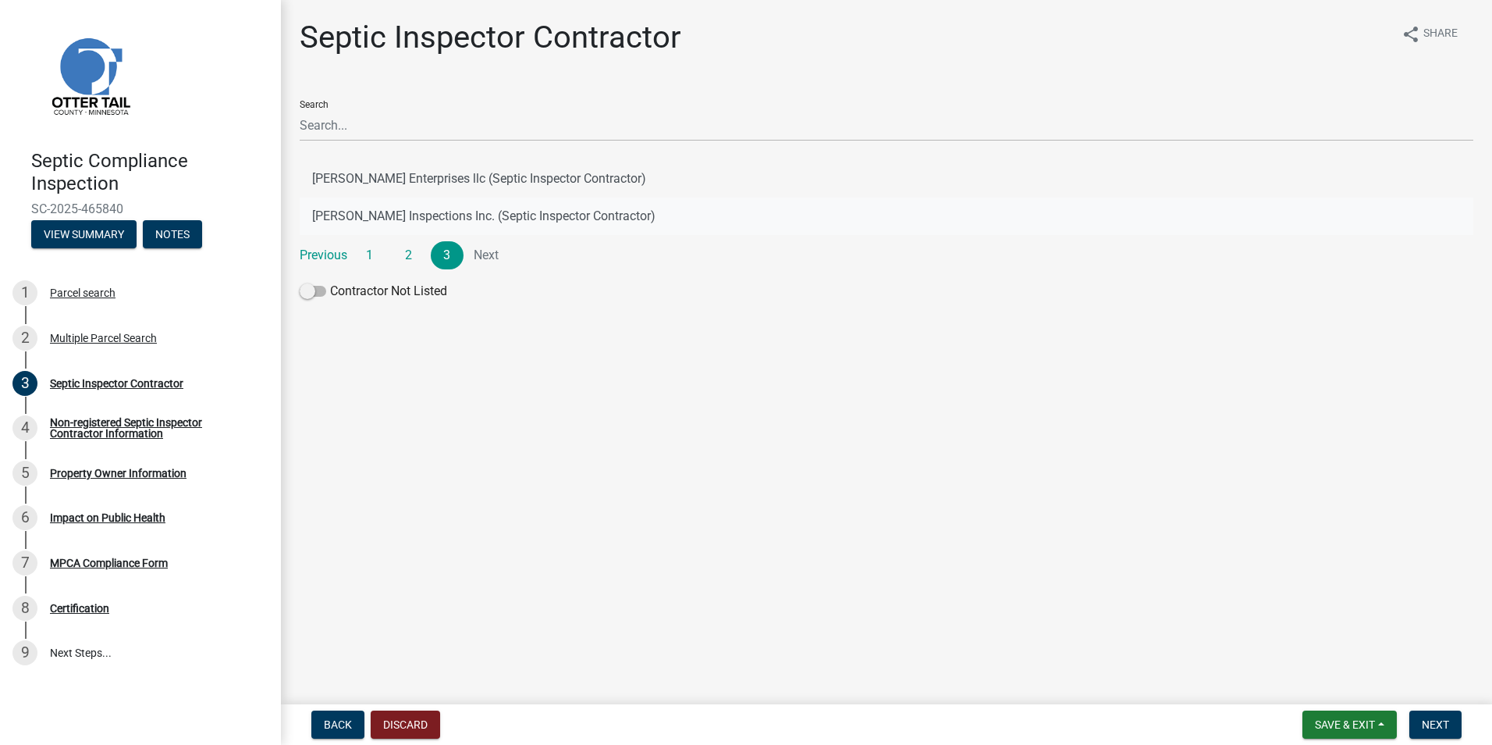
click at [405, 224] on button "[PERSON_NAME] Inspections Inc. (Septic Inspector Contractor)" at bounding box center [887, 215] width 1174 height 37
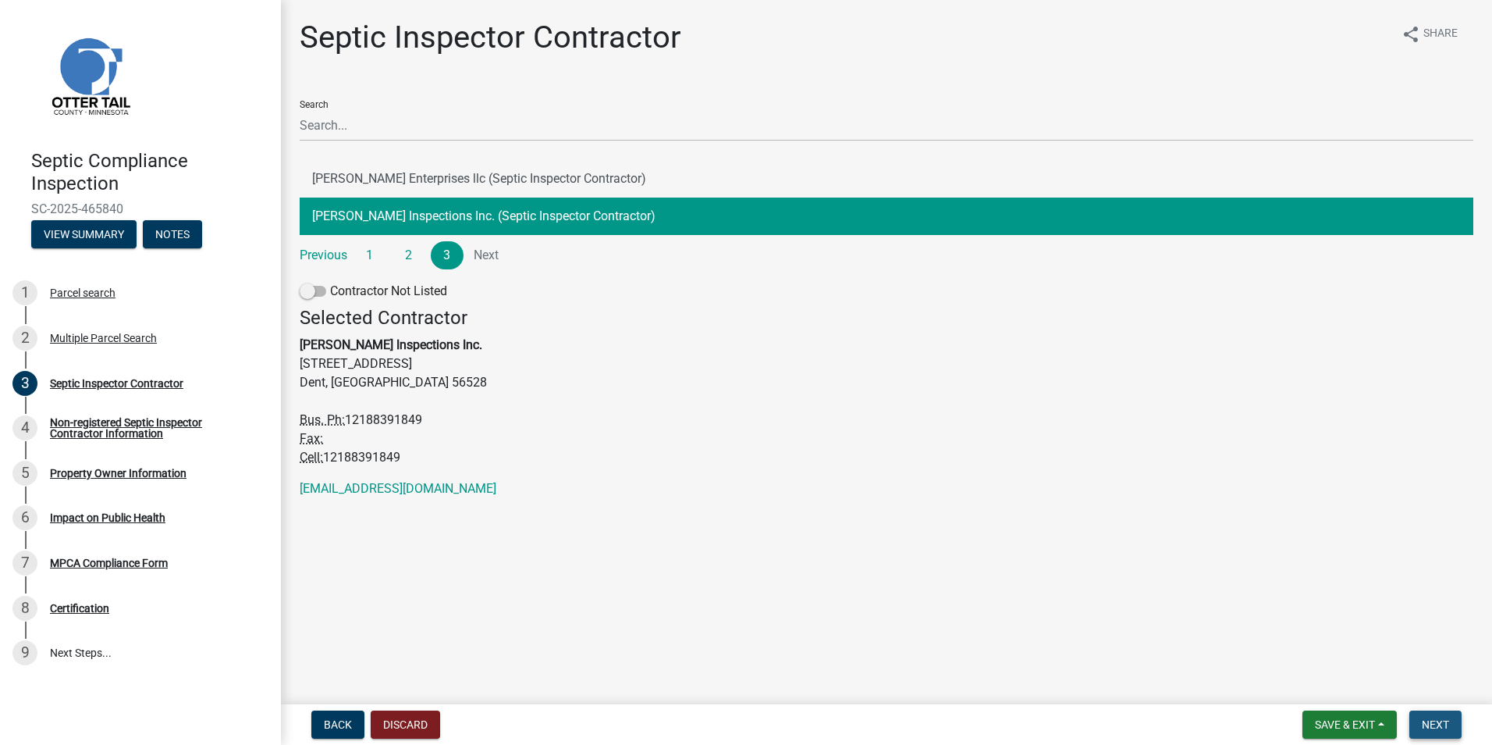
click at [1434, 720] on span "Next" at bounding box center [1435, 724] width 27 height 12
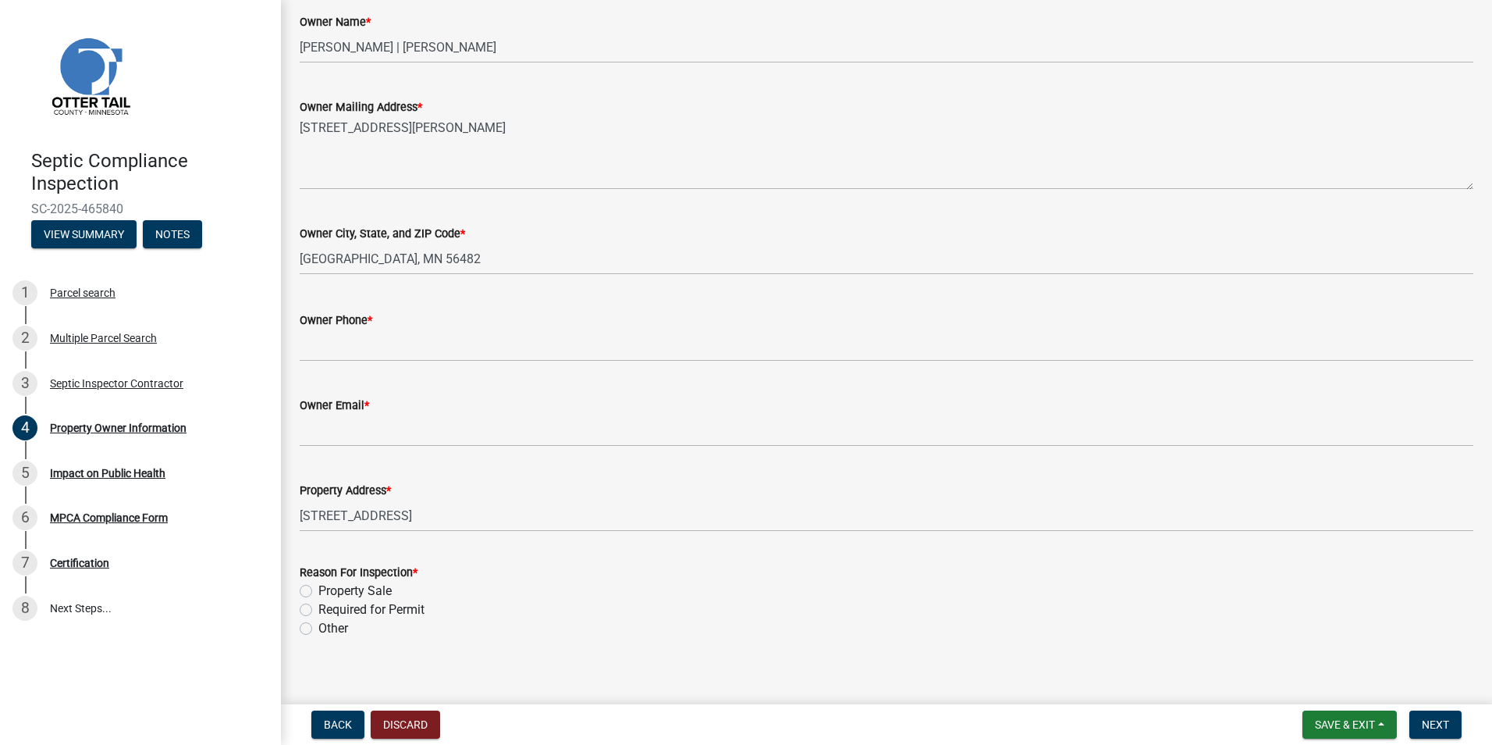
scroll to position [283, 0]
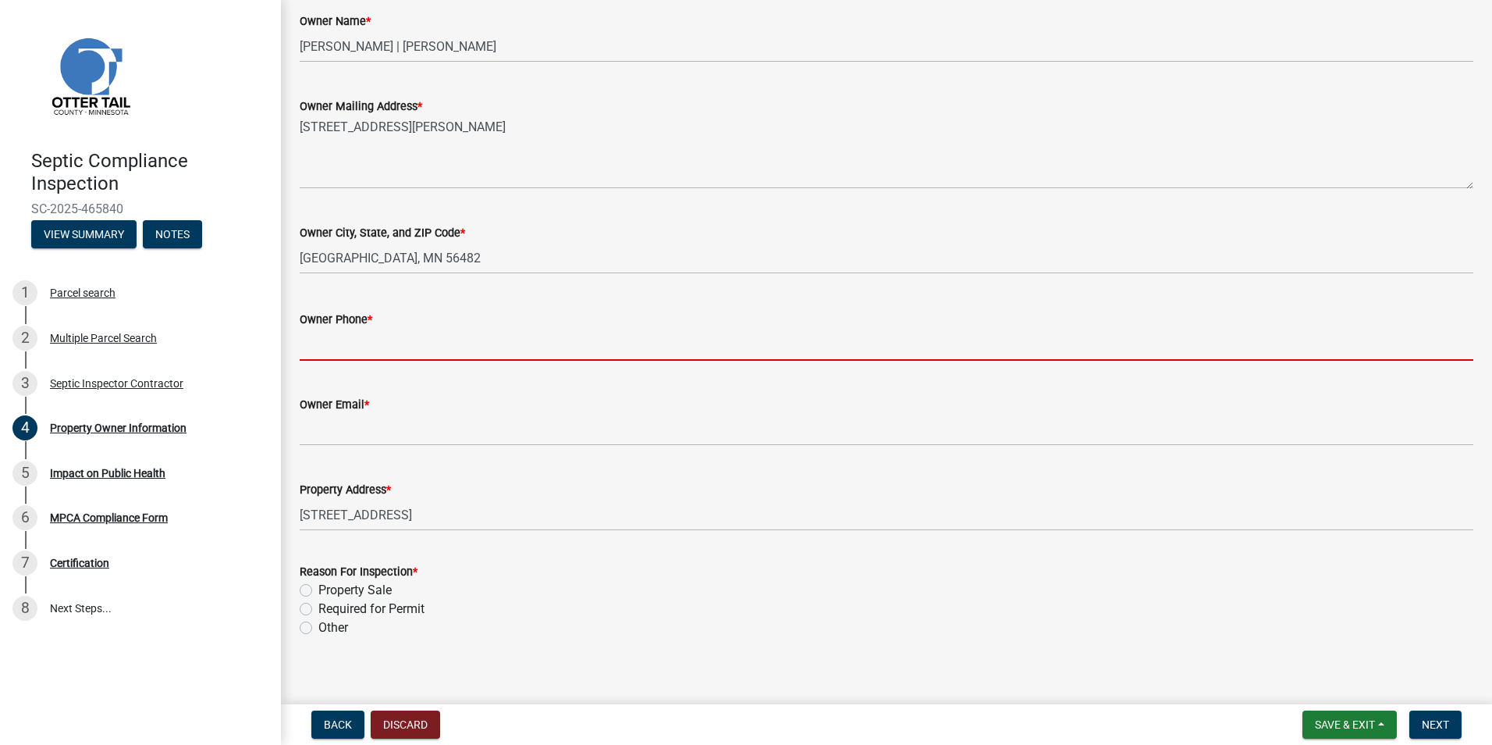
click at [314, 346] on input "Owner Phone *" at bounding box center [887, 345] width 1174 height 32
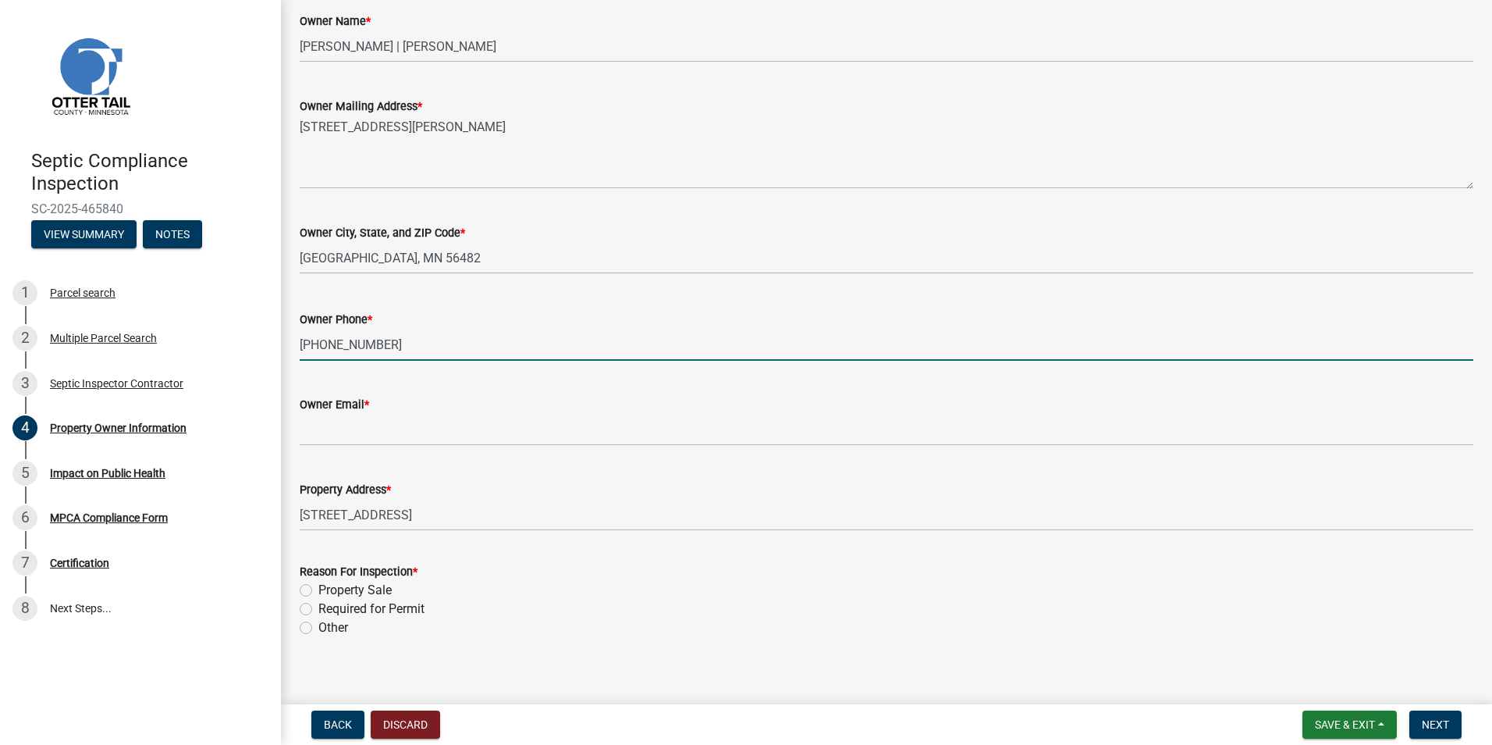
type input "218-334-6638"
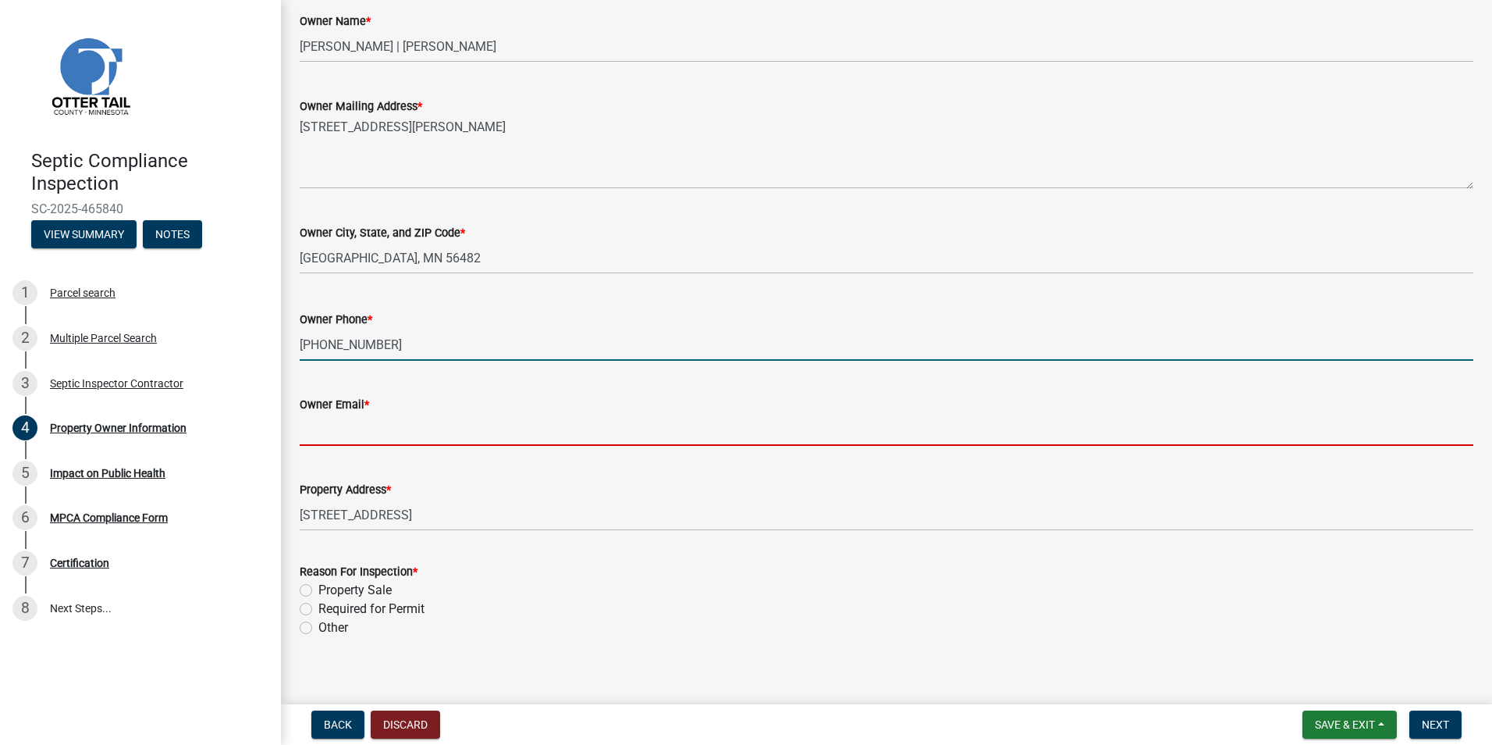
click at [308, 432] on input "Owner Email *" at bounding box center [887, 430] width 1174 height 32
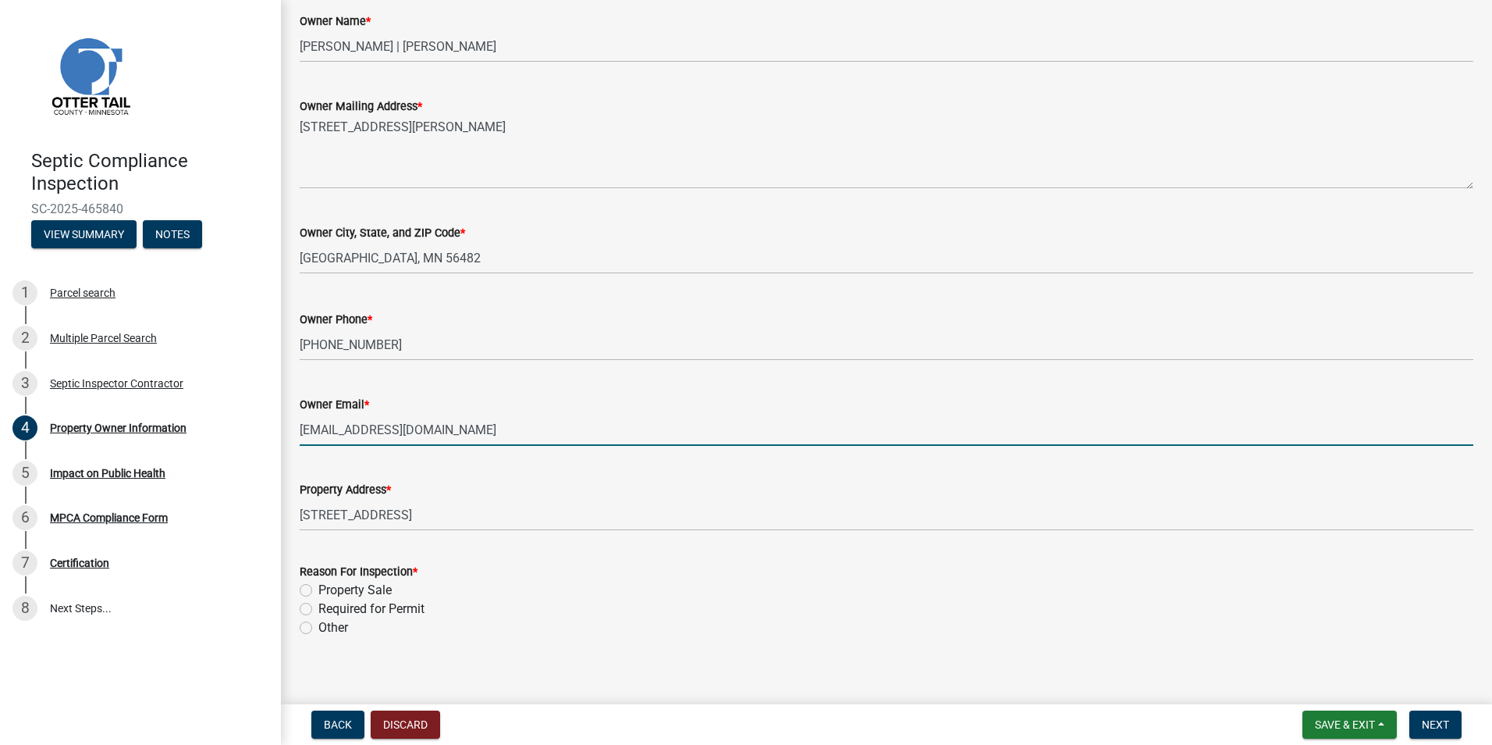
type input "dfolkestad@gmail.com"
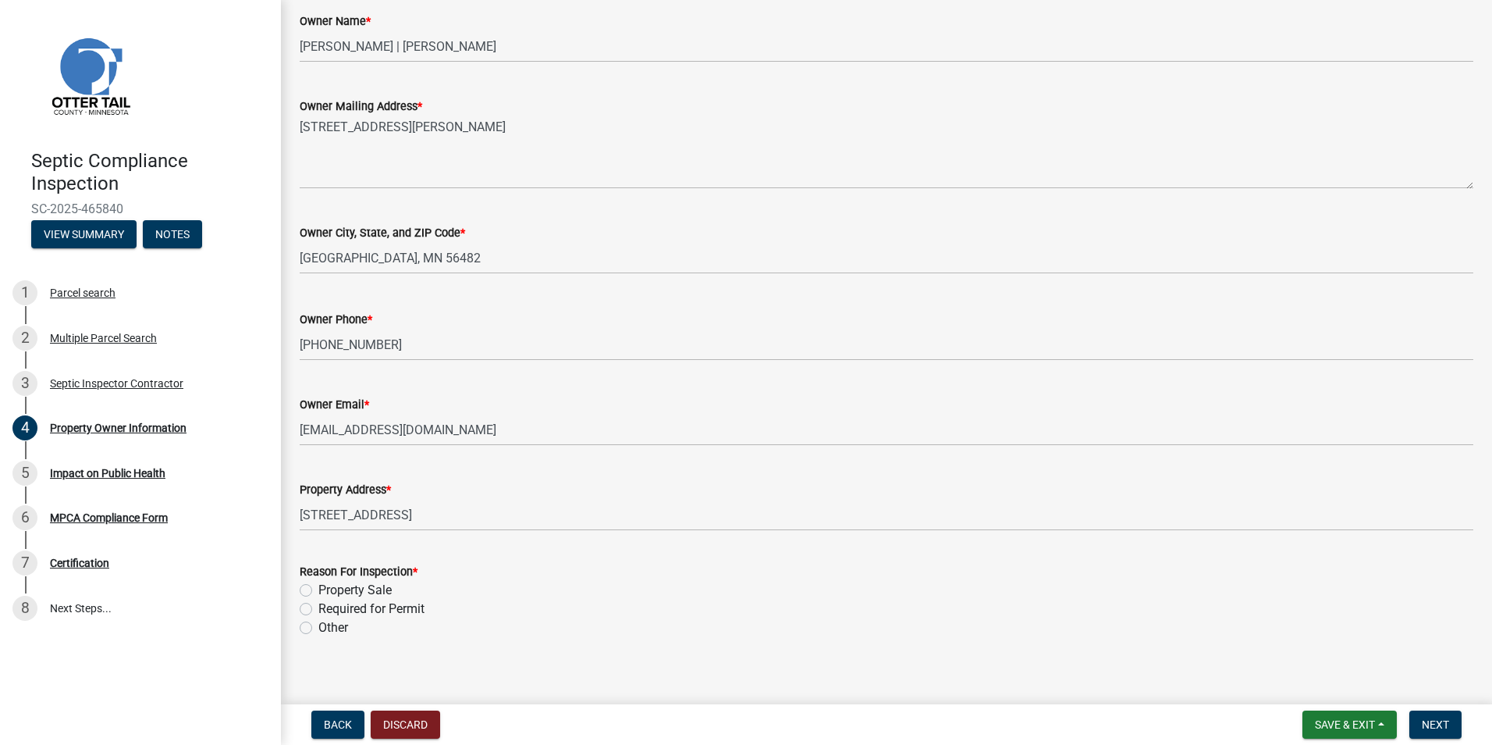
click at [318, 589] on label "Property Sale" at bounding box center [354, 590] width 73 height 19
click at [318, 589] on input "Property Sale" at bounding box center [323, 586] width 10 height 10
radio input "true"
click at [1441, 719] on span "Next" at bounding box center [1435, 724] width 27 height 12
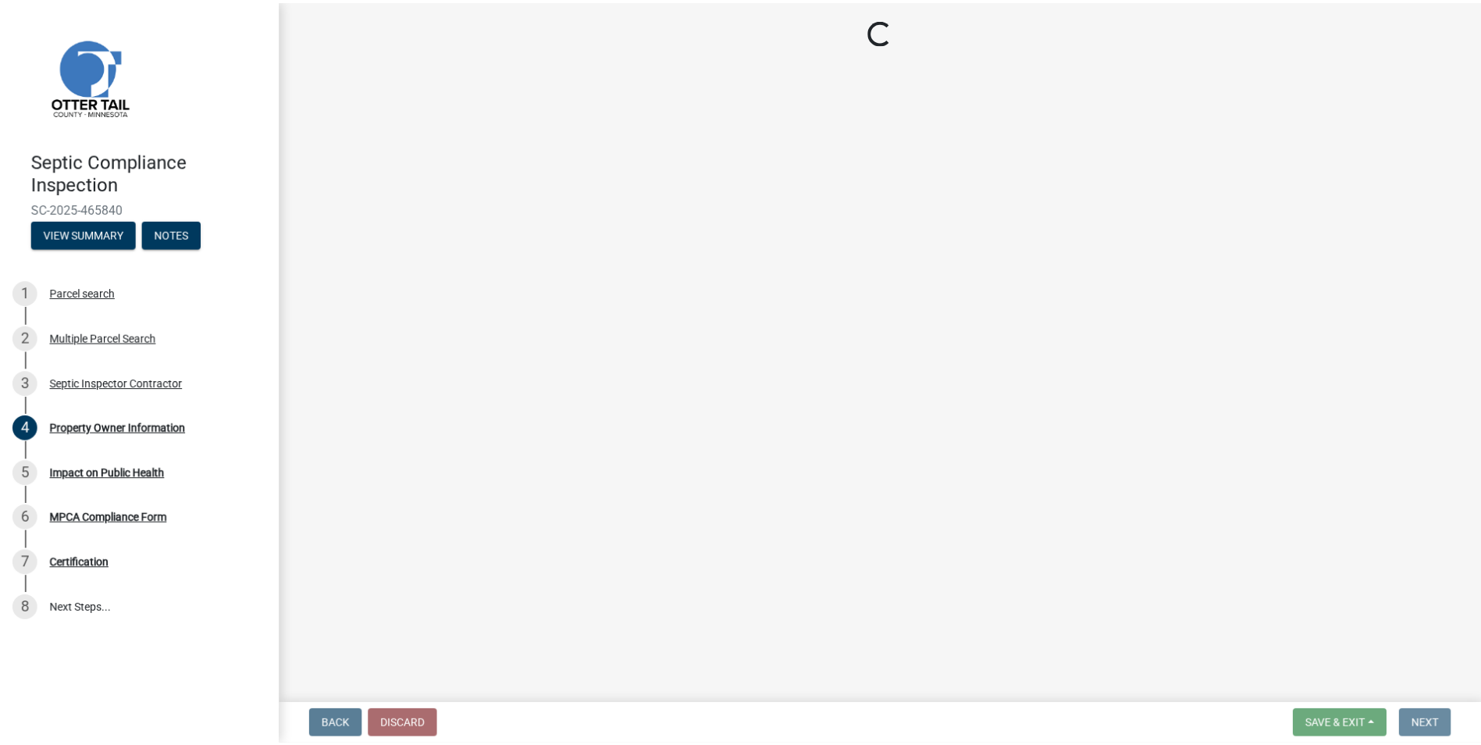
scroll to position [0, 0]
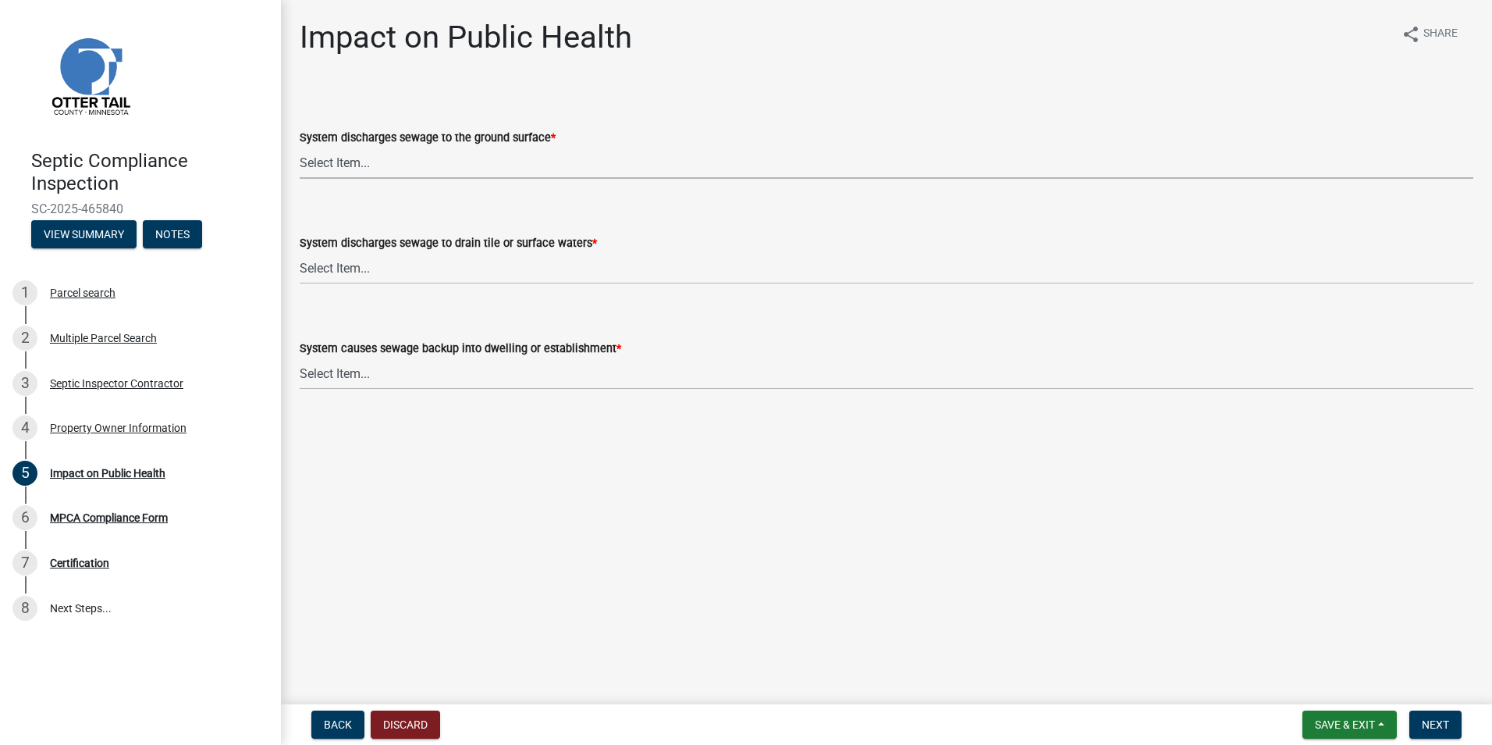
click at [326, 164] on select "Select Item... Yes No" at bounding box center [887, 163] width 1174 height 32
click at [300, 147] on select "Select Item... Yes No" at bounding box center [887, 163] width 1174 height 32
select select "9c5ef684-d0d4-4879-ab12-905ddbd81a72"
click at [324, 262] on select "Select Item... Yes No" at bounding box center [887, 268] width 1174 height 32
click at [300, 252] on select "Select Item... Yes No" at bounding box center [887, 268] width 1174 height 32
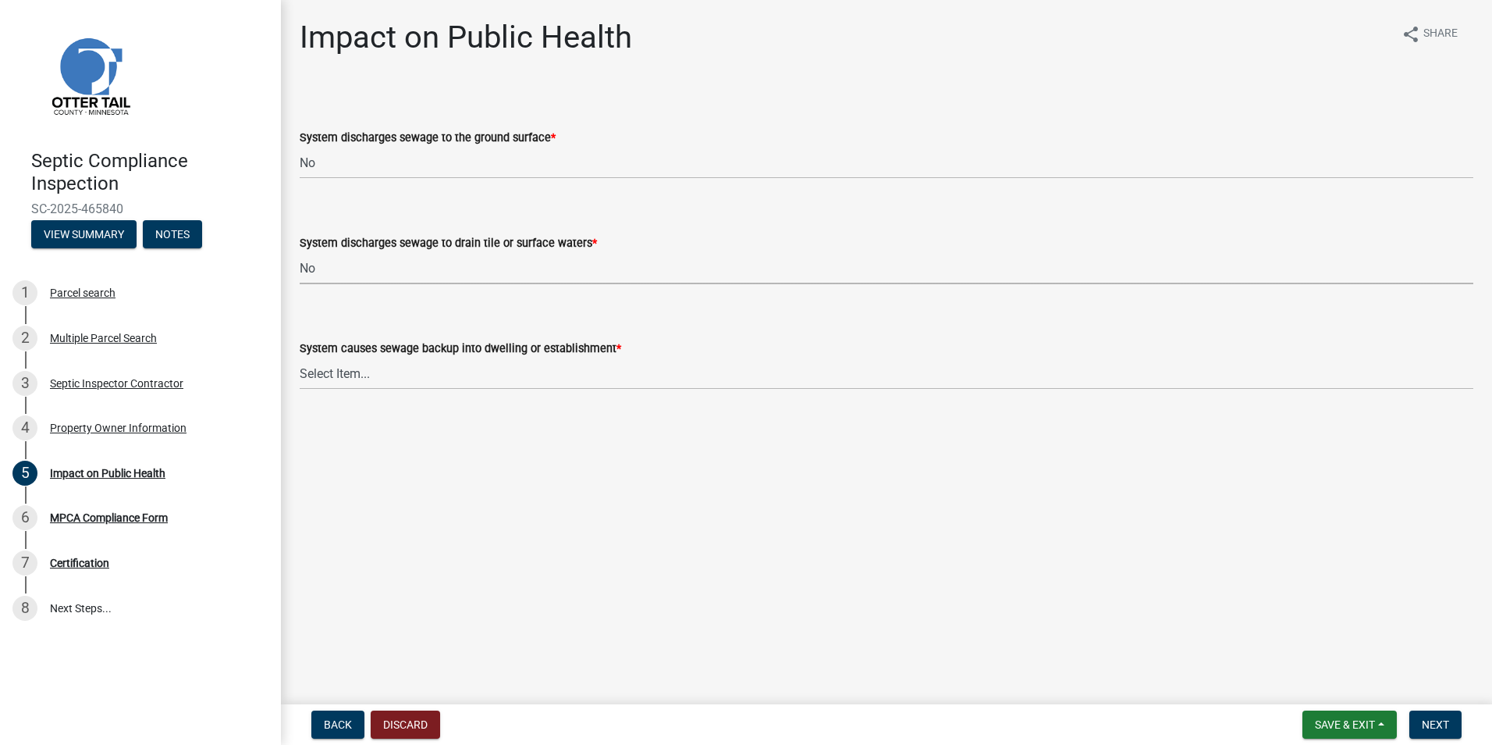
select select "7d491a2b-e9f0-4952-b474-53ca749b22af"
click at [329, 368] on select "Select Item... Yes No" at bounding box center [887, 374] width 1174 height 32
click at [300, 358] on select "Select Item... Yes No" at bounding box center [887, 374] width 1174 height 32
select select "6e07b46b-a403-4f3e-b4fc-218acc732c01"
click at [1435, 720] on span "Next" at bounding box center [1435, 724] width 27 height 12
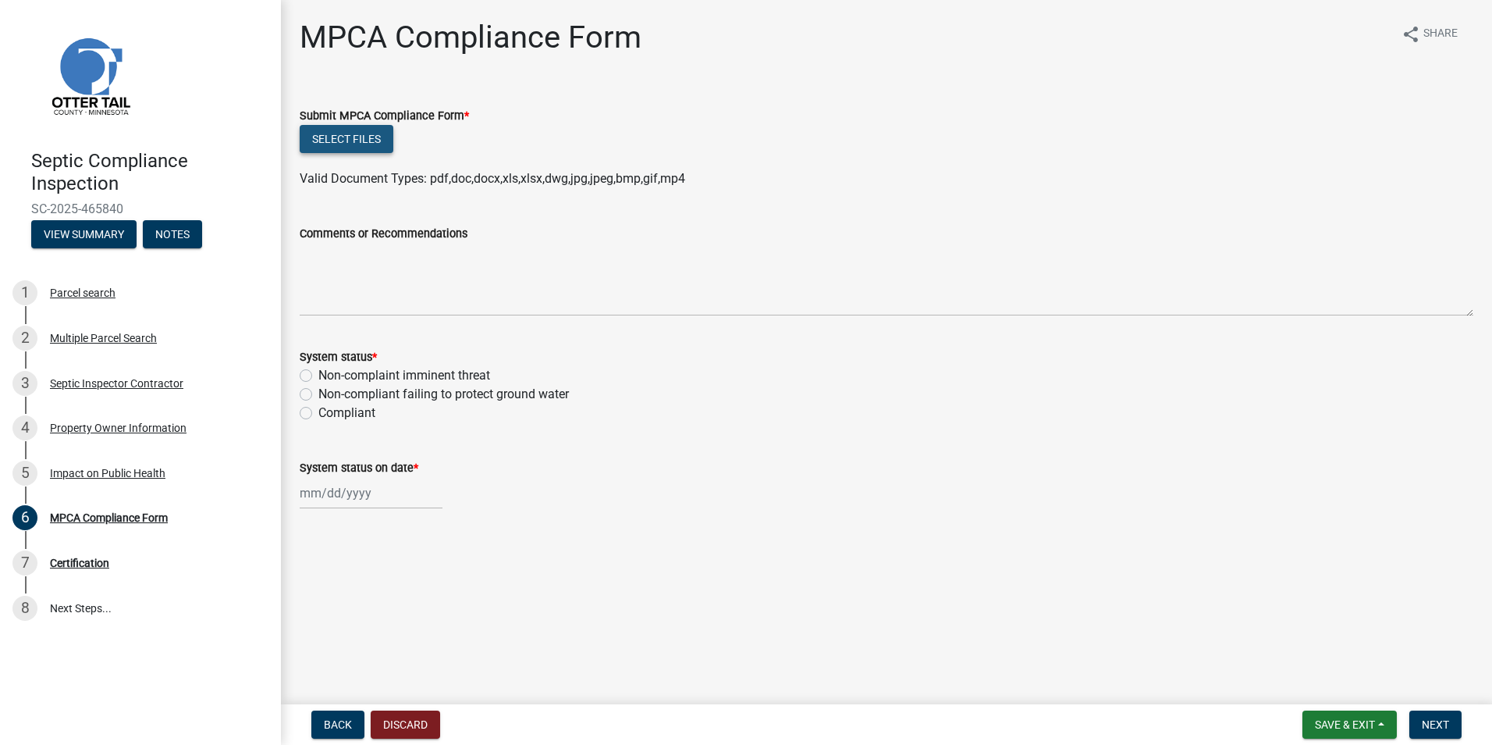
click at [347, 143] on button "Select files" at bounding box center [347, 139] width 94 height 28
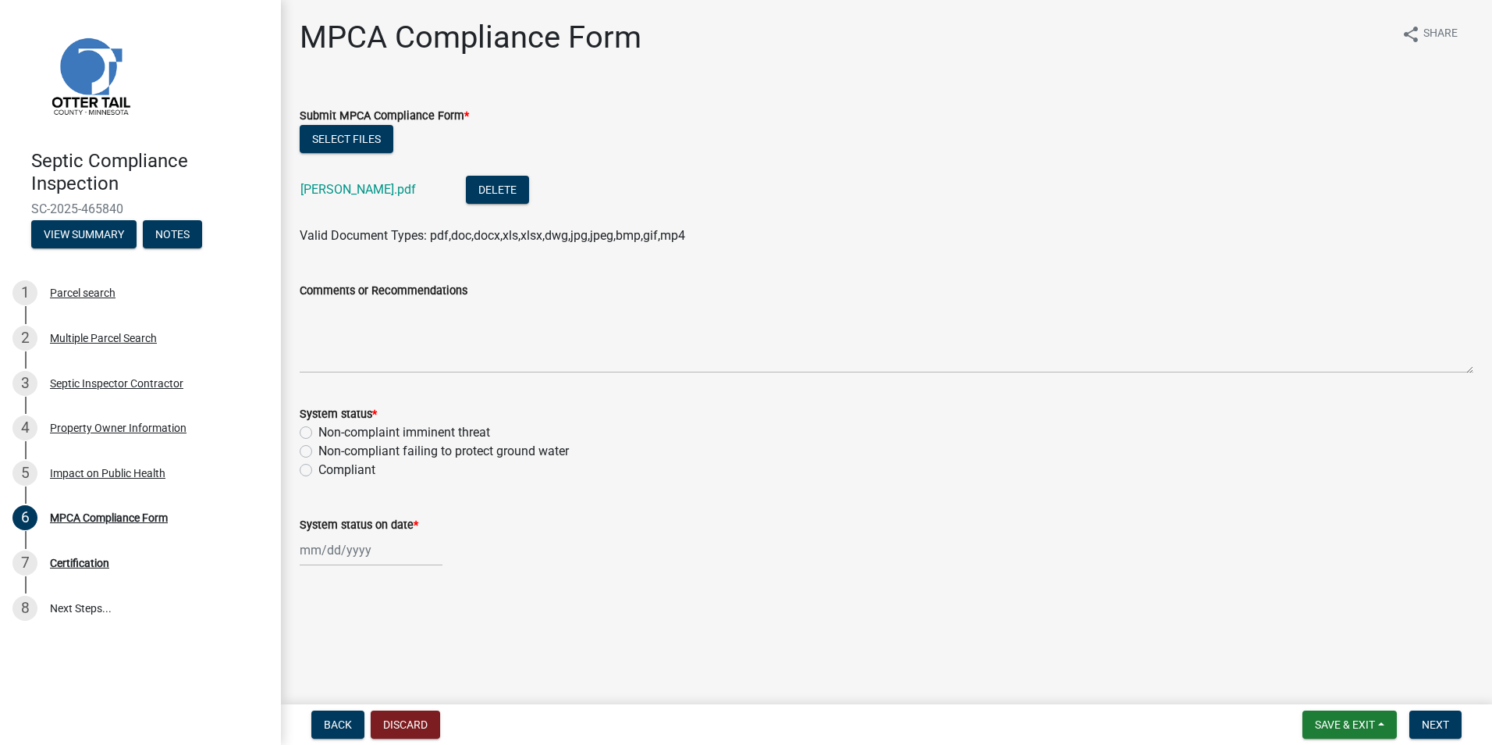
click at [318, 469] on label "Compliant" at bounding box center [346, 470] width 57 height 19
click at [318, 469] on input "Compliant" at bounding box center [323, 466] width 10 height 10
radio input "true"
select select "8"
select select "2025"
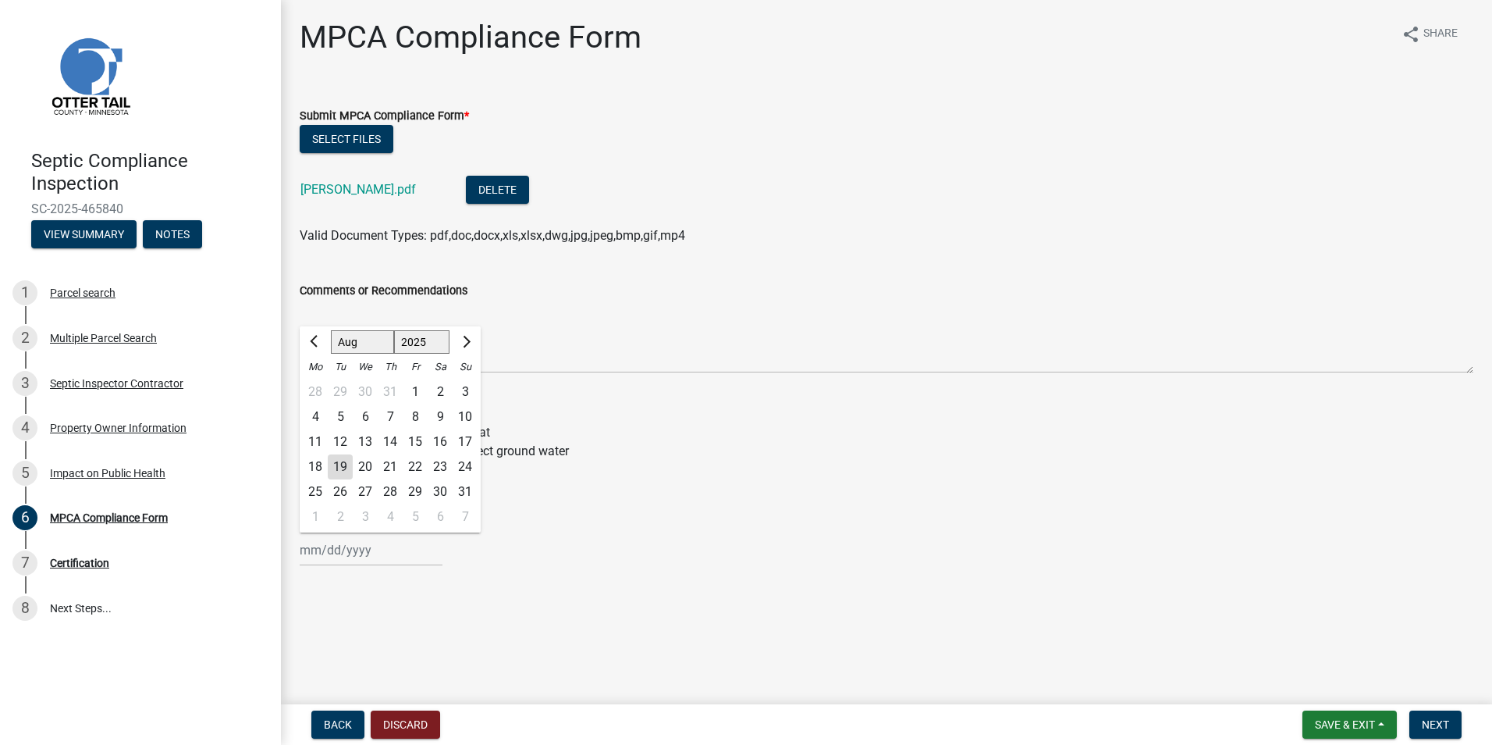
click at [317, 549] on input "System status on date *" at bounding box center [371, 550] width 143 height 32
click at [338, 439] on div "12" at bounding box center [340, 441] width 25 height 25
type input "[DATE]"
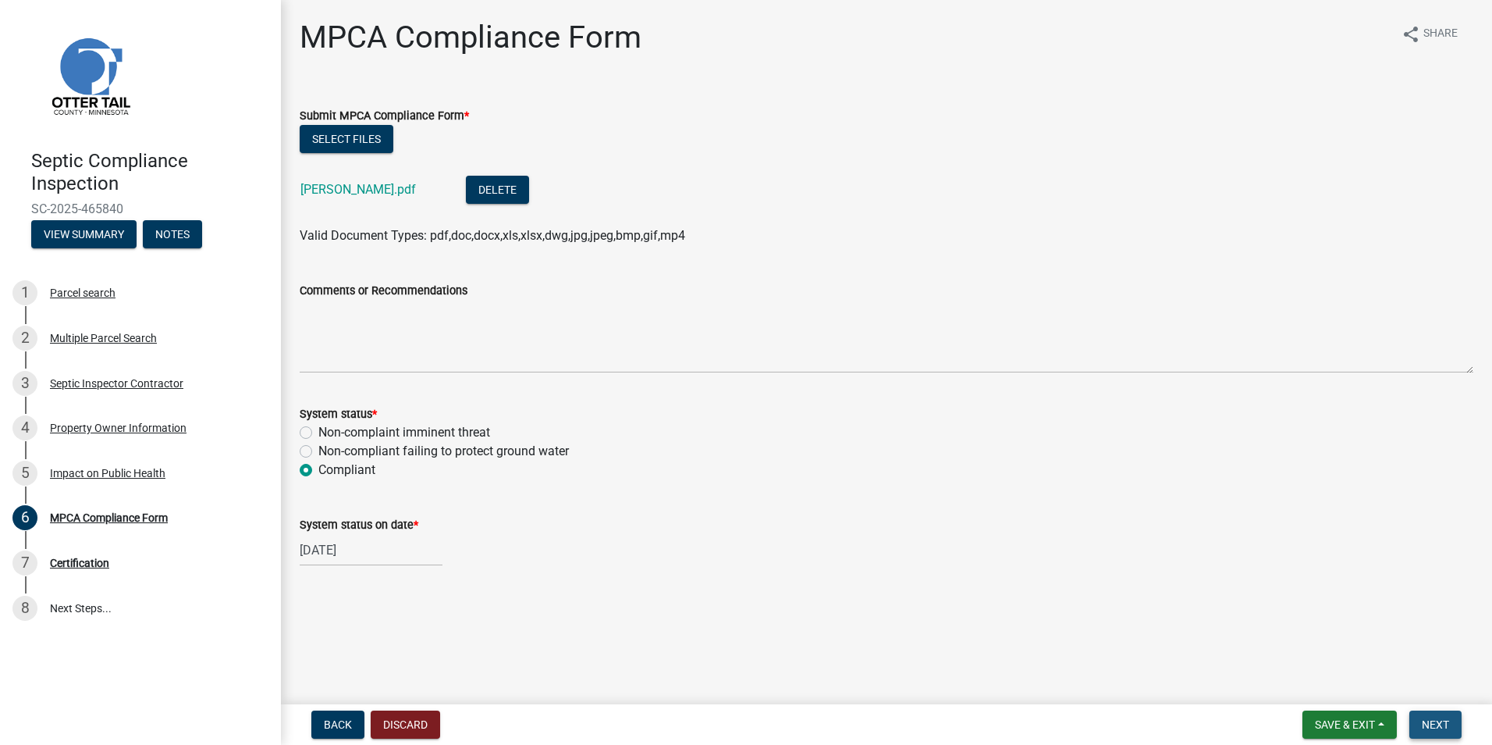
click at [1432, 718] on span "Next" at bounding box center [1435, 724] width 27 height 12
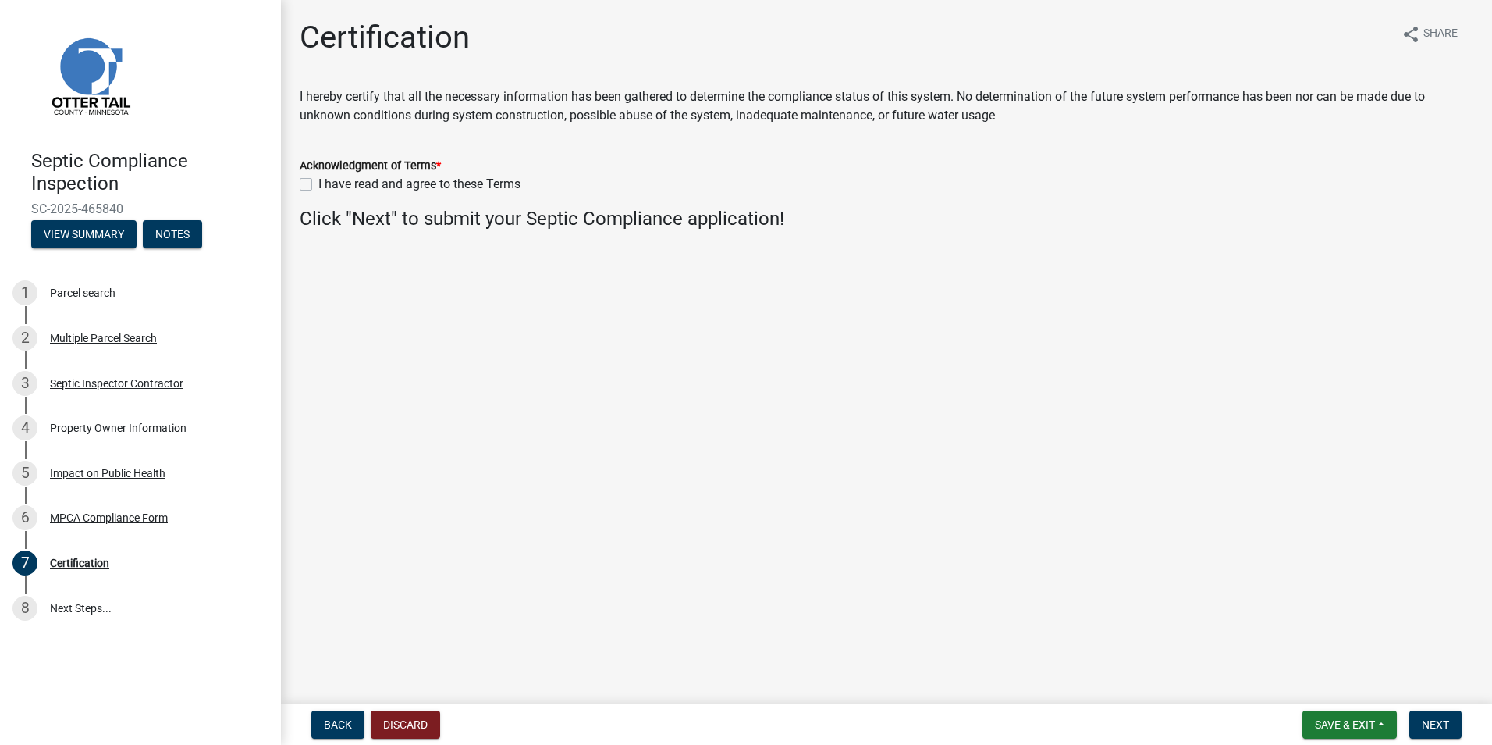
click at [318, 184] on label "I have read and agree to these Terms" at bounding box center [419, 184] width 202 height 19
click at [318, 184] on input "I have read and agree to these Terms" at bounding box center [323, 180] width 10 height 10
checkbox input "true"
click at [1435, 720] on span "Next" at bounding box center [1435, 724] width 27 height 12
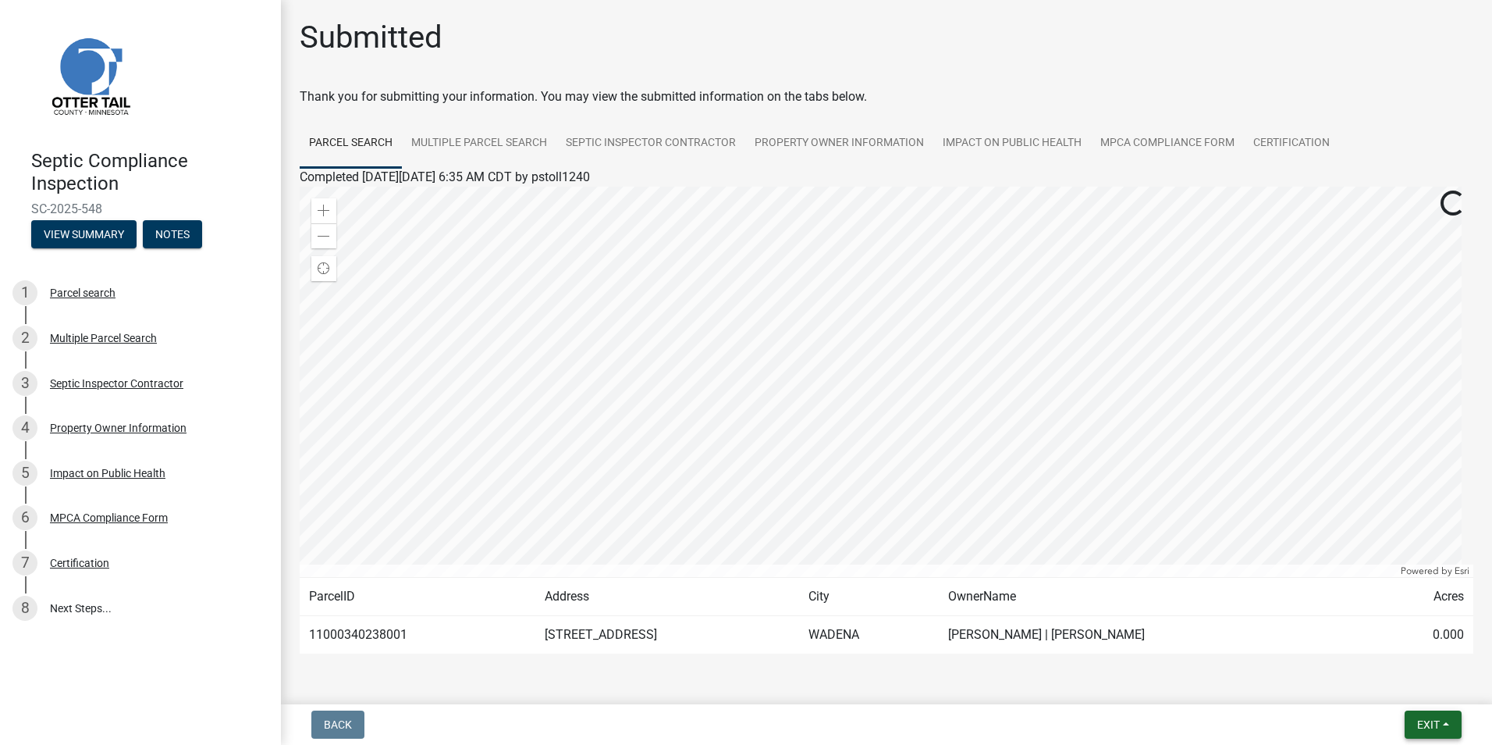
click at [1435, 720] on span "Exit" at bounding box center [1429, 724] width 23 height 12
click at [1383, 683] on button "Save & Exit" at bounding box center [1399, 683] width 125 height 37
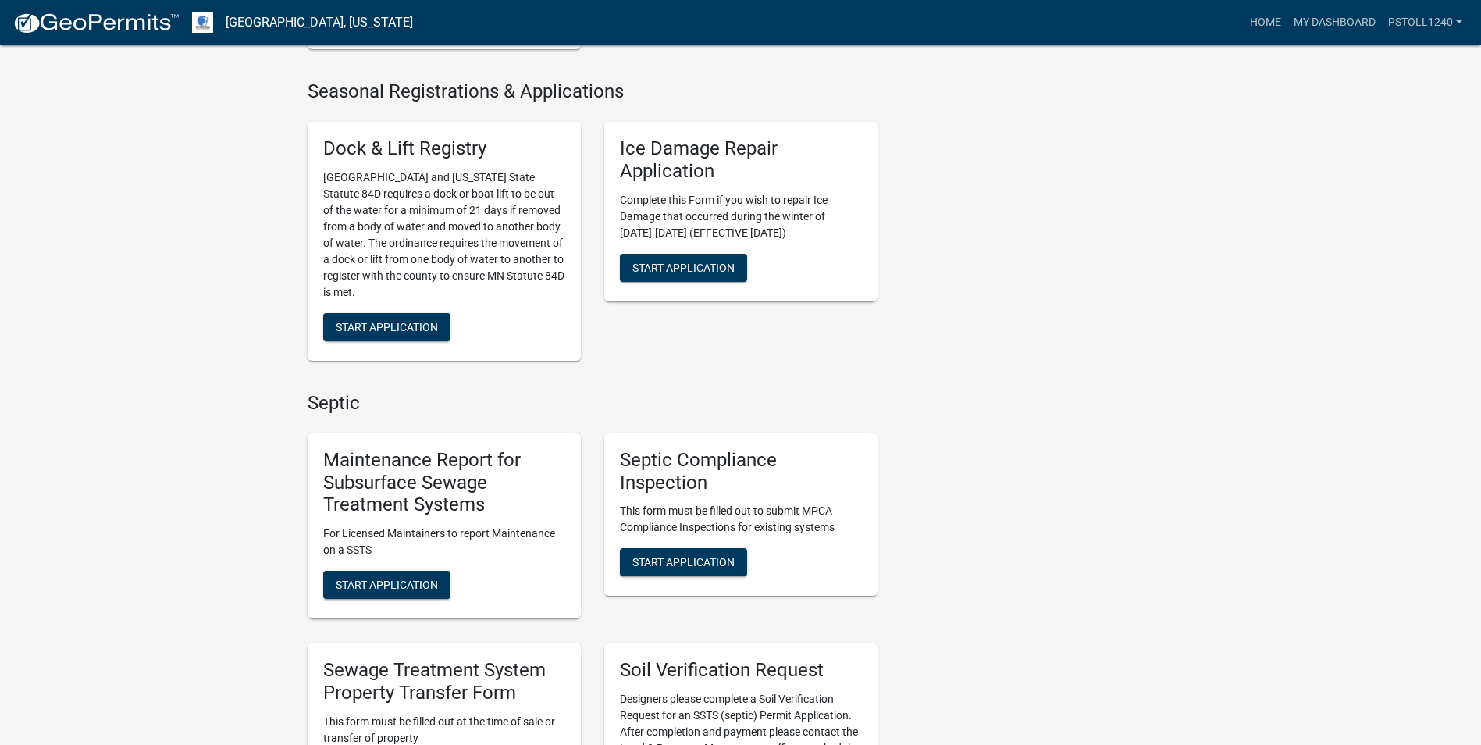
scroll to position [593, 0]
click at [677, 568] on button "Start Application" at bounding box center [683, 561] width 127 height 28
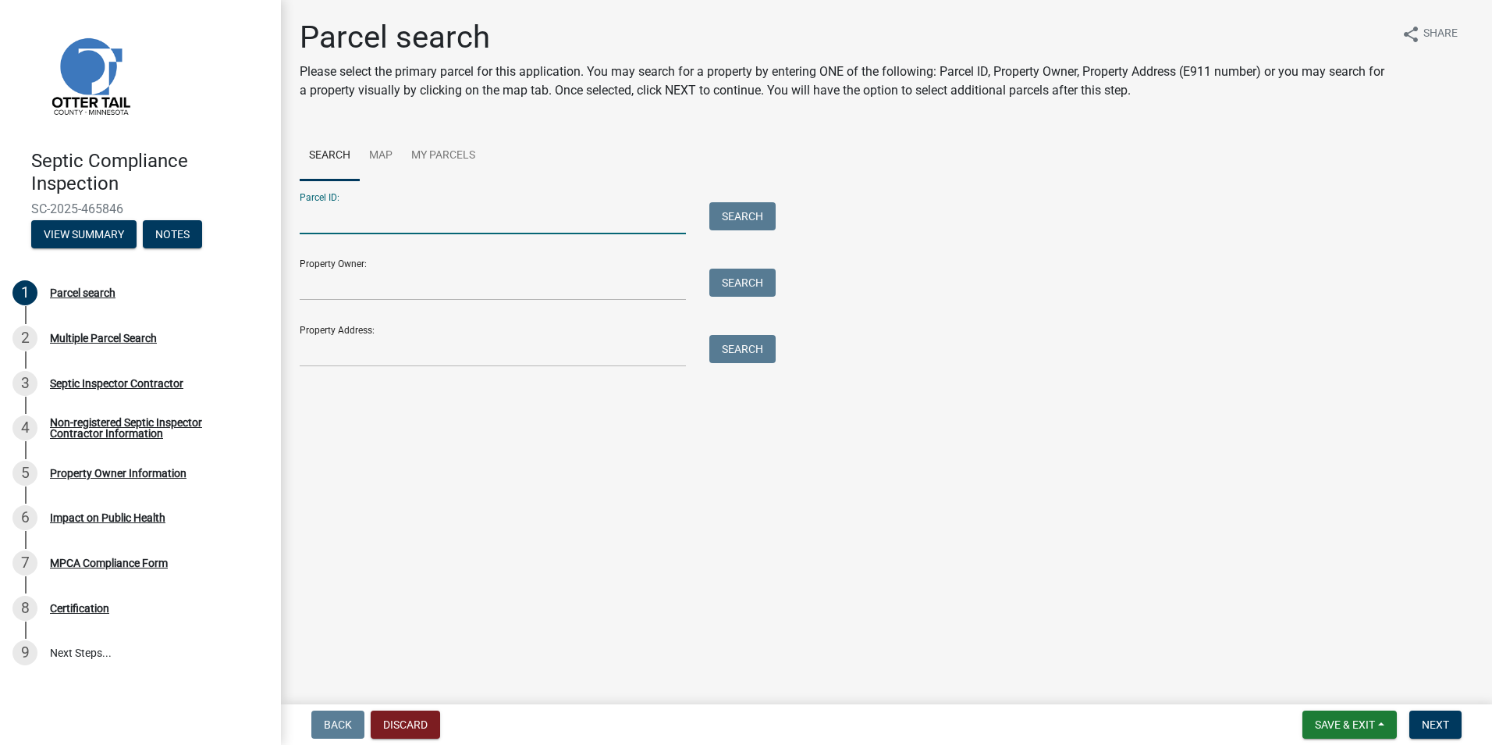
click at [322, 221] on input "Parcel ID:" at bounding box center [493, 218] width 386 height 32
type input "51000990282000"
click at [725, 221] on button "Search" at bounding box center [743, 216] width 66 height 28
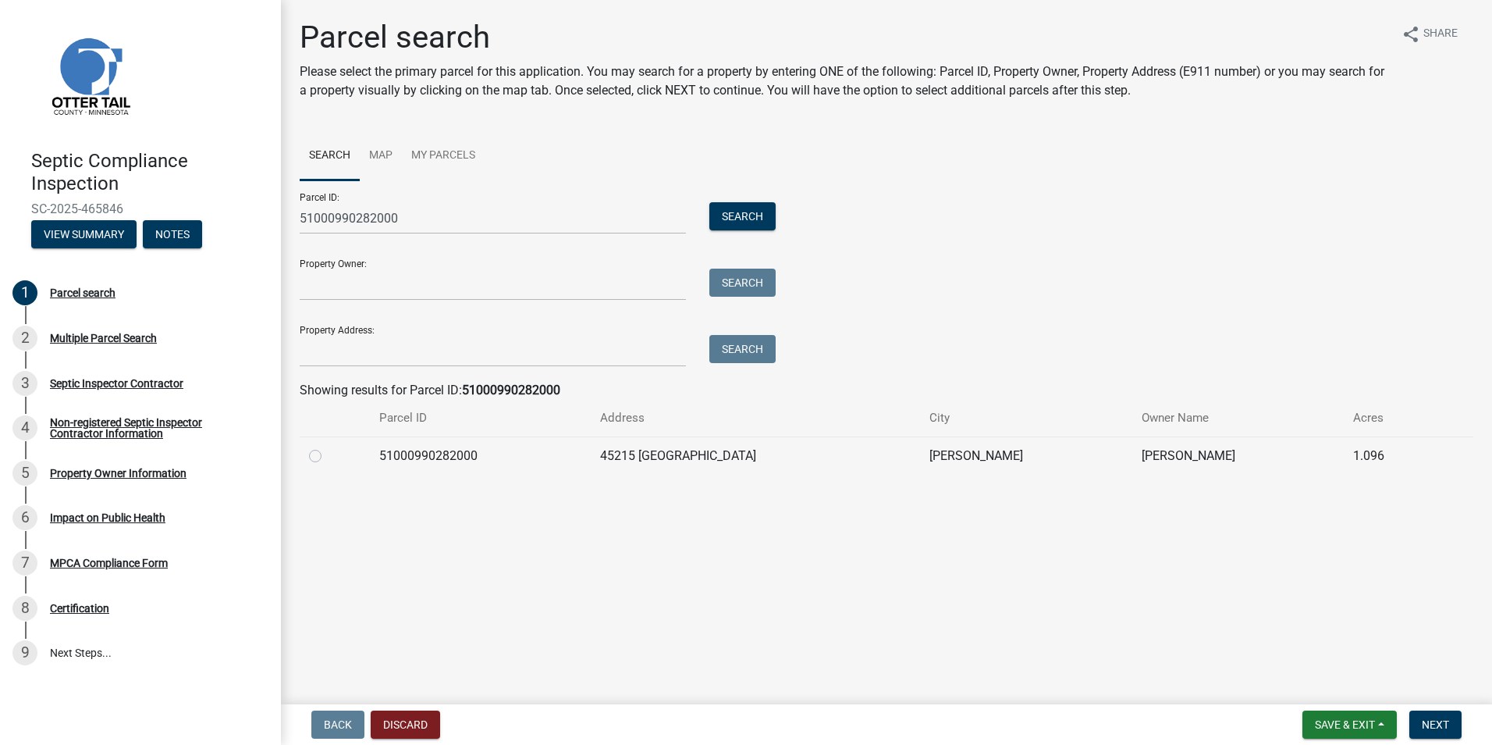
click at [328, 446] on label at bounding box center [328, 446] width 0 height 0
click at [328, 457] on input "radio" at bounding box center [333, 451] width 10 height 10
radio input "true"
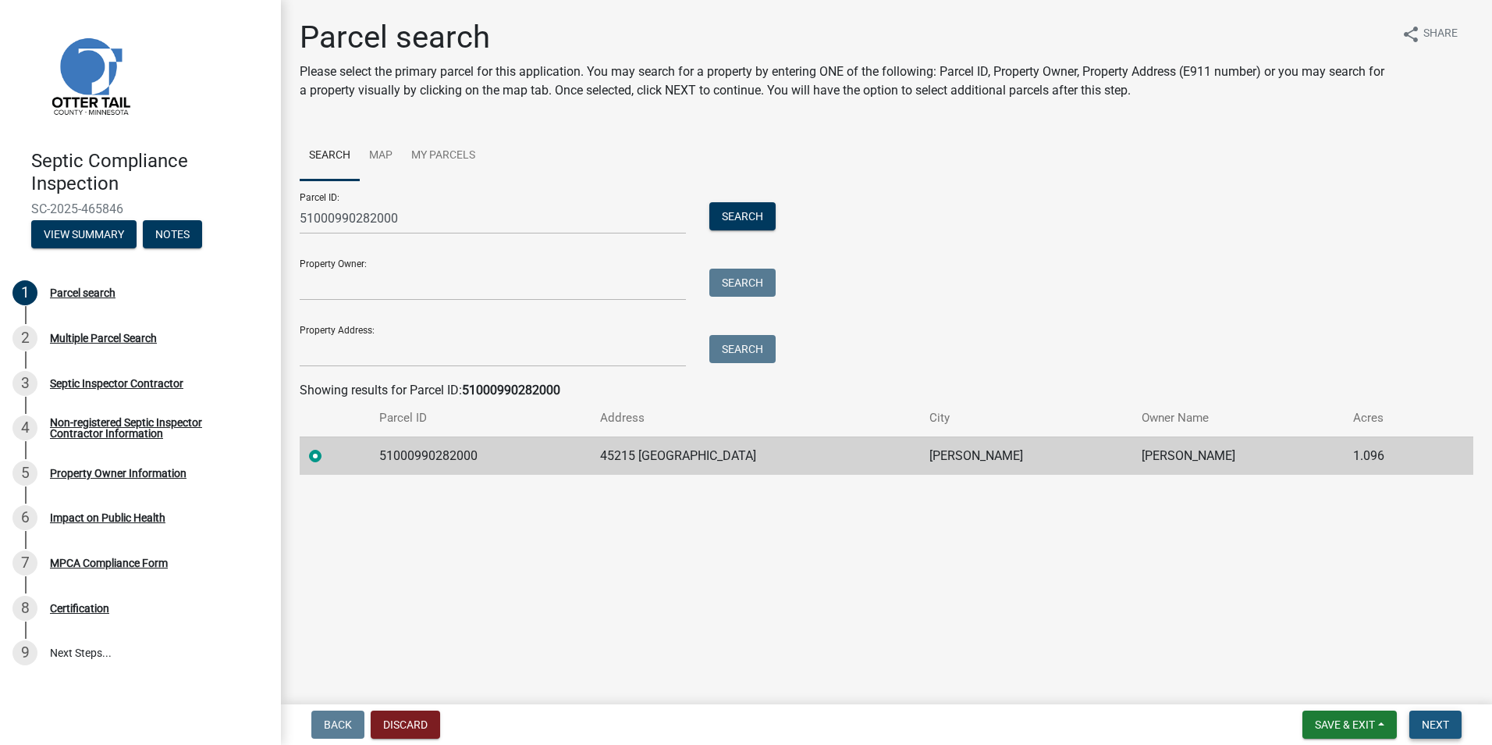
click at [1435, 724] on span "Next" at bounding box center [1435, 724] width 27 height 12
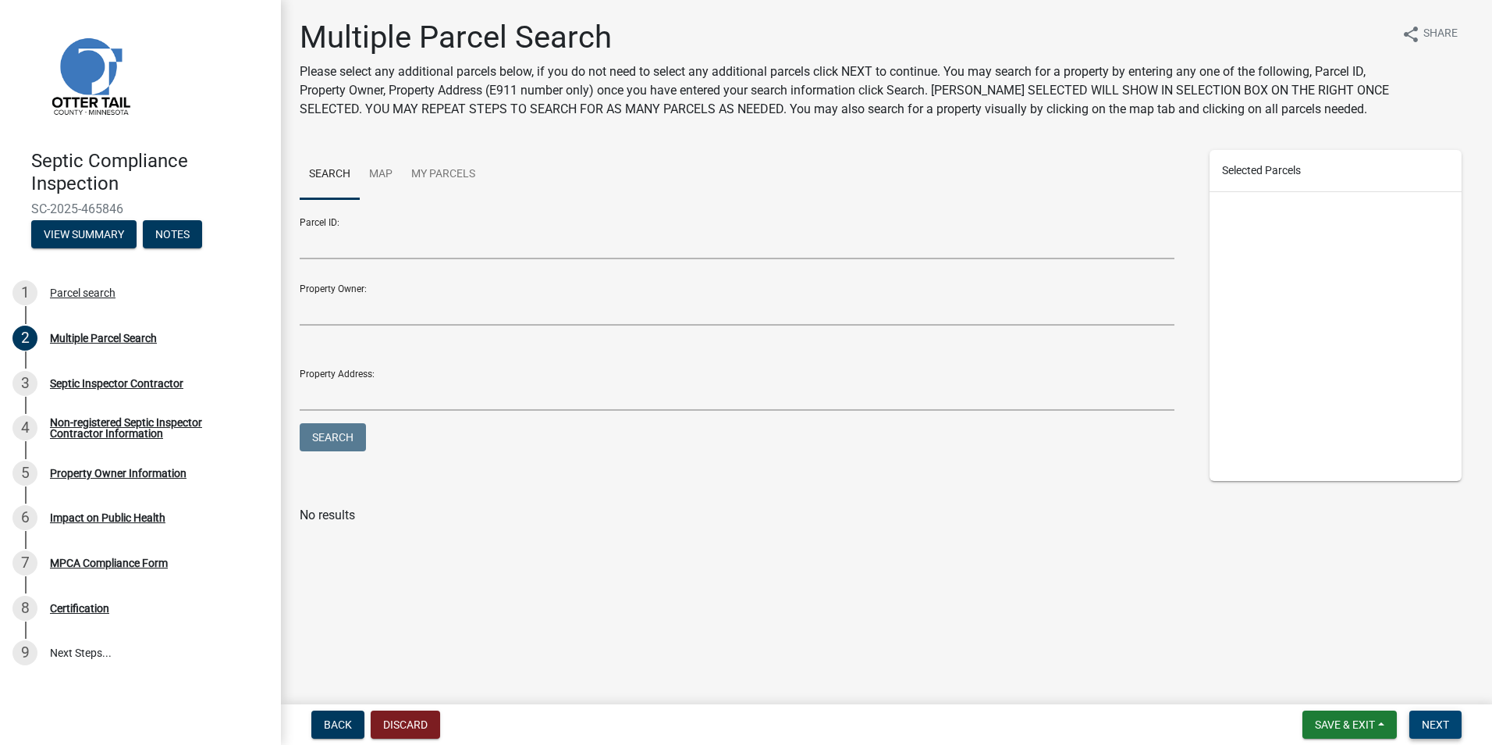
click at [1435, 724] on span "Next" at bounding box center [1435, 724] width 27 height 12
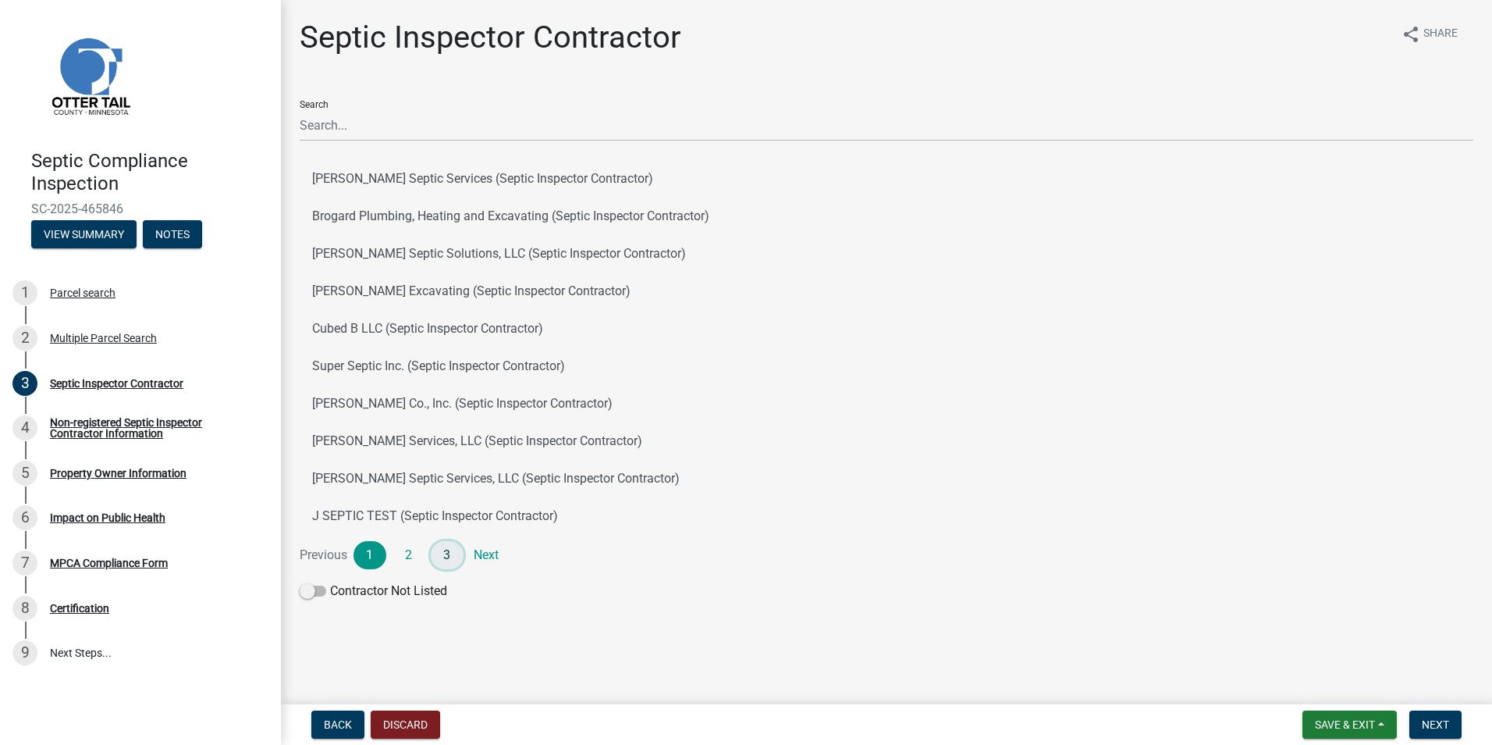
click at [443, 555] on link "3" at bounding box center [447, 555] width 33 height 28
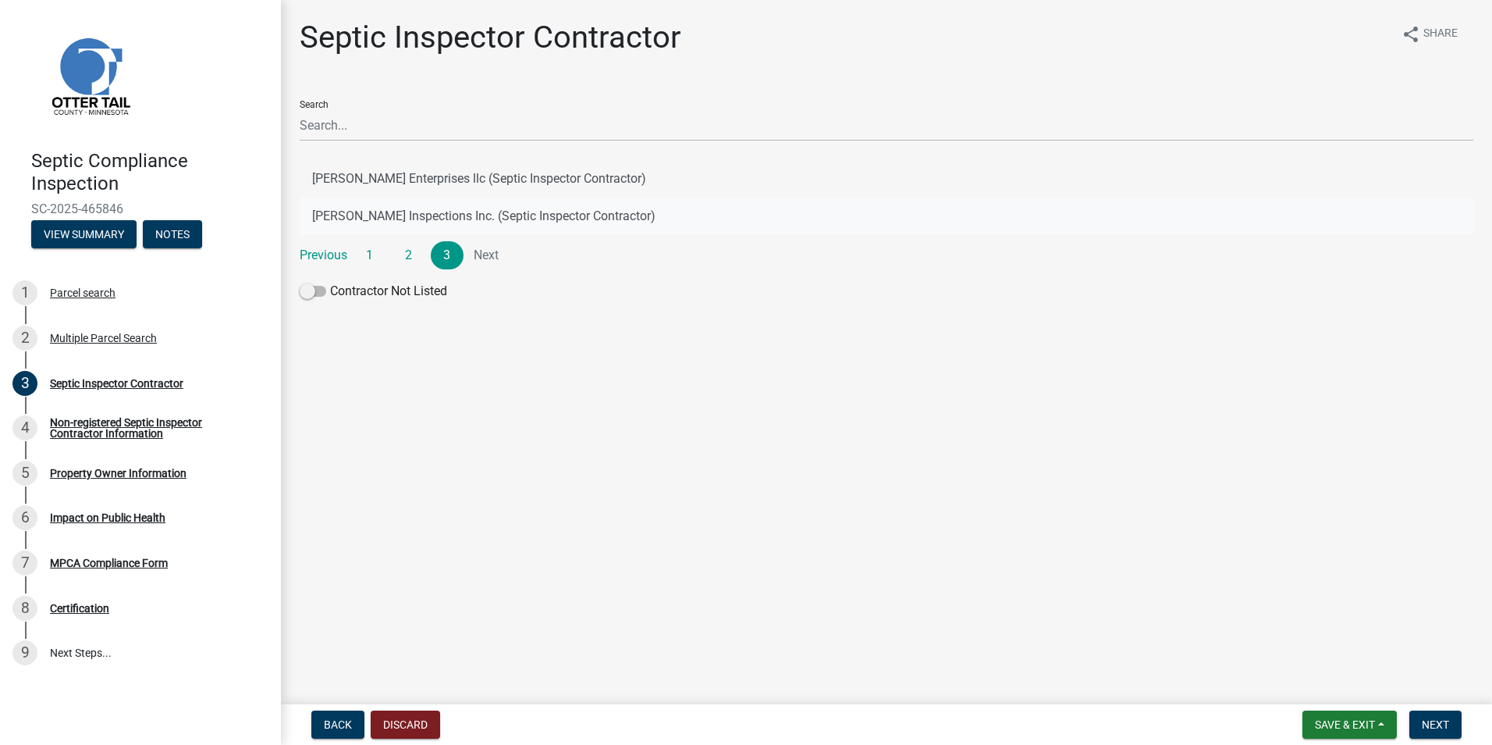
click at [384, 222] on button "[PERSON_NAME] Inspections Inc. (Septic Inspector Contractor)" at bounding box center [887, 215] width 1174 height 37
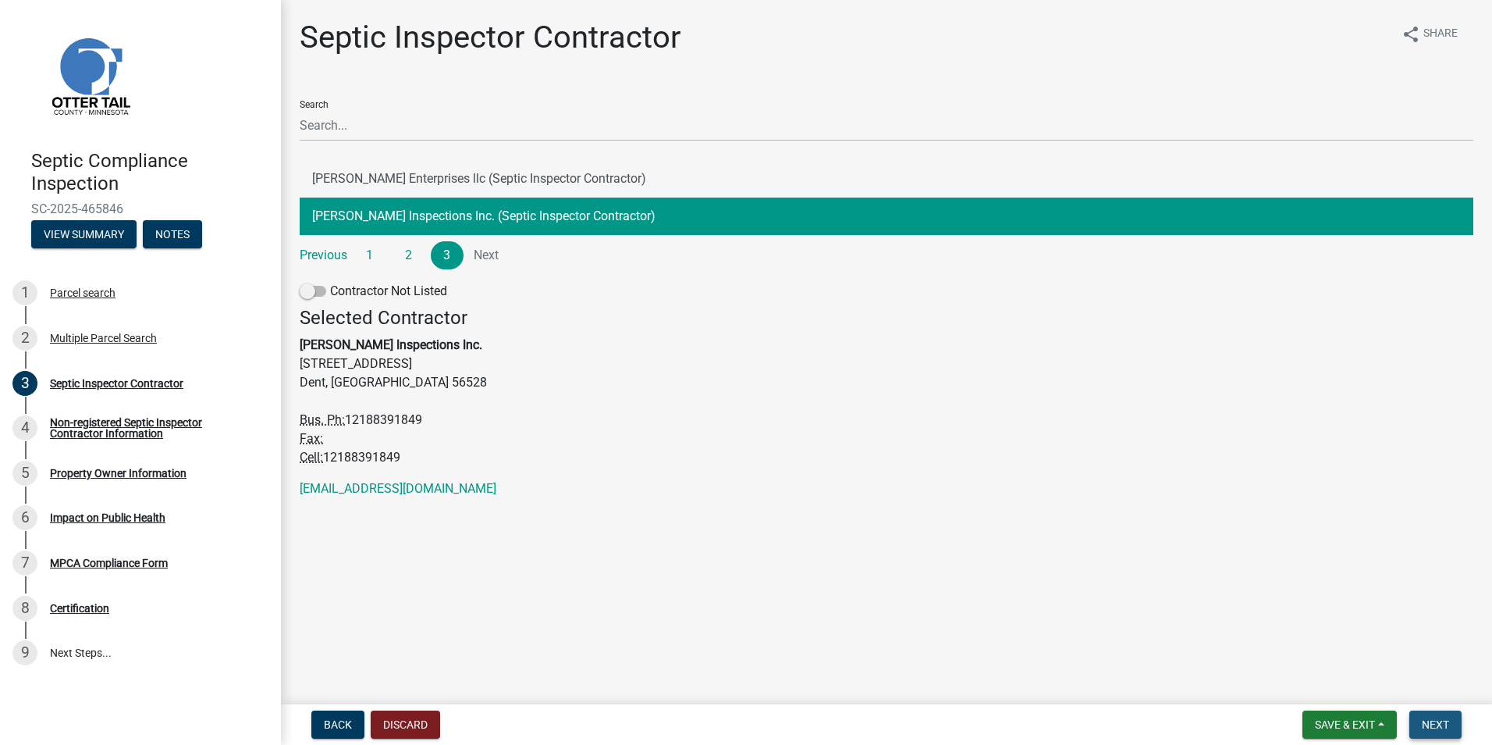
click at [1436, 721] on span "Next" at bounding box center [1435, 724] width 27 height 12
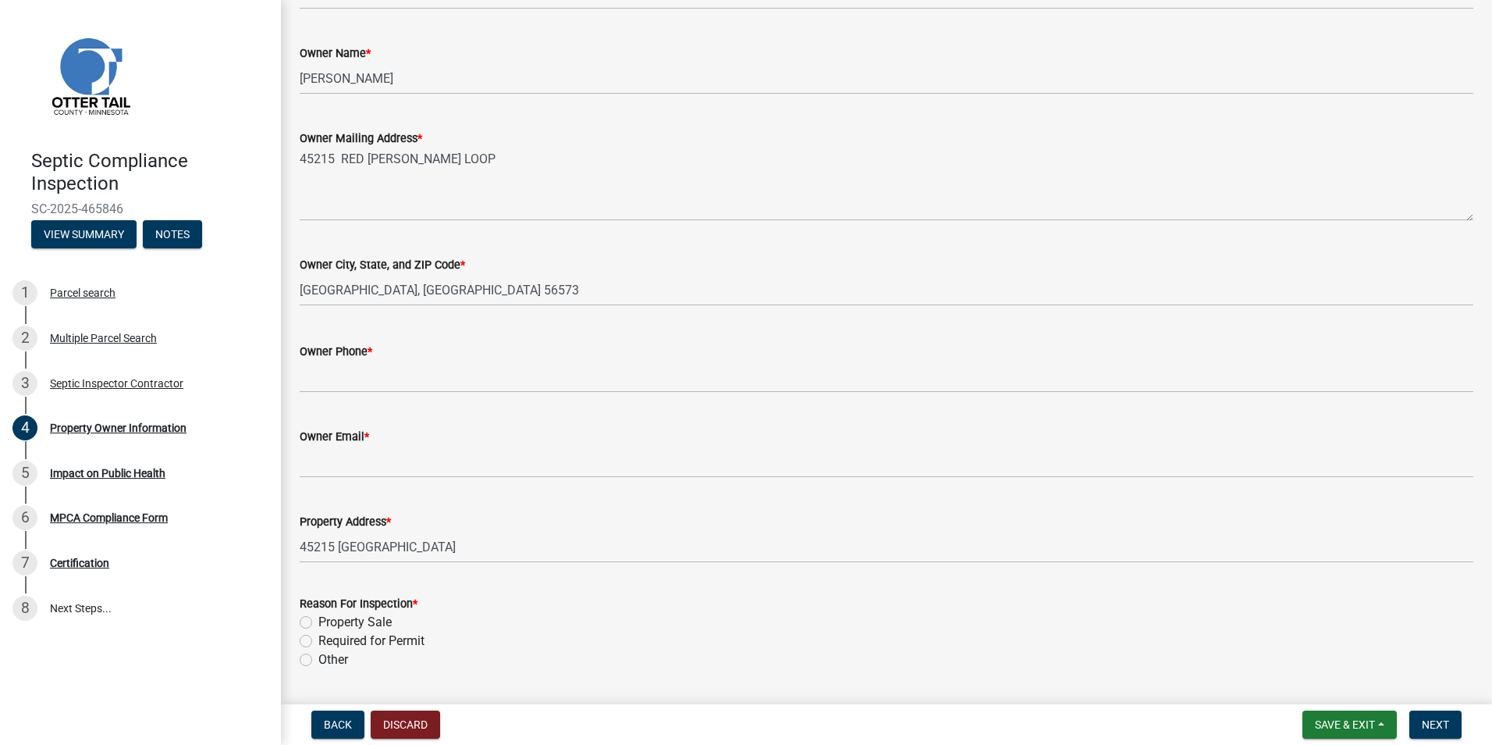
scroll to position [297, 0]
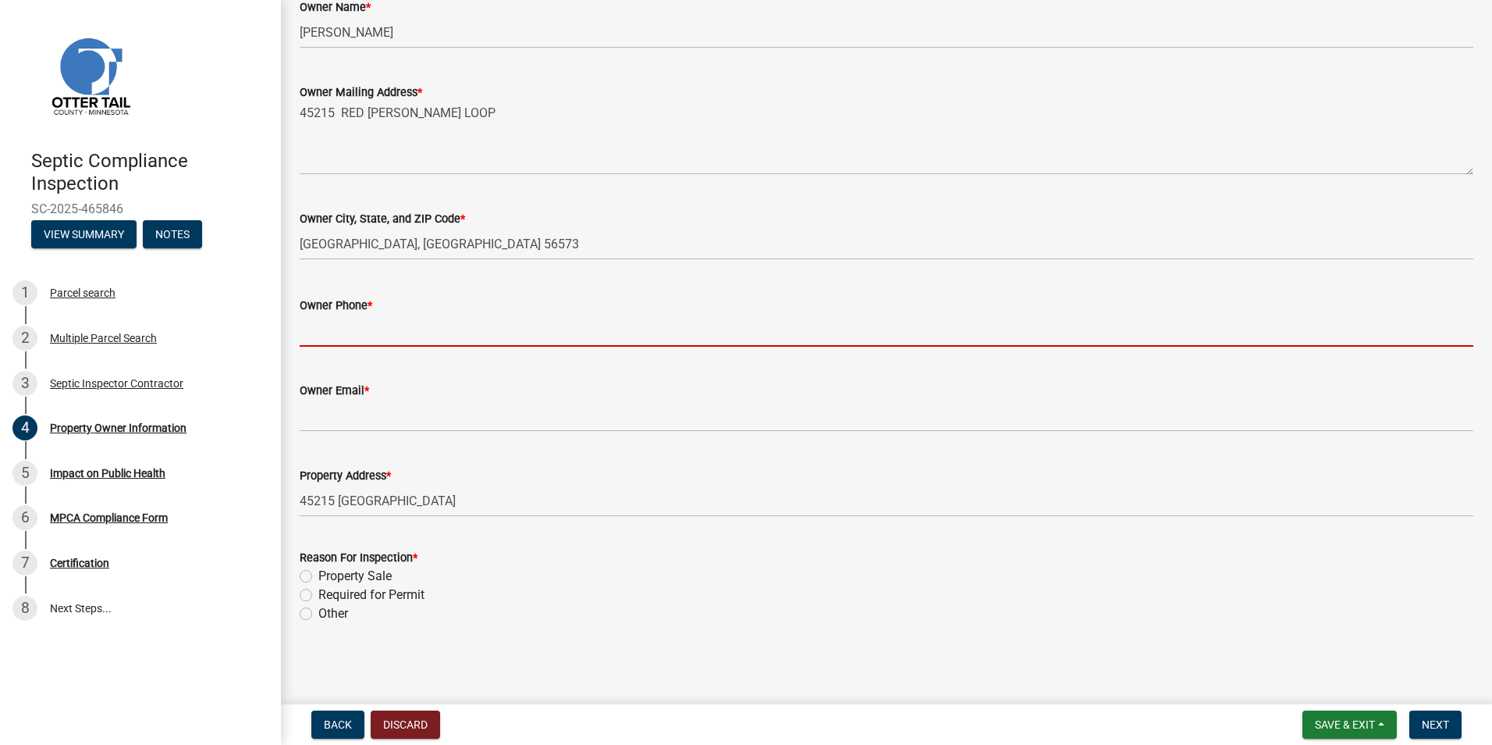
click at [315, 333] on input "Owner Phone *" at bounding box center [887, 331] width 1174 height 32
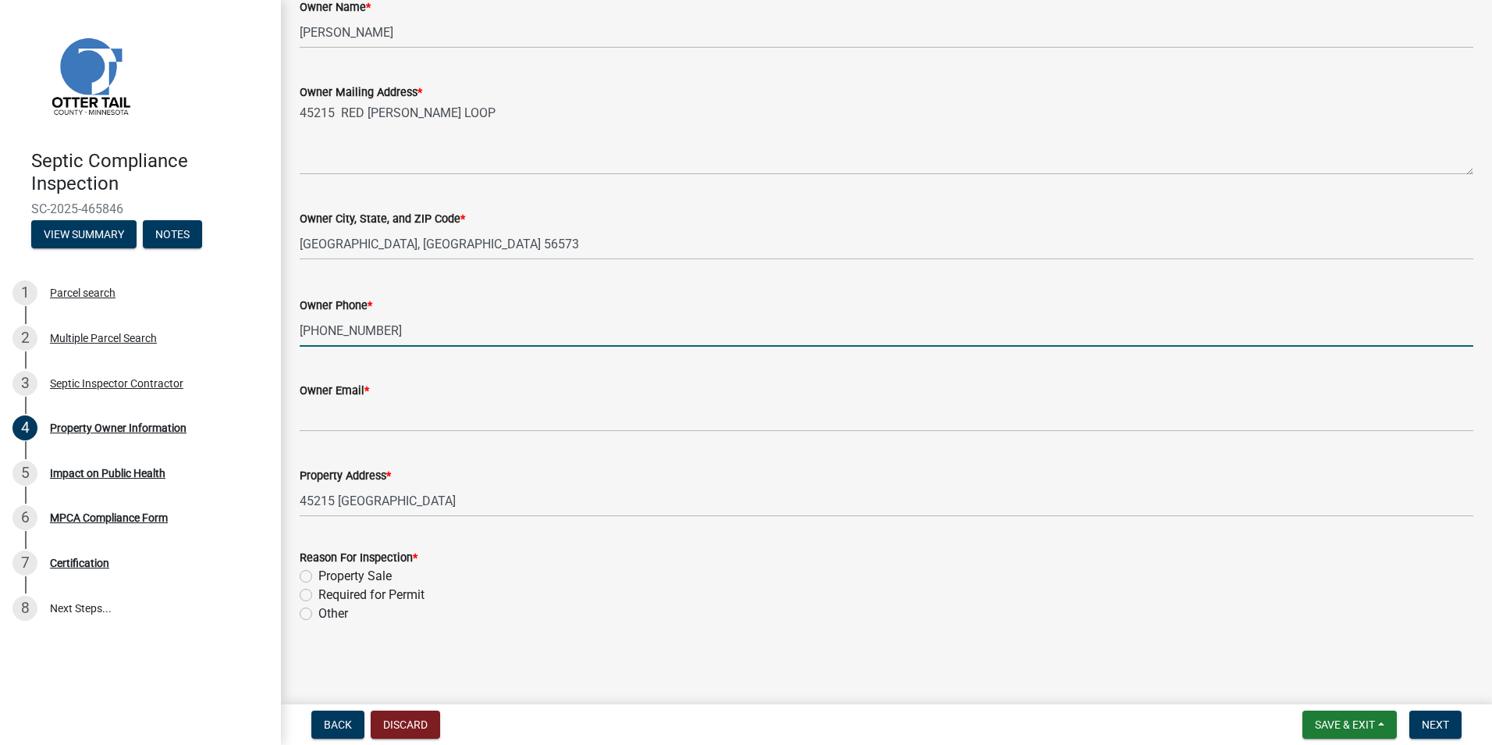
type input "[PHONE_NUMBER]"
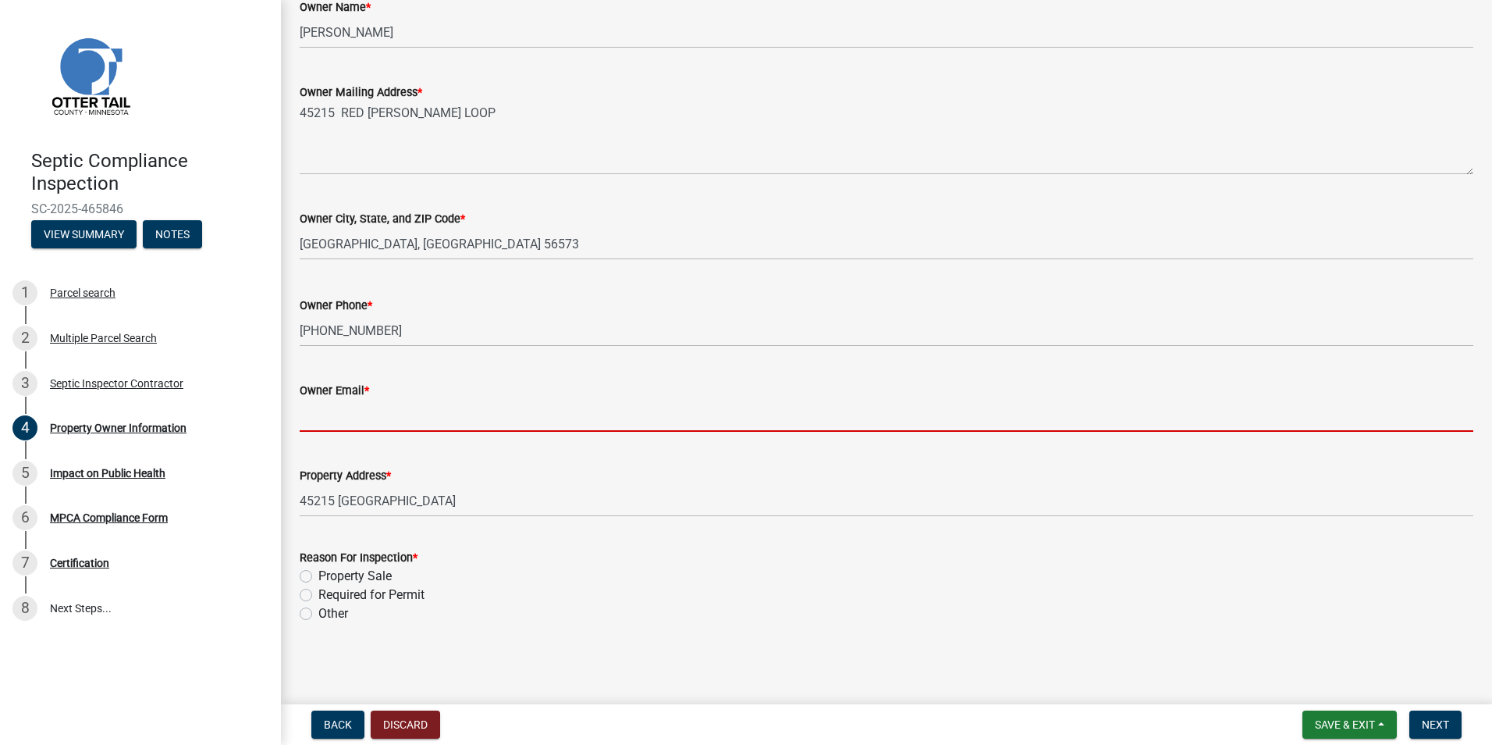
click at [321, 416] on input "Owner Email *" at bounding box center [887, 416] width 1174 height 32
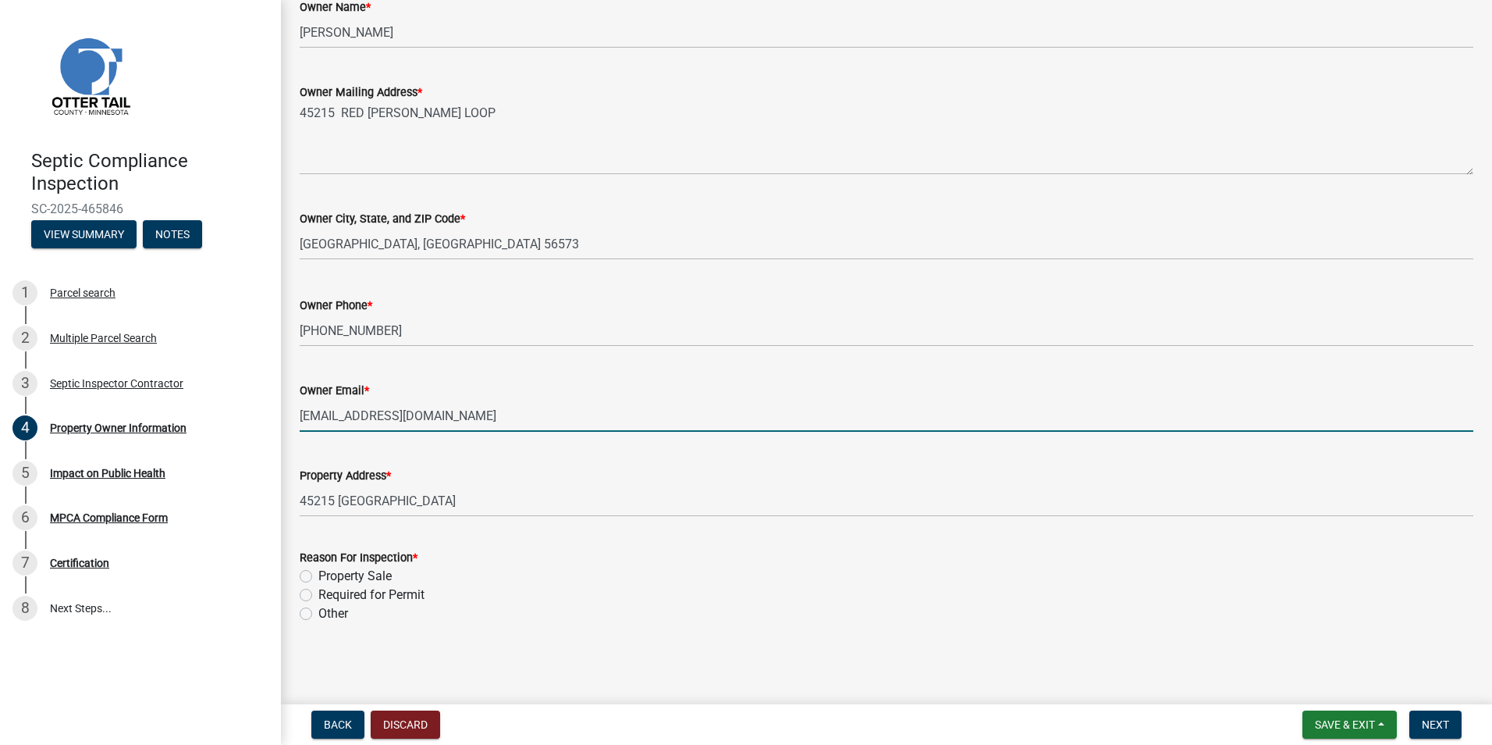
type input "[EMAIL_ADDRESS][DOMAIN_NAME]"
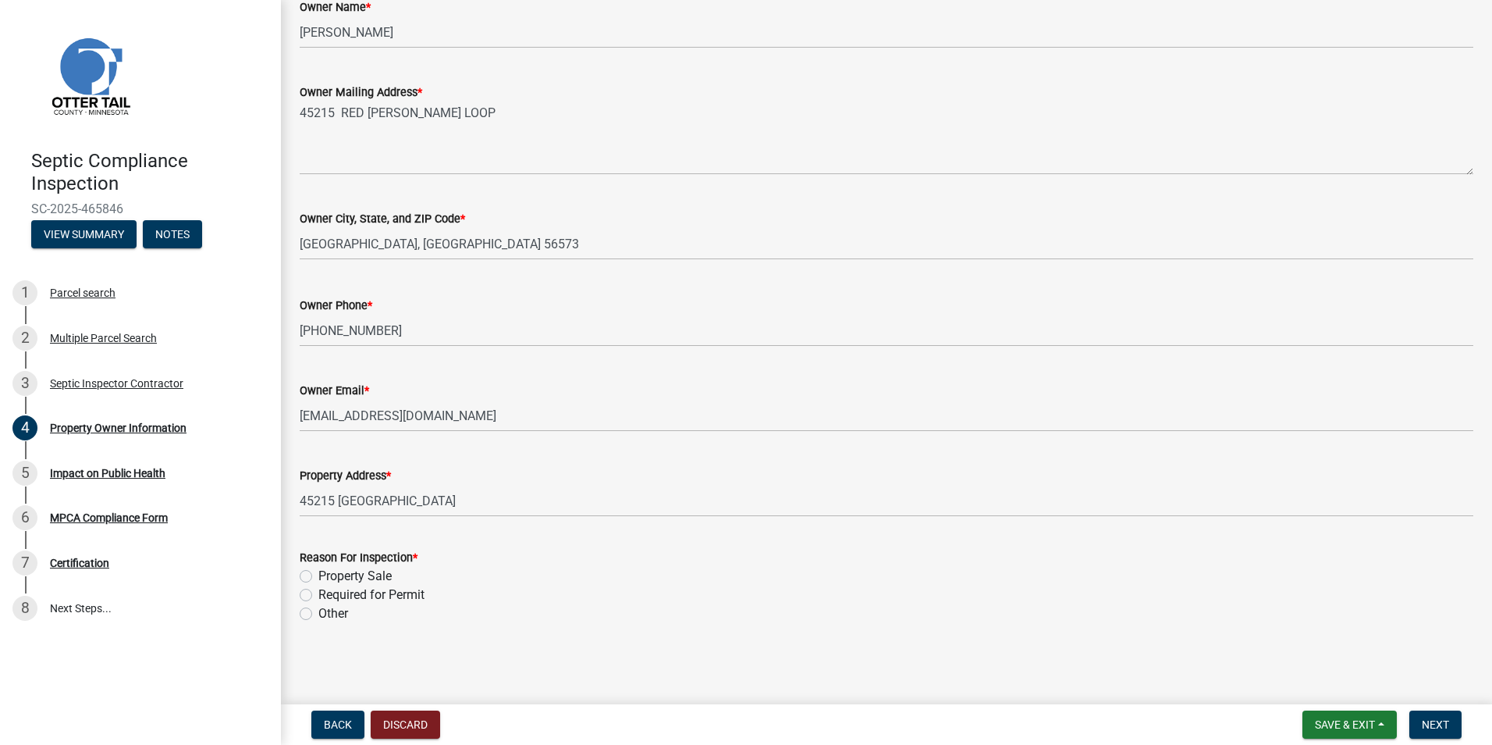
click at [318, 575] on label "Property Sale" at bounding box center [354, 576] width 73 height 19
click at [318, 575] on input "Property Sale" at bounding box center [323, 572] width 10 height 10
radio input "true"
click at [1434, 720] on span "Next" at bounding box center [1435, 724] width 27 height 12
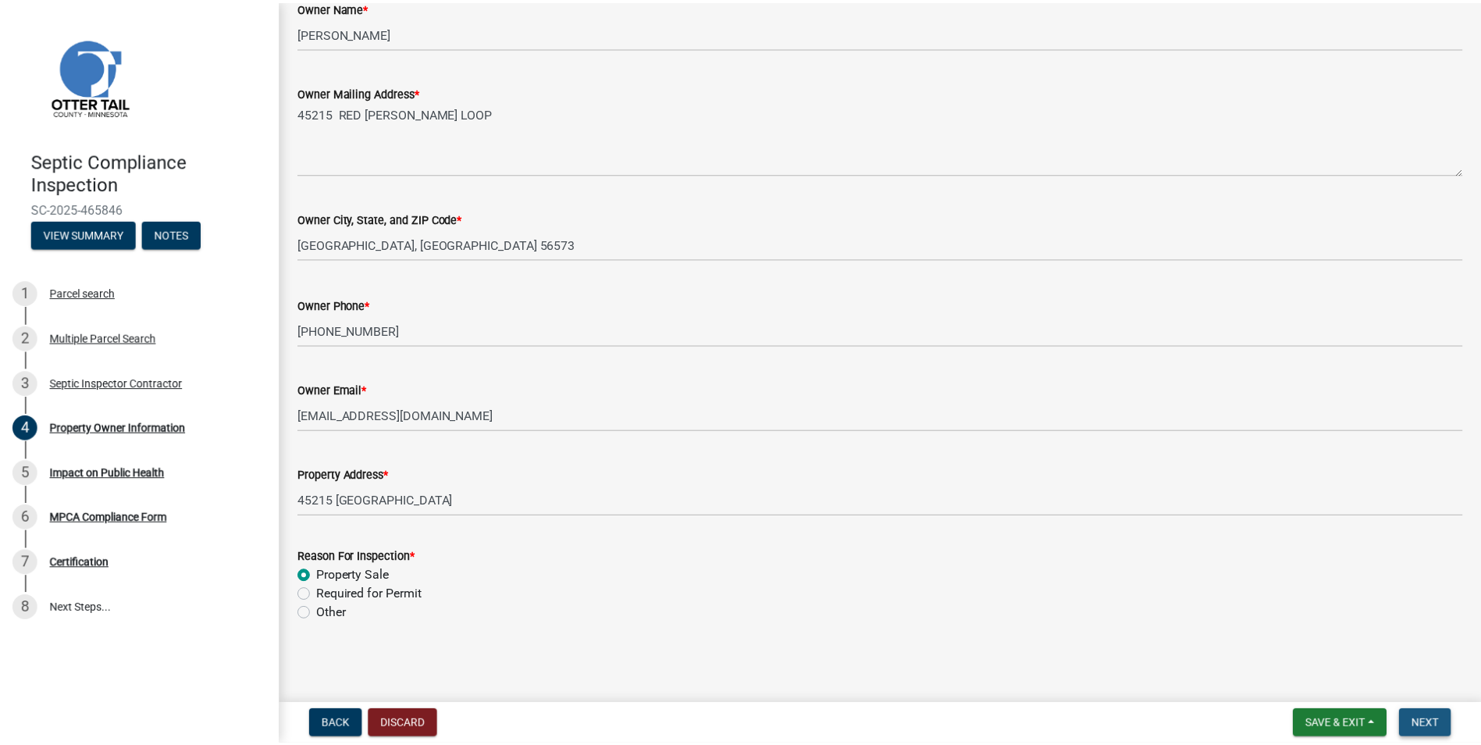
scroll to position [0, 0]
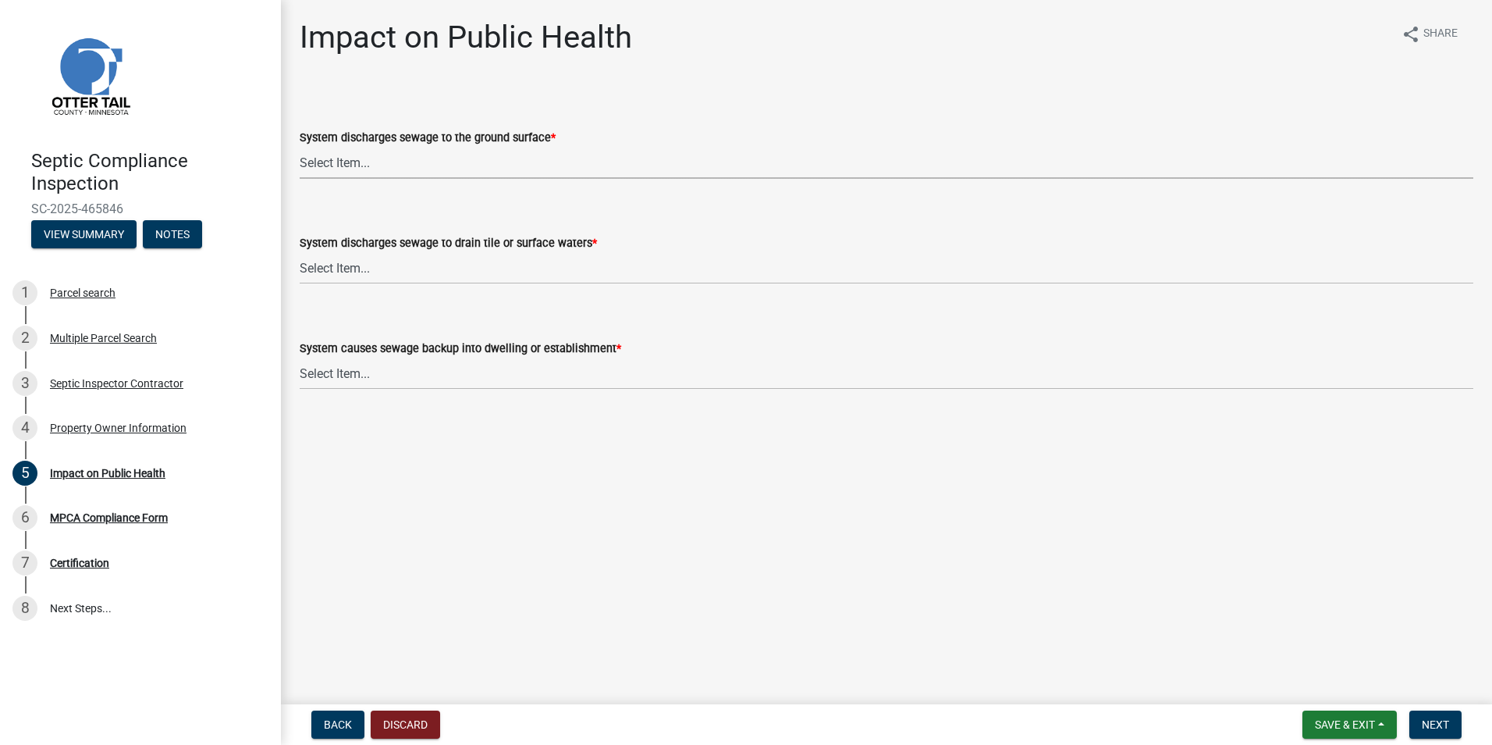
click at [326, 165] on select "Select Item... Yes No" at bounding box center [887, 163] width 1174 height 32
click at [300, 147] on select "Select Item... Yes No" at bounding box center [887, 163] width 1174 height 32
select select "9c5ef684-d0d4-4879-ab12-905ddbd81a72"
click at [316, 265] on select "Select Item... Yes No" at bounding box center [887, 268] width 1174 height 32
click at [300, 252] on select "Select Item... Yes No" at bounding box center [887, 268] width 1174 height 32
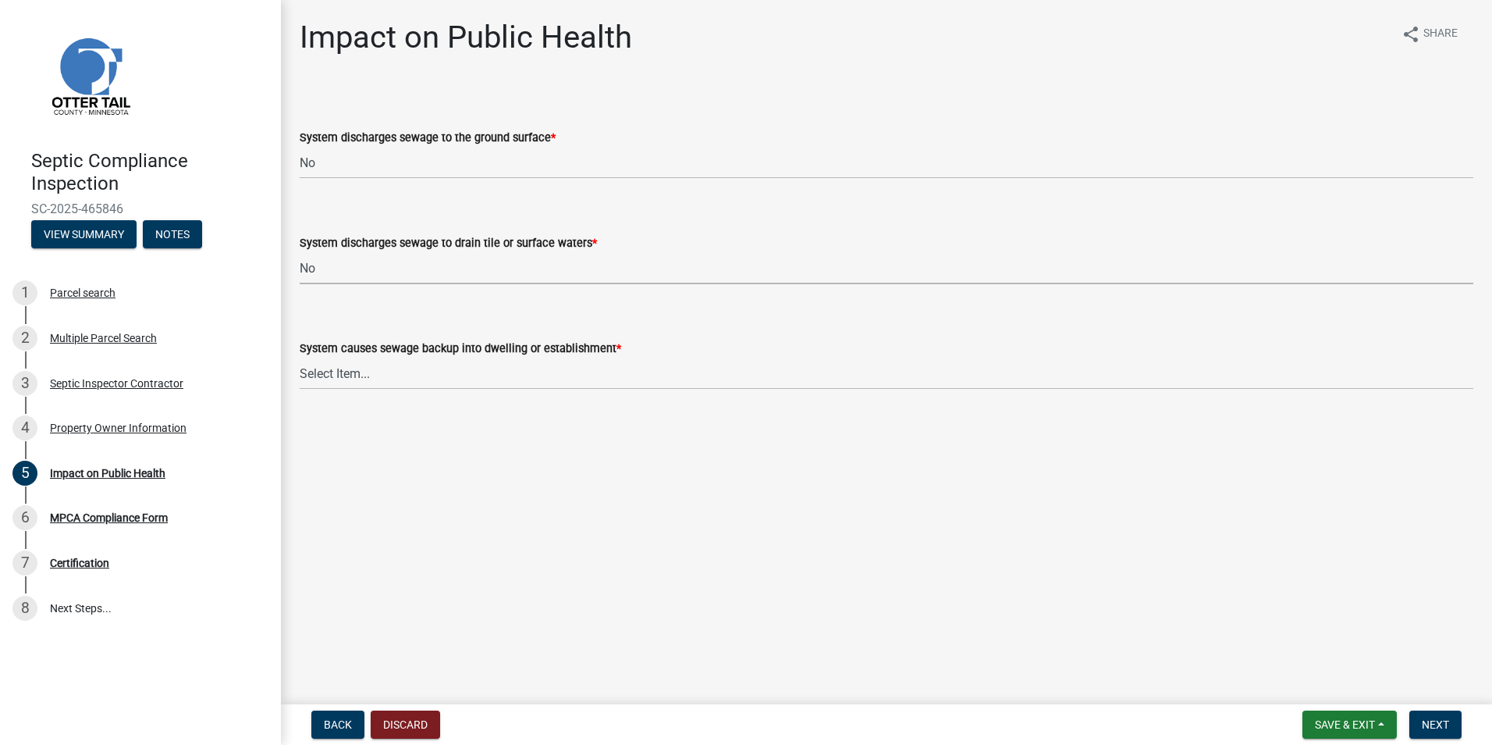
select select "7d491a2b-e9f0-4952-b474-53ca749b22af"
click at [316, 371] on select "Select Item... Yes No" at bounding box center [887, 374] width 1174 height 32
click at [300, 358] on select "Select Item... Yes No" at bounding box center [887, 374] width 1174 height 32
select select "6e07b46b-a403-4f3e-b4fc-218acc732c01"
click at [1430, 724] on span "Next" at bounding box center [1435, 724] width 27 height 12
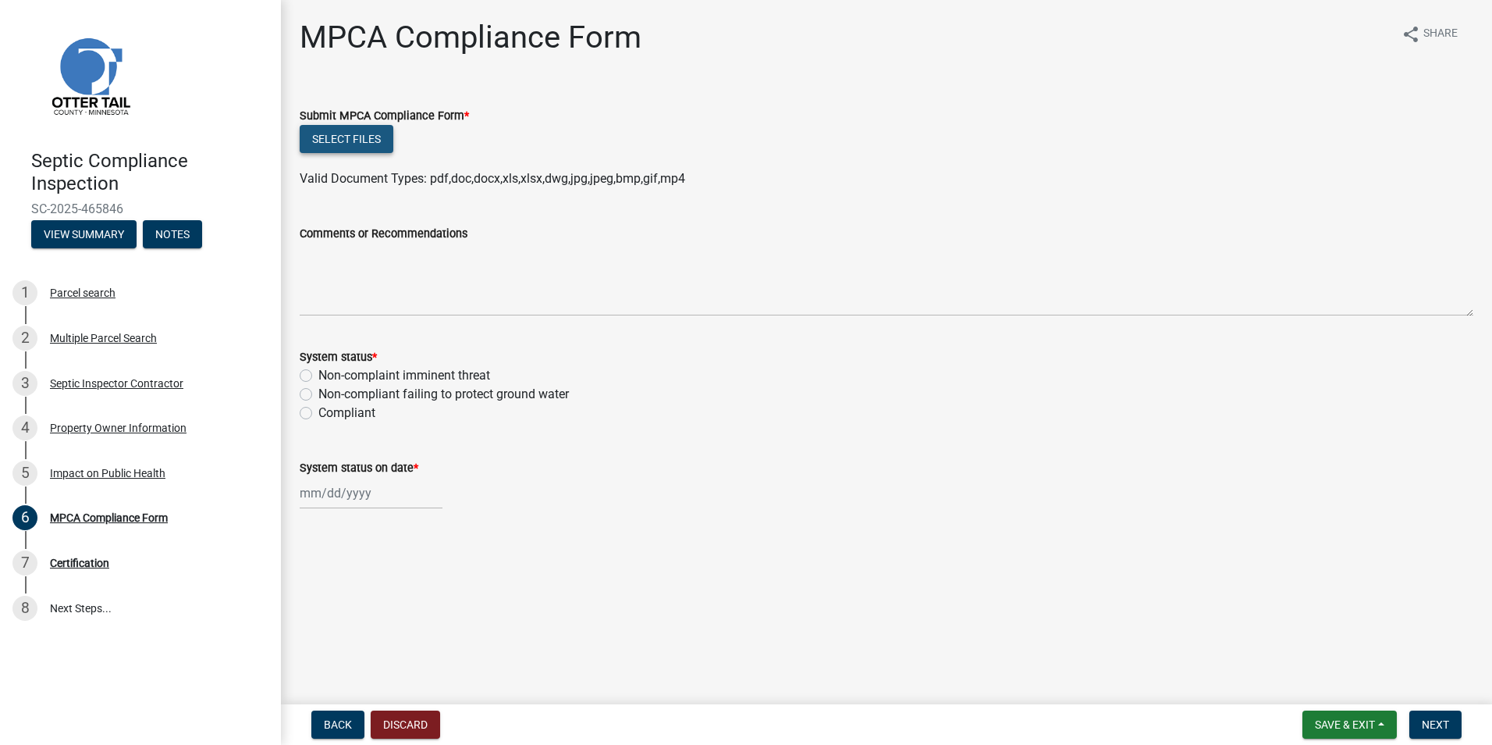
click at [352, 137] on button "Select files" at bounding box center [347, 139] width 94 height 28
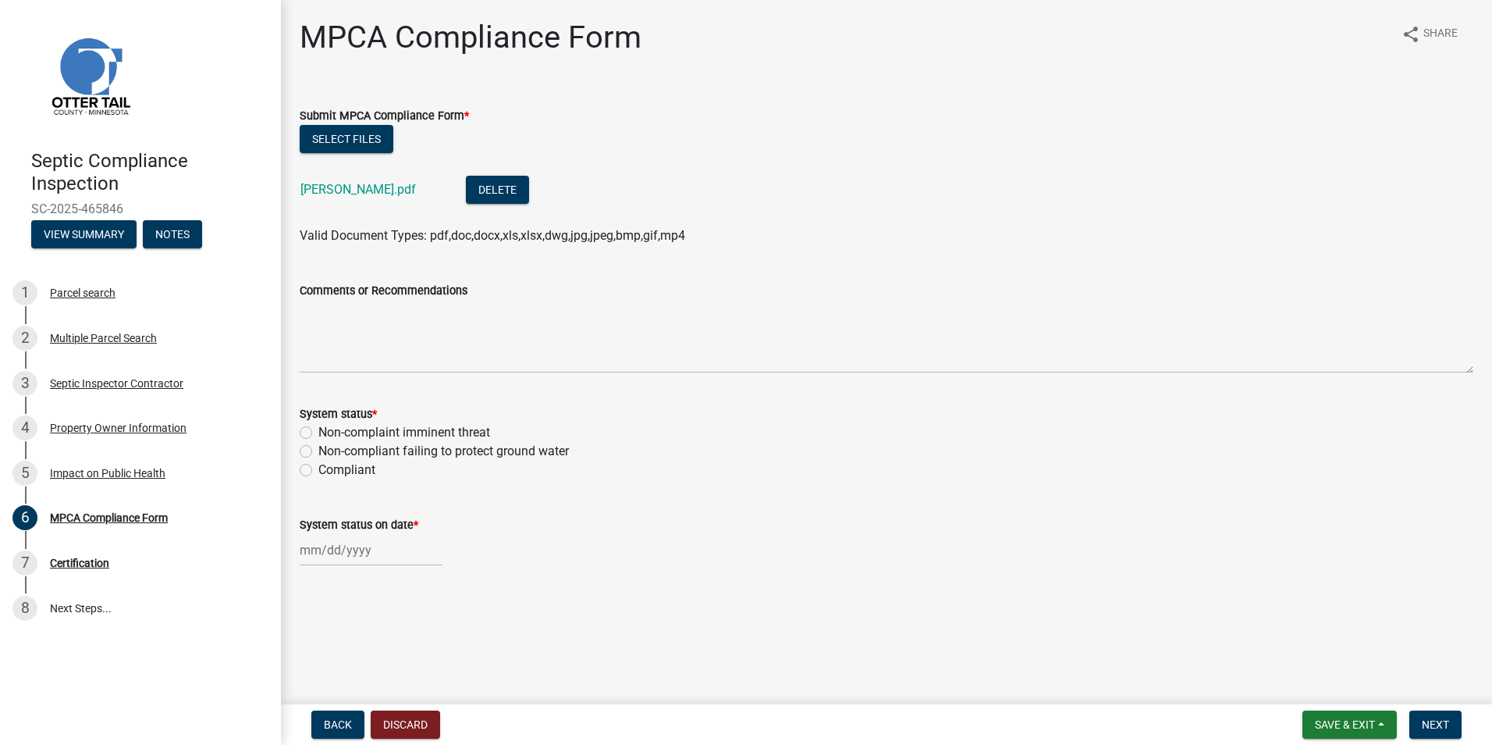
click at [318, 468] on label "Compliant" at bounding box center [346, 470] width 57 height 19
click at [318, 468] on input "Compliant" at bounding box center [323, 466] width 10 height 10
radio input "true"
select select "8"
select select "2025"
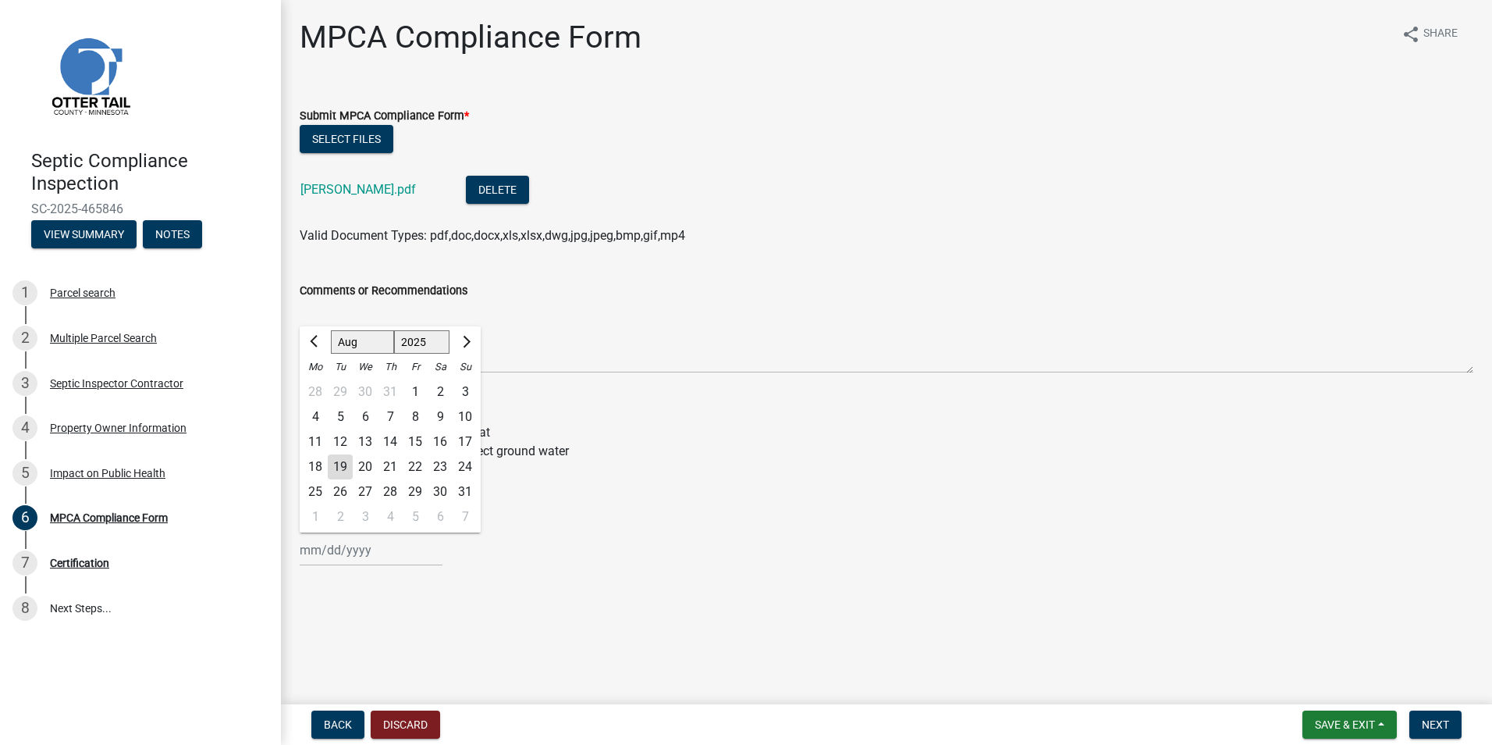
click at [325, 546] on input "System status on date *" at bounding box center [371, 550] width 143 height 32
click at [345, 446] on div "12" at bounding box center [340, 441] width 25 height 25
type input "[DATE]"
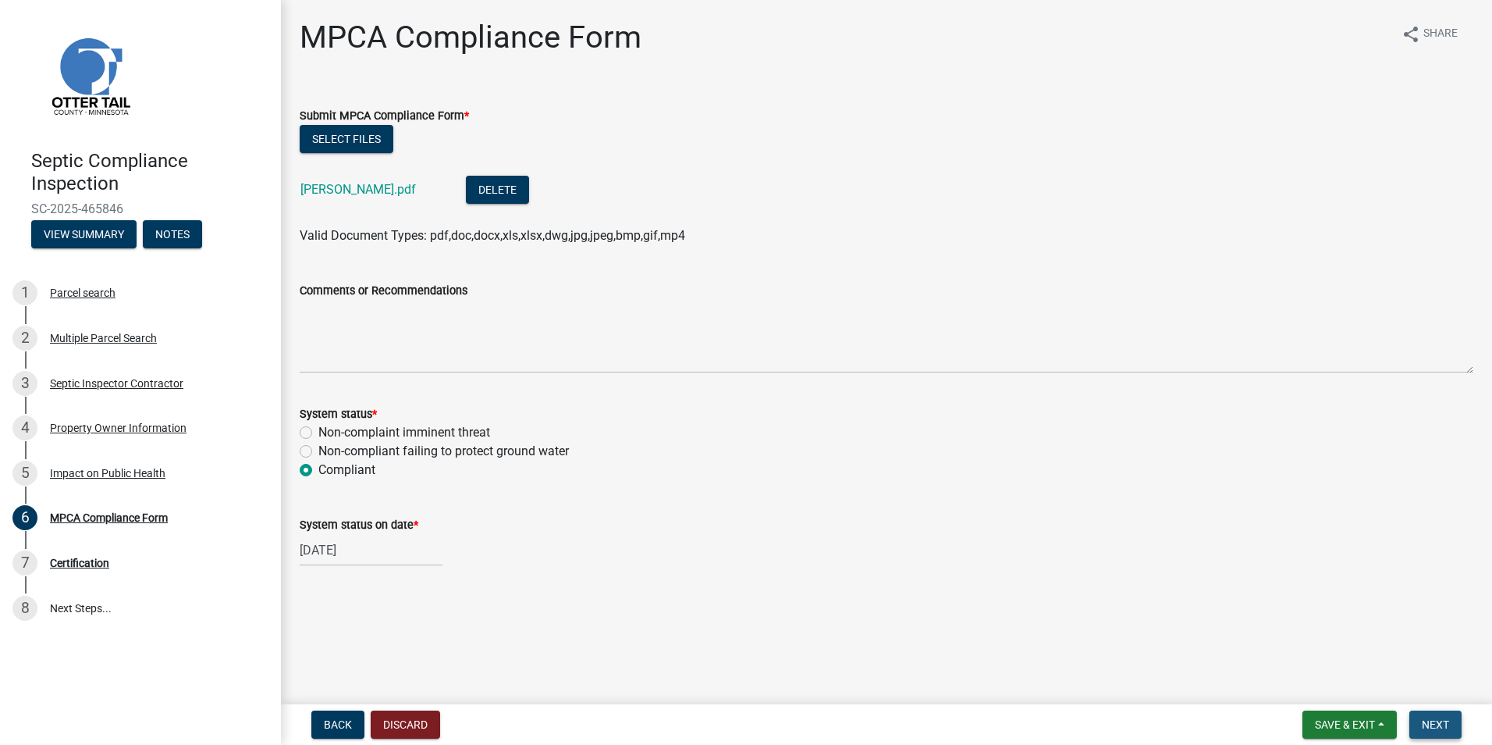
click at [1433, 718] on span "Next" at bounding box center [1435, 724] width 27 height 12
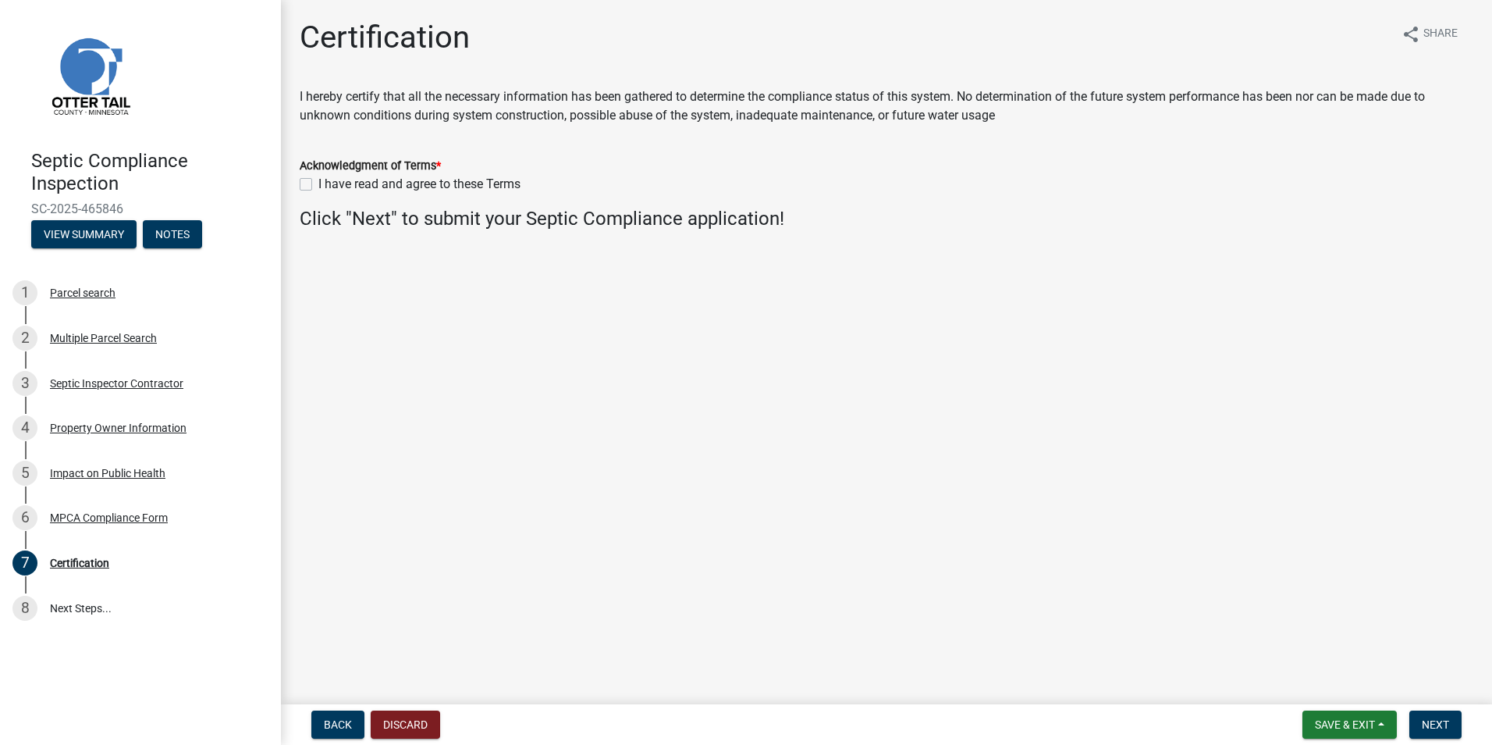
click at [306, 190] on div "I have read and agree to these Terms" at bounding box center [887, 184] width 1174 height 19
click at [318, 185] on label "I have read and agree to these Terms" at bounding box center [419, 184] width 202 height 19
click at [318, 185] on input "I have read and agree to these Terms" at bounding box center [323, 180] width 10 height 10
checkbox input "true"
click at [1430, 722] on span "Next" at bounding box center [1435, 724] width 27 height 12
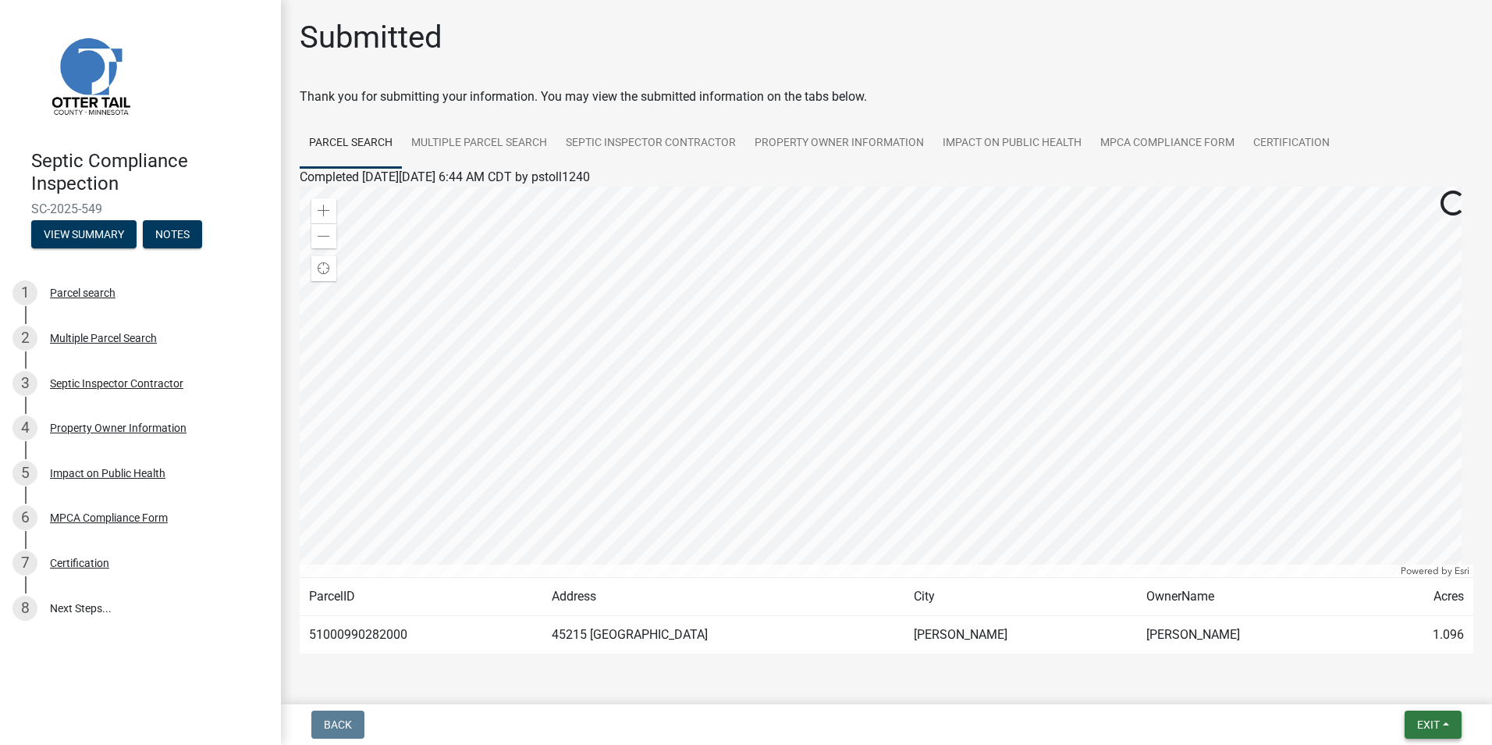
click at [1430, 722] on span "Exit" at bounding box center [1429, 724] width 23 height 12
click at [1404, 683] on button "Save & Exit" at bounding box center [1399, 683] width 125 height 37
